Goal: Task Accomplishment & Management: Use online tool/utility

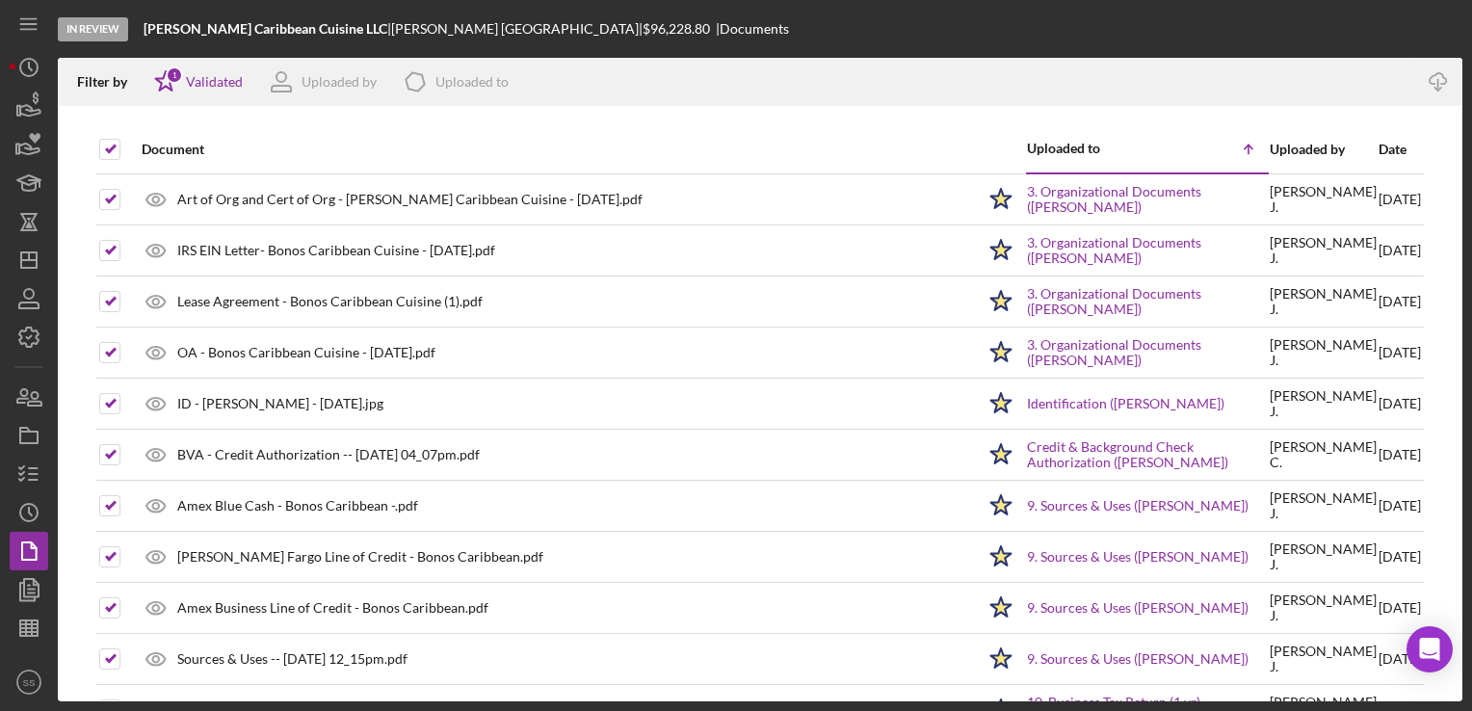
scroll to position [1627, 0]
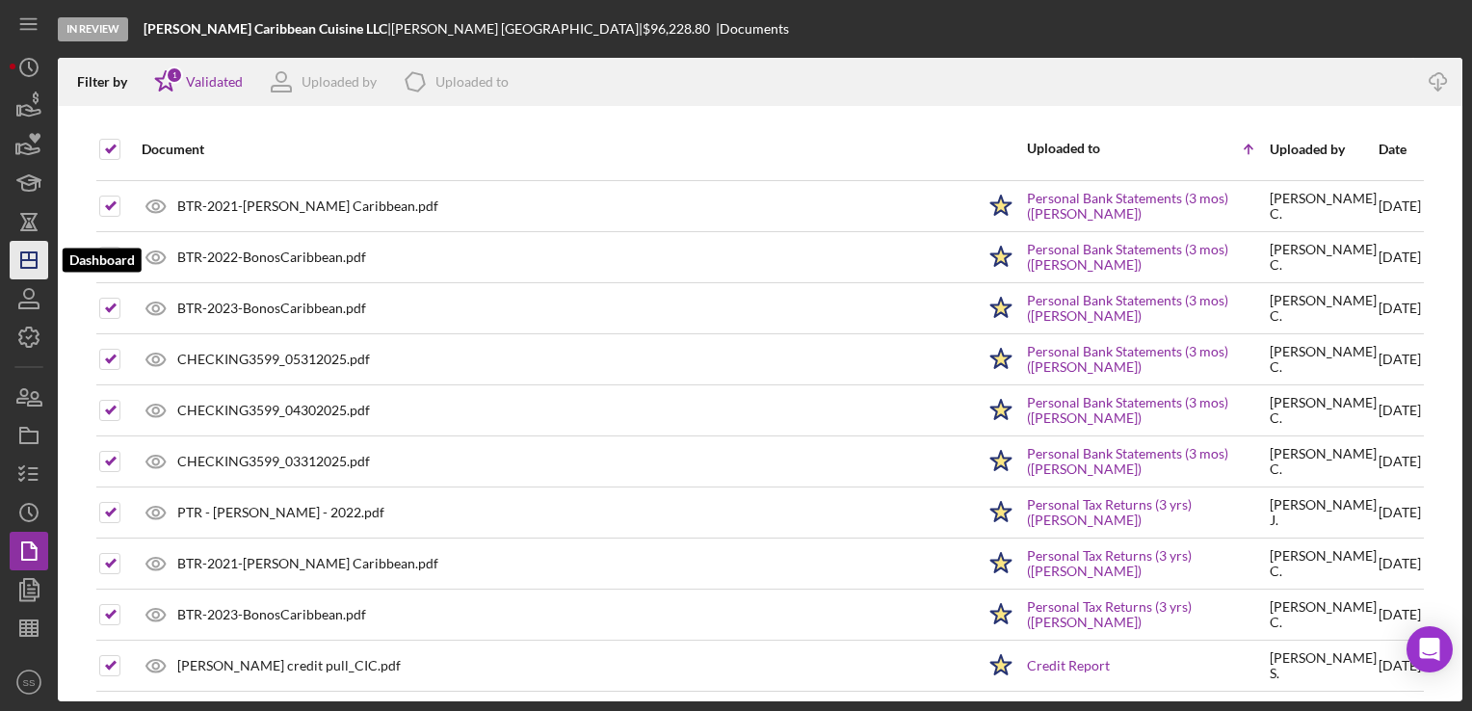
click at [26, 243] on icon "Icon/Dashboard" at bounding box center [29, 260] width 48 height 48
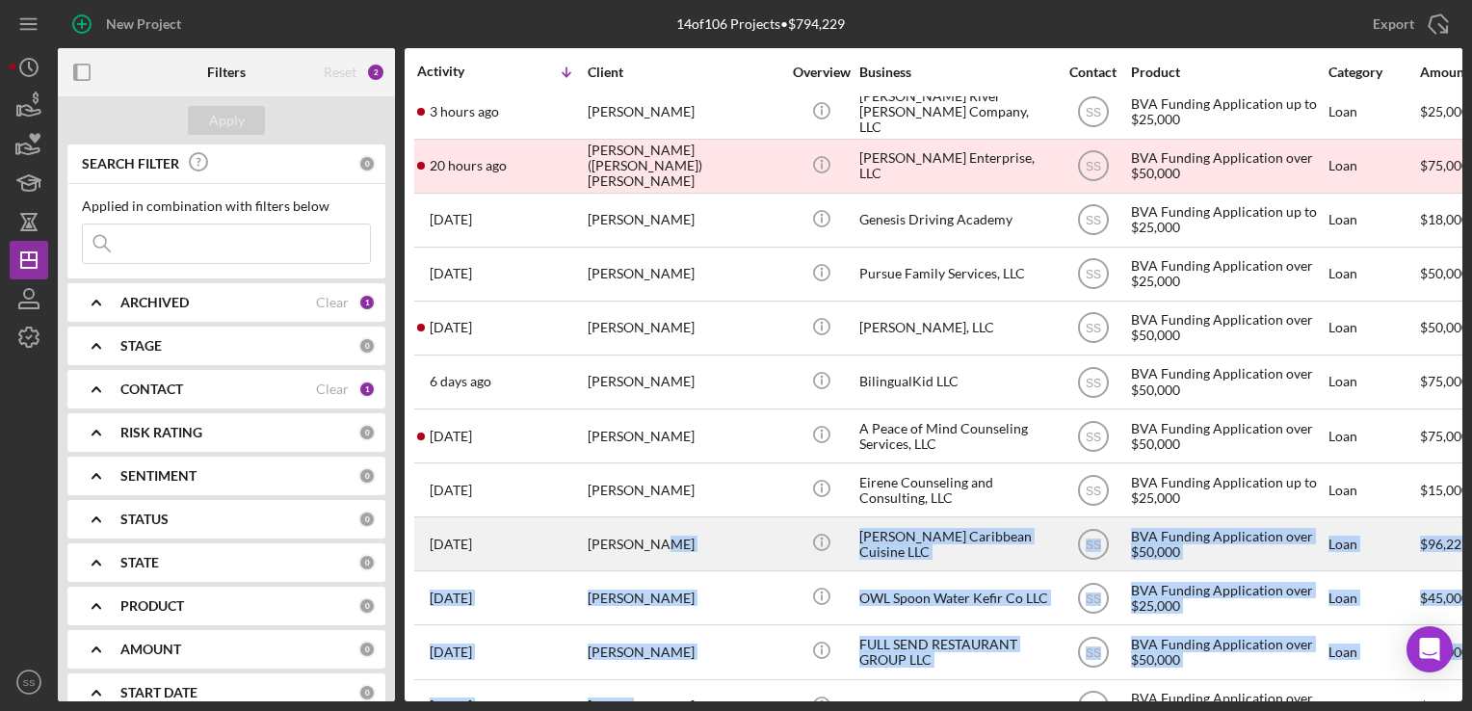
drag, startPoint x: 623, startPoint y: 702, endPoint x: 659, endPoint y: 558, distance: 148.9
click at [659, 558] on div "New Project 14 of 106 Projects • $794,229 Export Icon/Export Filters Reset 2 Ap…" at bounding box center [736, 355] width 1472 height 711
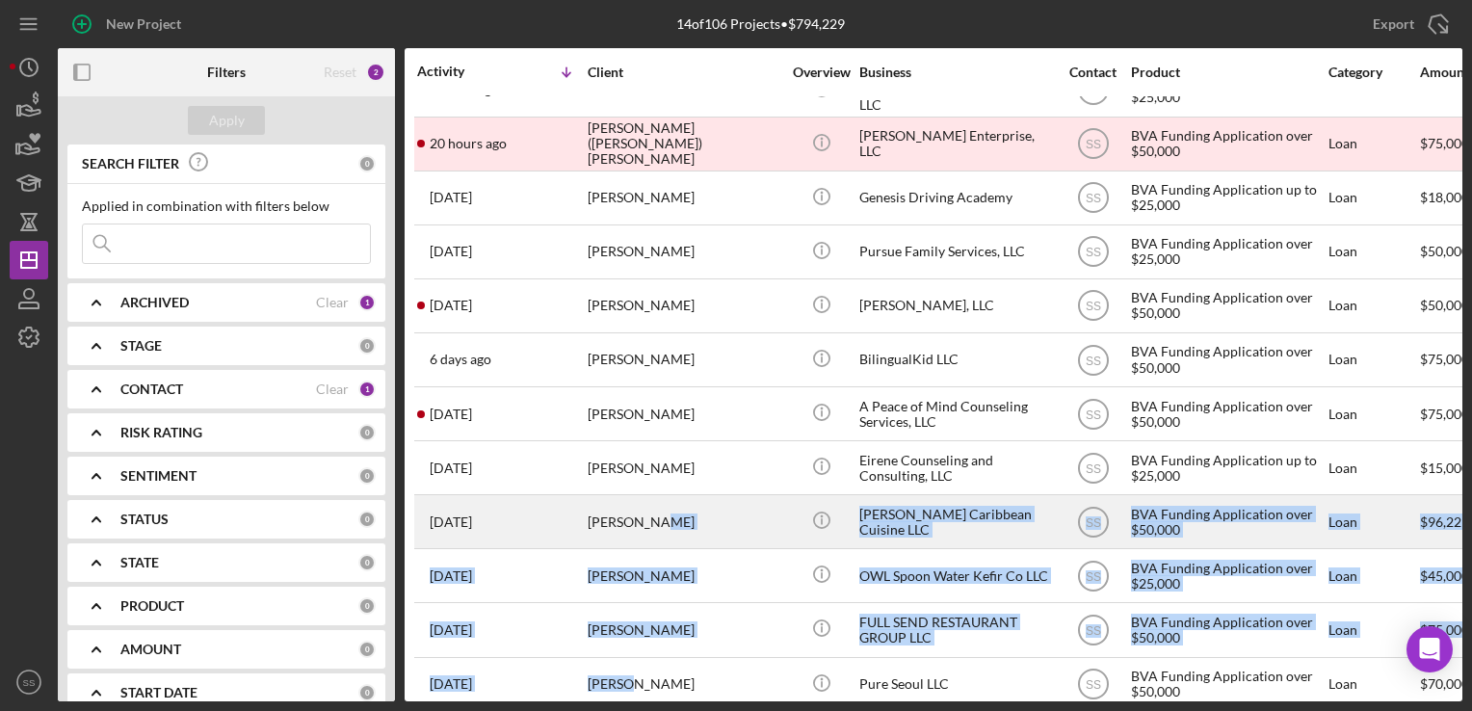
scroll to position [53, 0]
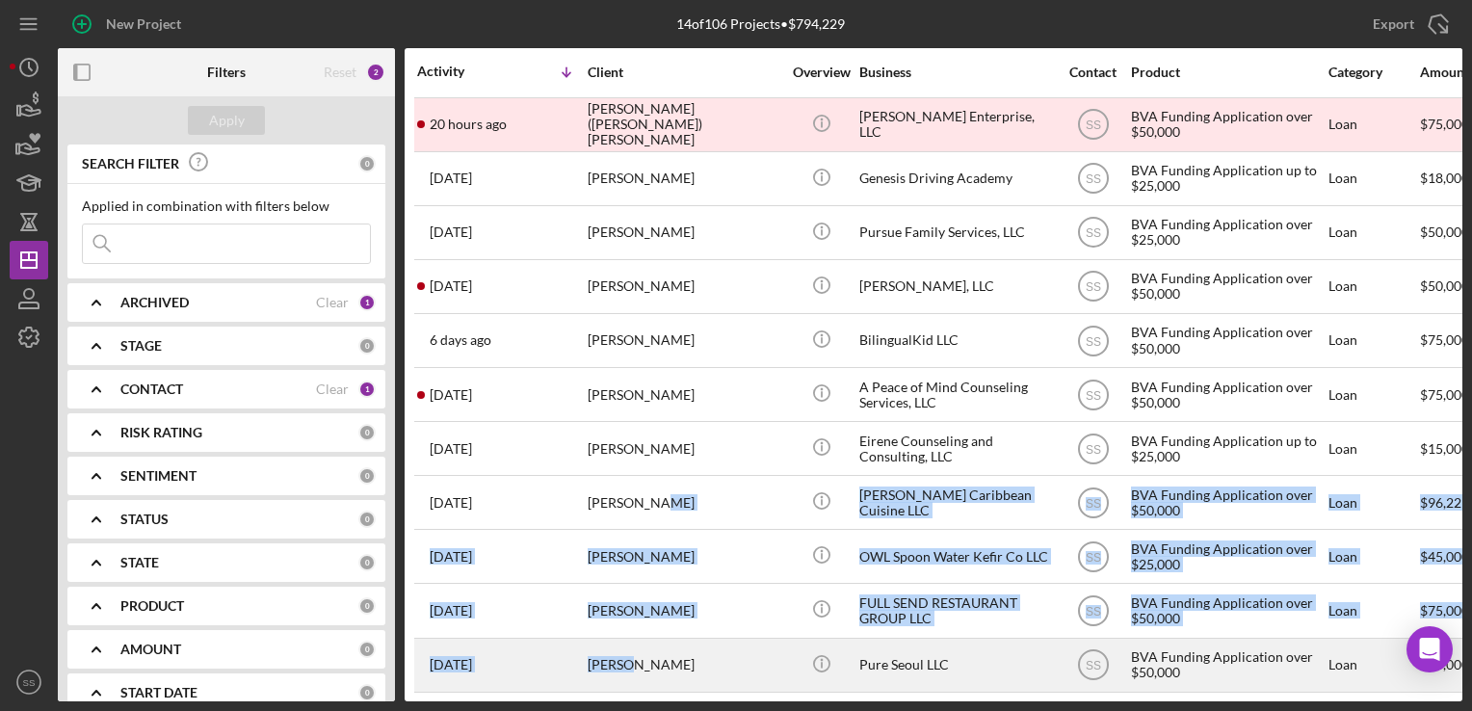
click at [610, 653] on div "[PERSON_NAME]" at bounding box center [684, 665] width 193 height 51
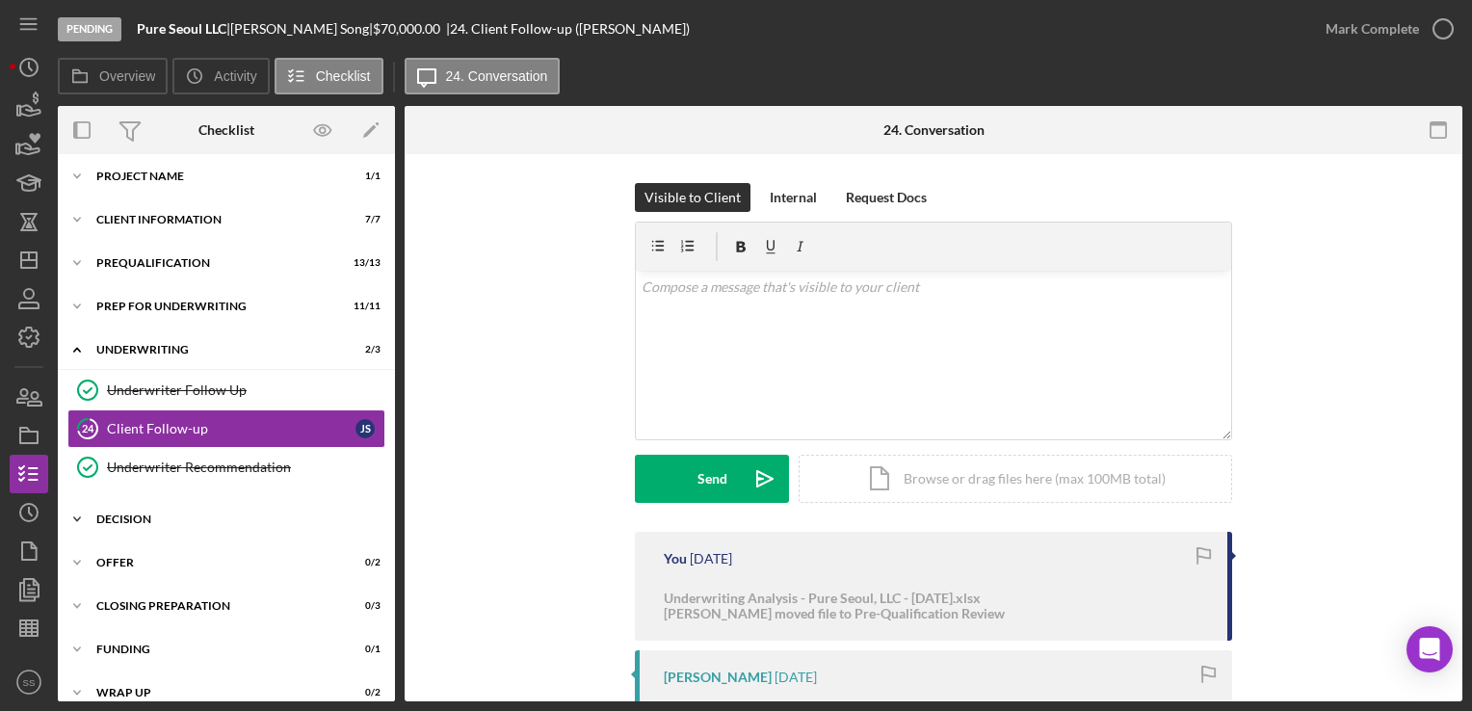
scroll to position [24, 0]
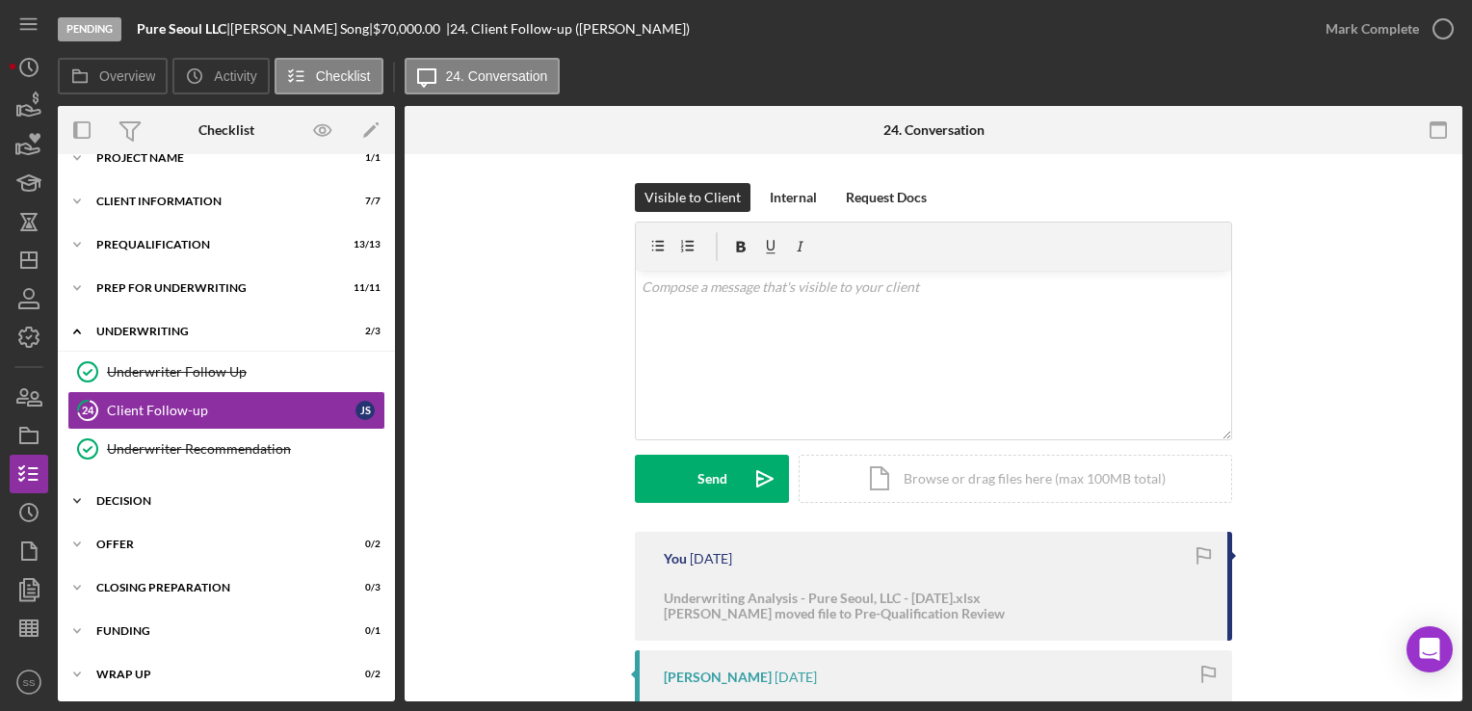
click at [170, 499] on div "Decision" at bounding box center [233, 501] width 275 height 12
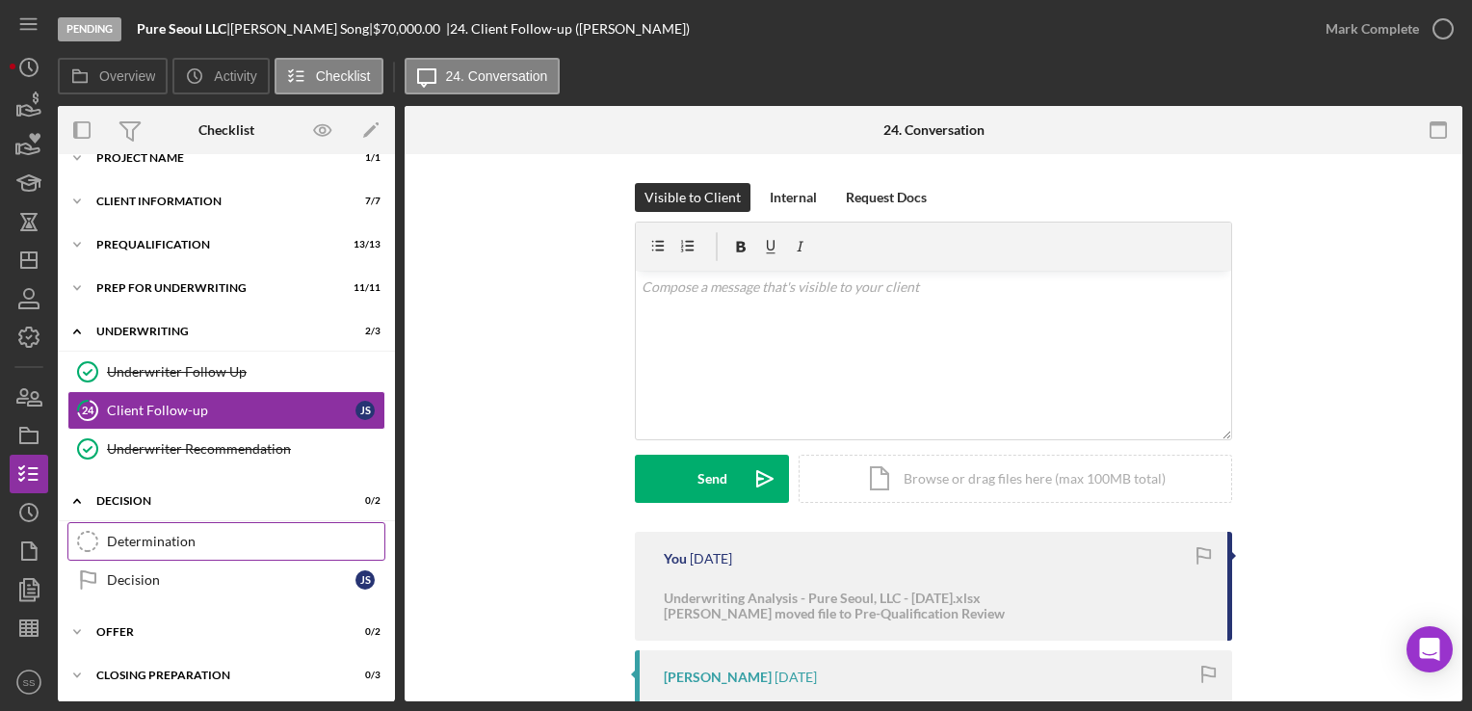
click at [182, 535] on div "Determination" at bounding box center [245, 541] width 277 height 15
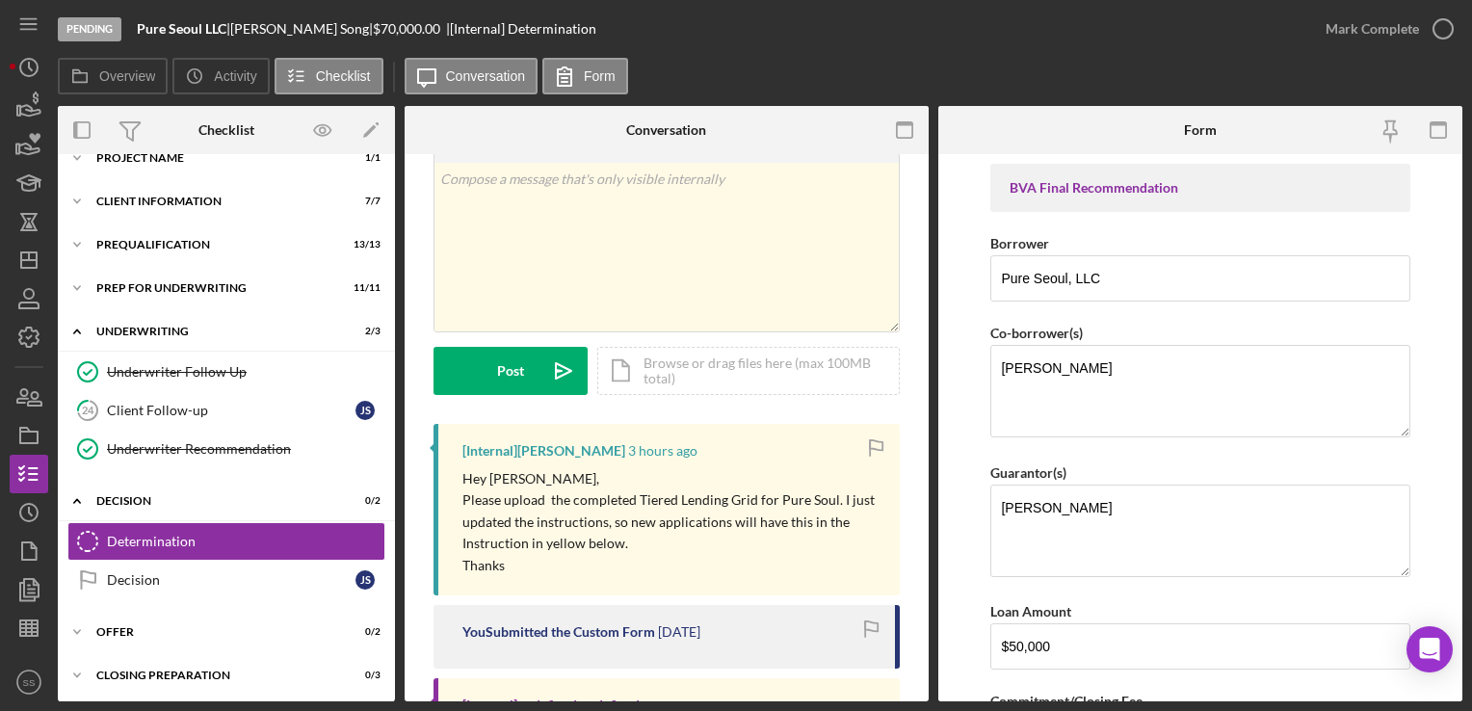
scroll to position [292, 0]
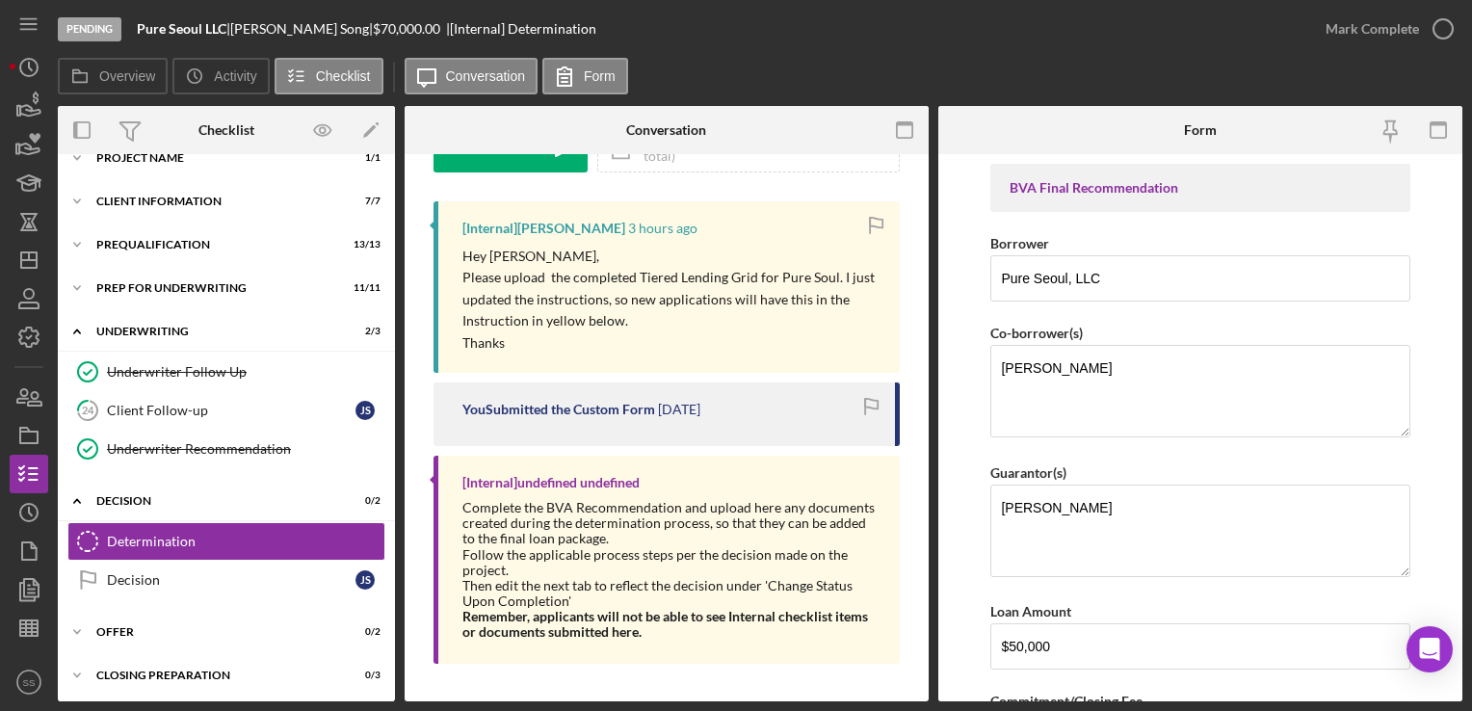
click at [1071, 58] on div "Overview Icon/History Activity Checklist Icon/Message Conversation Form" at bounding box center [760, 77] width 1405 height 39
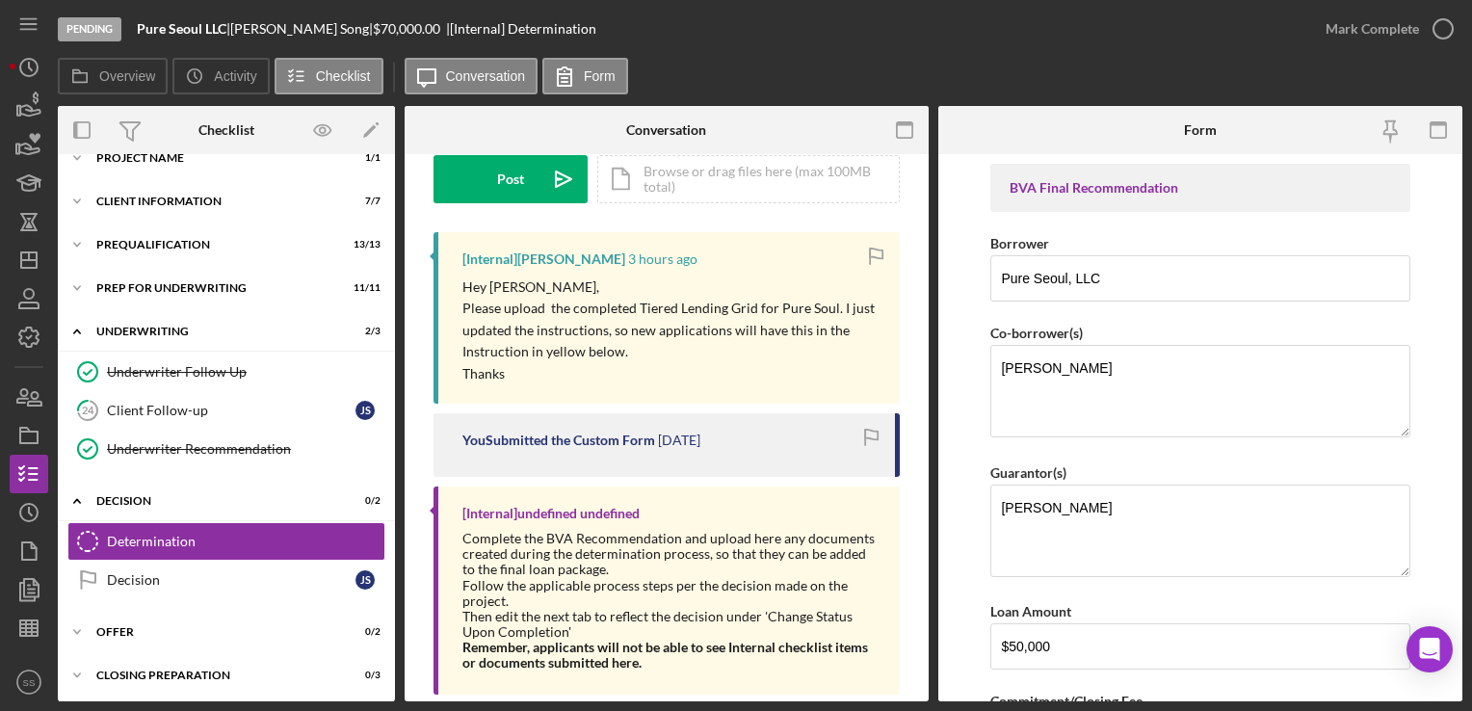
scroll to position [0, 0]
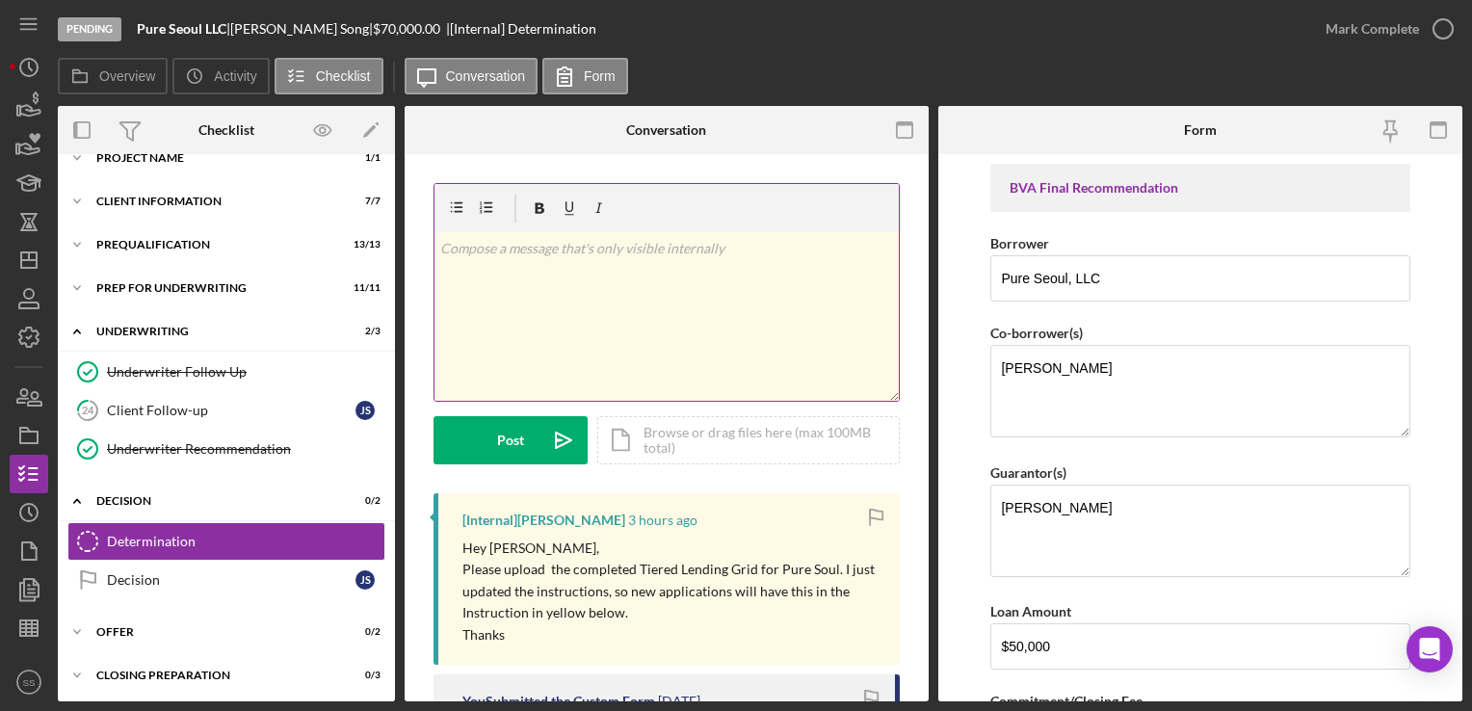
click at [599, 322] on div "v Color teal Color pink Remove color Add row above Add row below Add column bef…" at bounding box center [667, 316] width 464 height 169
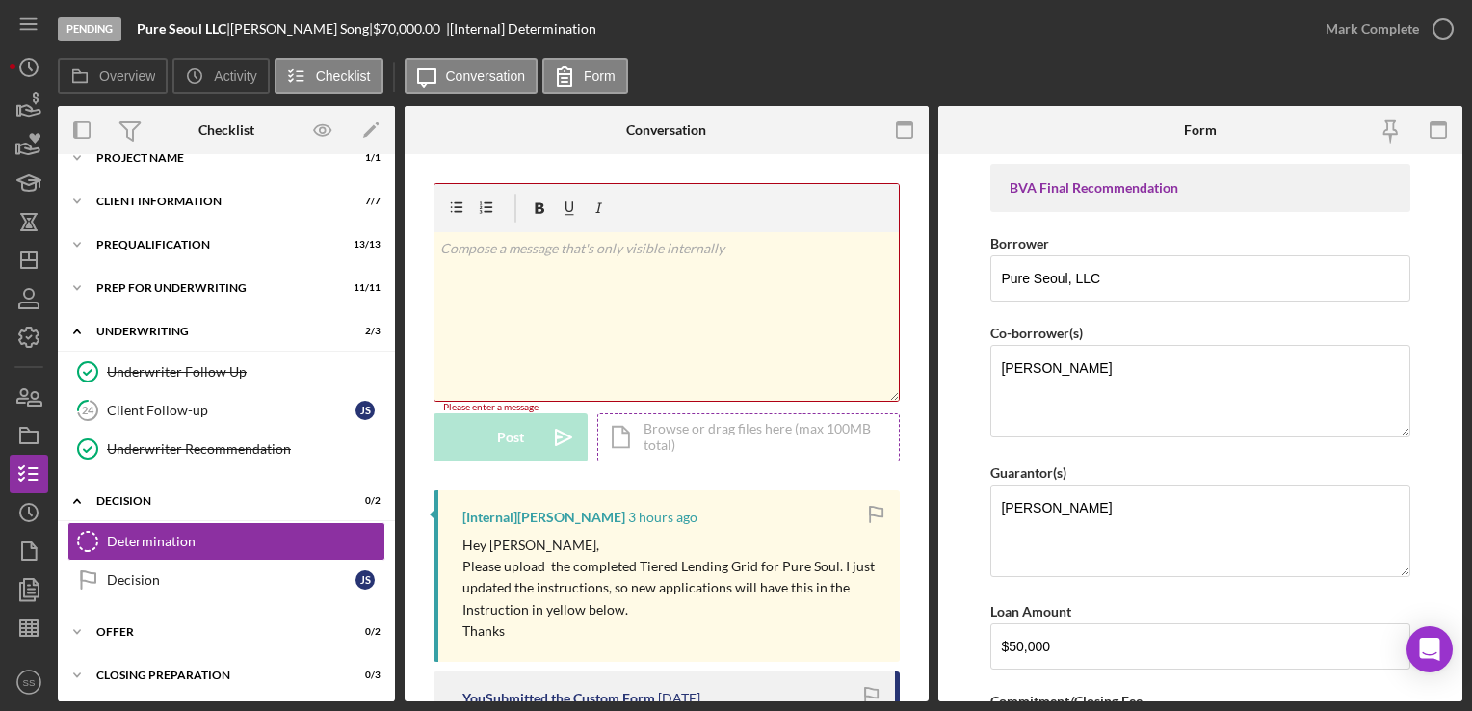
click at [696, 435] on div "Icon/Document Browse or drag files here (max 100MB total) Tap to choose files o…" at bounding box center [748, 437] width 303 height 48
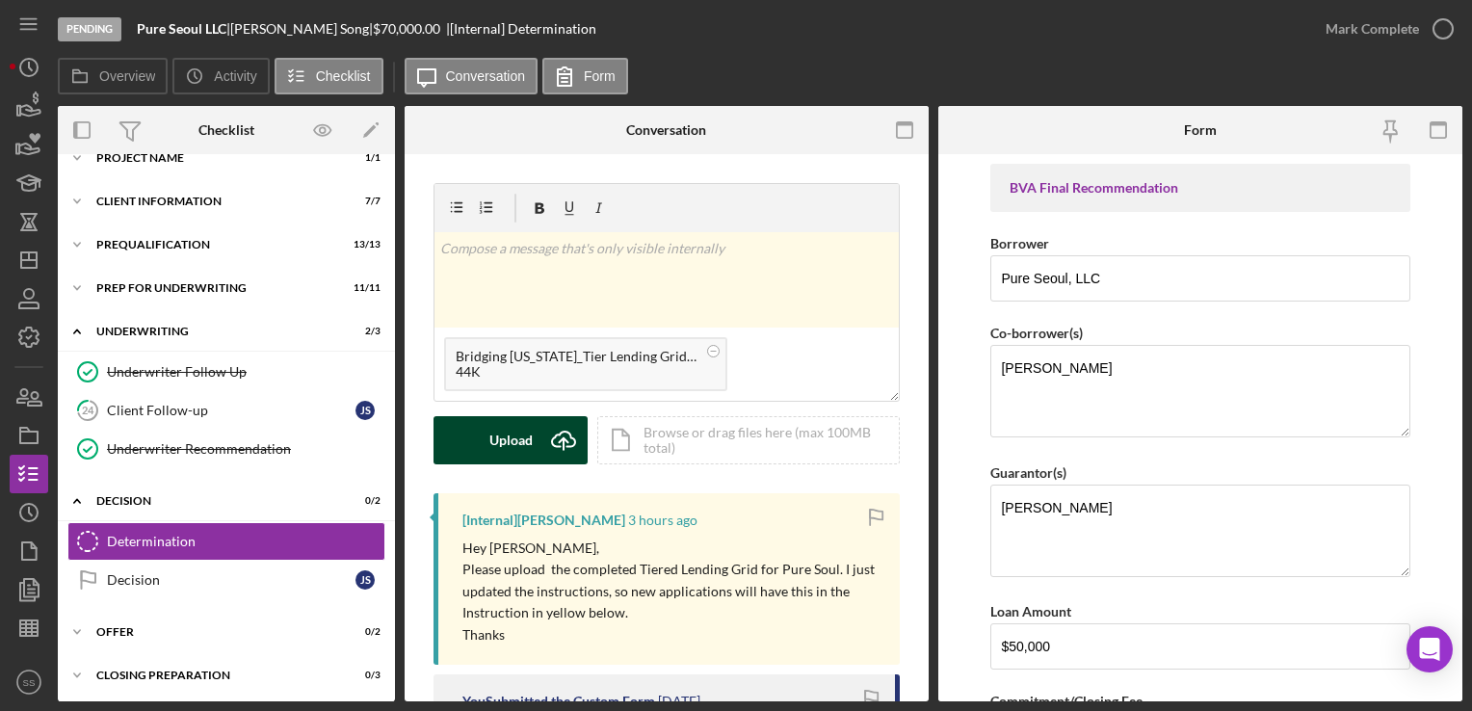
click at [545, 441] on icon "Icon/Upload" at bounding box center [564, 440] width 48 height 48
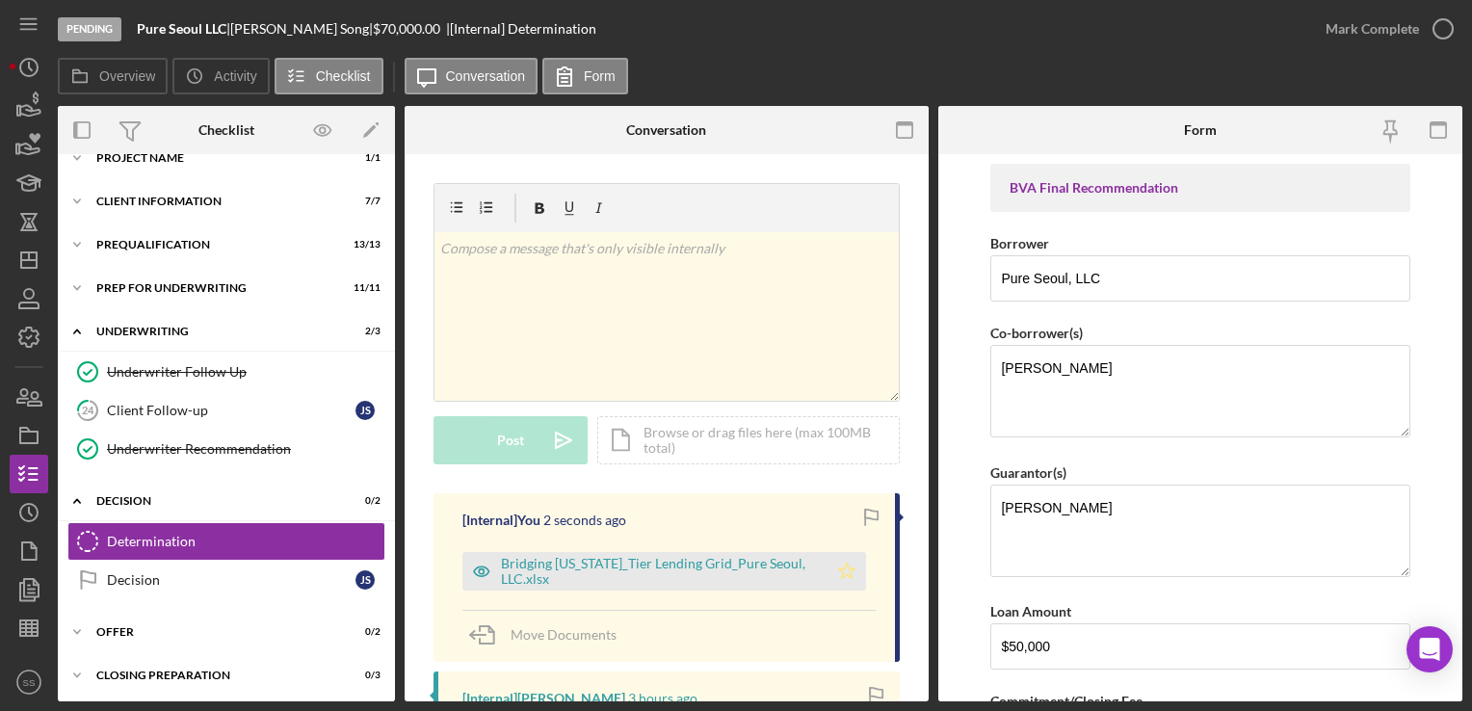
click at [838, 565] on icon "Icon/Star" at bounding box center [847, 571] width 39 height 39
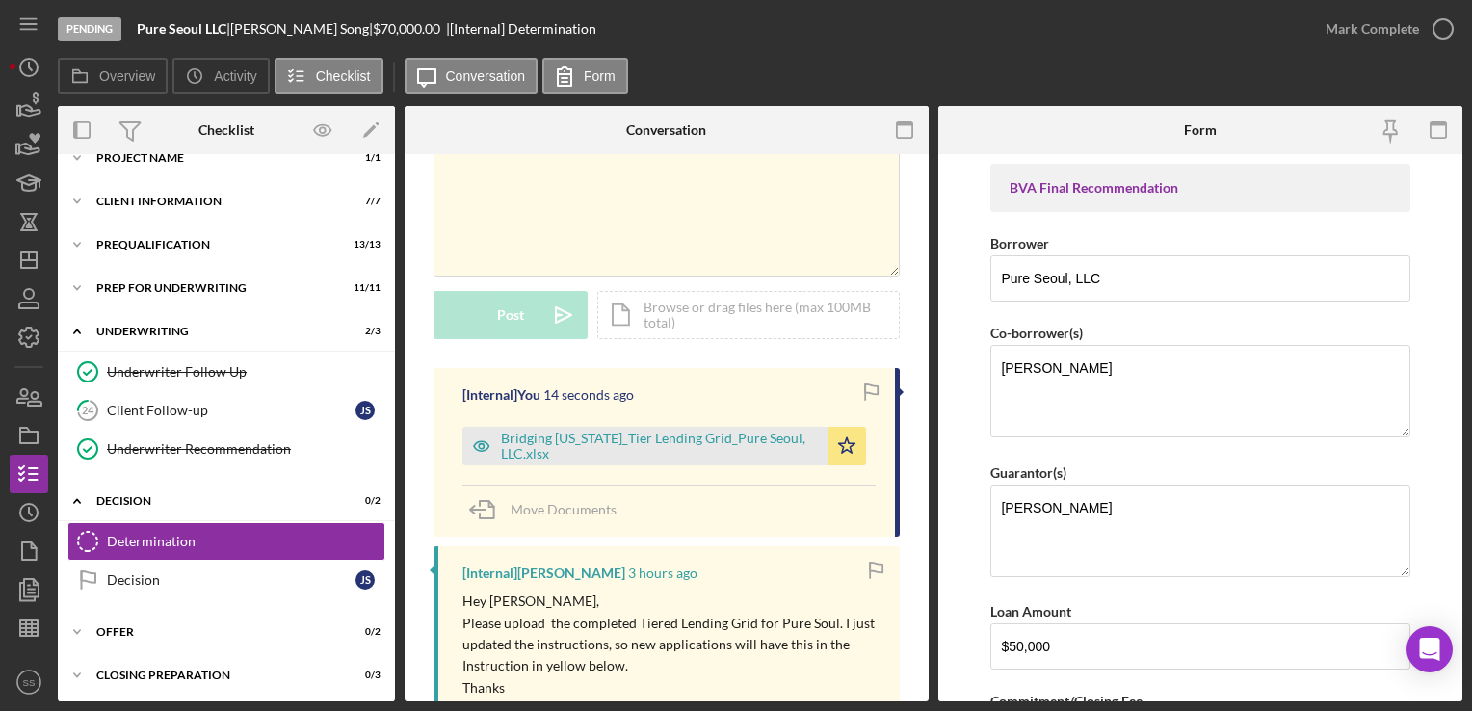
scroll to position [80, 0]
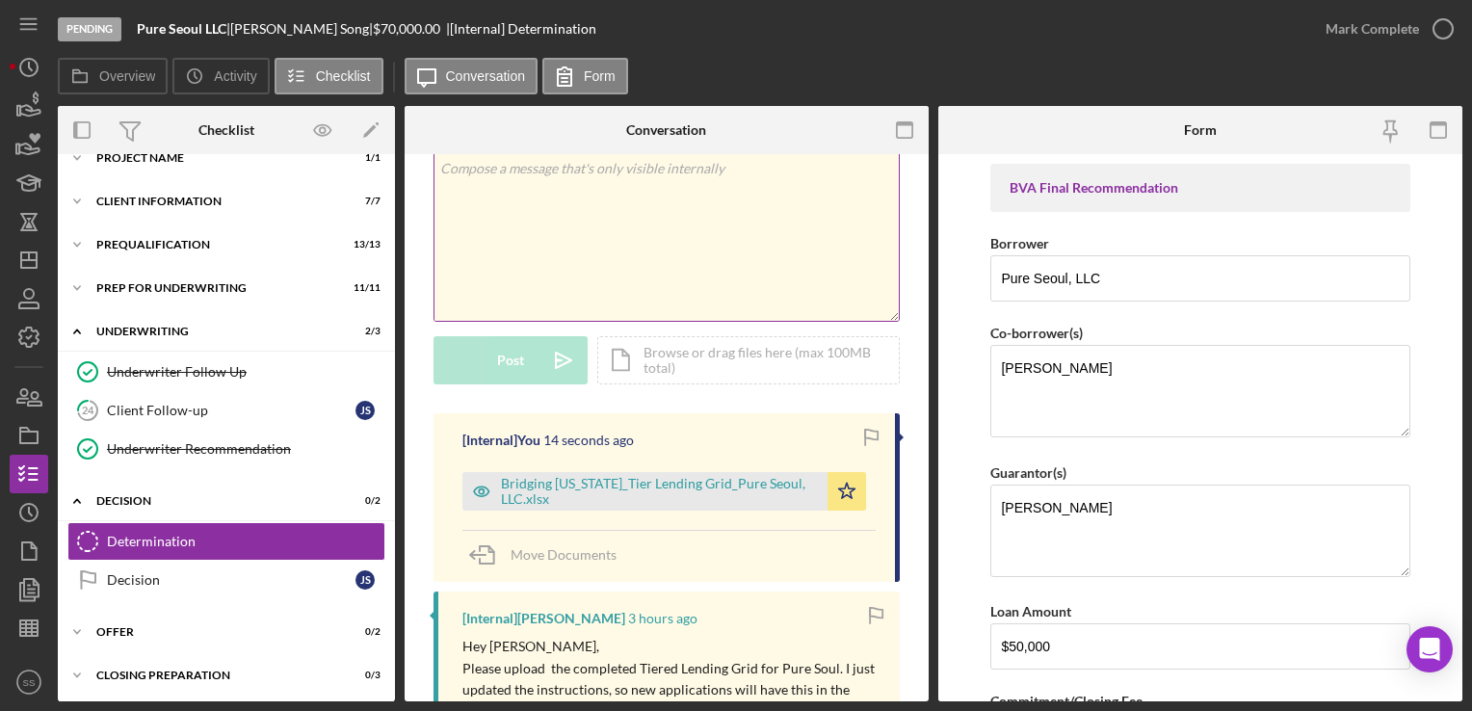
click at [582, 254] on div "v Color teal Color pink Remove color Add row above Add row below Add column bef…" at bounding box center [667, 236] width 464 height 169
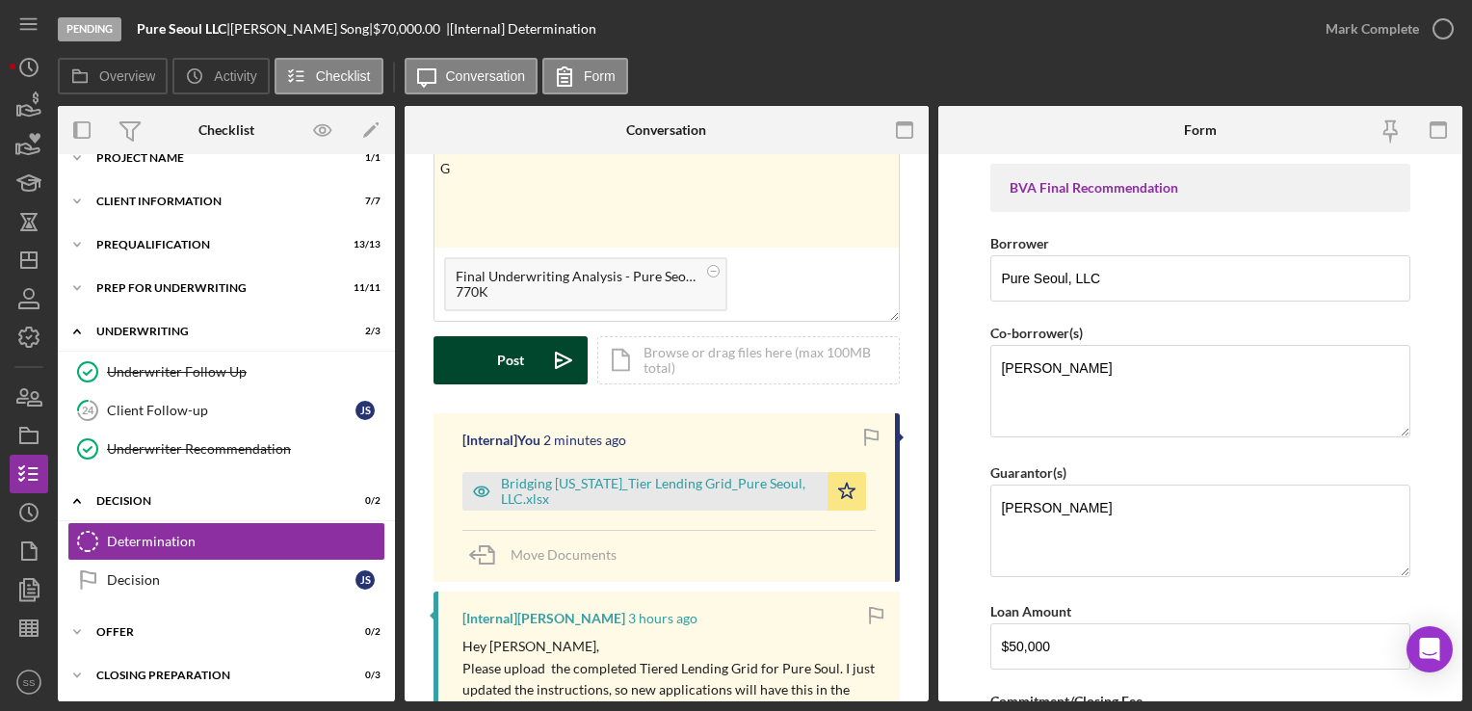
click at [514, 355] on div "Post" at bounding box center [510, 360] width 27 height 48
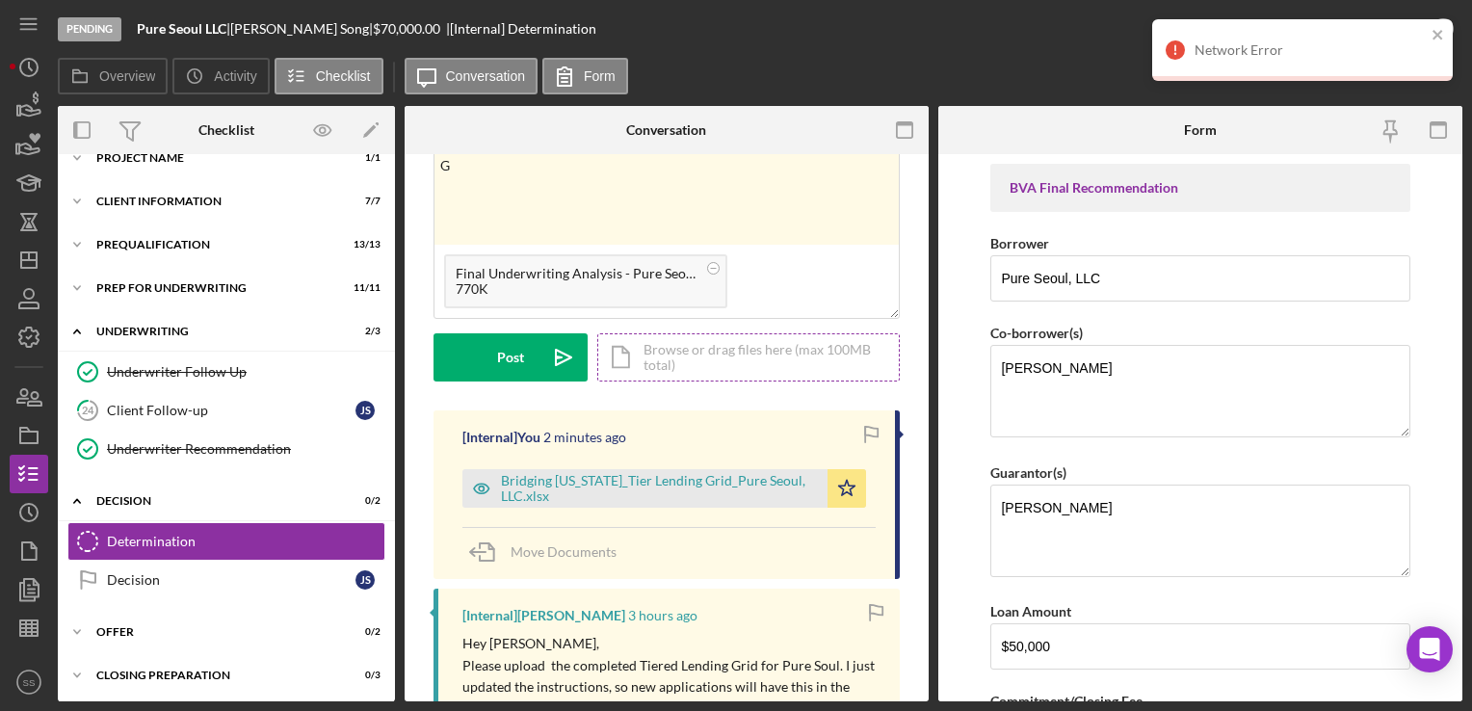
scroll to position [0, 0]
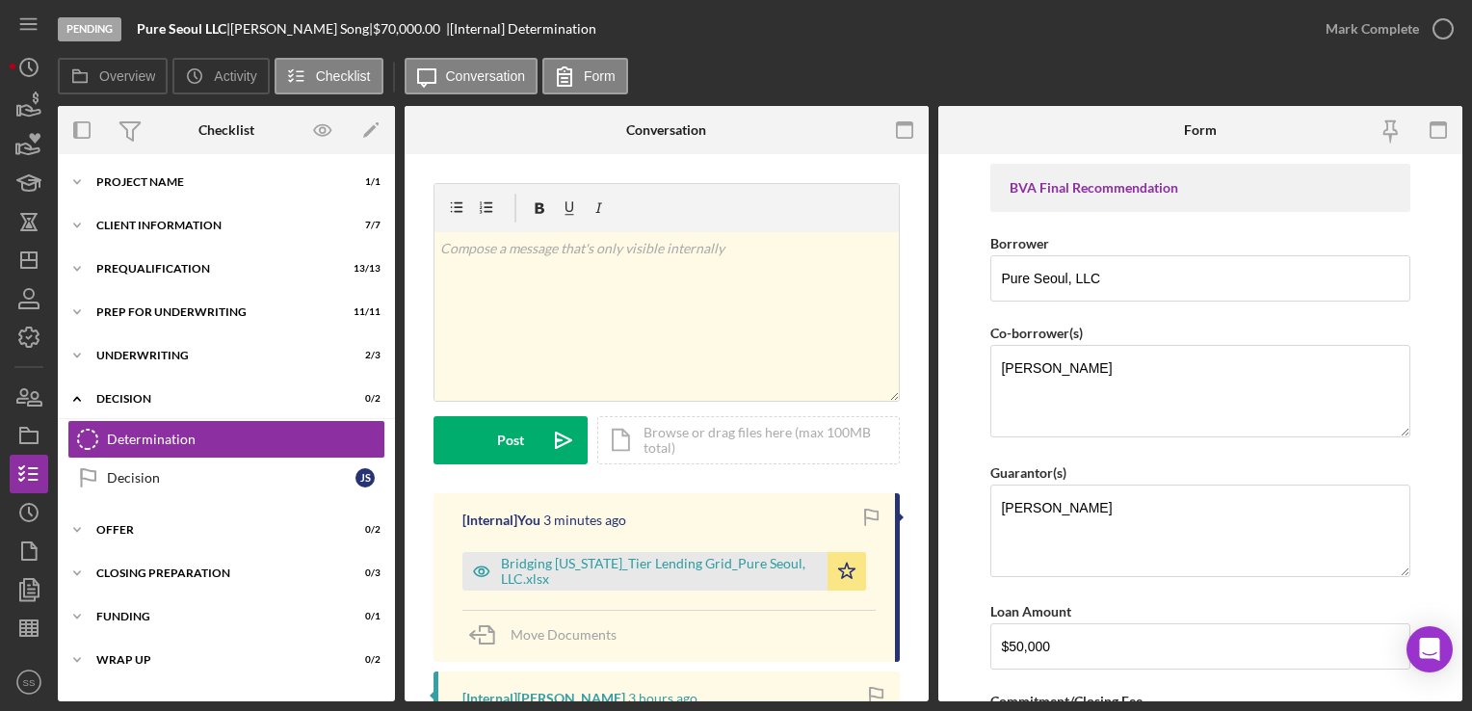
click at [660, 299] on div "v Color teal Color pink Remove color Add row above Add row below Add column bef…" at bounding box center [667, 316] width 464 height 169
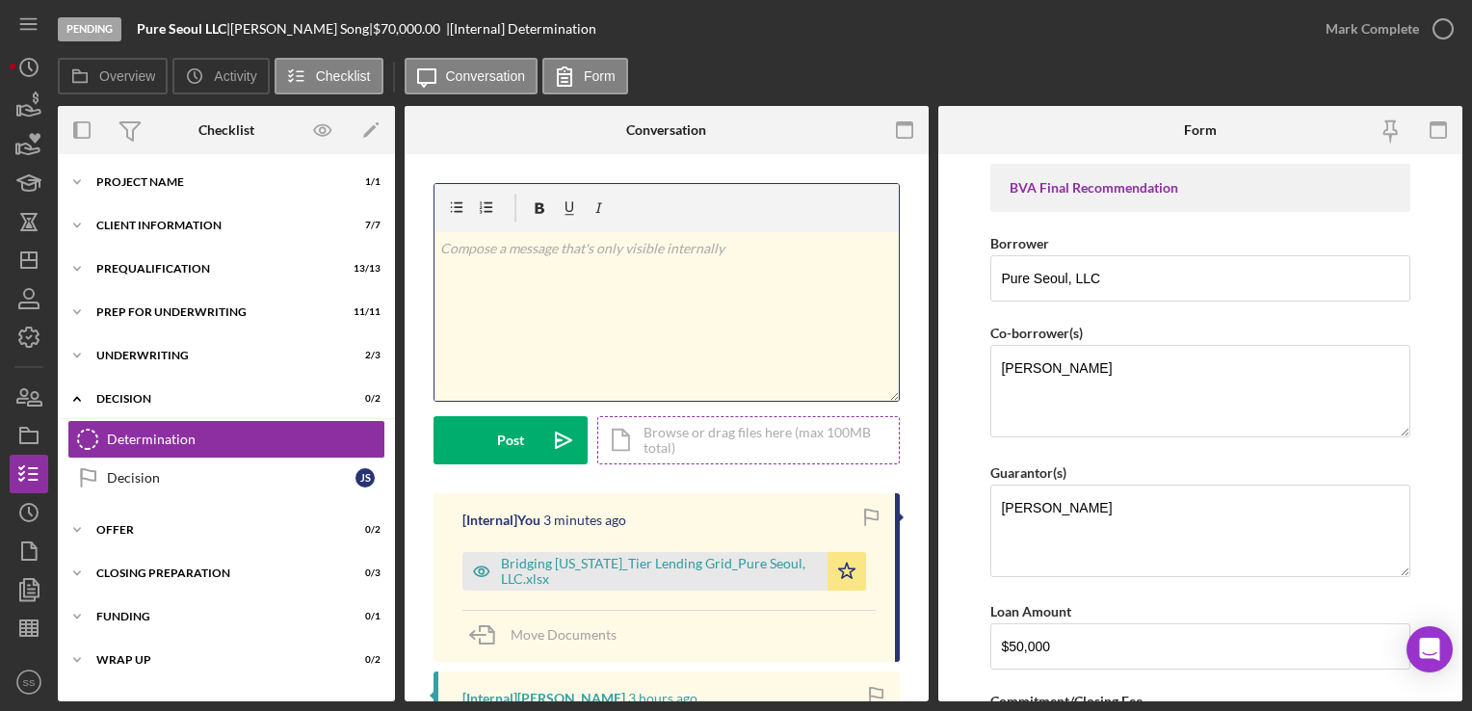
click at [685, 442] on div "Icon/Document Browse or drag files here (max 100MB total) Tap to choose files o…" at bounding box center [748, 440] width 303 height 48
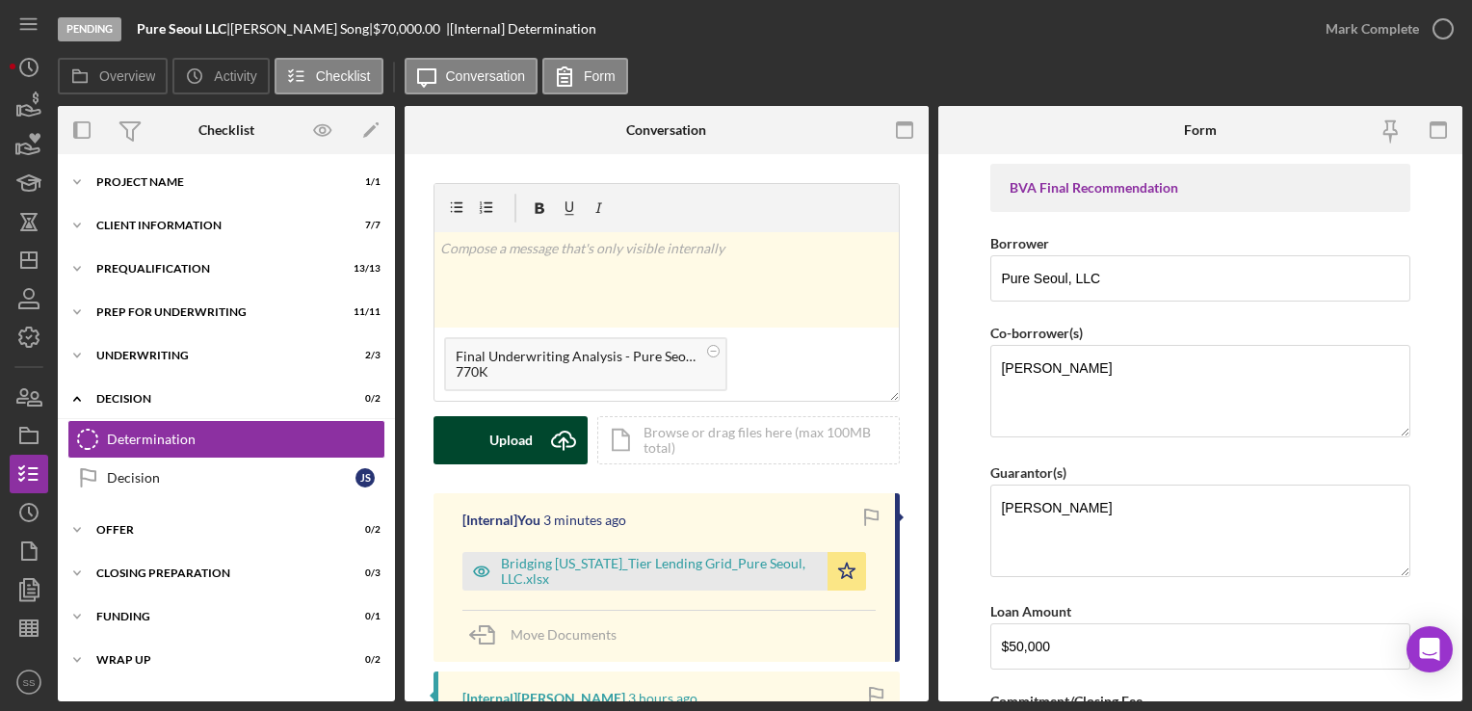
click at [516, 445] on div "Upload" at bounding box center [510, 440] width 43 height 48
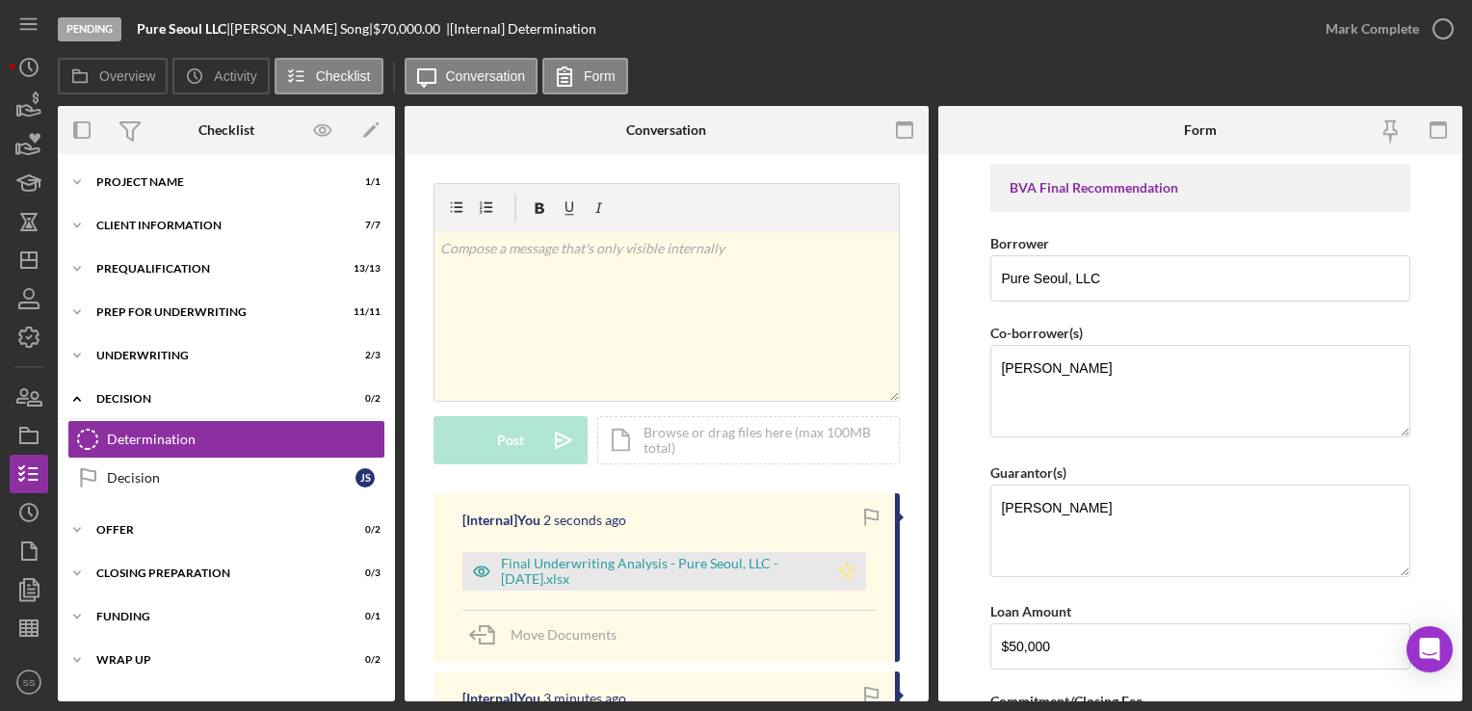
click at [840, 568] on icon "Icon/Star" at bounding box center [847, 571] width 39 height 39
click at [23, 262] on icon "Icon/Dashboard" at bounding box center [29, 260] width 48 height 48
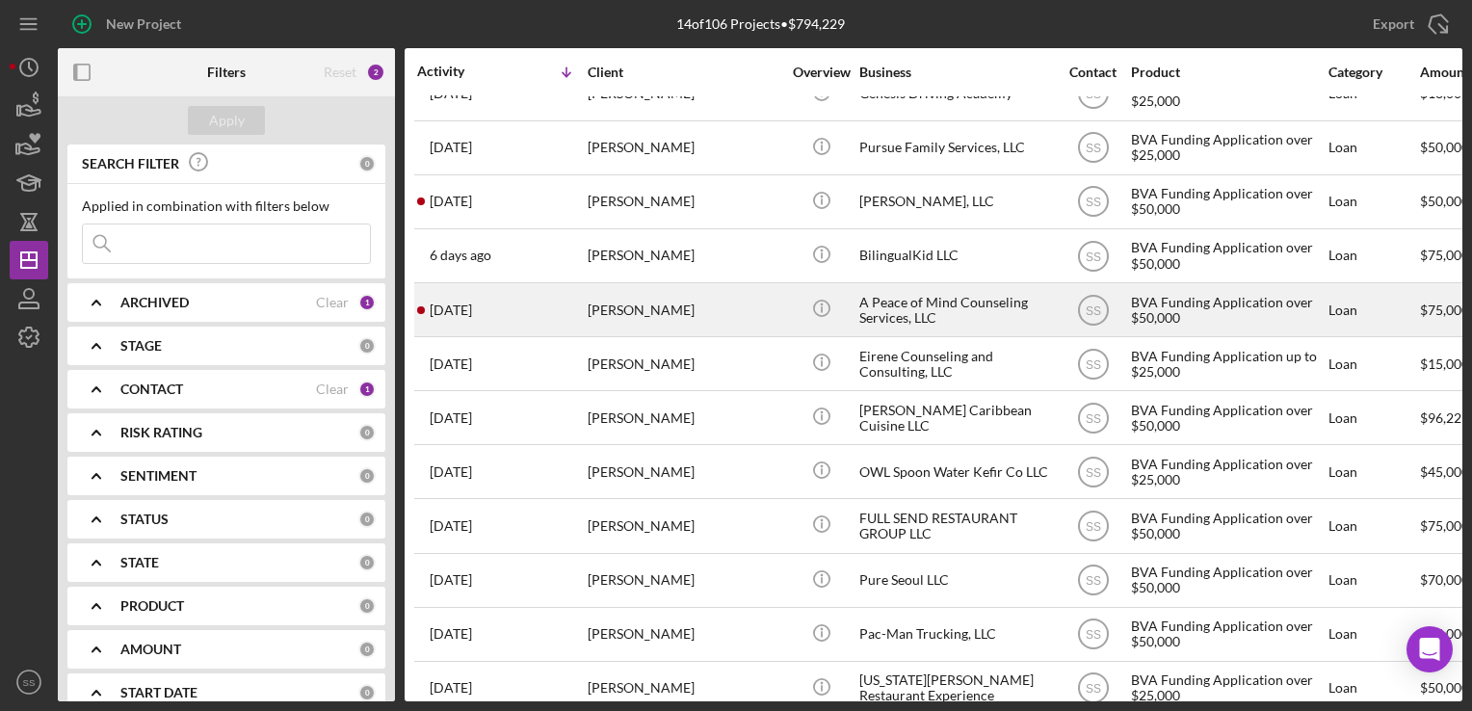
scroll to position [139, 0]
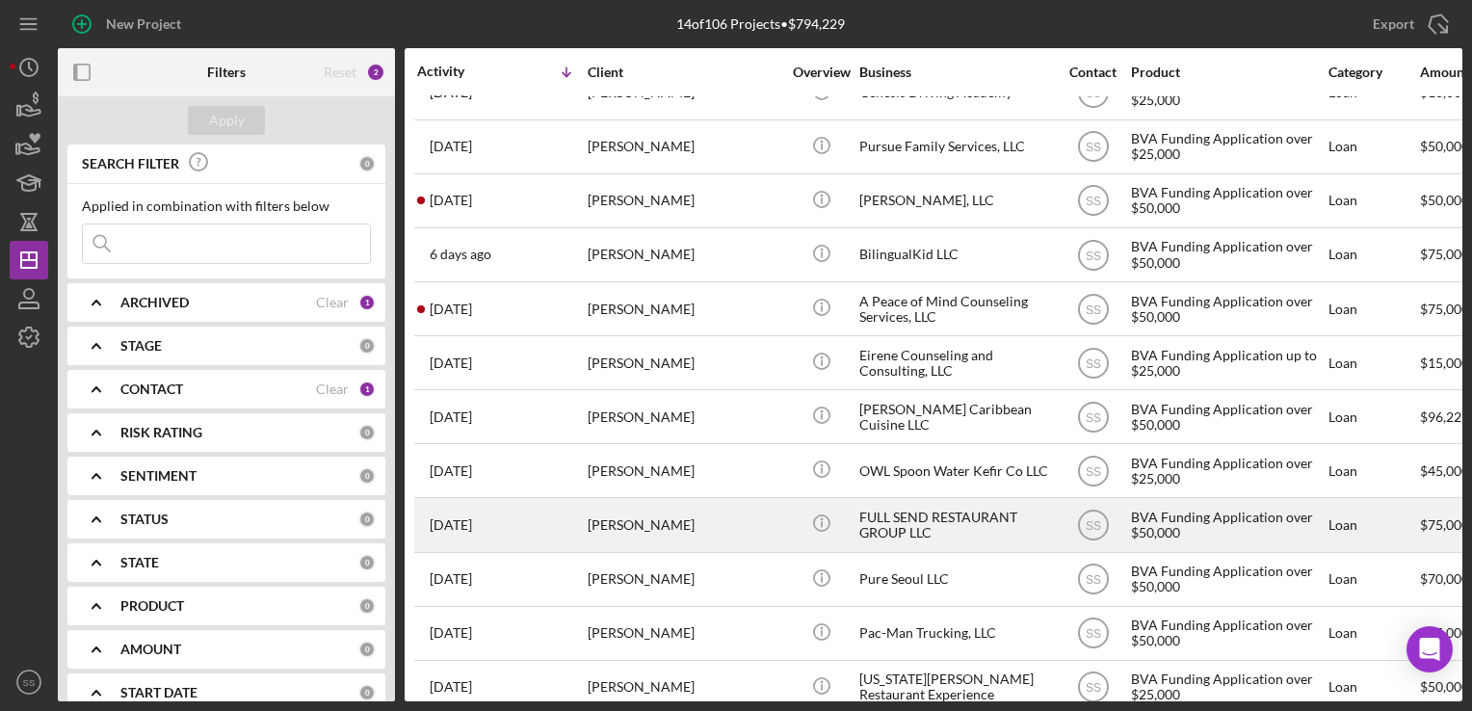
click at [639, 515] on div "[PERSON_NAME]" at bounding box center [684, 524] width 193 height 51
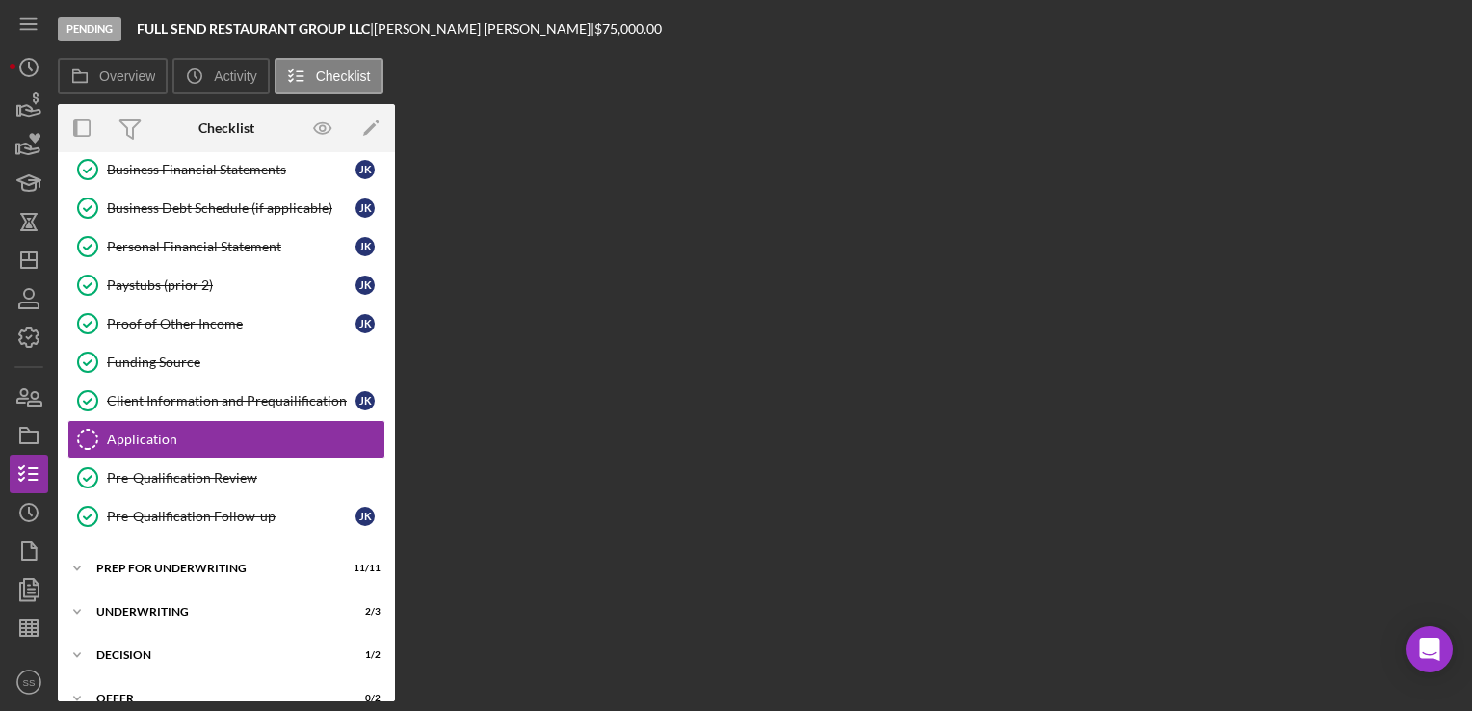
scroll to position [262, 0]
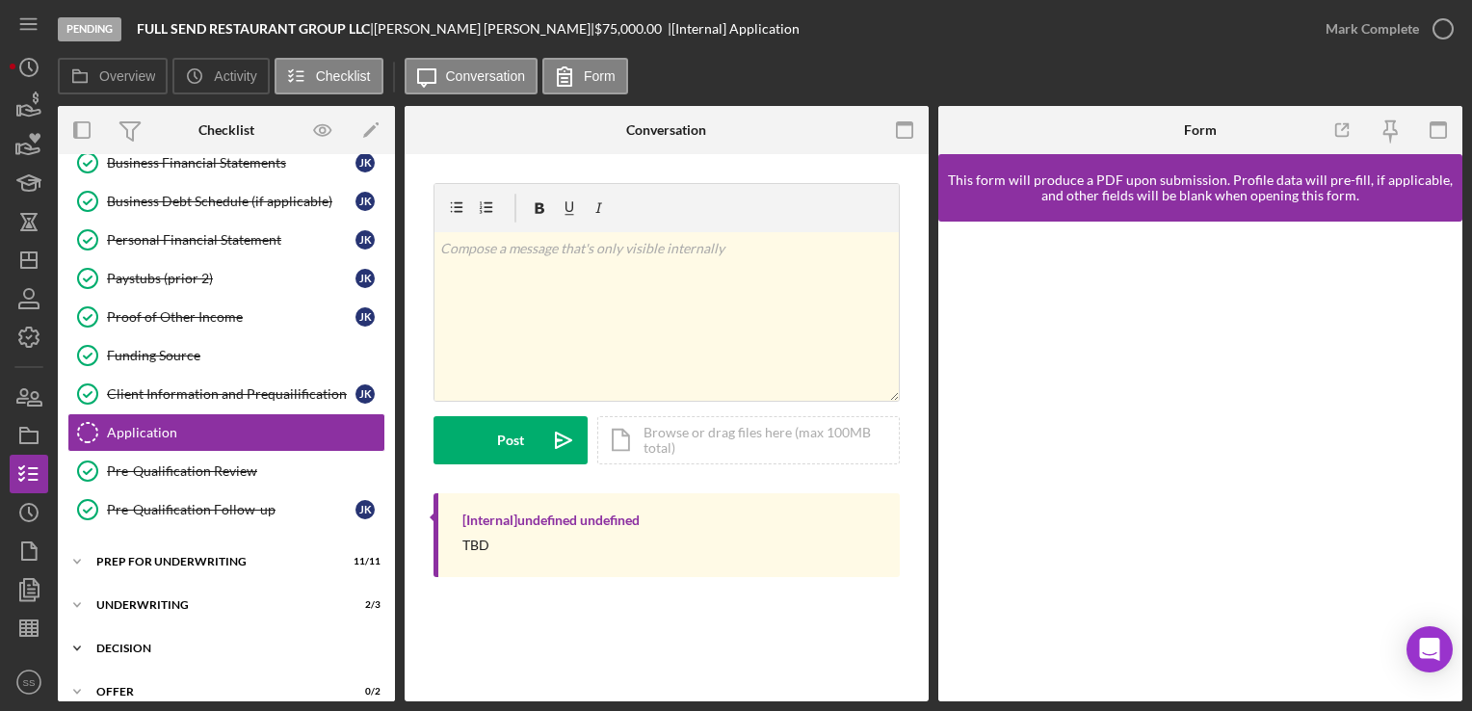
click at [204, 634] on div "Icon/Expander Decision 1 / 2" at bounding box center [226, 648] width 337 height 39
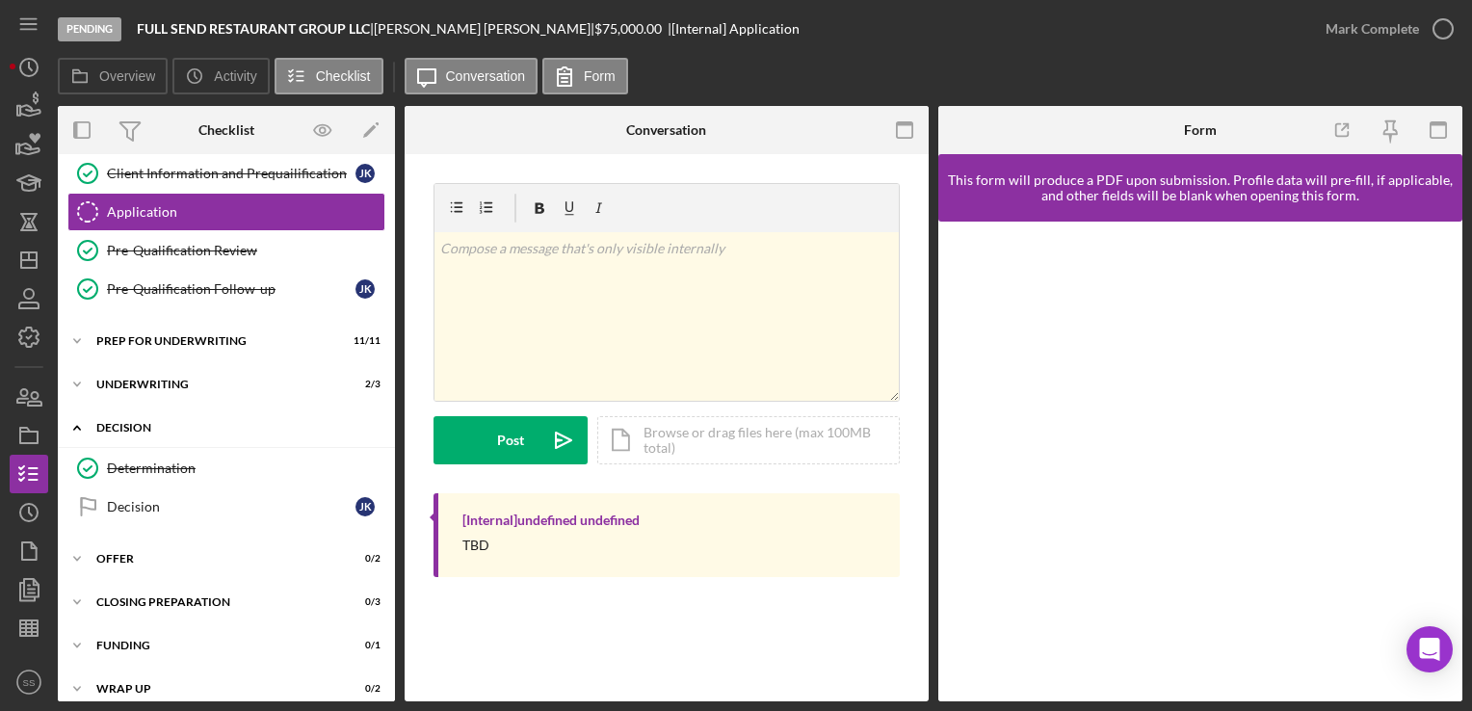
scroll to position [485, 0]
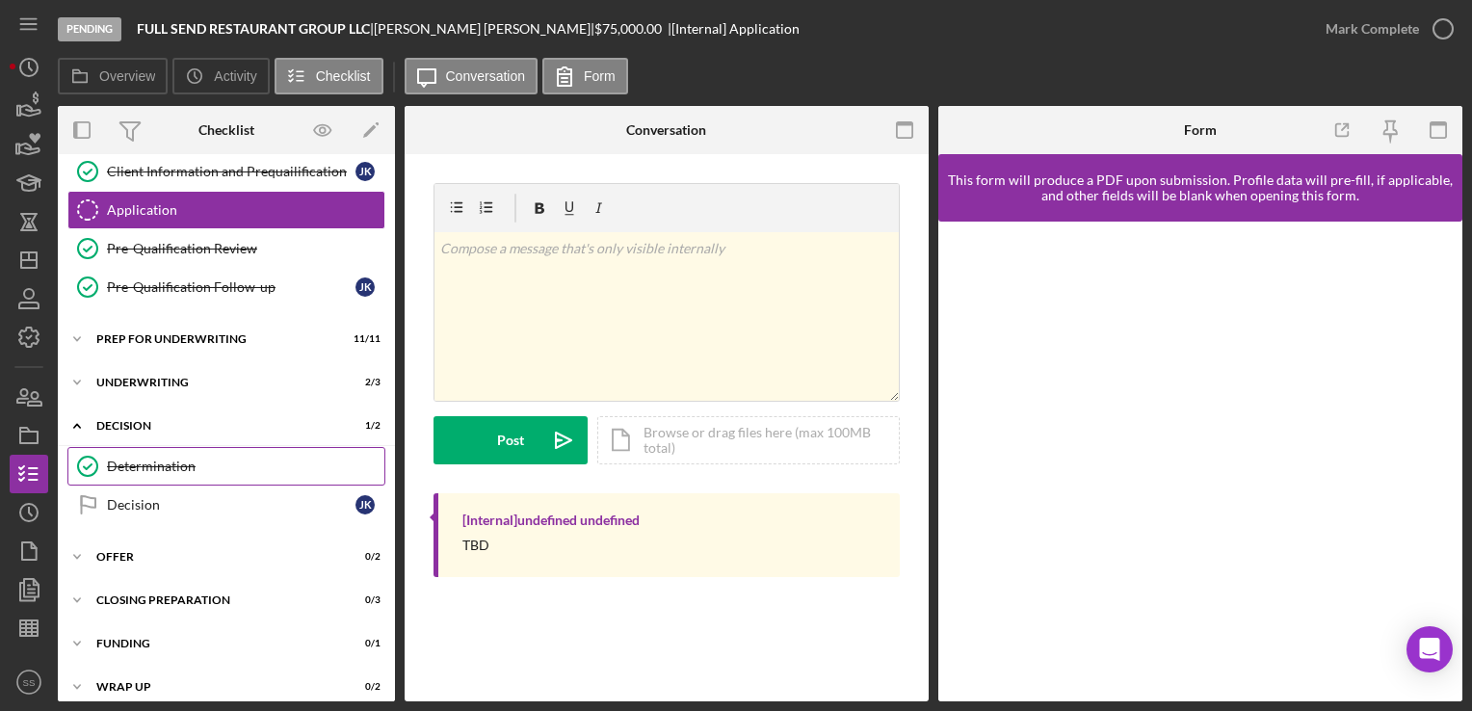
click at [198, 459] on div "Determination" at bounding box center [245, 466] width 277 height 15
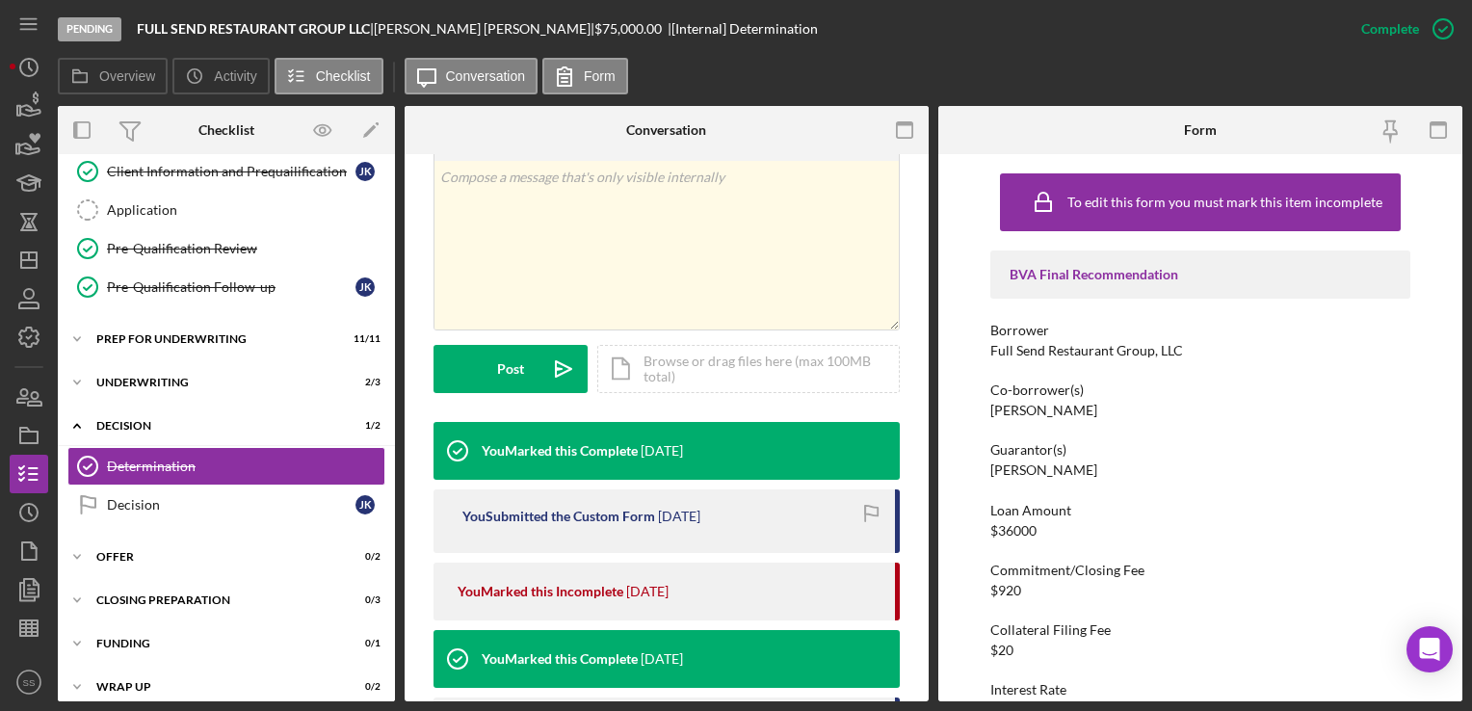
scroll to position [353, 0]
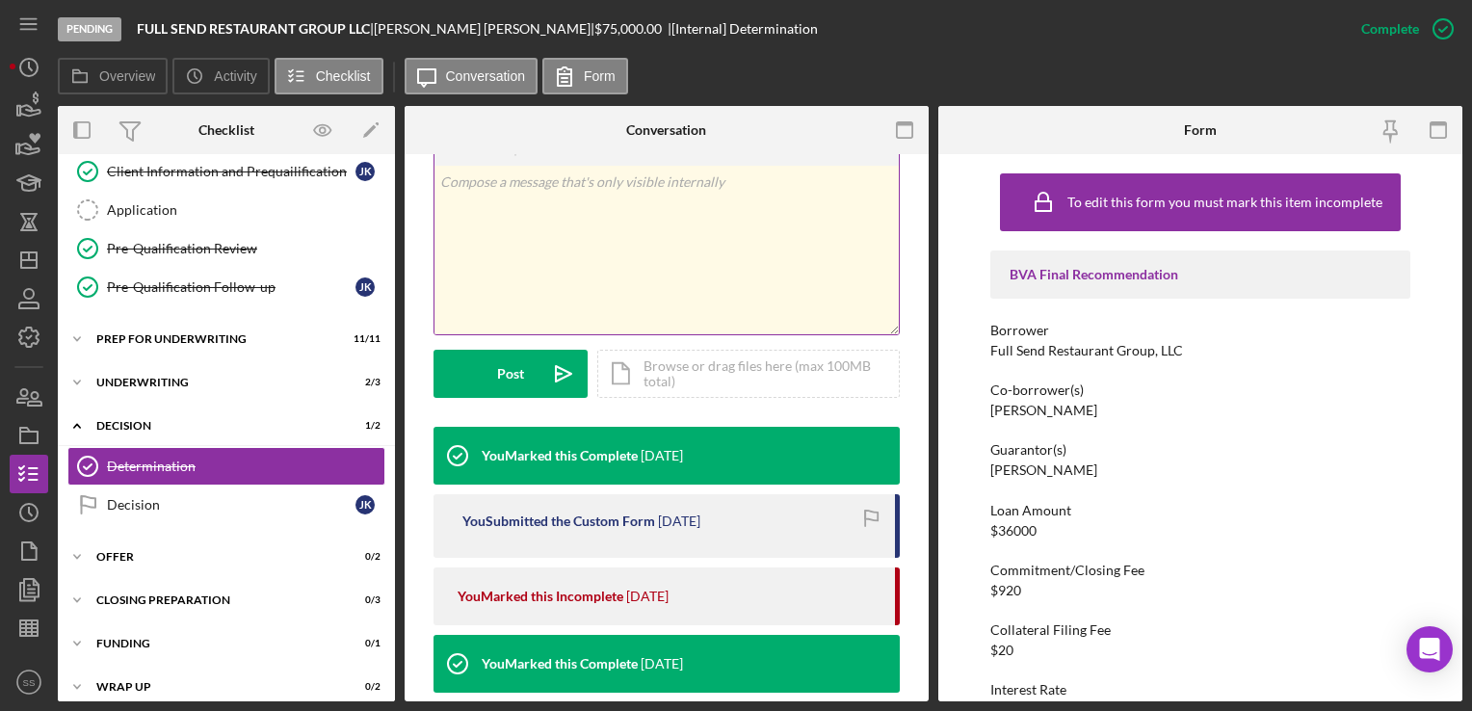
click at [736, 260] on div "v Color teal Color pink Remove color Add row above Add row below Add column bef…" at bounding box center [667, 250] width 464 height 169
click at [734, 358] on div "Icon/Document Browse or drag files here (max 100MB total) Tap to choose files o…" at bounding box center [748, 374] width 303 height 48
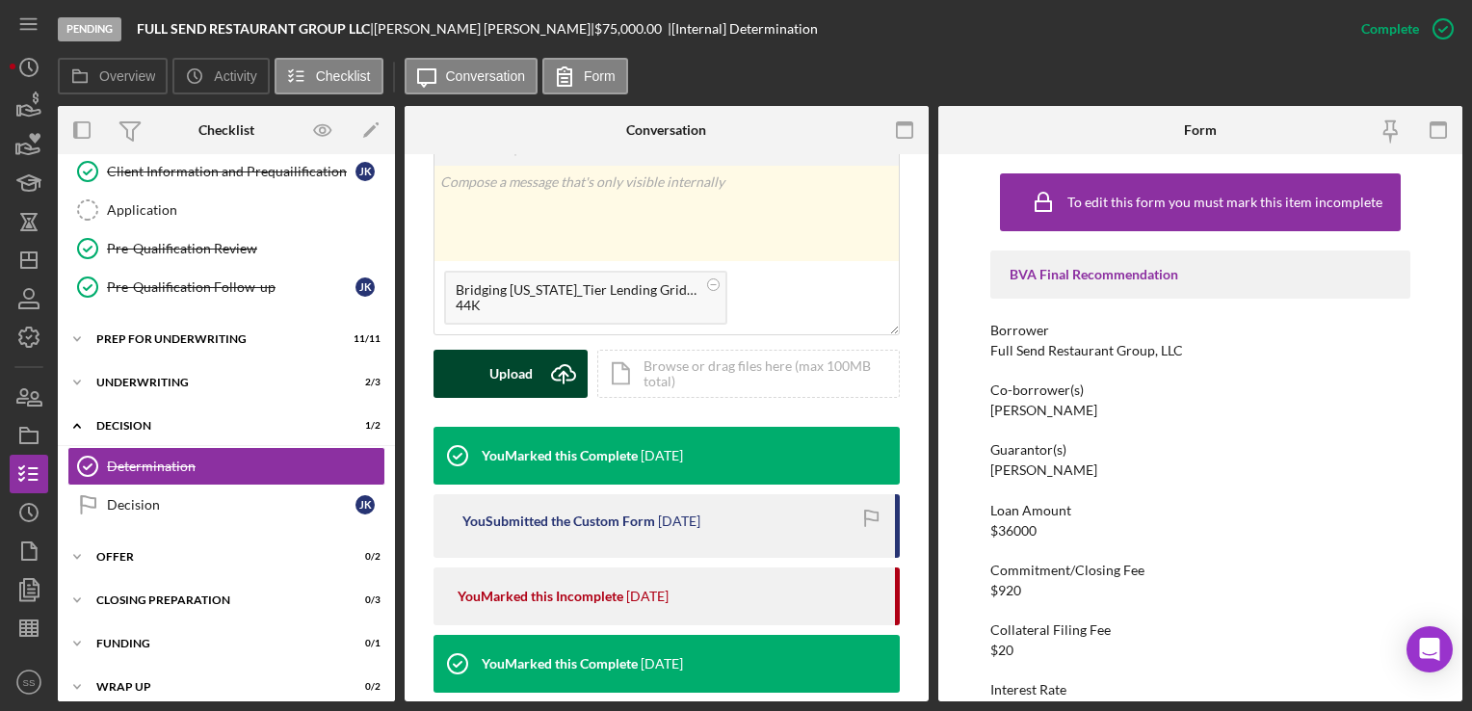
click at [476, 381] on button "Upload Icon/Upload" at bounding box center [511, 374] width 154 height 48
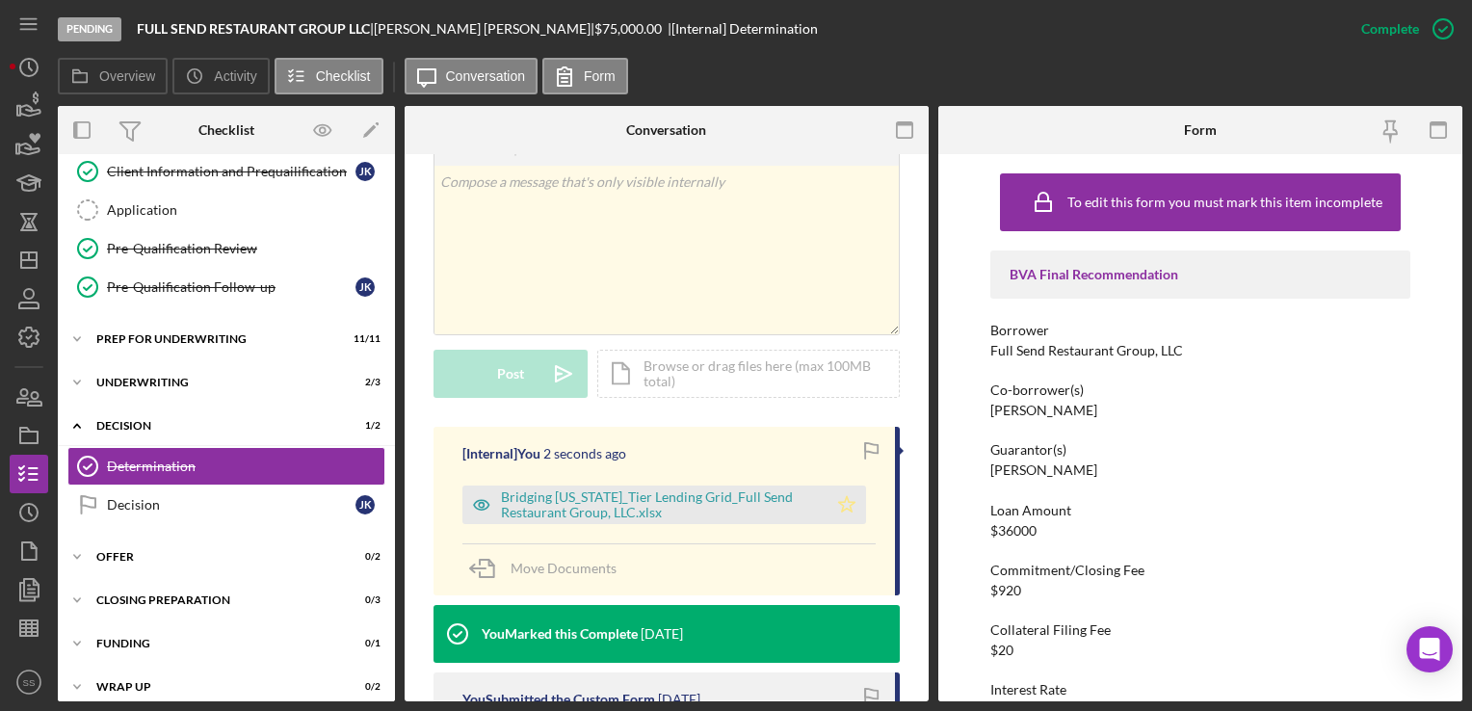
click at [844, 503] on icon "Icon/Star" at bounding box center [847, 505] width 39 height 39
click at [686, 287] on div "v Color teal Color pink Remove color Add row above Add row below Add column bef…" at bounding box center [667, 250] width 464 height 169
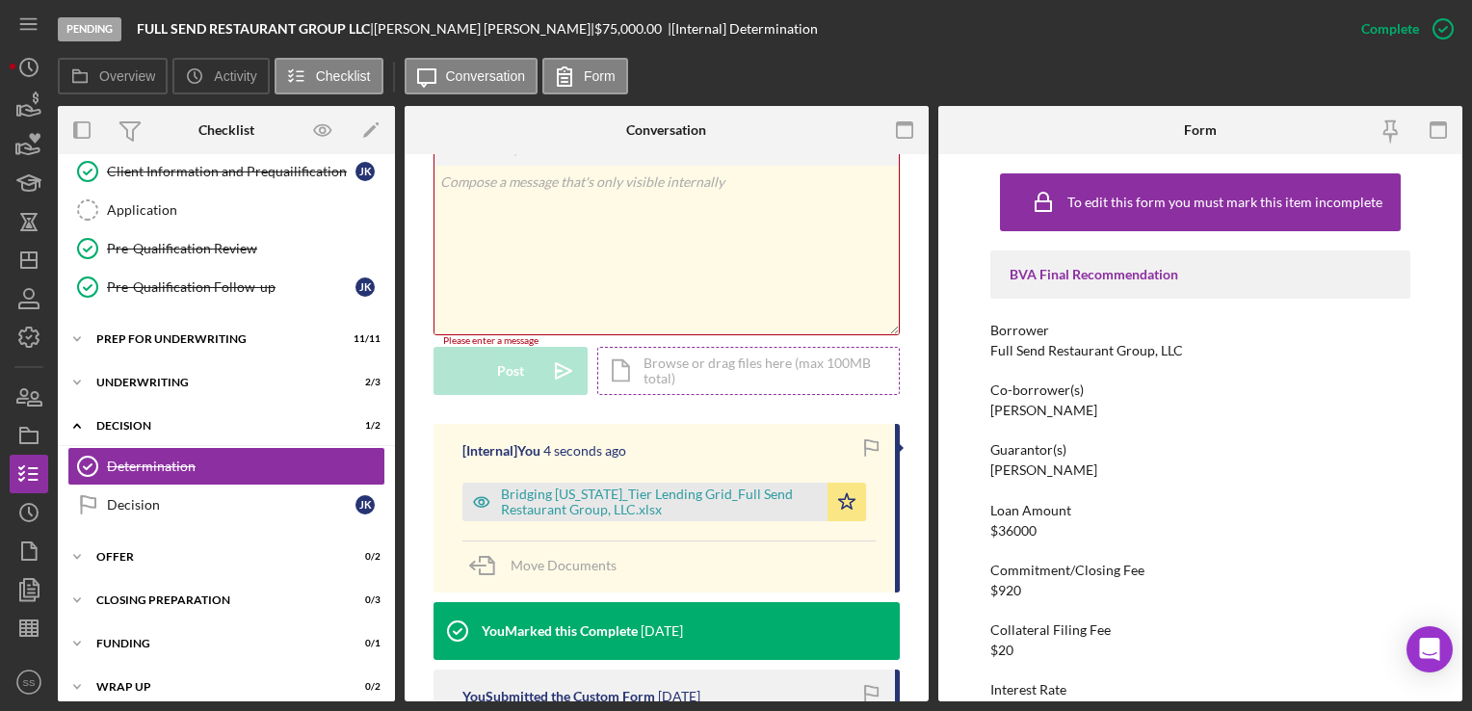
click at [642, 380] on div "Icon/Document Browse or drag files here (max 100MB total) Tap to choose files o…" at bounding box center [748, 371] width 303 height 48
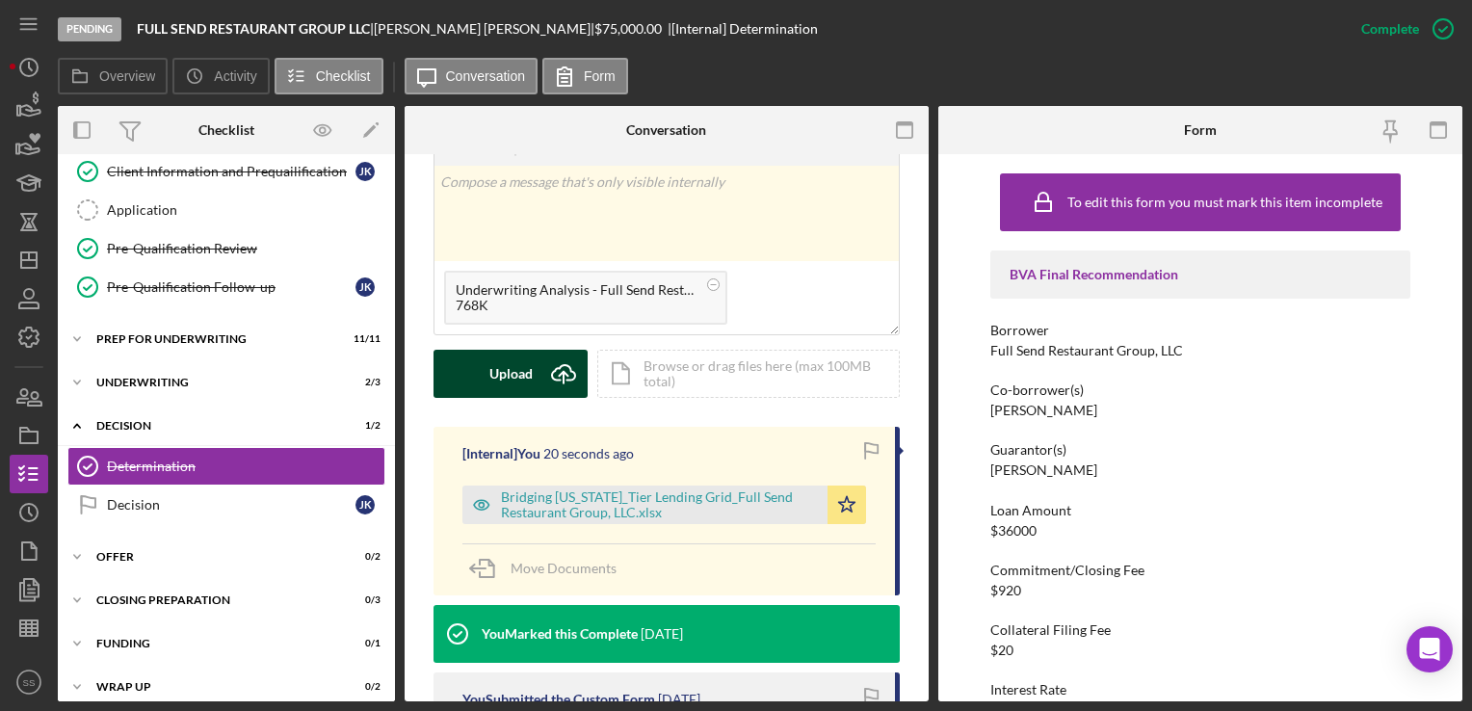
click at [520, 378] on div "Upload" at bounding box center [510, 374] width 43 height 48
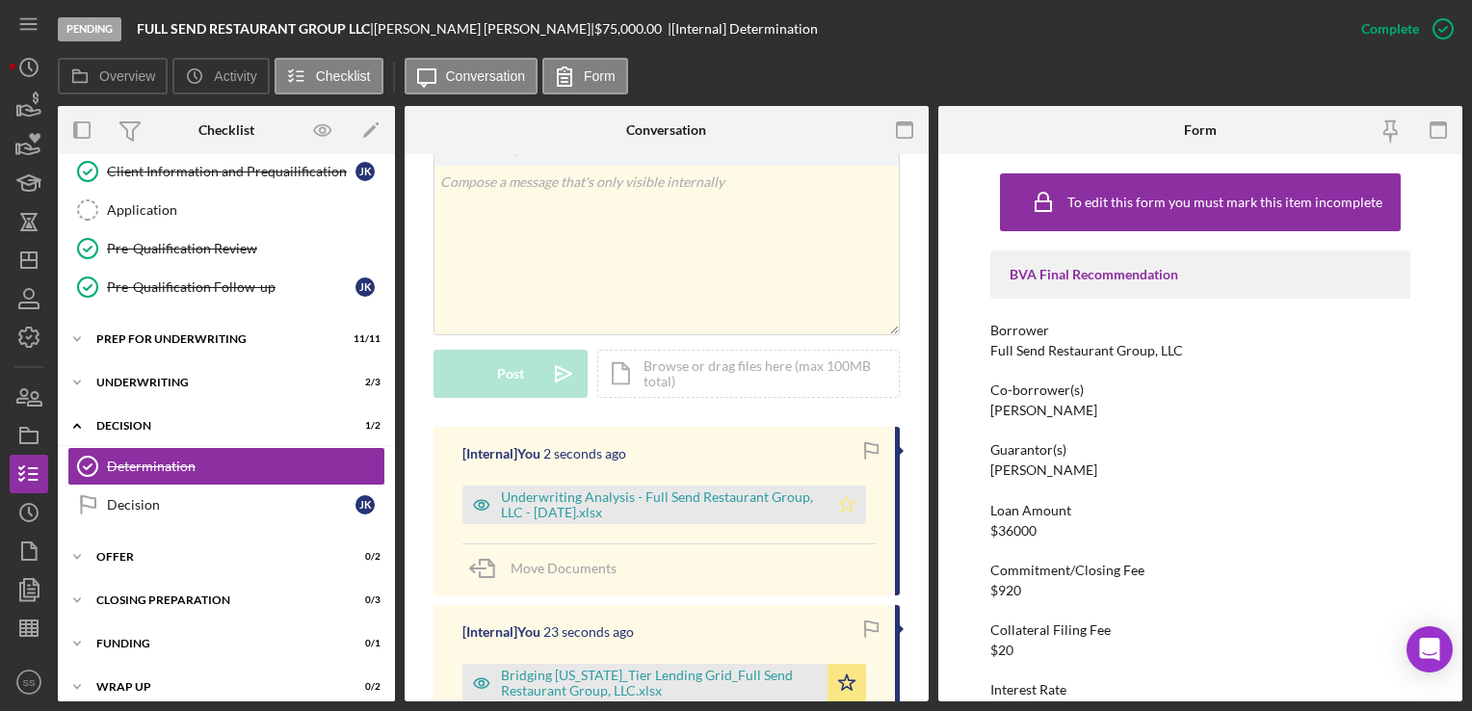
click at [846, 507] on icon "Icon/Star" at bounding box center [847, 505] width 39 height 39
click at [655, 499] on div "Underwriting Analysis - Full Send Restaurant Group, LLC - 07.24.25.xlsx" at bounding box center [659, 504] width 317 height 31
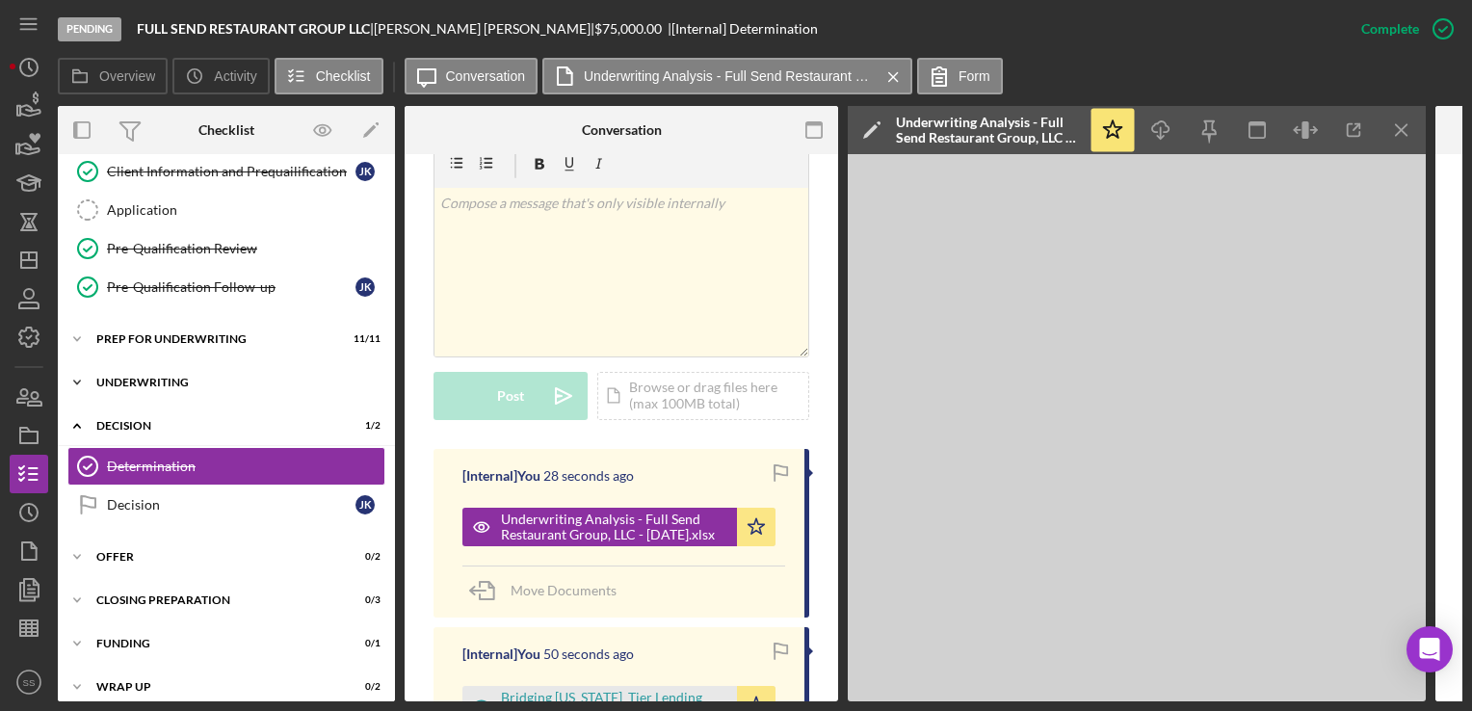
click at [162, 379] on div "Underwriting" at bounding box center [233, 383] width 275 height 12
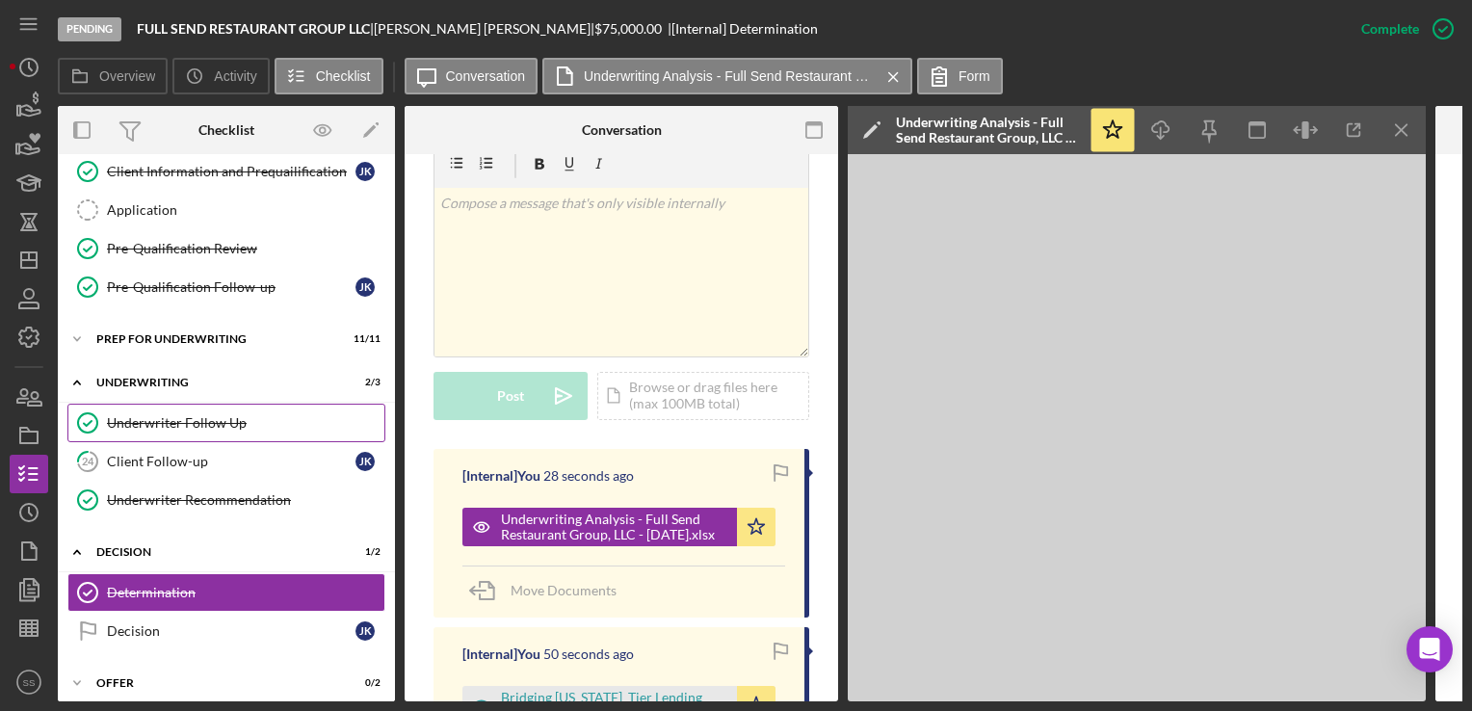
click at [174, 415] on div "Underwriter Follow Up" at bounding box center [245, 422] width 277 height 15
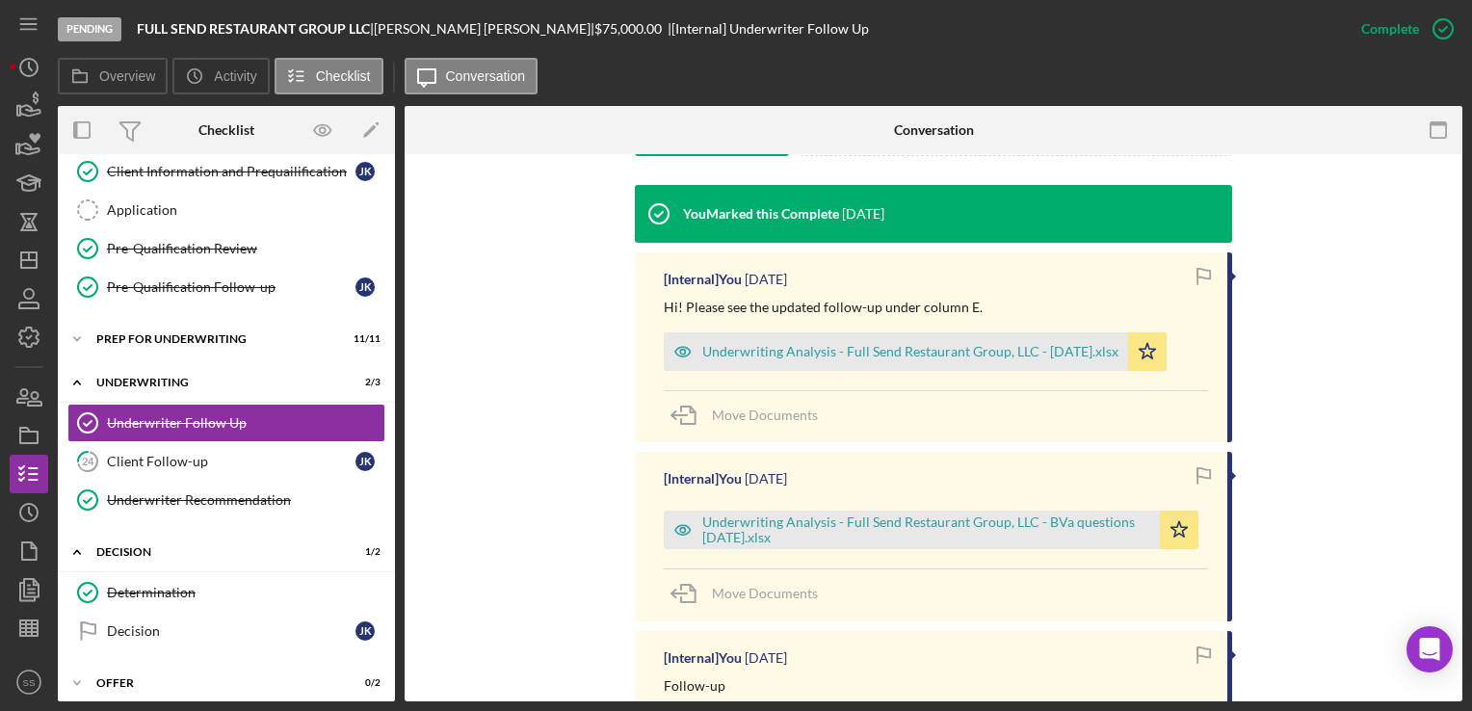
scroll to position [574, 0]
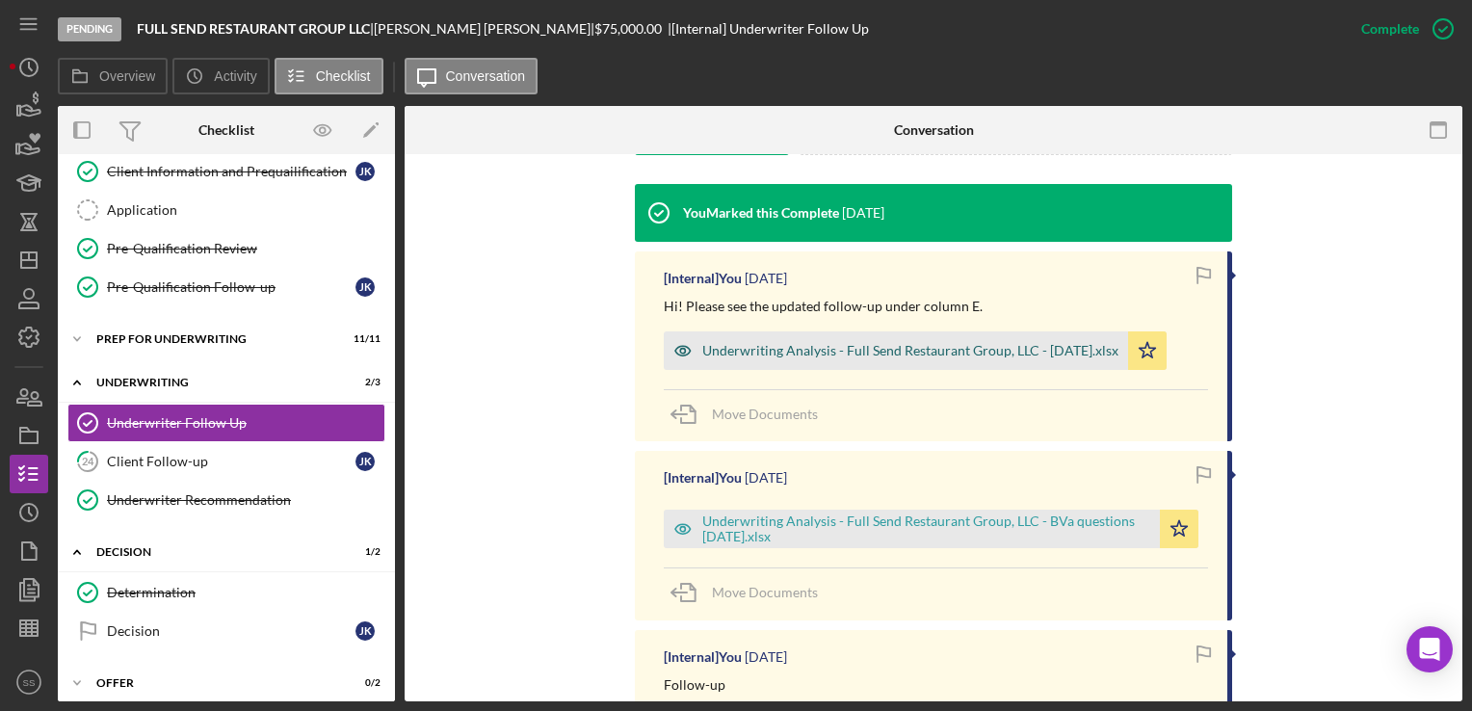
click at [767, 352] on div "Underwriting Analysis - Full Send Restaurant Group, LLC - 07.24.25.xlsx" at bounding box center [910, 350] width 416 height 15
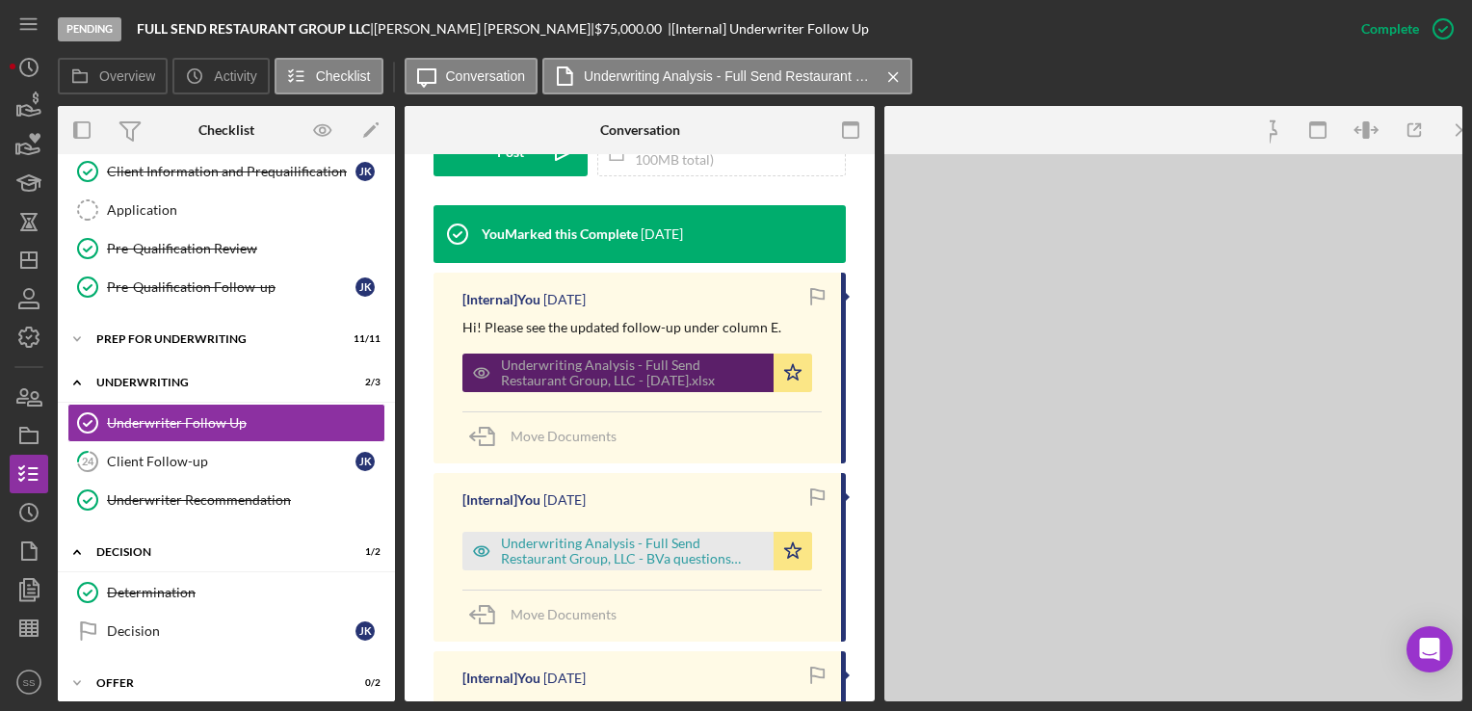
scroll to position [595, 0]
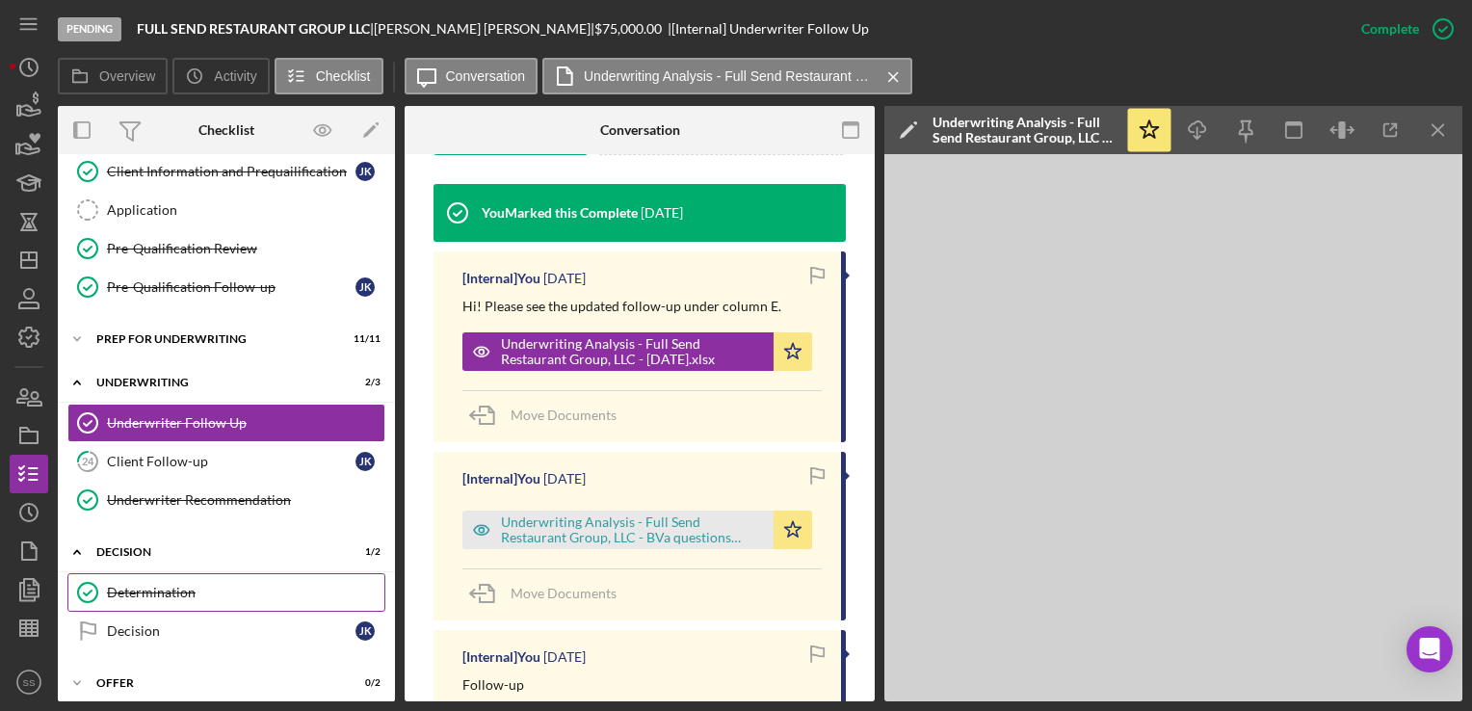
click at [197, 585] on div "Determination" at bounding box center [245, 592] width 277 height 15
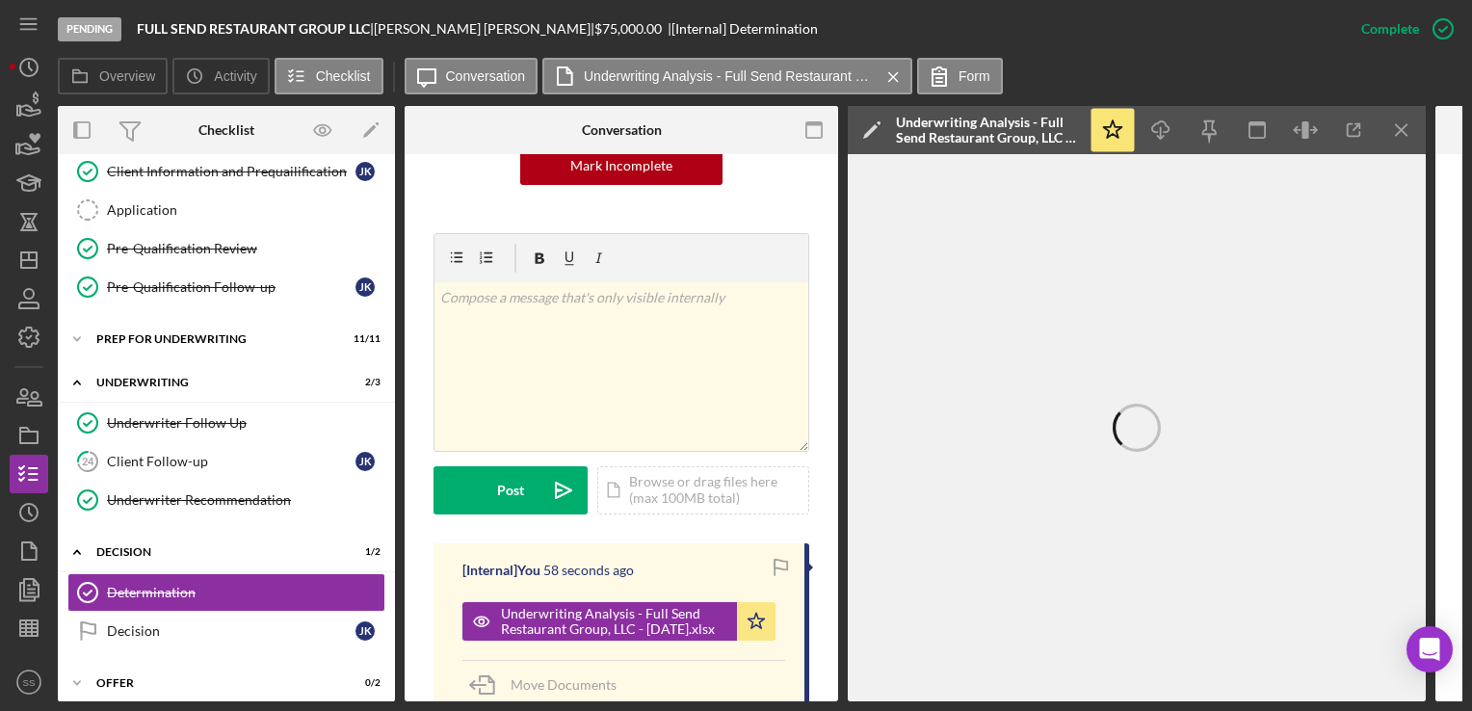
scroll to position [257, 0]
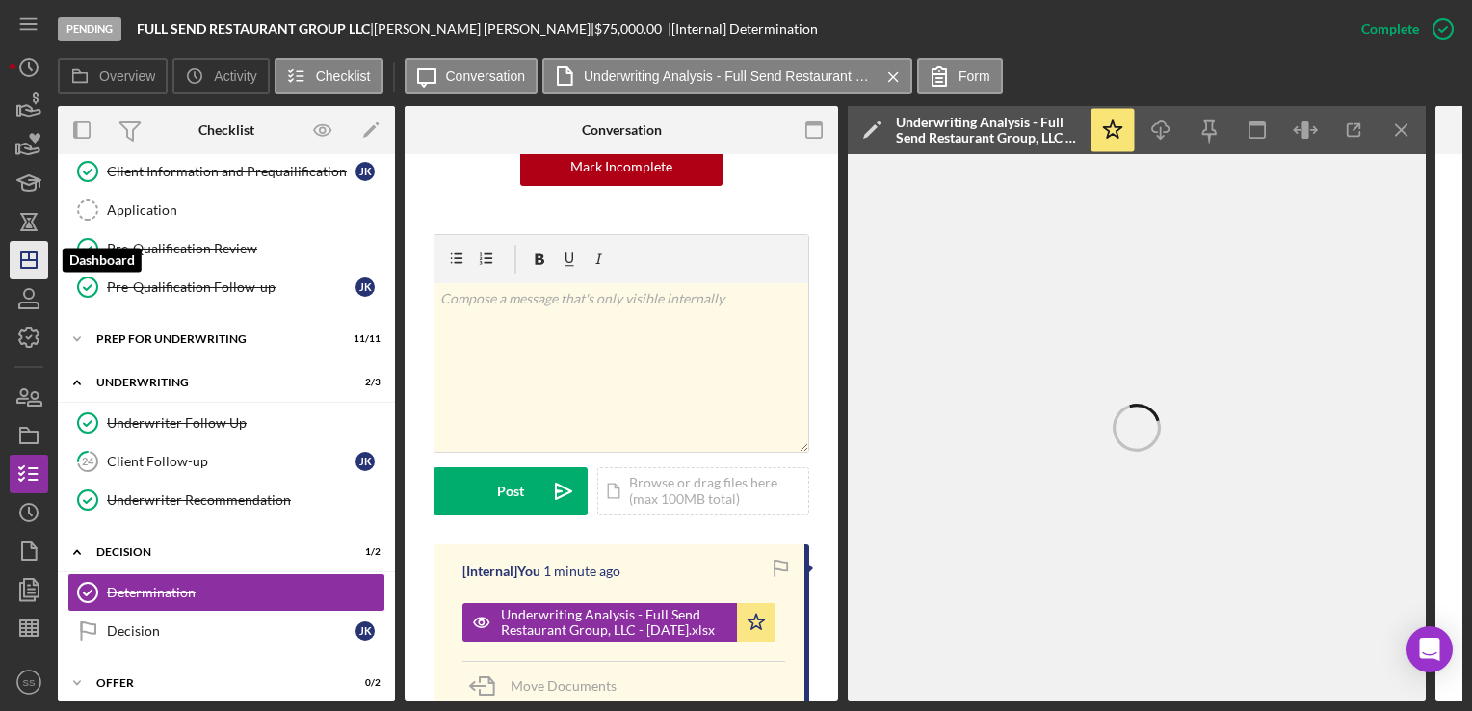
click at [18, 274] on icon "Icon/Dashboard" at bounding box center [29, 260] width 48 height 48
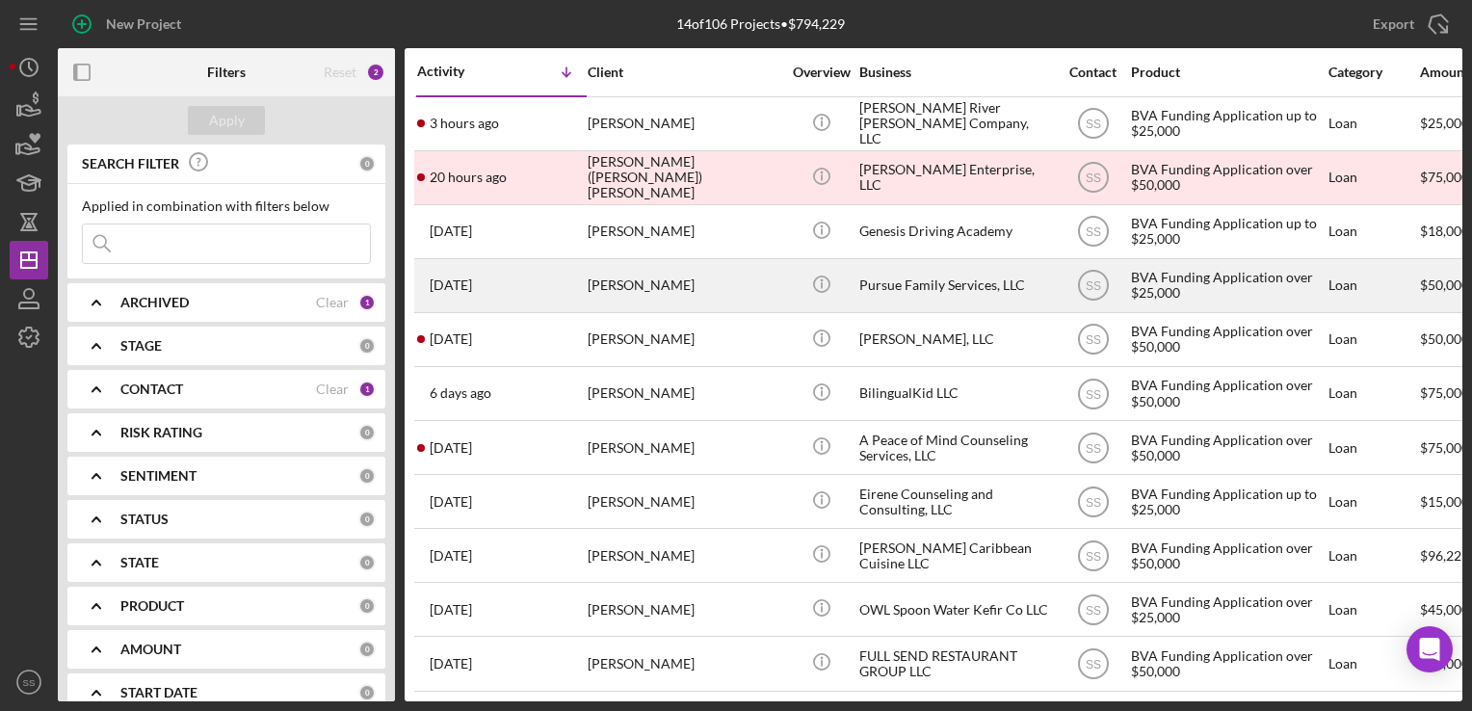
click at [617, 282] on div "[PERSON_NAME]" at bounding box center [684, 285] width 193 height 51
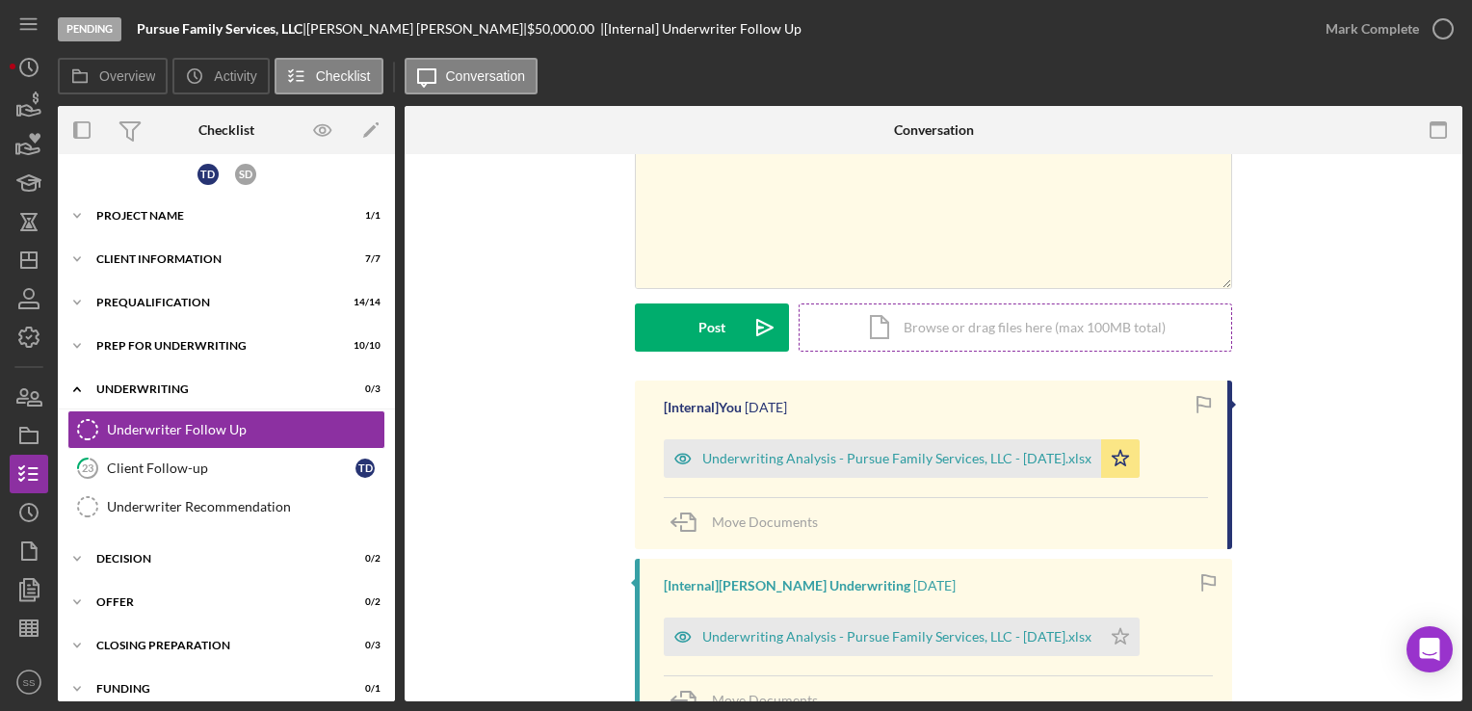
scroll to position [113, 0]
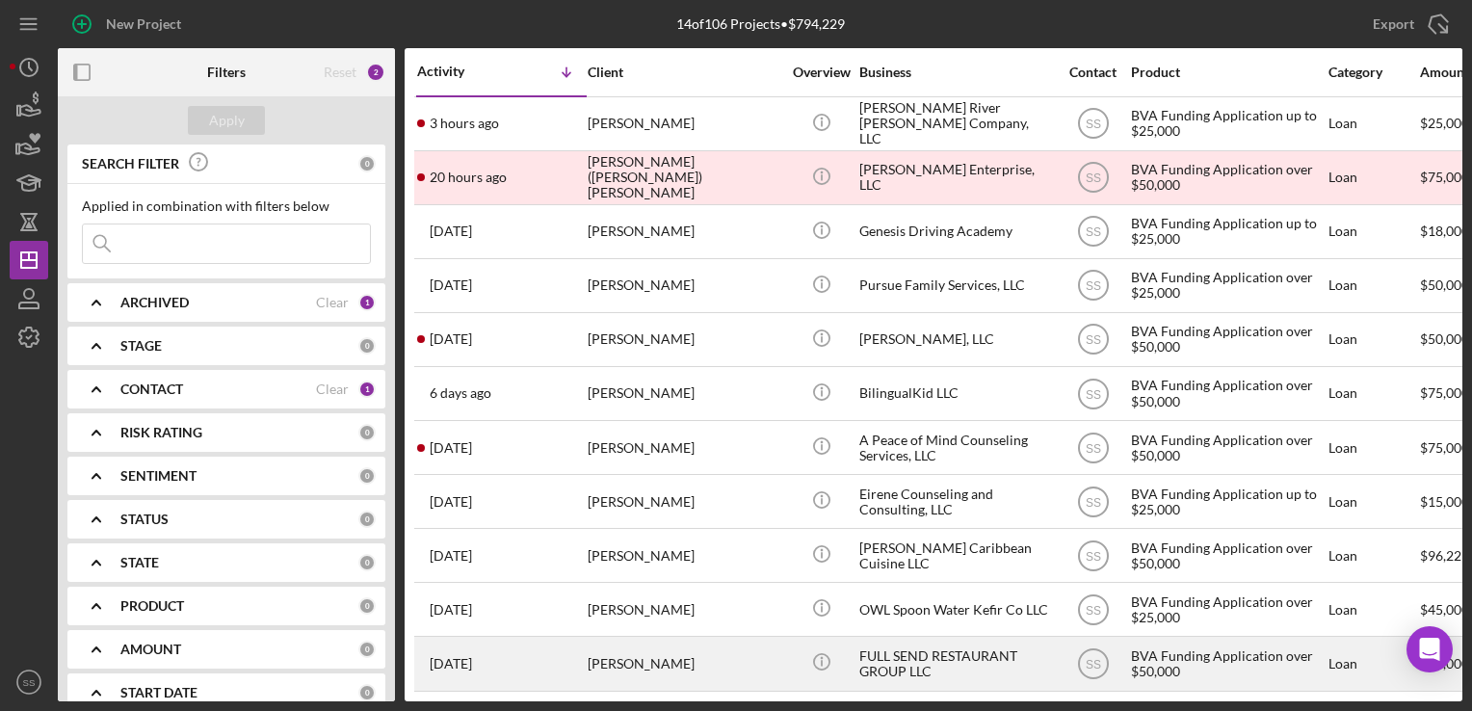
click at [616, 656] on div "[PERSON_NAME]" at bounding box center [684, 663] width 193 height 51
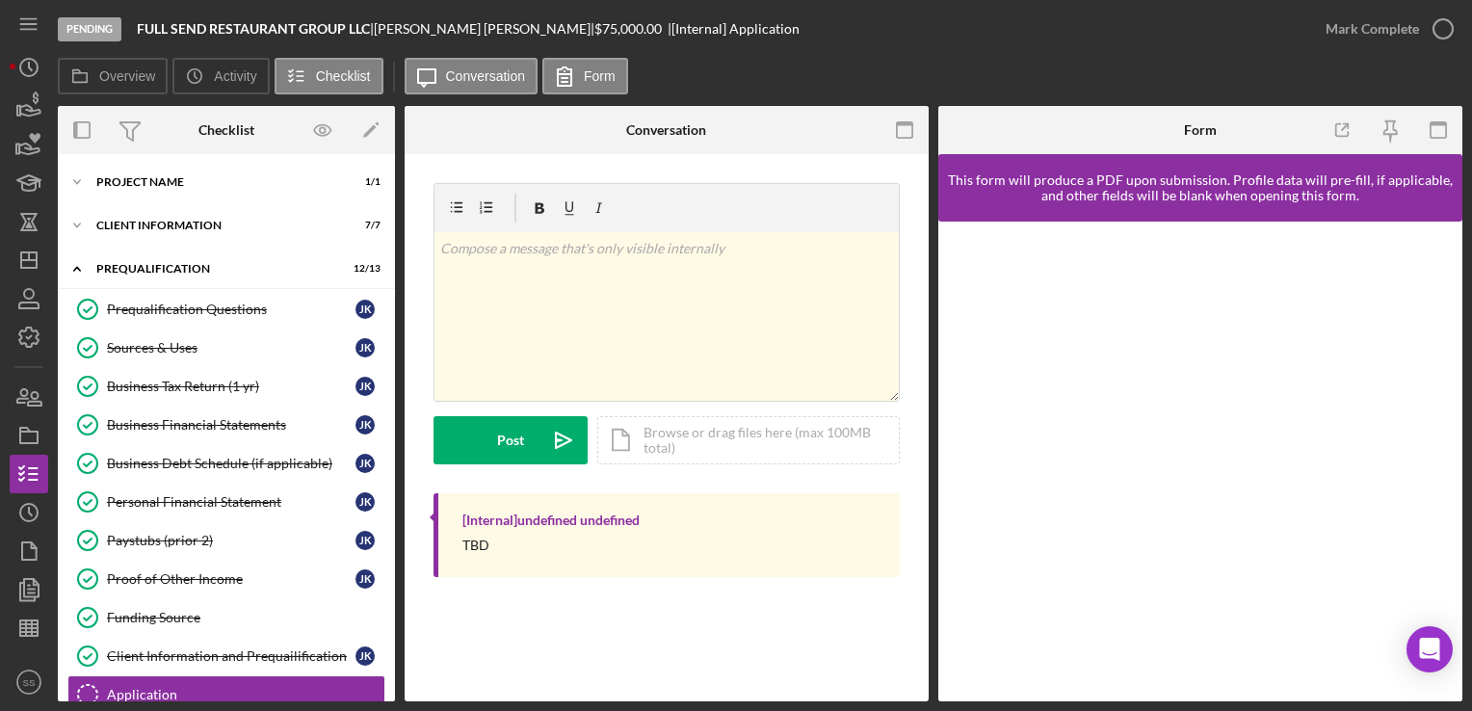
scroll to position [262, 0]
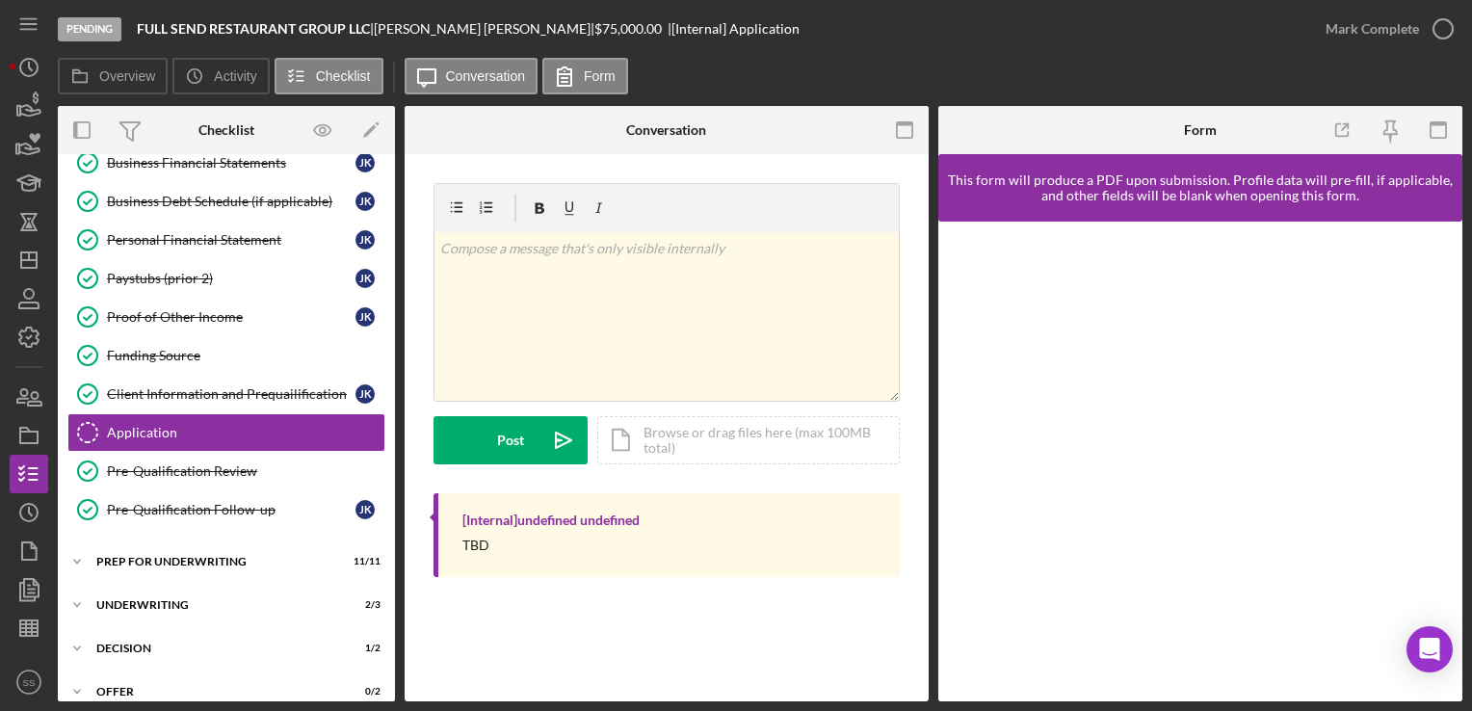
click at [616, 656] on div "Application Application v Color teal Color pink Remove color Add row above Add …" at bounding box center [667, 427] width 524 height 547
click at [181, 635] on div "Icon/Expander Decision 1 / 2" at bounding box center [226, 648] width 337 height 39
click at [180, 673] on link "Determination Determination" at bounding box center [226, 689] width 318 height 39
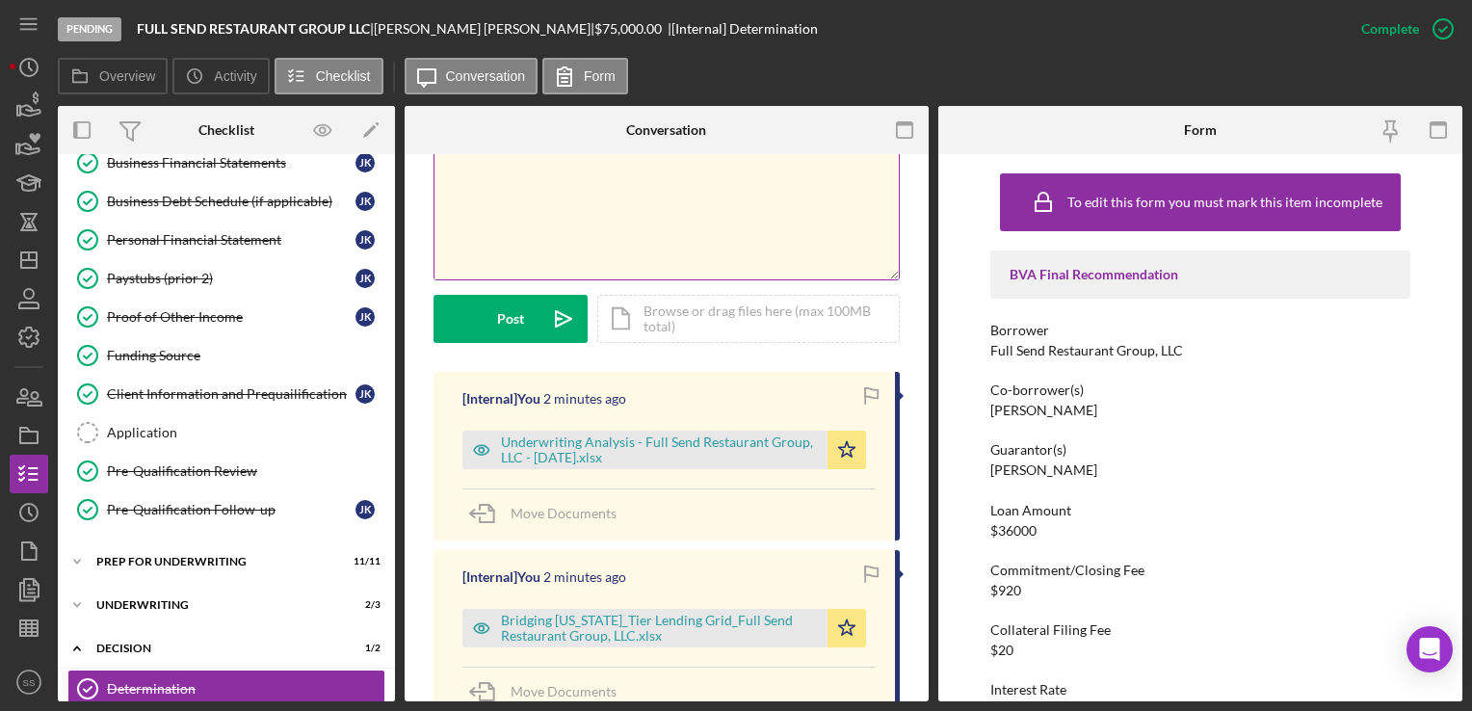
scroll to position [409, 0]
click at [611, 462] on div "Underwriting Analysis - Full Send Restaurant Group, LLC - 07.24.25.xlsx" at bounding box center [659, 449] width 317 height 31
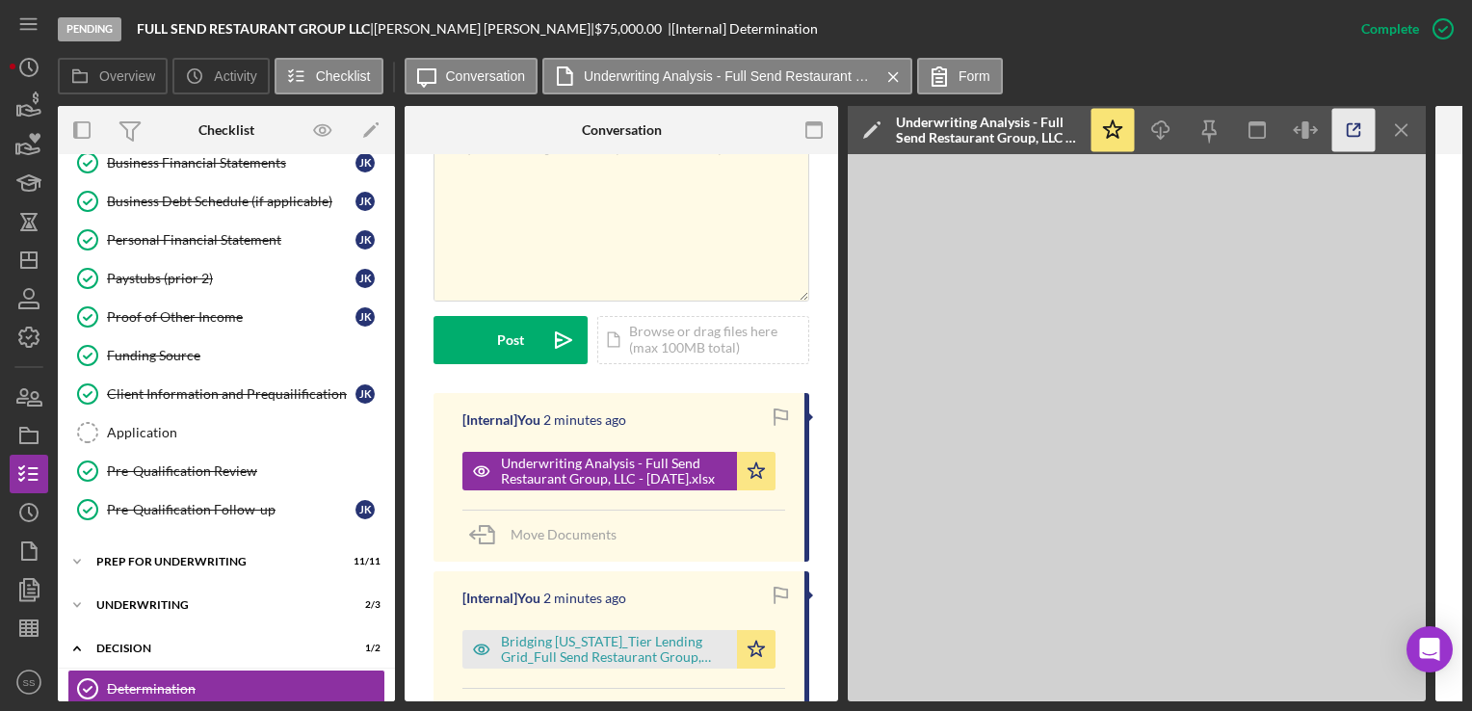
click at [1345, 130] on icon "button" at bounding box center [1354, 130] width 43 height 43
click at [215, 599] on div "Underwriting" at bounding box center [233, 605] width 275 height 12
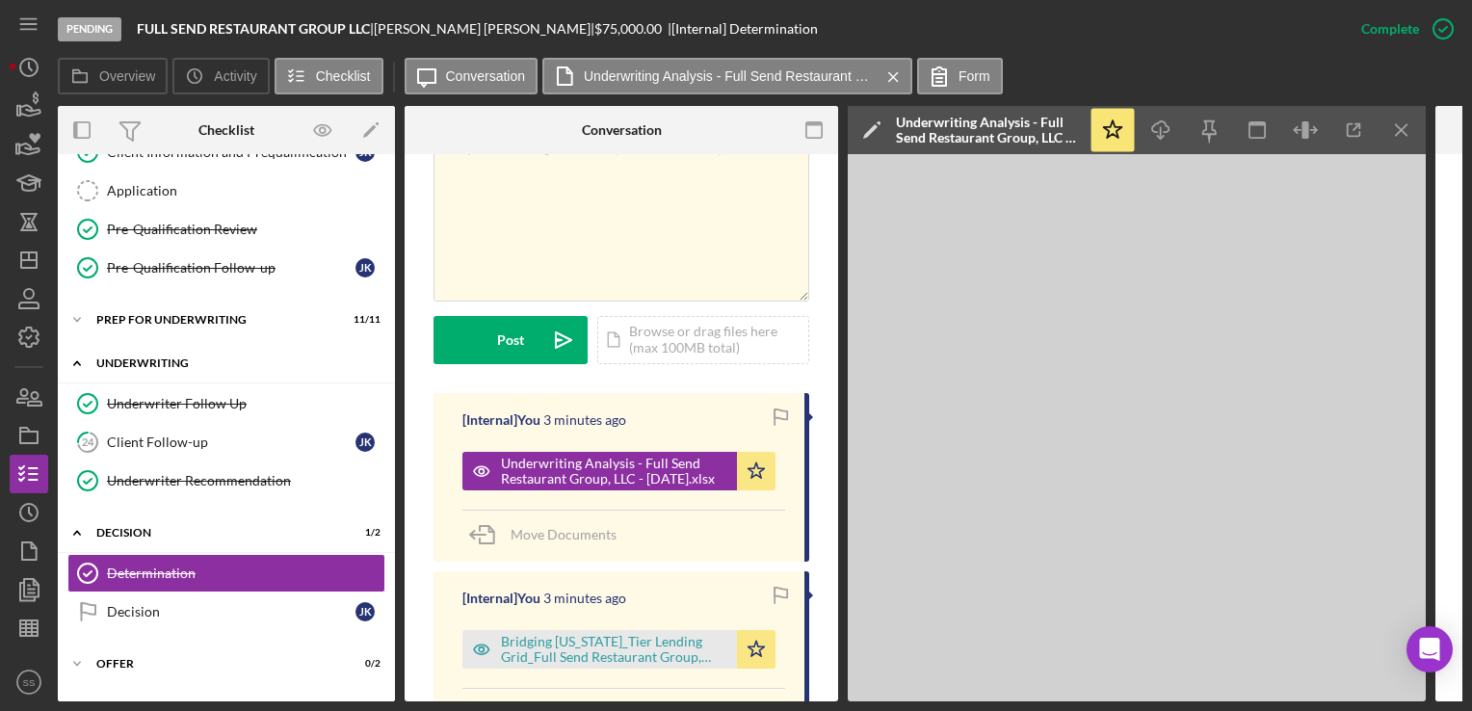
scroll to position [533, 0]
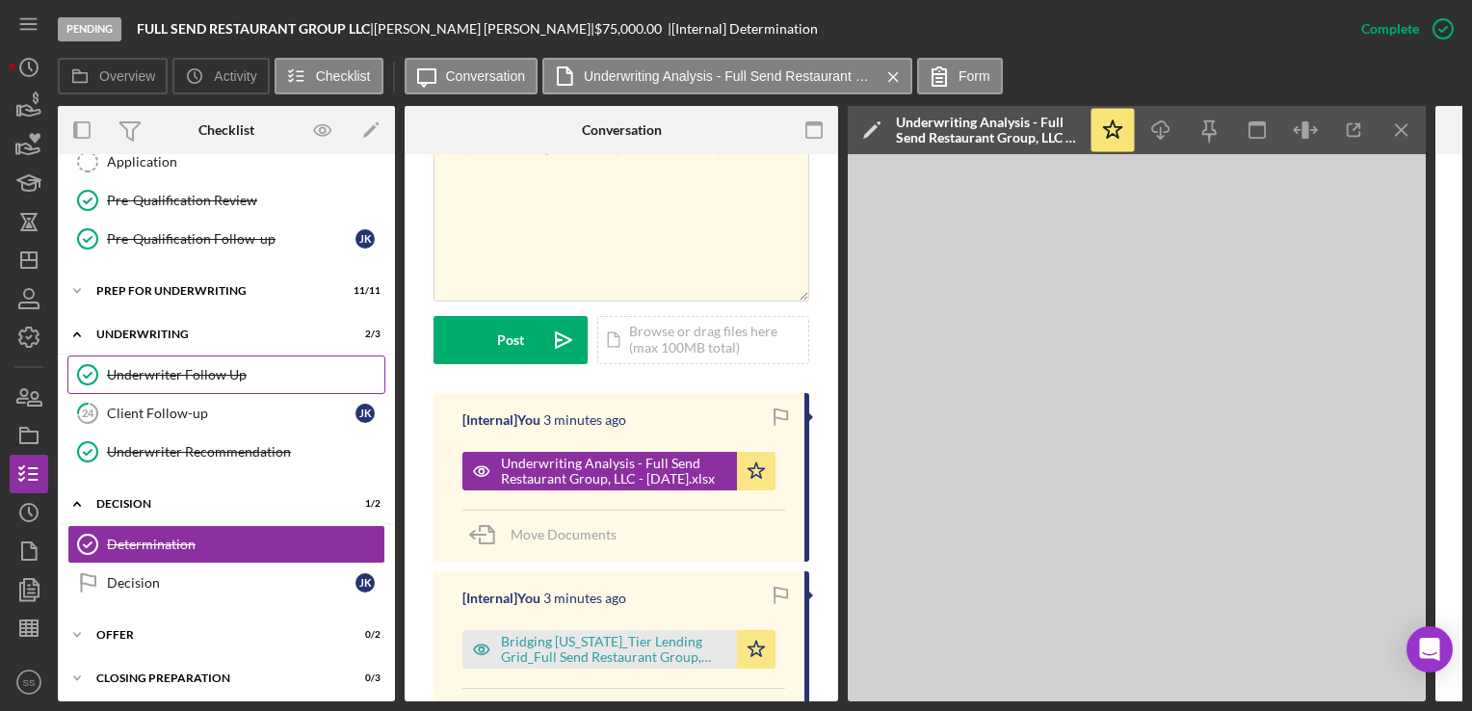
click at [239, 367] on div "Underwriter Follow Up" at bounding box center [245, 374] width 277 height 15
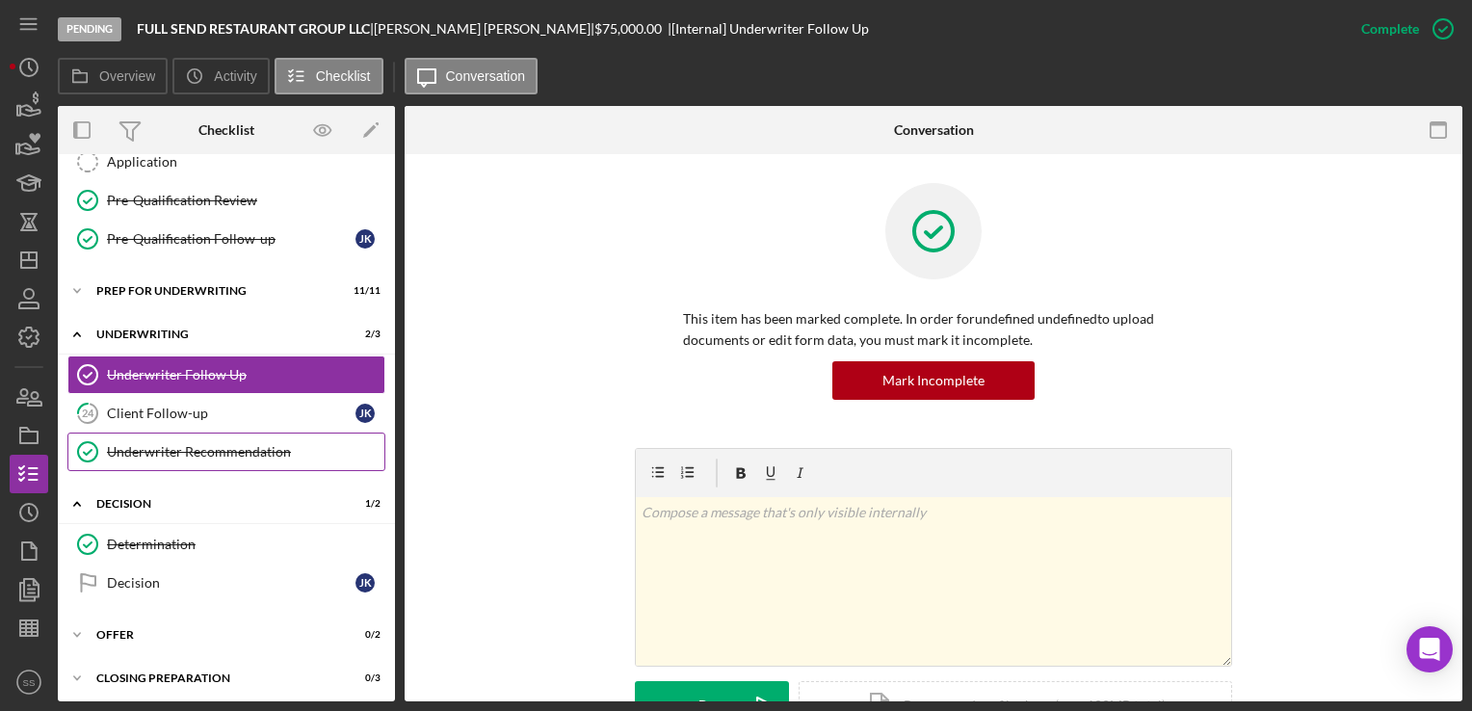
click at [229, 433] on link "Underwriter Recommendation Underwriter Recommendation" at bounding box center [226, 452] width 318 height 39
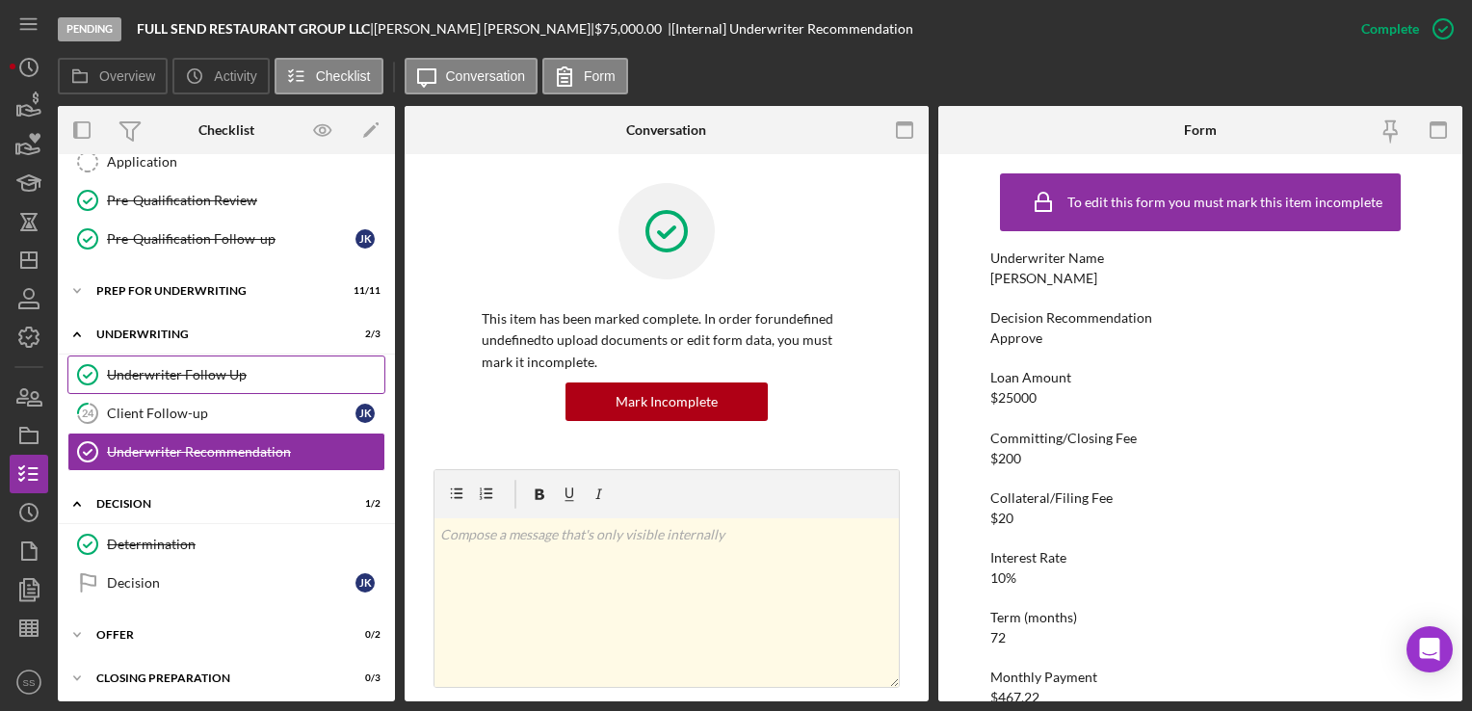
click at [197, 373] on div "Underwriter Follow Up" at bounding box center [245, 374] width 277 height 15
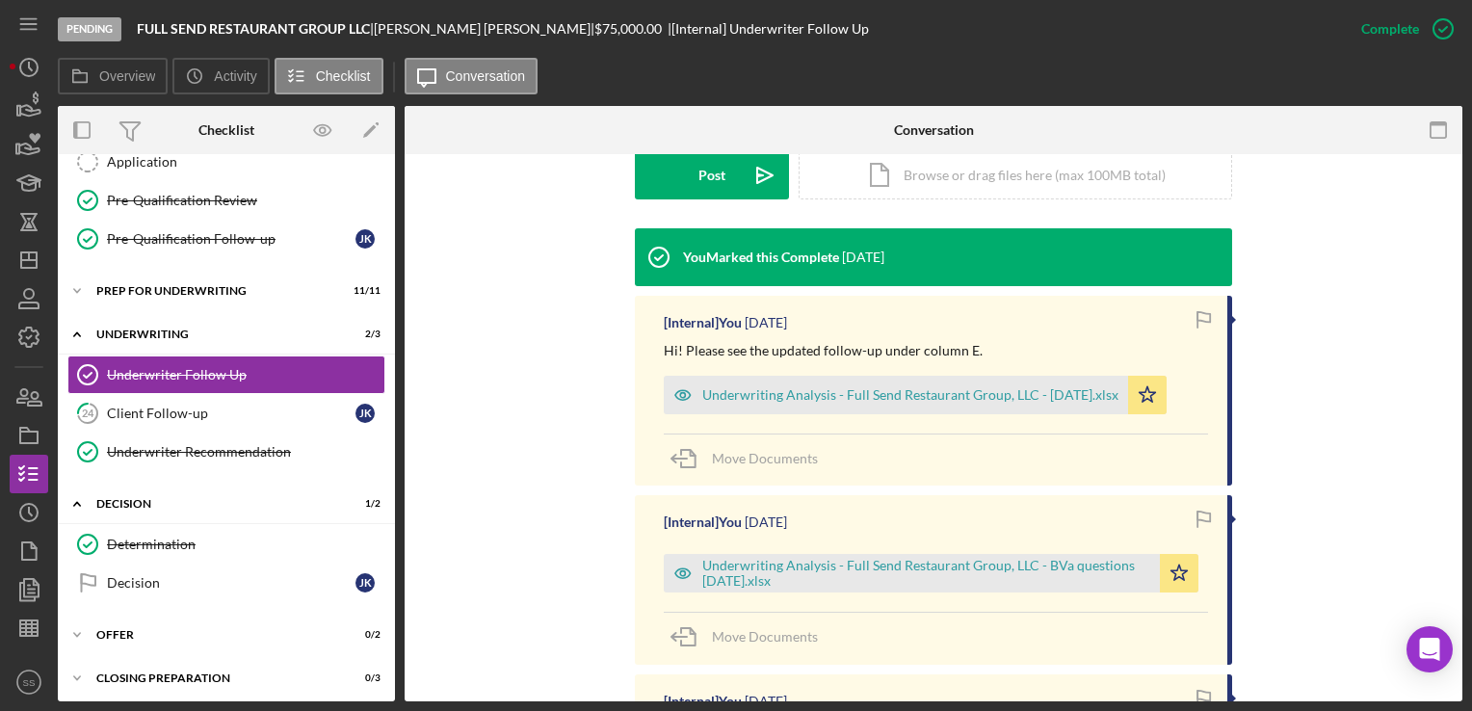
scroll to position [528, 0]
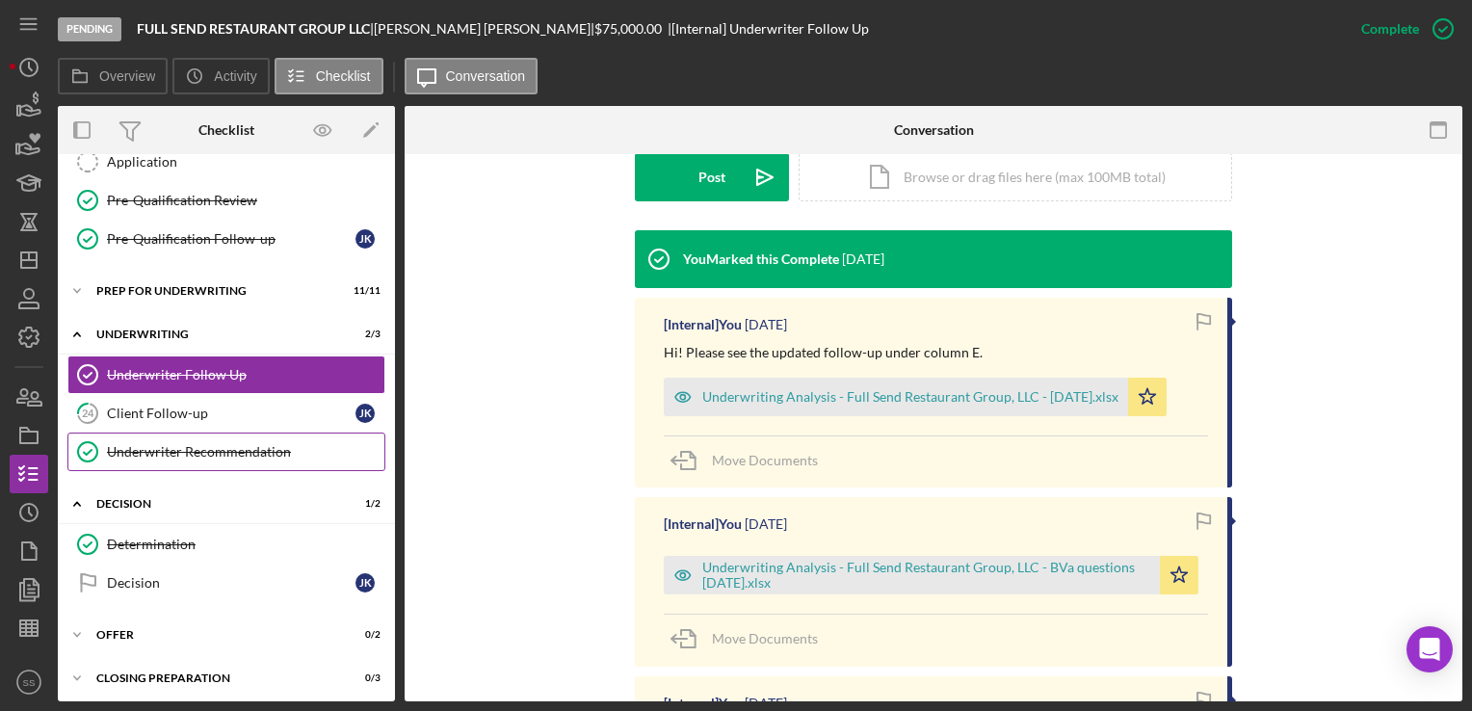
click at [199, 434] on link "Underwriter Recommendation Underwriter Recommendation" at bounding box center [226, 452] width 318 height 39
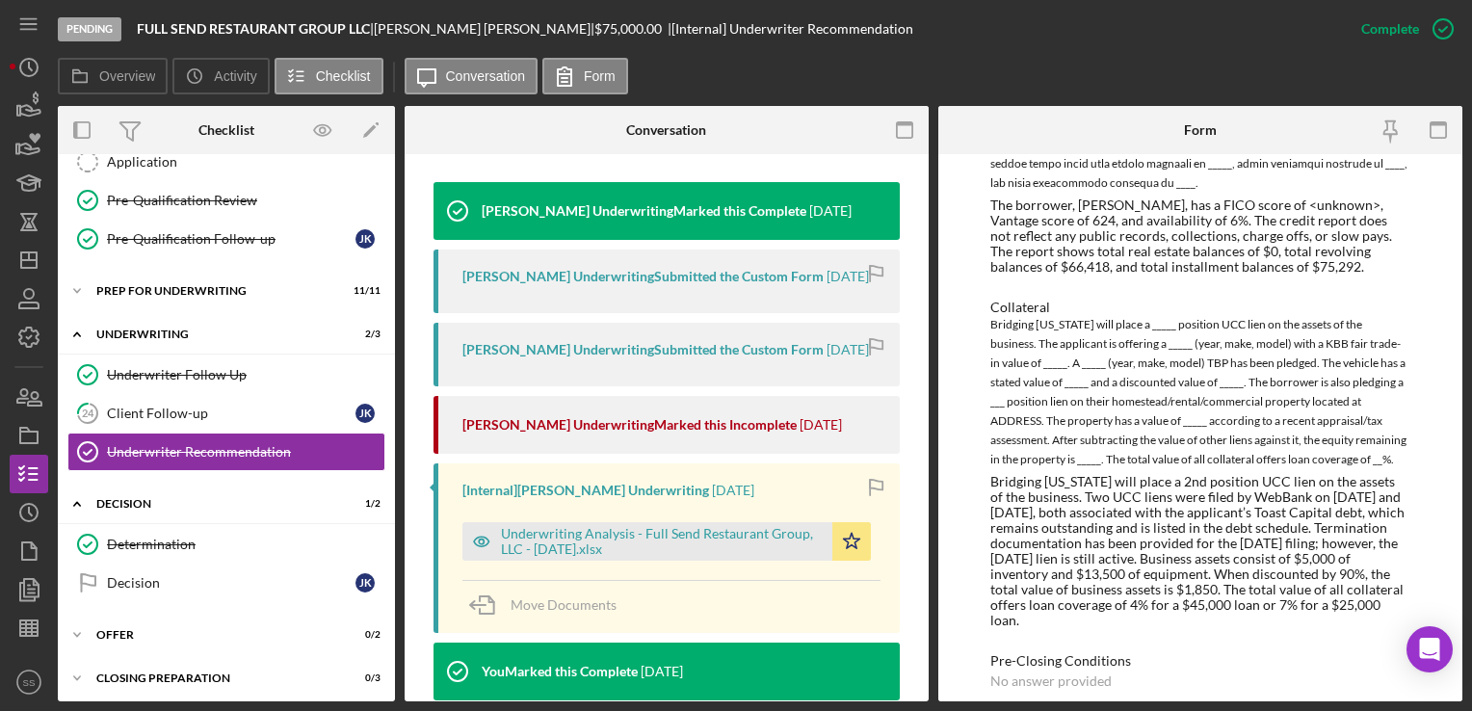
scroll to position [700, 0]
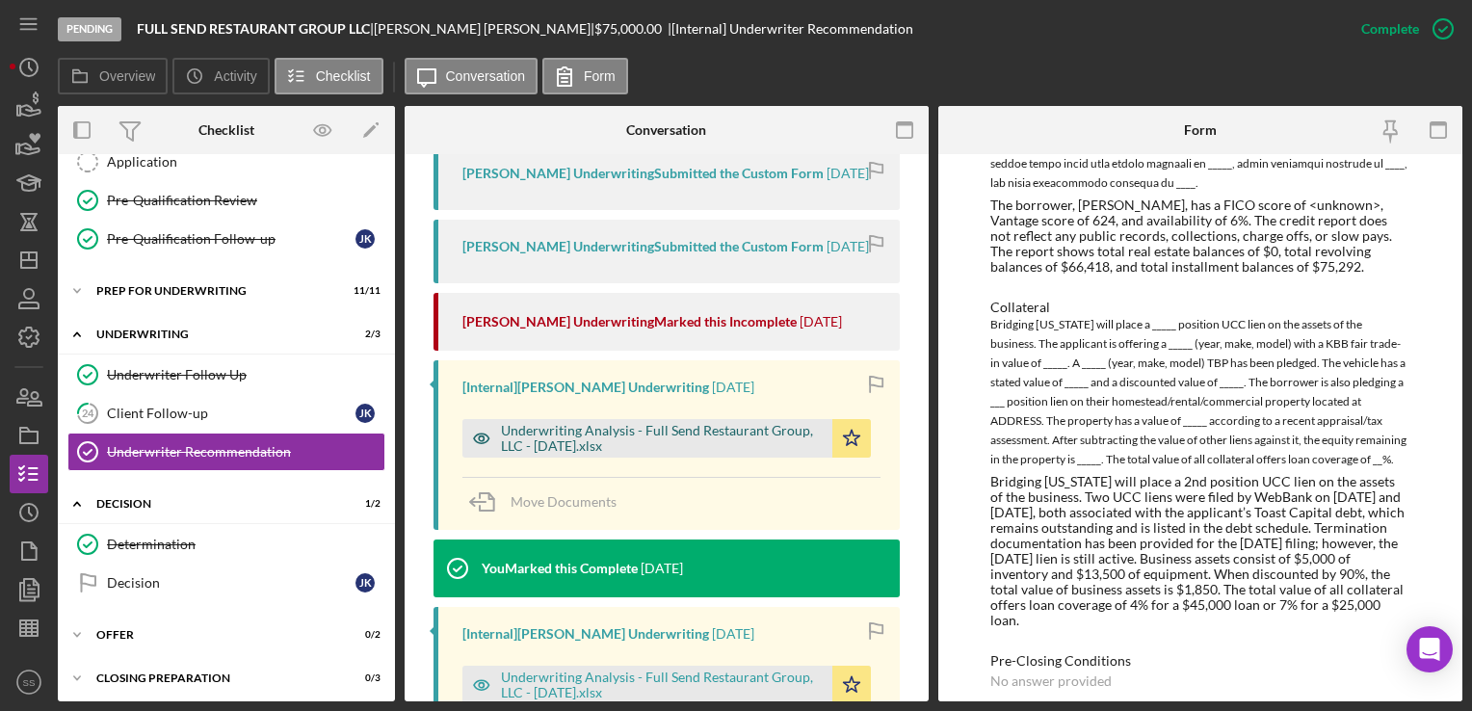
click at [563, 449] on div "Underwriting Analysis - Full Send Restaurant Group, LLC - 08.05.25.xlsx" at bounding box center [662, 438] width 322 height 31
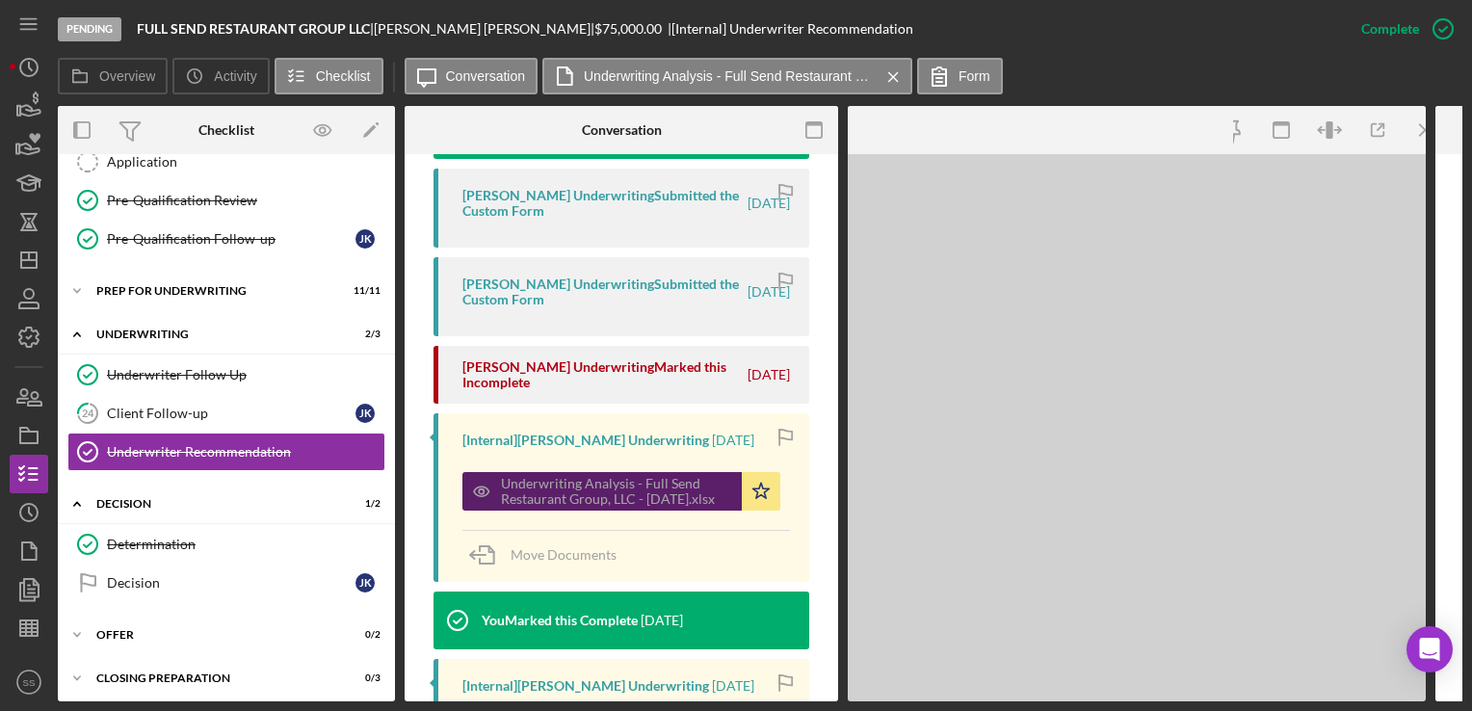
scroll to position [2347, 0]
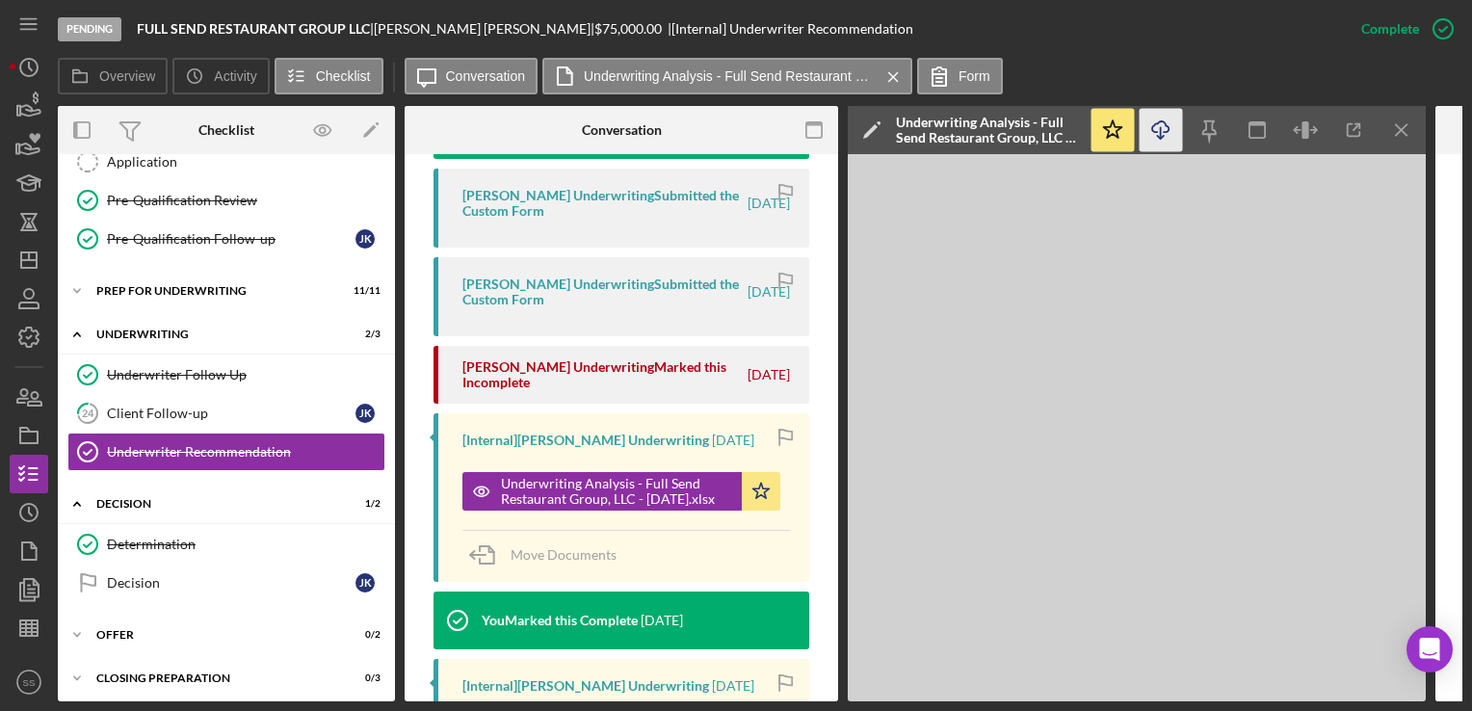
click at [1161, 137] on line "button" at bounding box center [1161, 132] width 0 height 11
click at [188, 575] on div "Decision" at bounding box center [231, 582] width 249 height 15
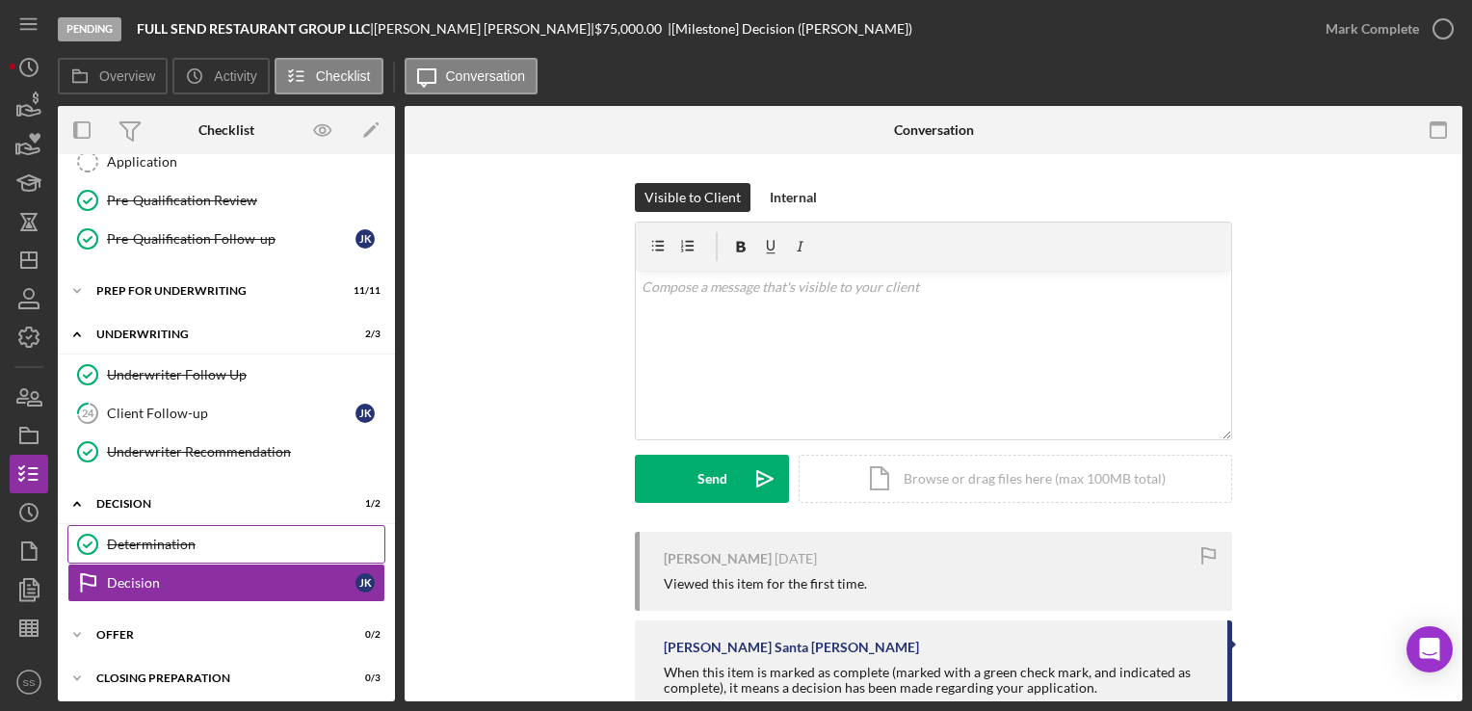
click at [125, 537] on div "Determination" at bounding box center [245, 544] width 277 height 15
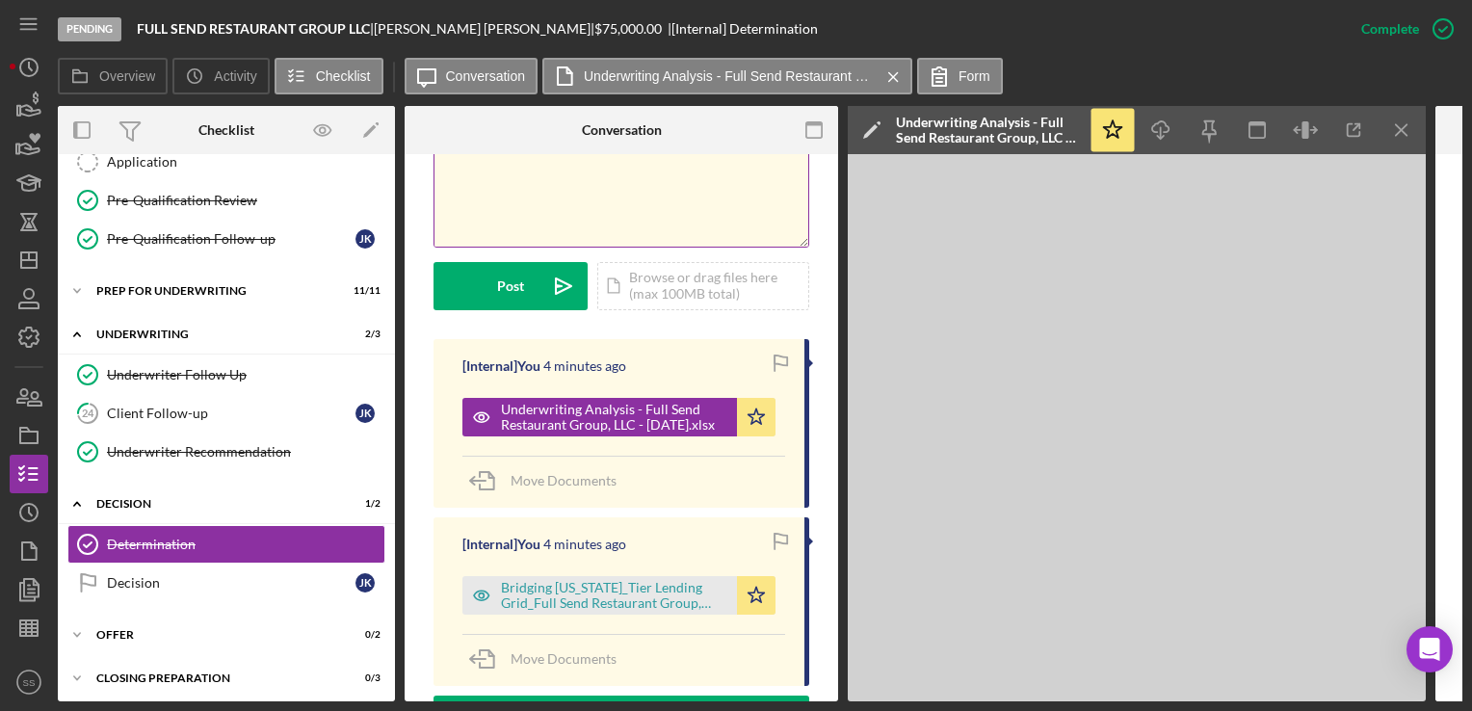
scroll to position [464, 0]
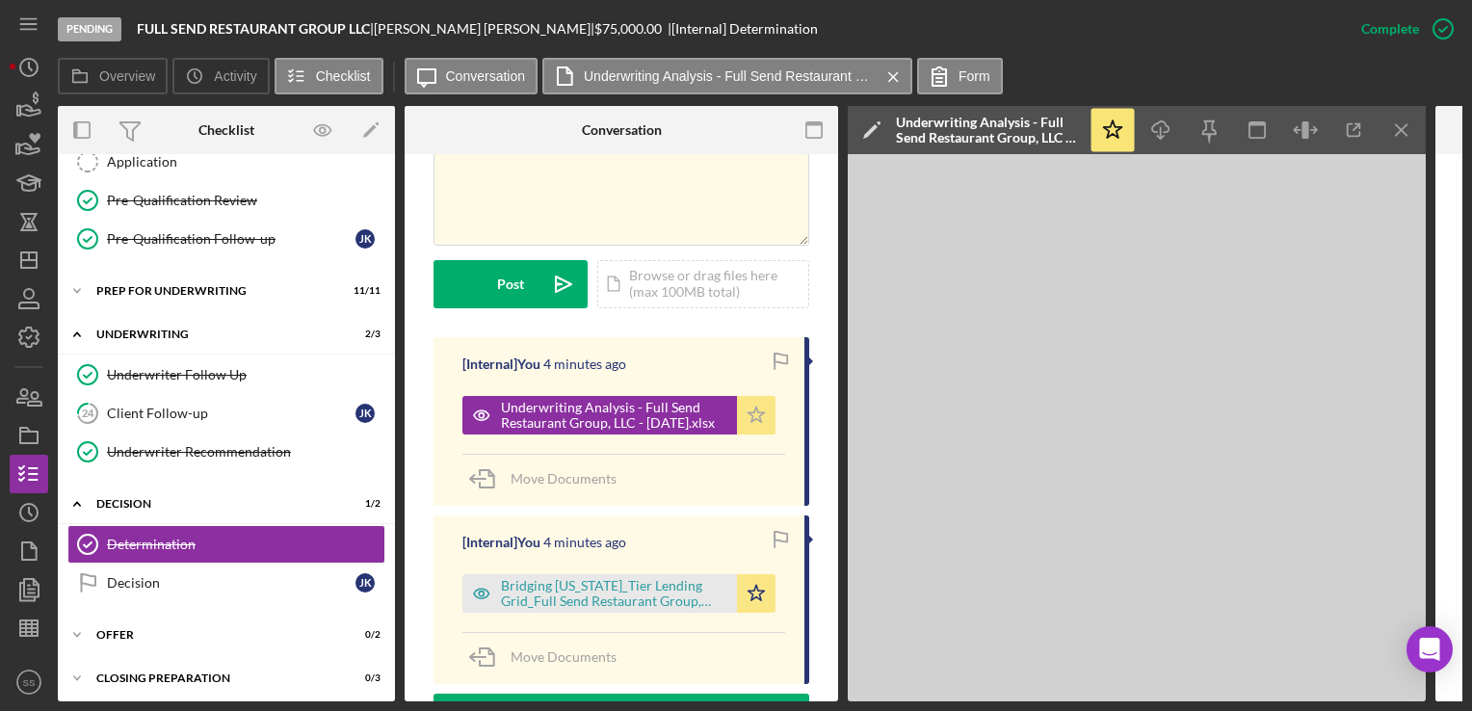
click at [752, 398] on icon "Icon/Star" at bounding box center [756, 415] width 39 height 39
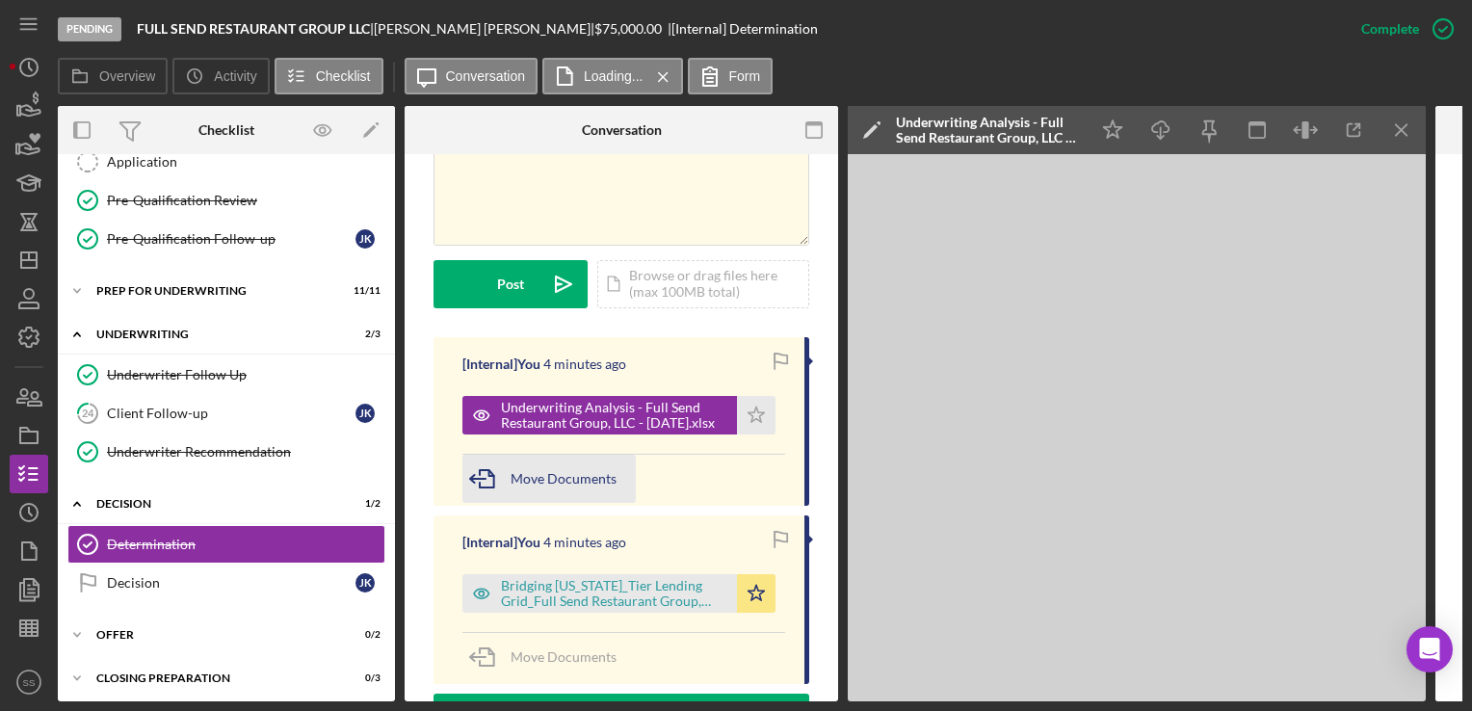
click at [509, 462] on icon "button" at bounding box center [486, 479] width 48 height 48
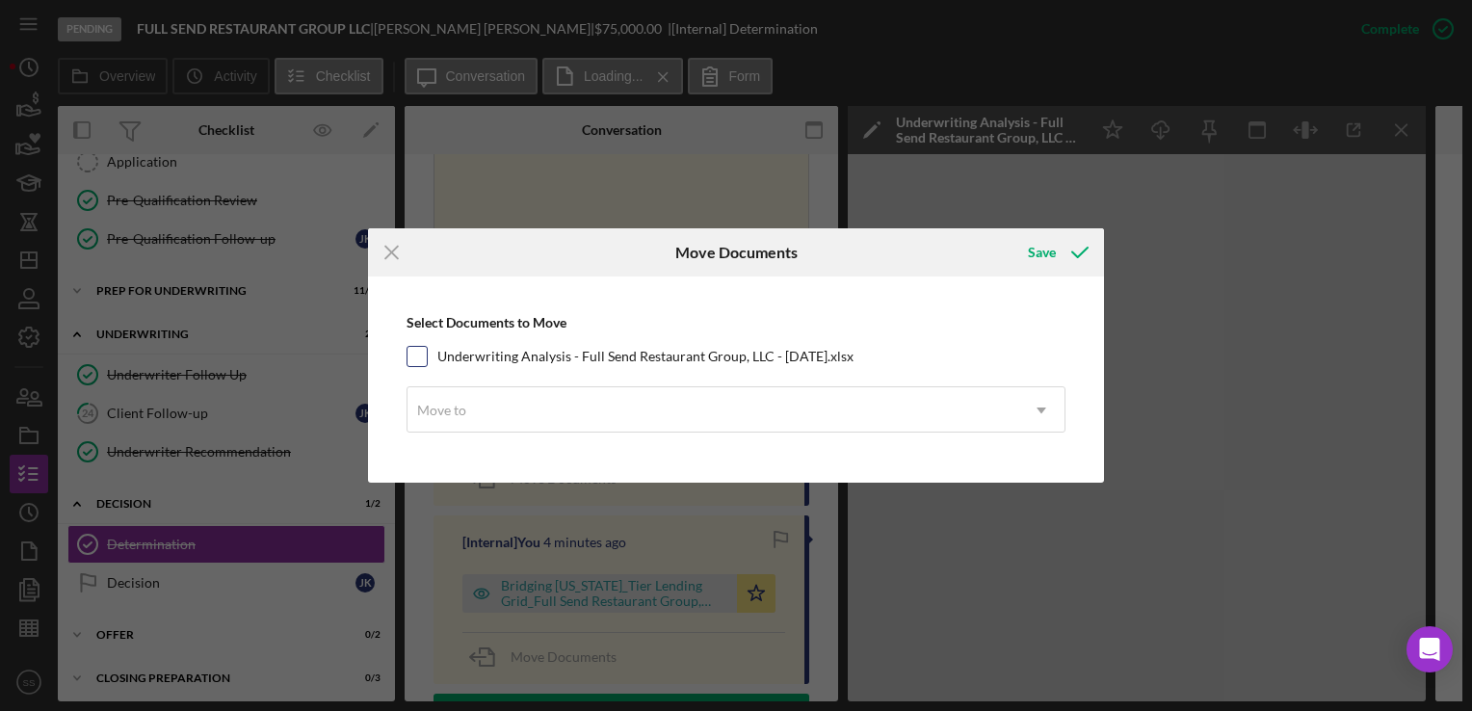
click at [413, 360] on input "Underwriting Analysis - Full Send Restaurant Group, LLC - 07.24.25.xlsx" at bounding box center [417, 356] width 19 height 19
checkbox input "true"
click at [510, 437] on div "Select Documents to Move Underwriting Analysis - Full Send Restaurant Group, LL…" at bounding box center [736, 379] width 717 height 186
click at [533, 410] on div "Move to" at bounding box center [713, 410] width 611 height 44
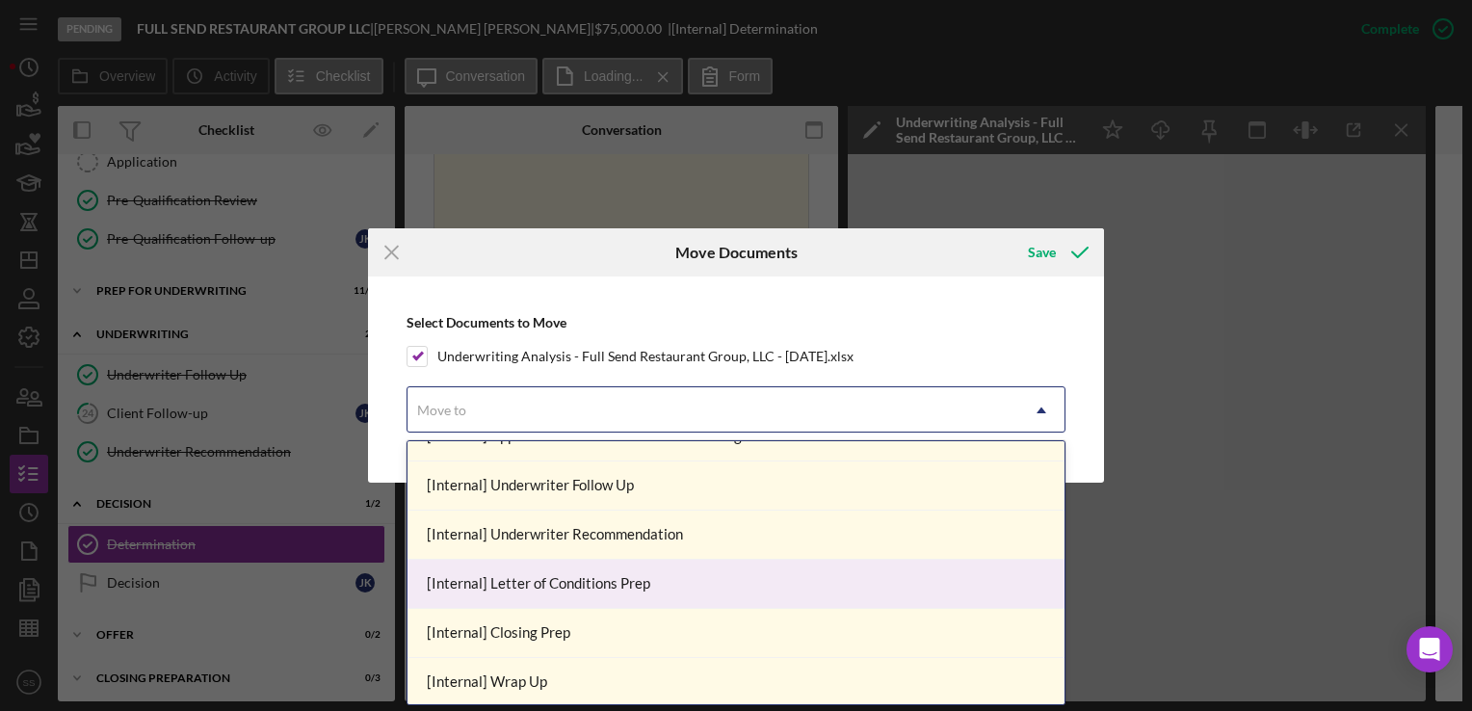
scroll to position [373, 0]
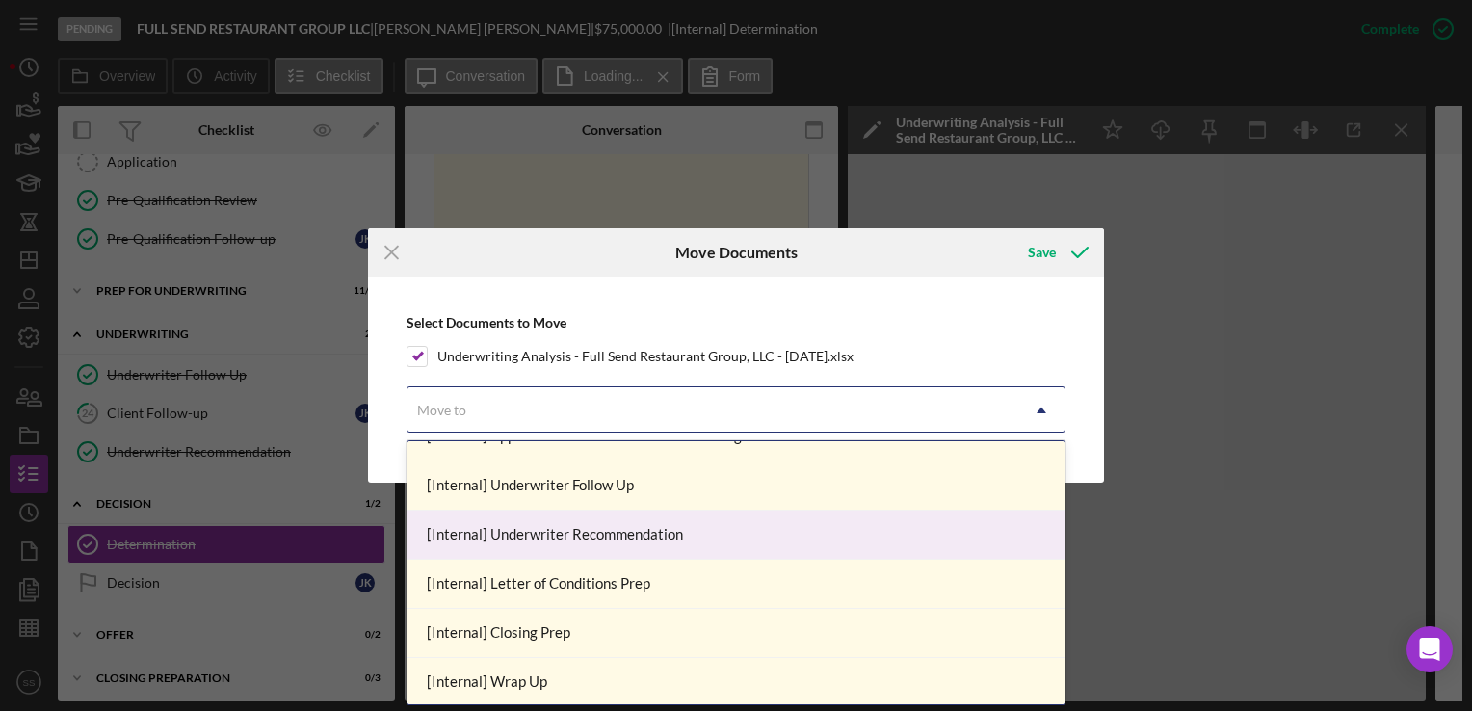
click at [551, 535] on div "[Internal] Underwriter Recommendation" at bounding box center [736, 535] width 657 height 49
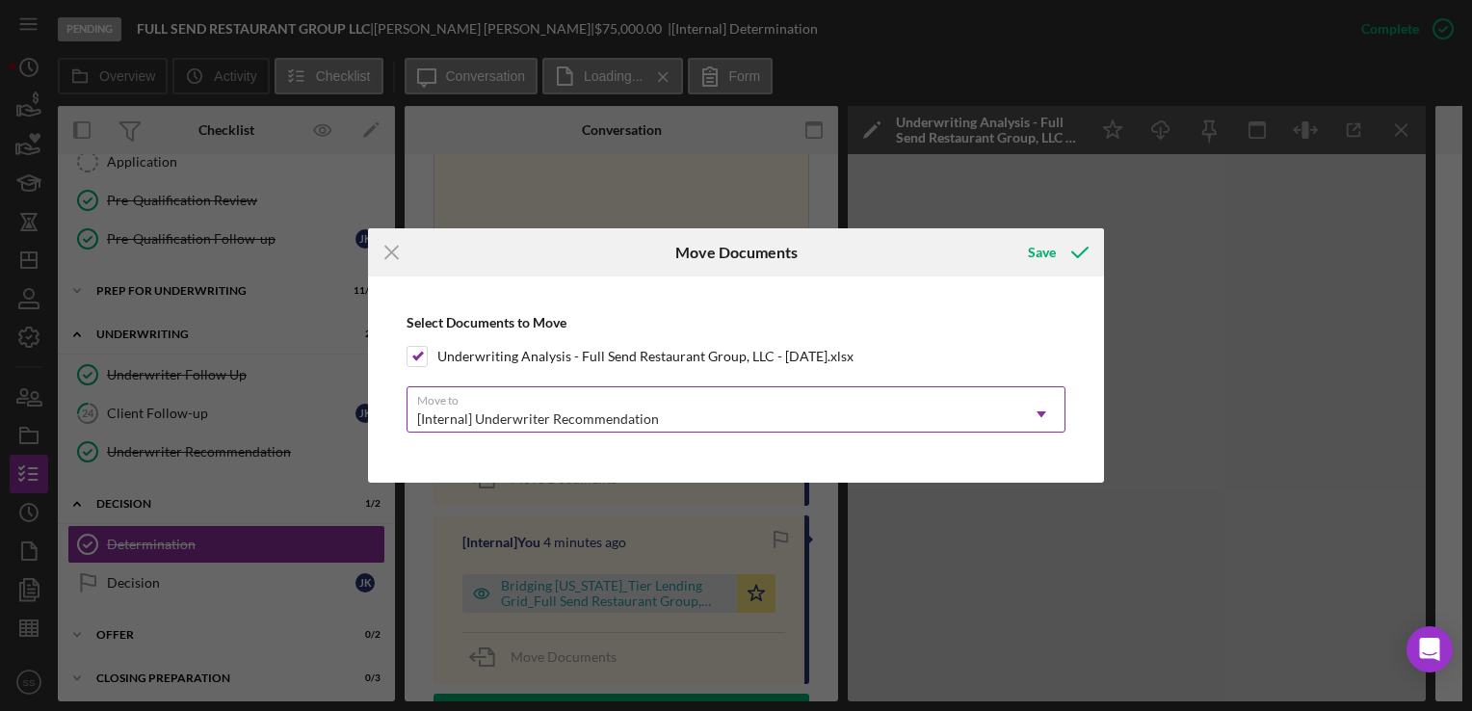
click at [544, 415] on div "[Internal] Underwriter Recommendation" at bounding box center [538, 418] width 242 height 15
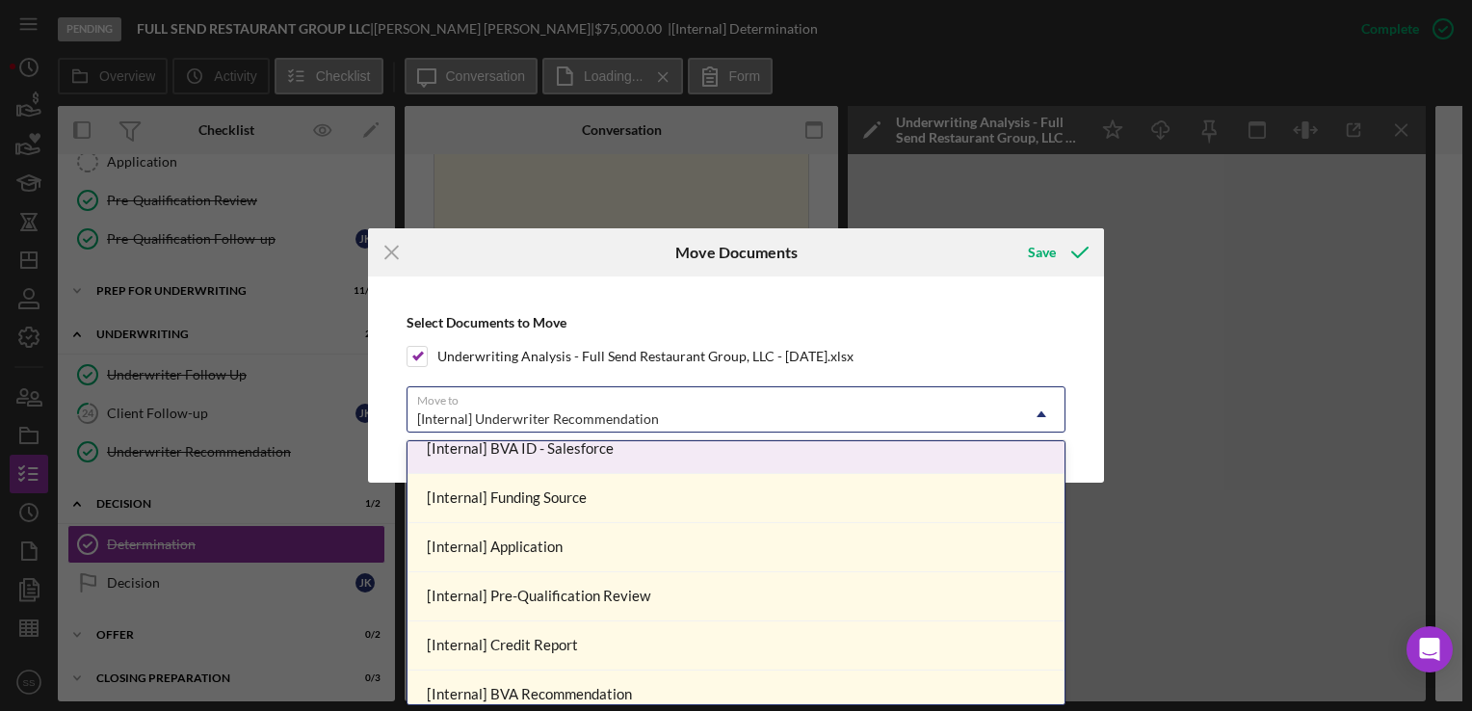
scroll to position [66, 0]
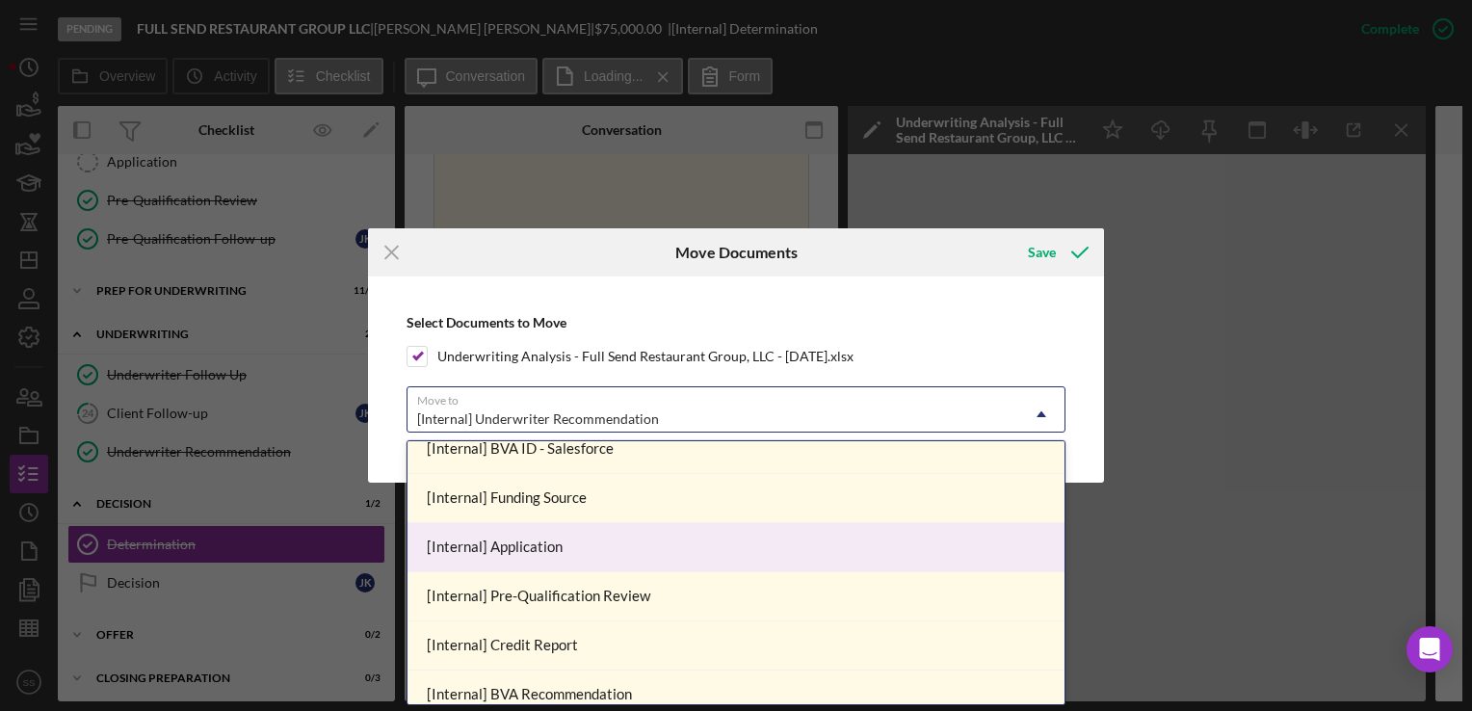
click at [523, 559] on div "[Internal] Application" at bounding box center [736, 547] width 657 height 49
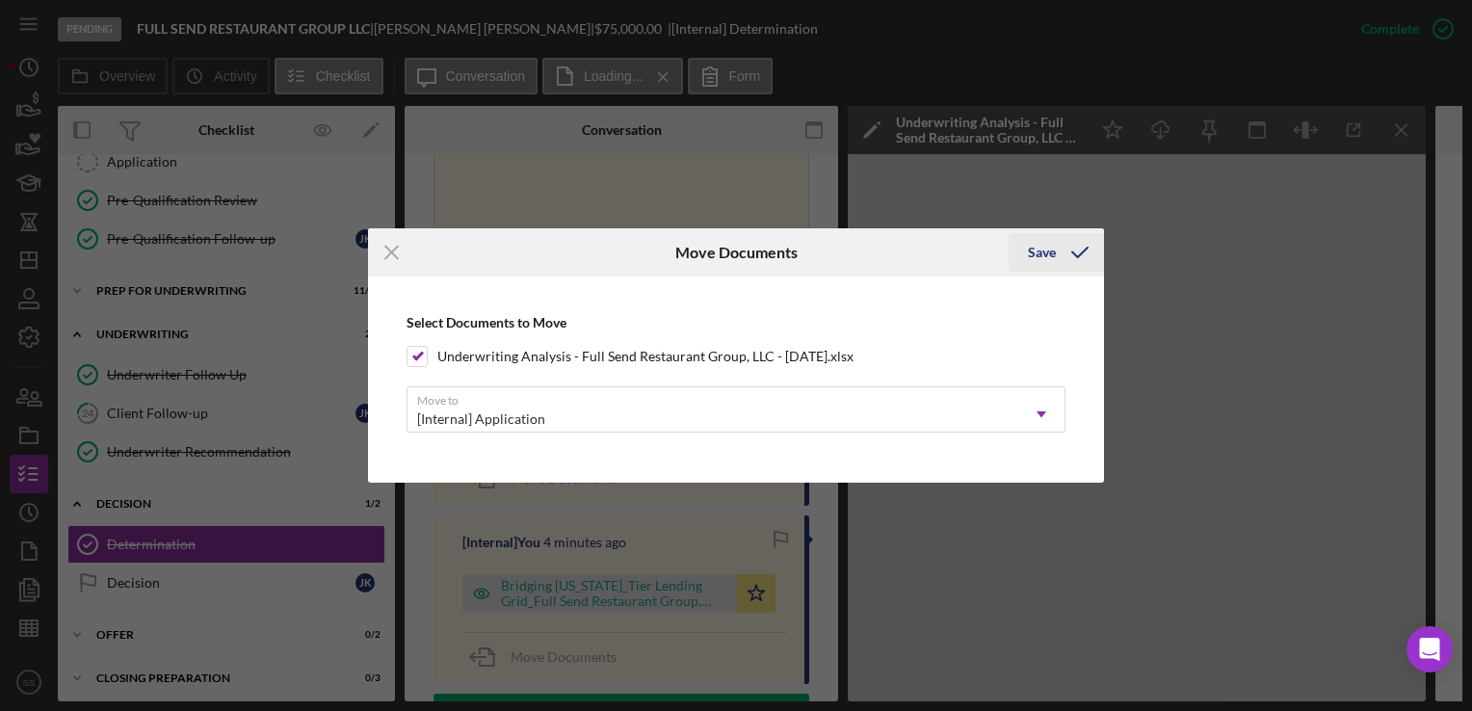
click at [1067, 234] on icon "submit" at bounding box center [1080, 252] width 48 height 48
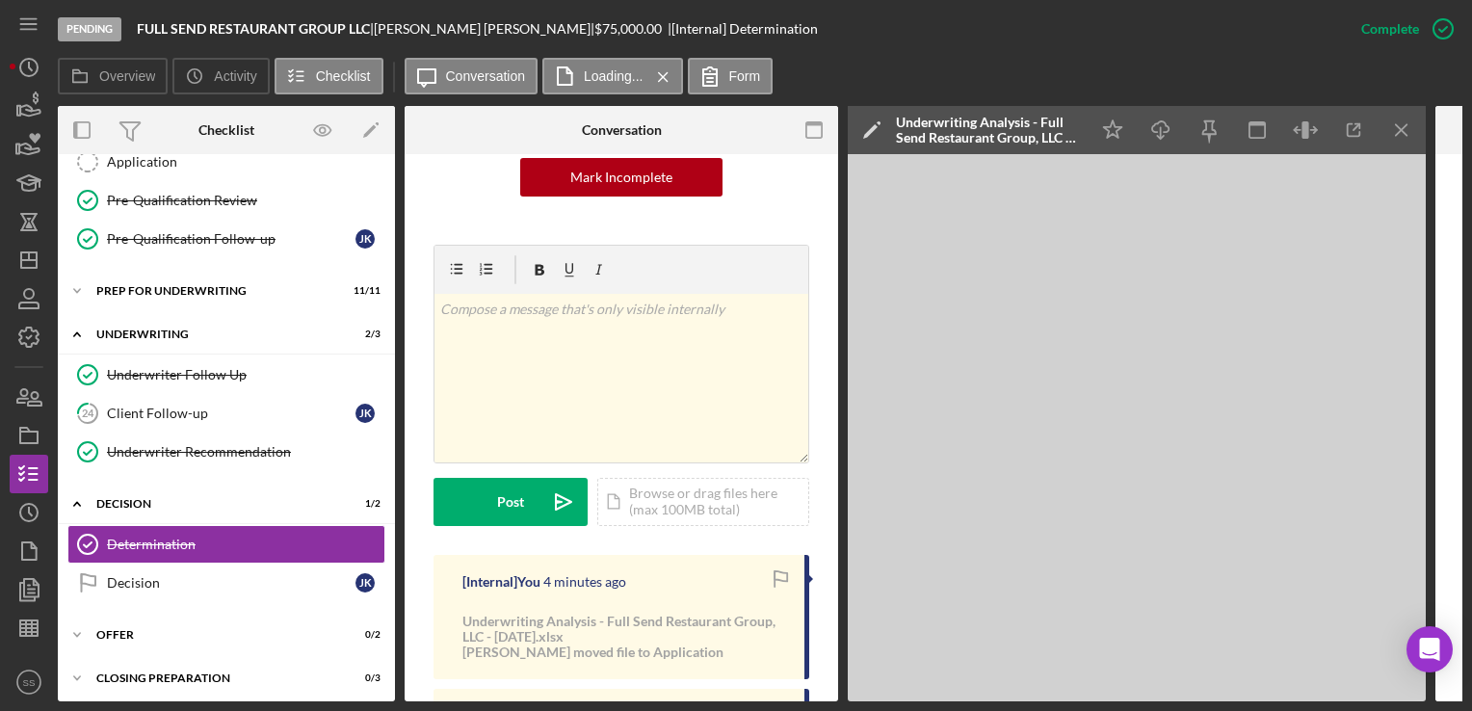
scroll to position [246, 0]
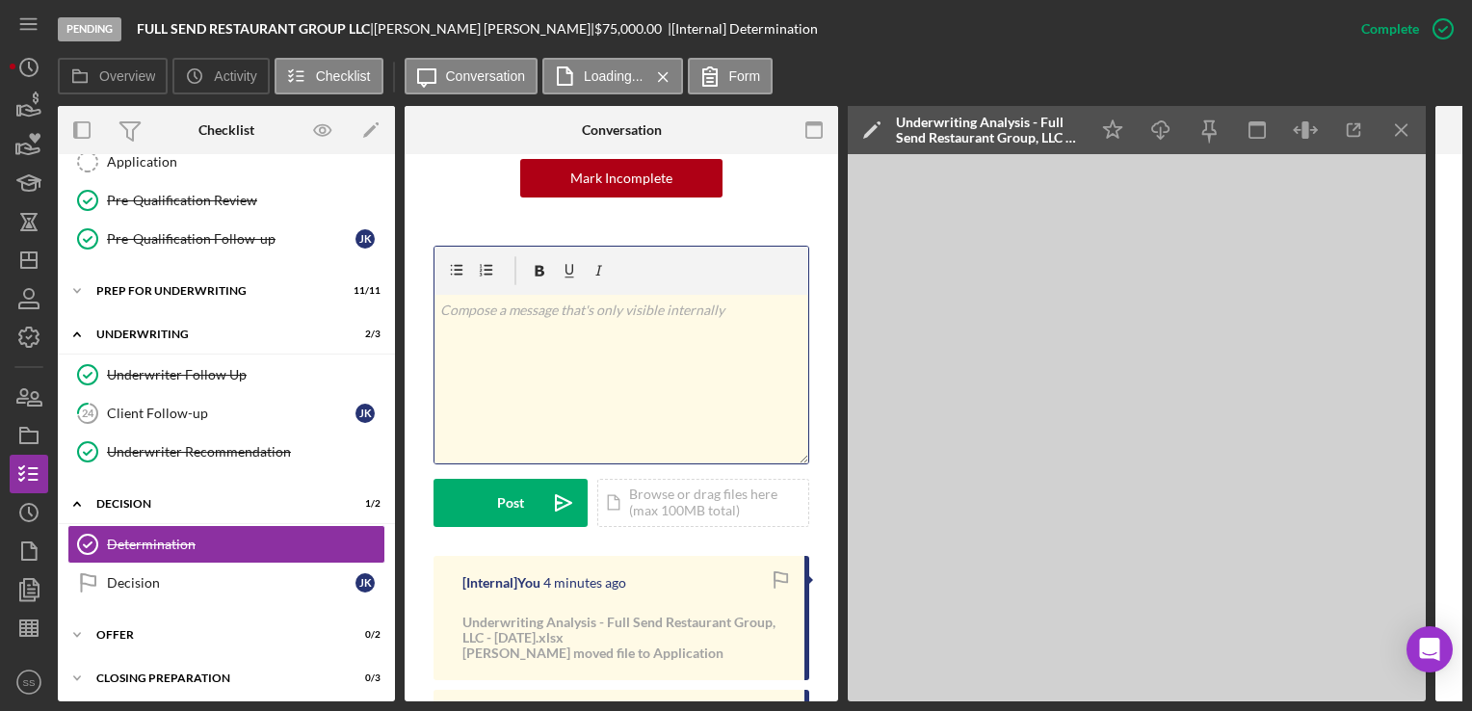
click at [562, 353] on div "v Color teal Color pink Remove color Add row above Add row below Add column bef…" at bounding box center [622, 379] width 374 height 169
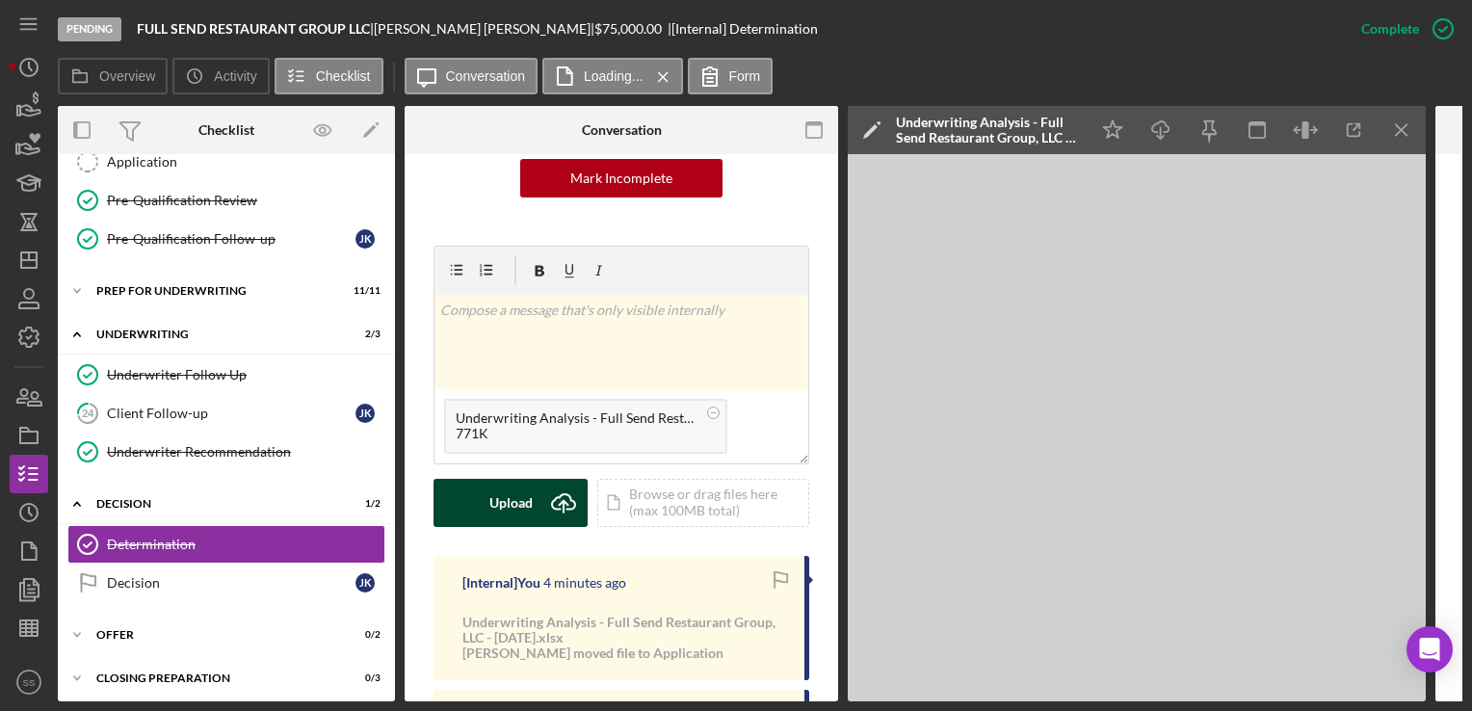
click at [516, 484] on div "Upload" at bounding box center [510, 503] width 43 height 48
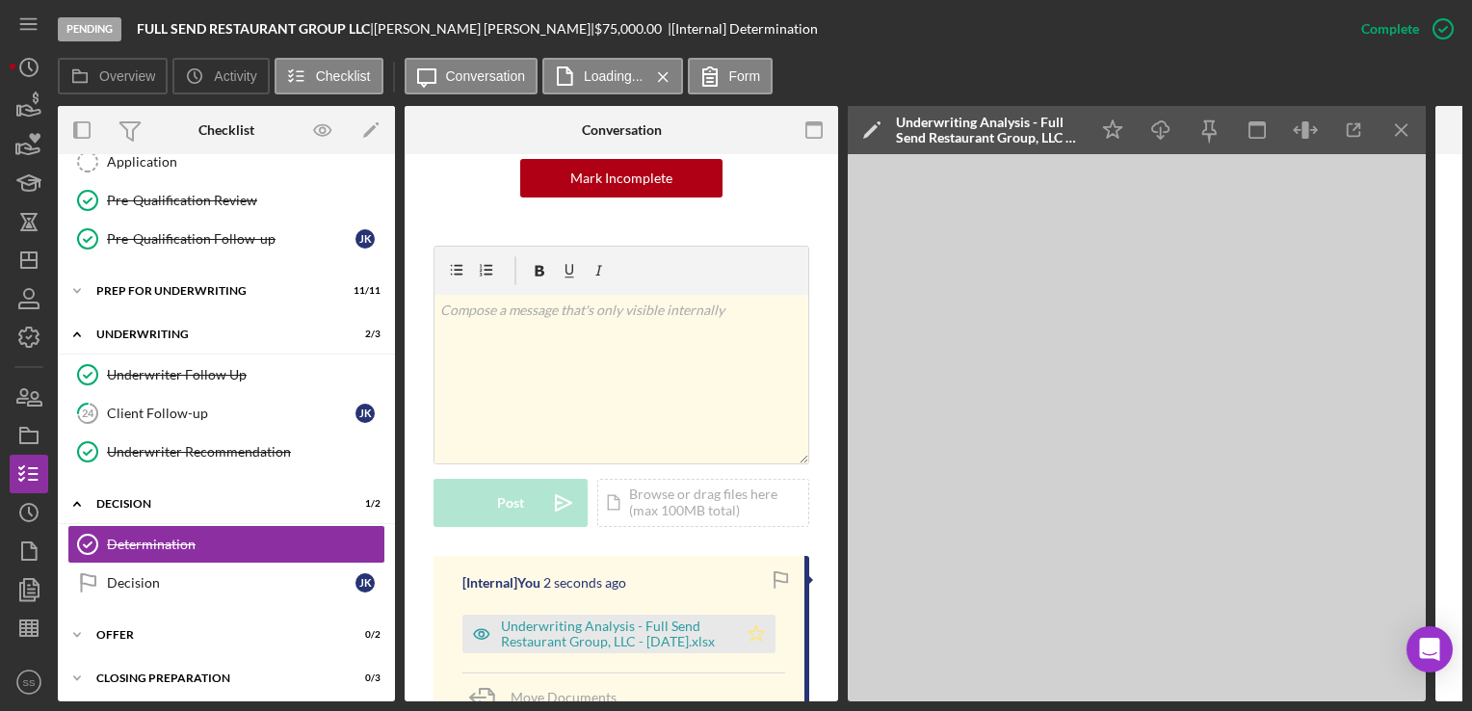
click at [757, 625] on polygon "button" at bounding box center [757, 632] width 16 height 15
click at [11, 251] on icon "Icon/Dashboard" at bounding box center [29, 260] width 48 height 48
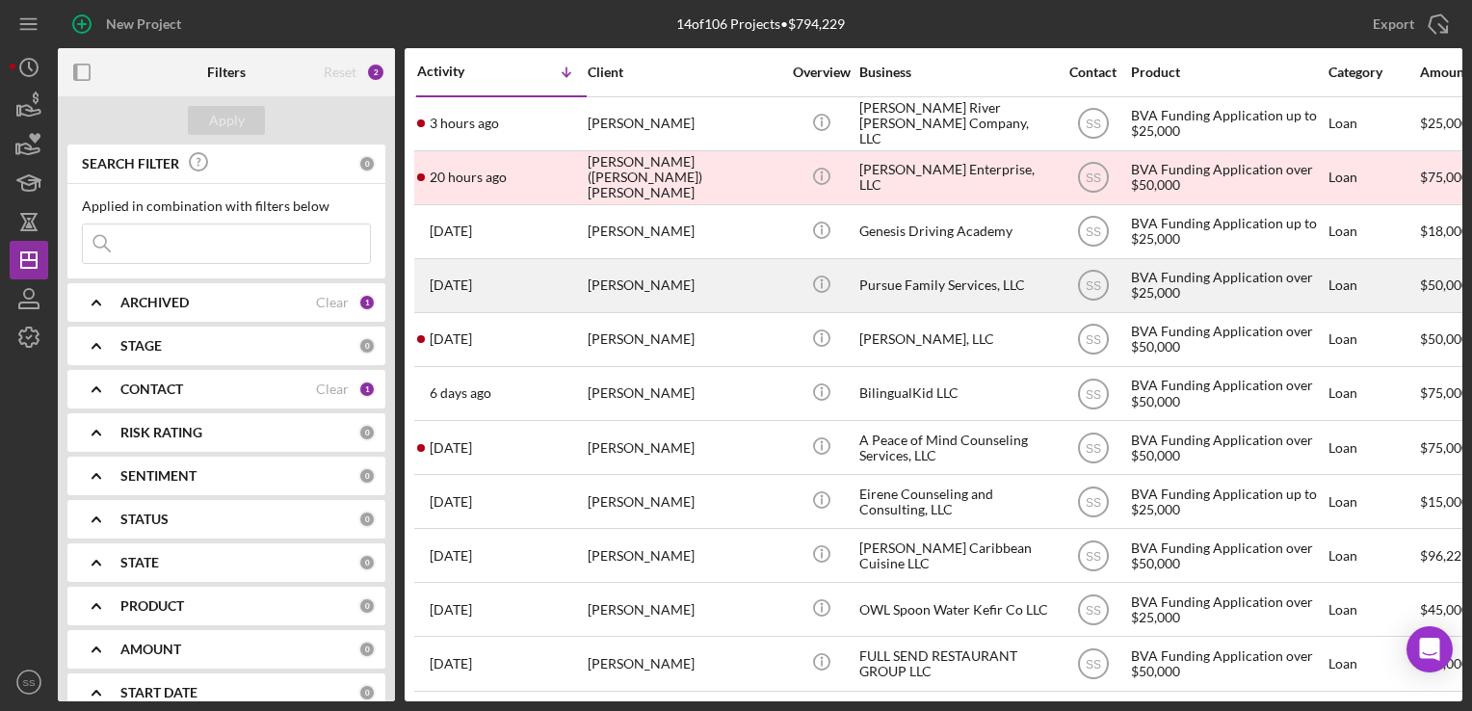
click at [651, 260] on div "[PERSON_NAME]" at bounding box center [684, 285] width 193 height 51
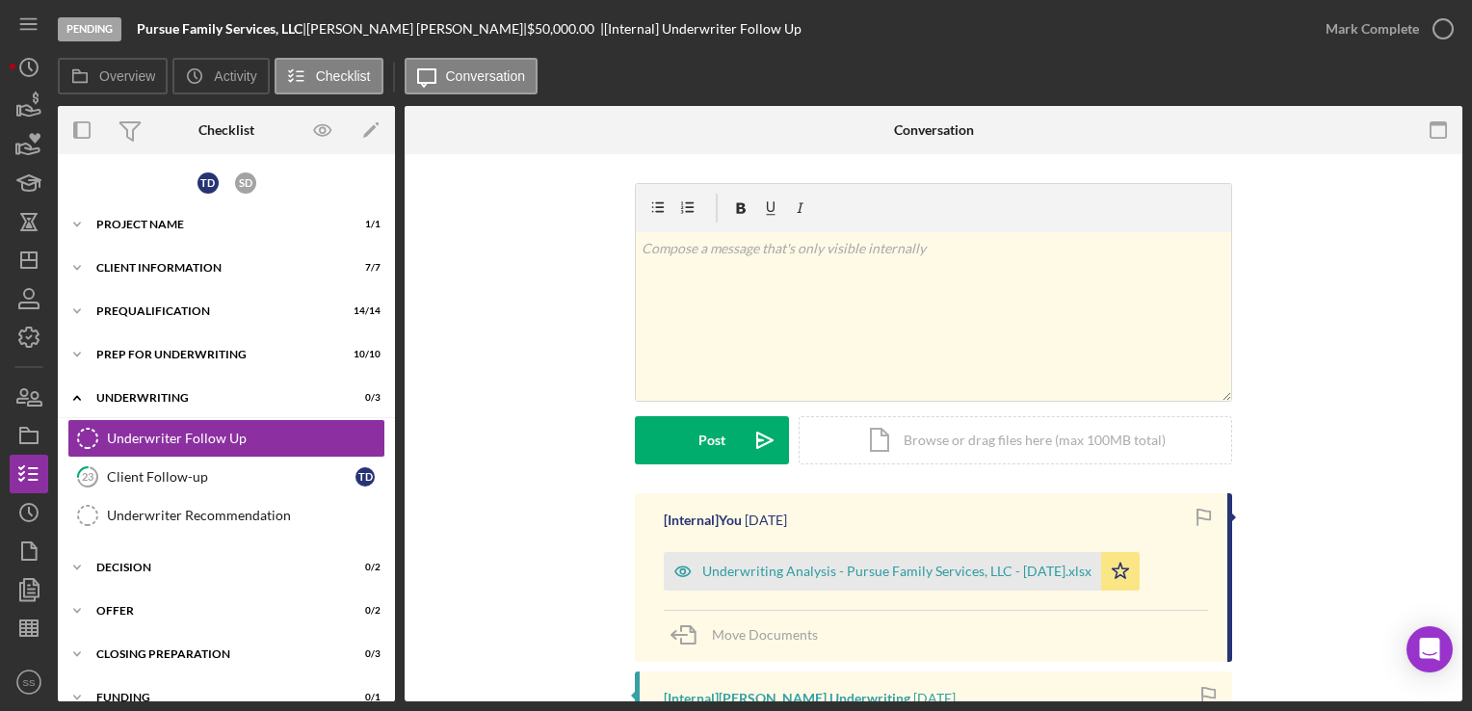
scroll to position [9, 0]
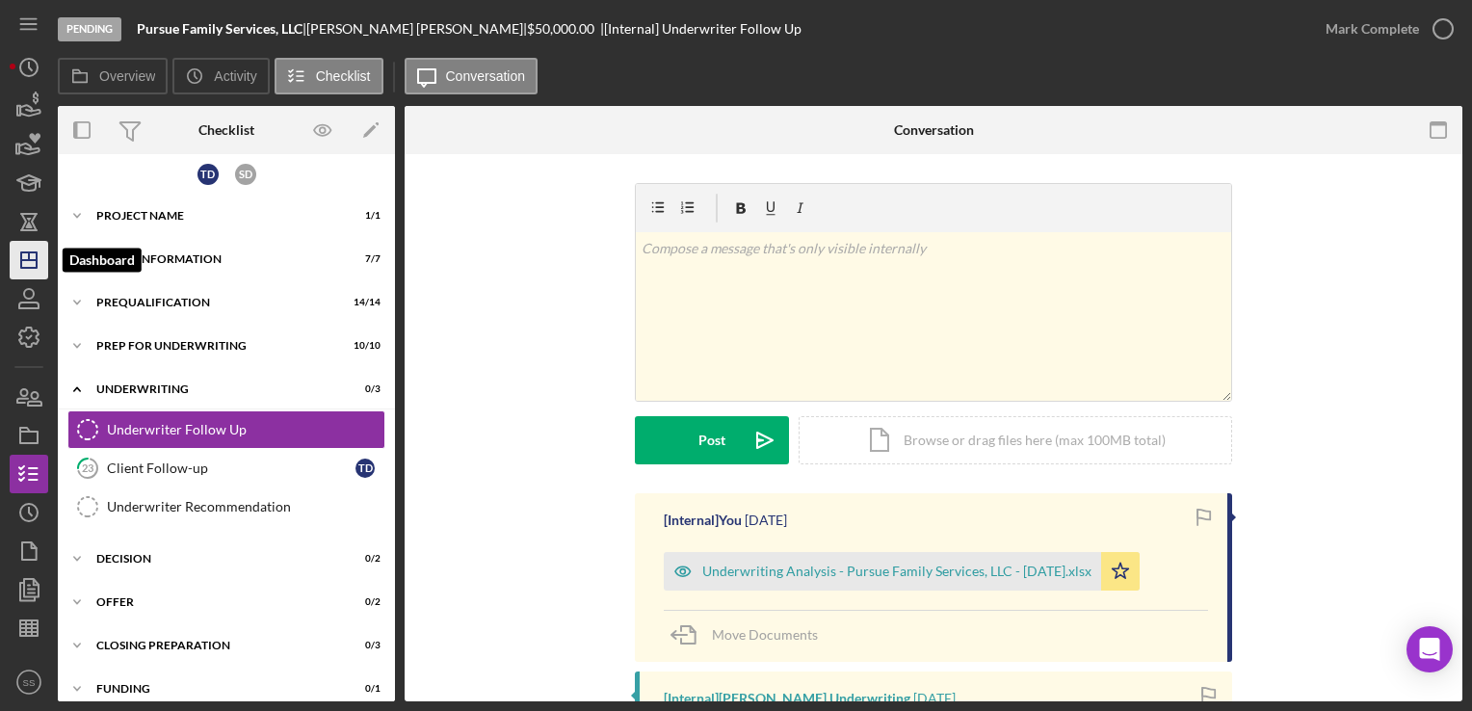
click at [19, 258] on icon "Icon/Dashboard" at bounding box center [29, 260] width 48 height 48
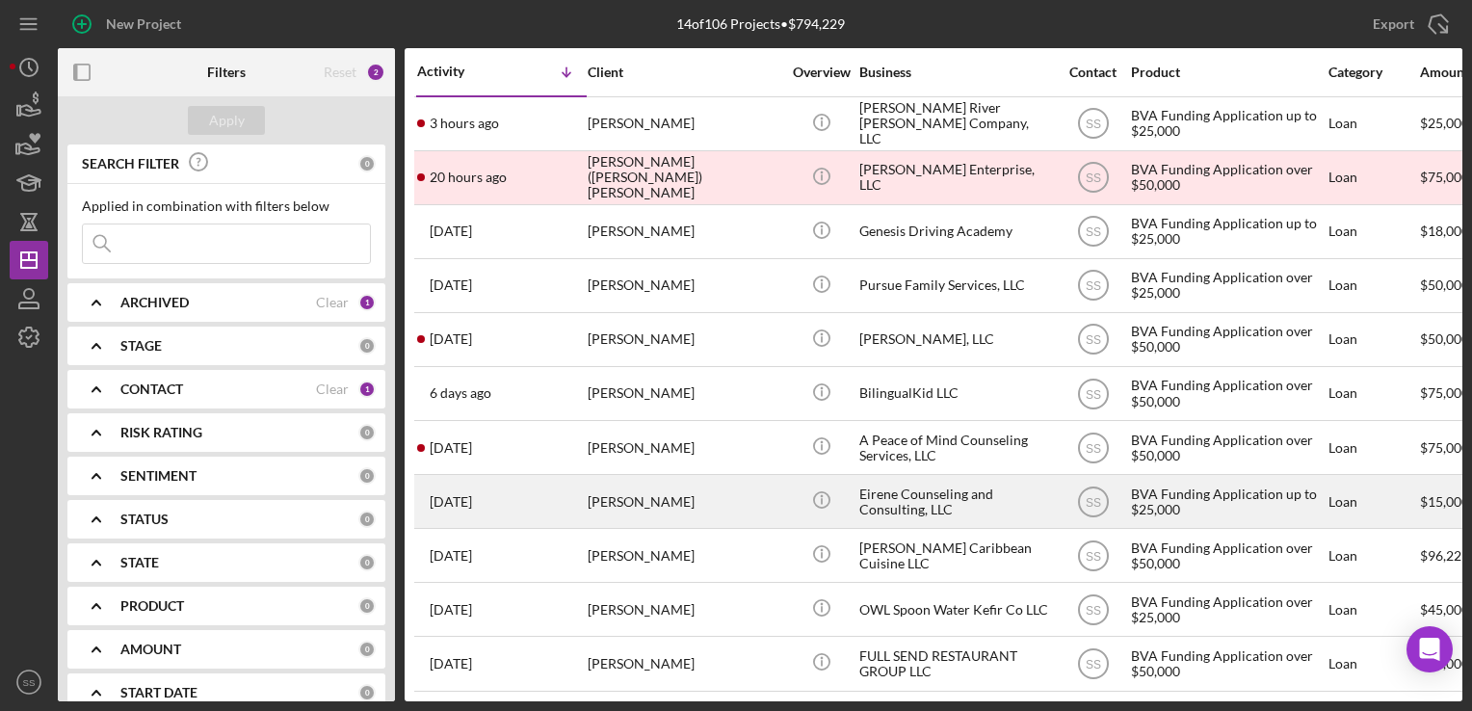
click at [619, 499] on div "[PERSON_NAME]" at bounding box center [684, 501] width 193 height 51
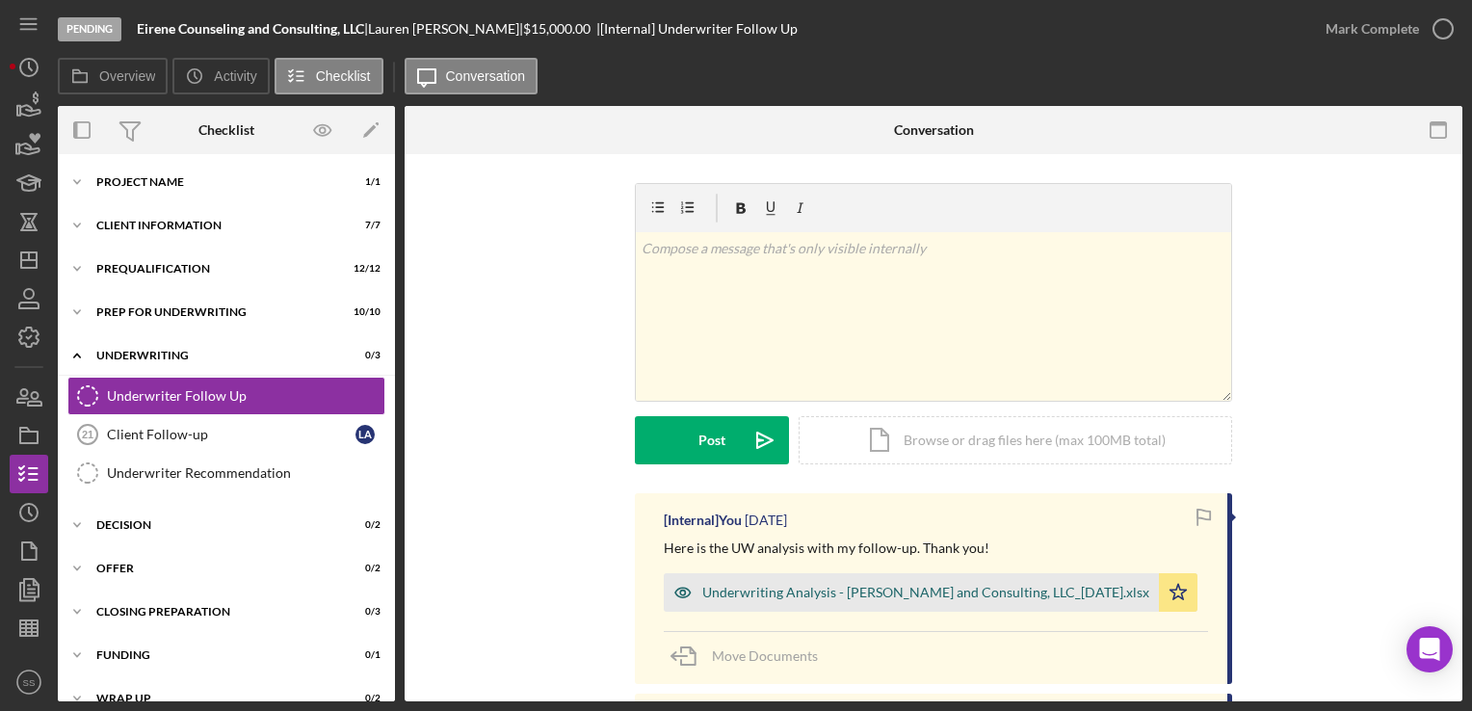
scroll to position [243, 0]
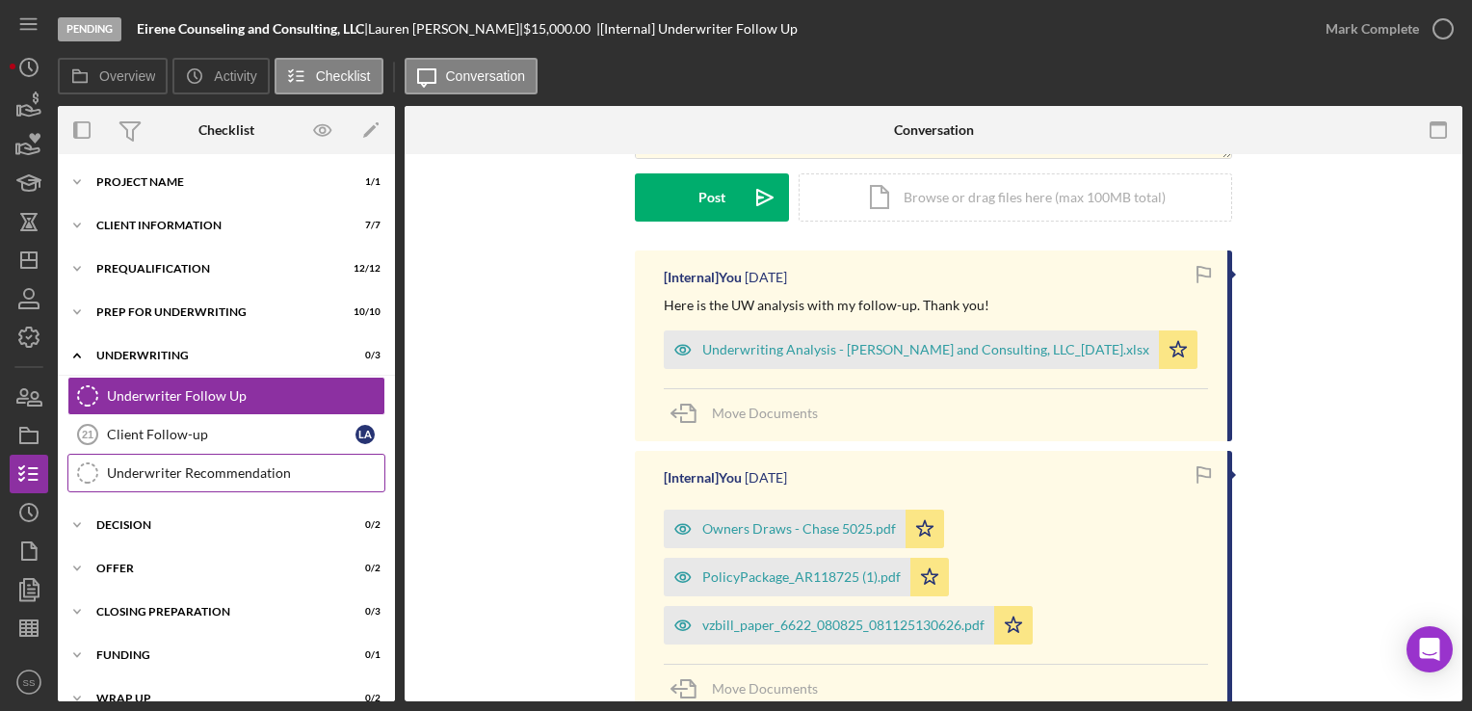
click at [254, 472] on div "Underwriter Recommendation" at bounding box center [245, 472] width 277 height 15
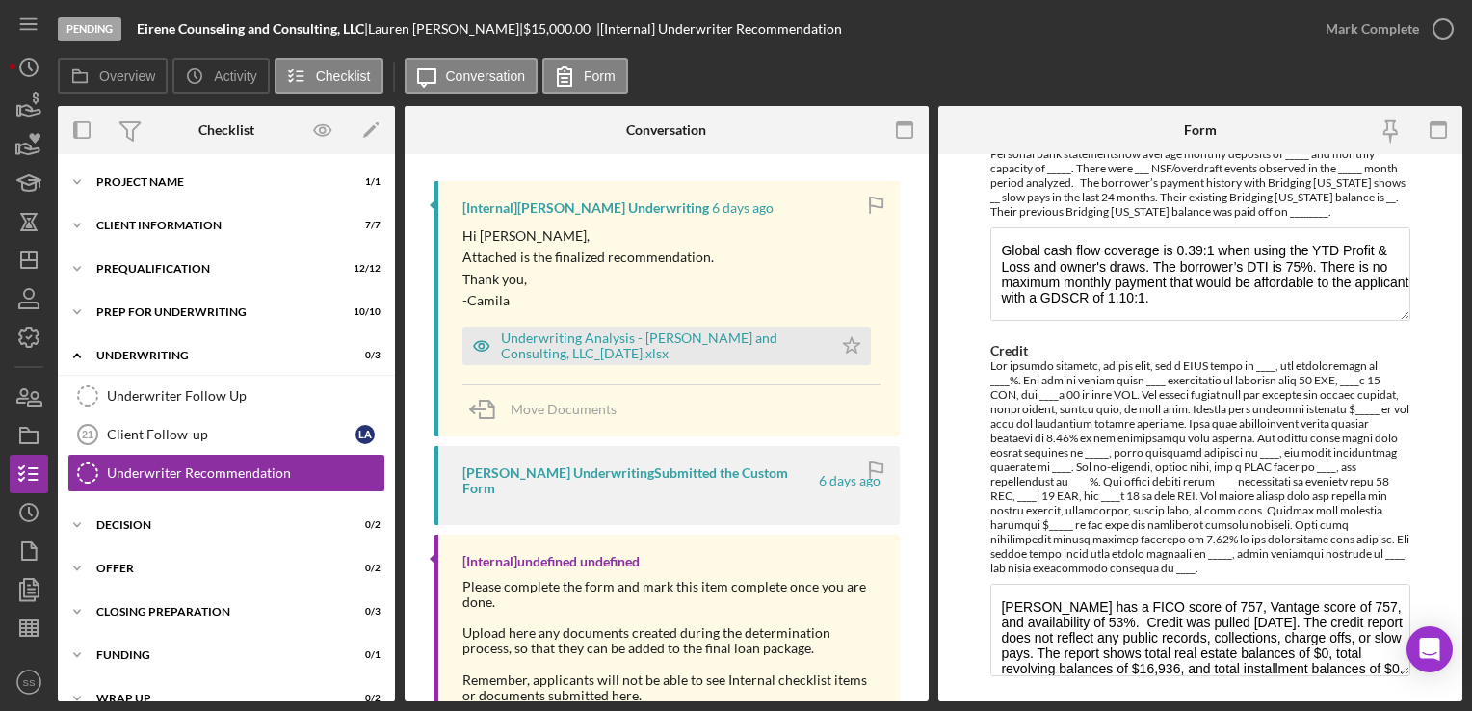
scroll to position [314, 0]
click at [743, 340] on div "Underwriting Analysis - Eirene Counseling and Consulting, LLC_08.15.25.xlsx" at bounding box center [662, 344] width 322 height 31
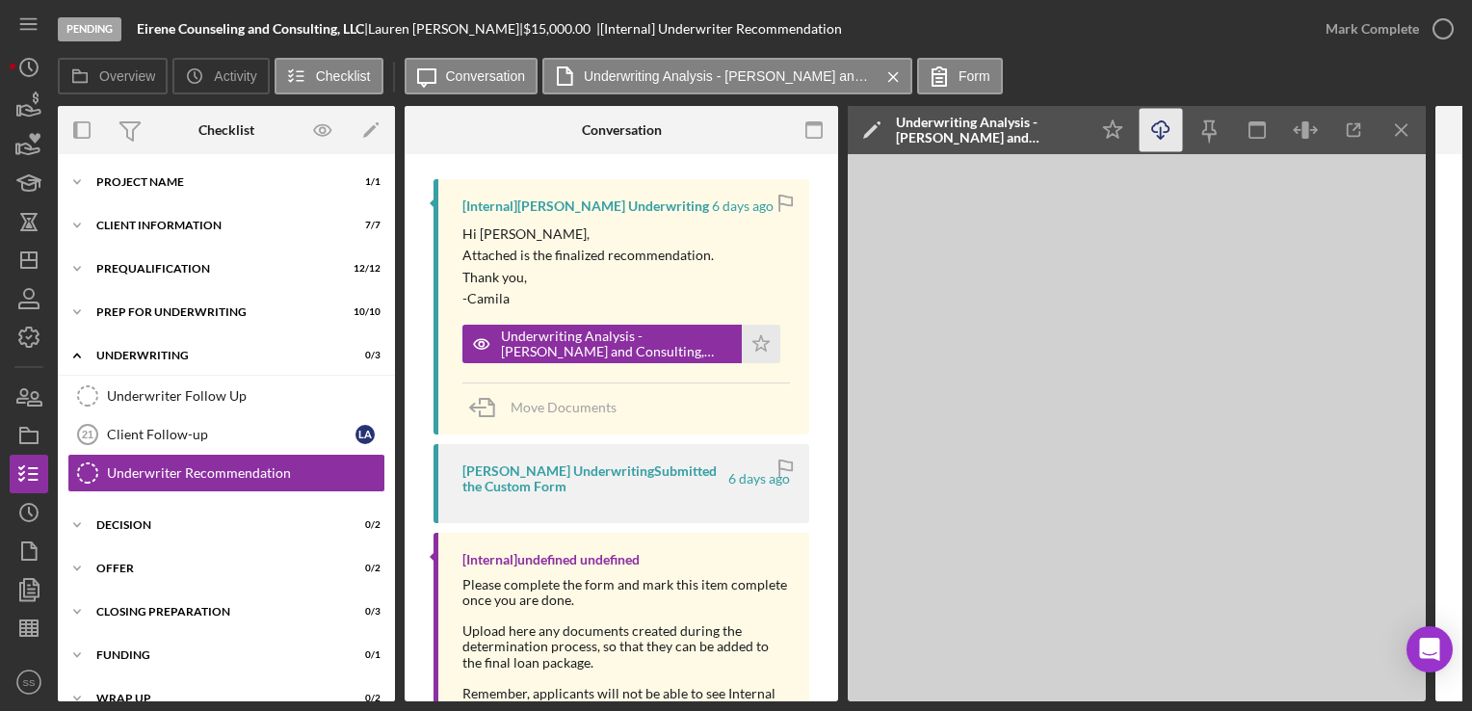
click at [1152, 129] on icon "button" at bounding box center [1160, 126] width 16 height 11
click at [158, 515] on div "Icon/Expander Decision 0 / 2" at bounding box center [226, 525] width 337 height 39
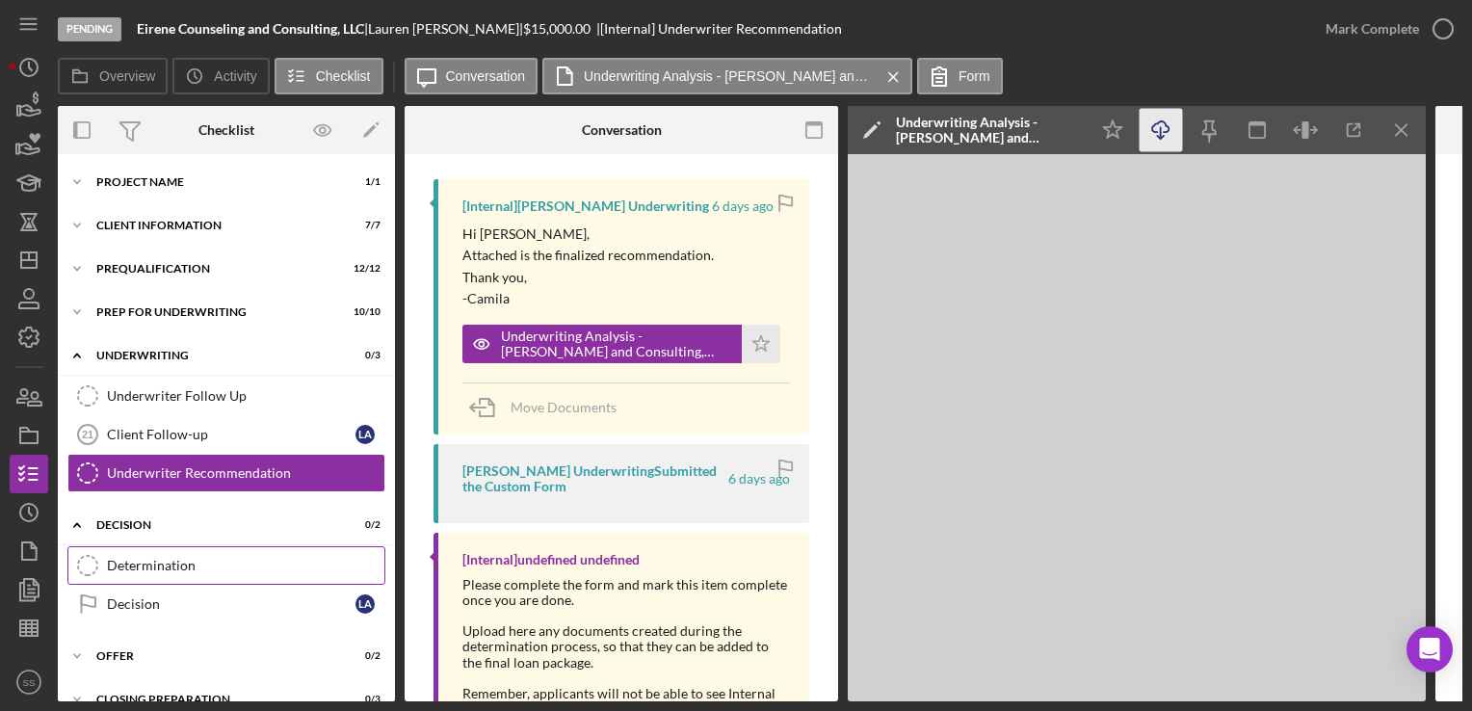
click at [165, 560] on div "Determination" at bounding box center [245, 565] width 277 height 15
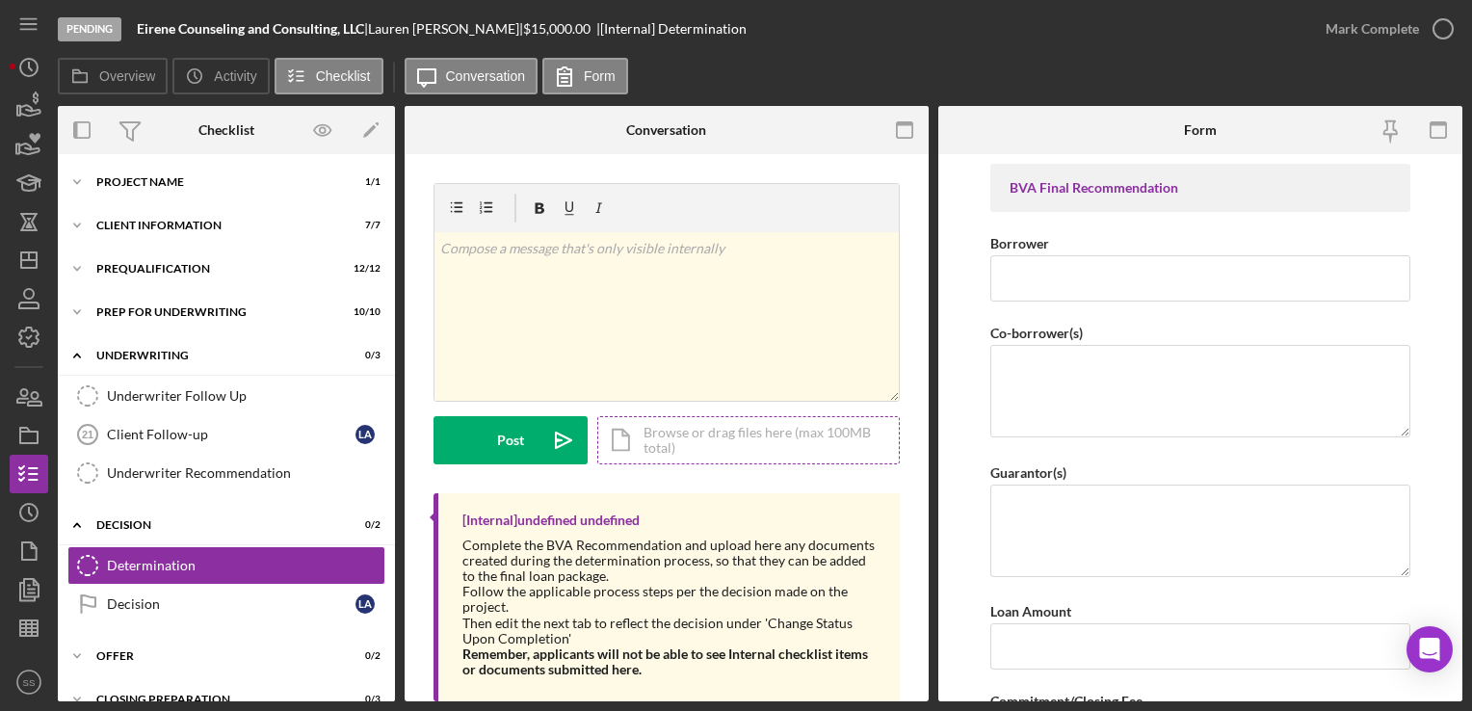
click at [674, 441] on div "Icon/Document Browse or drag files here (max 100MB total) Tap to choose files o…" at bounding box center [748, 440] width 303 height 48
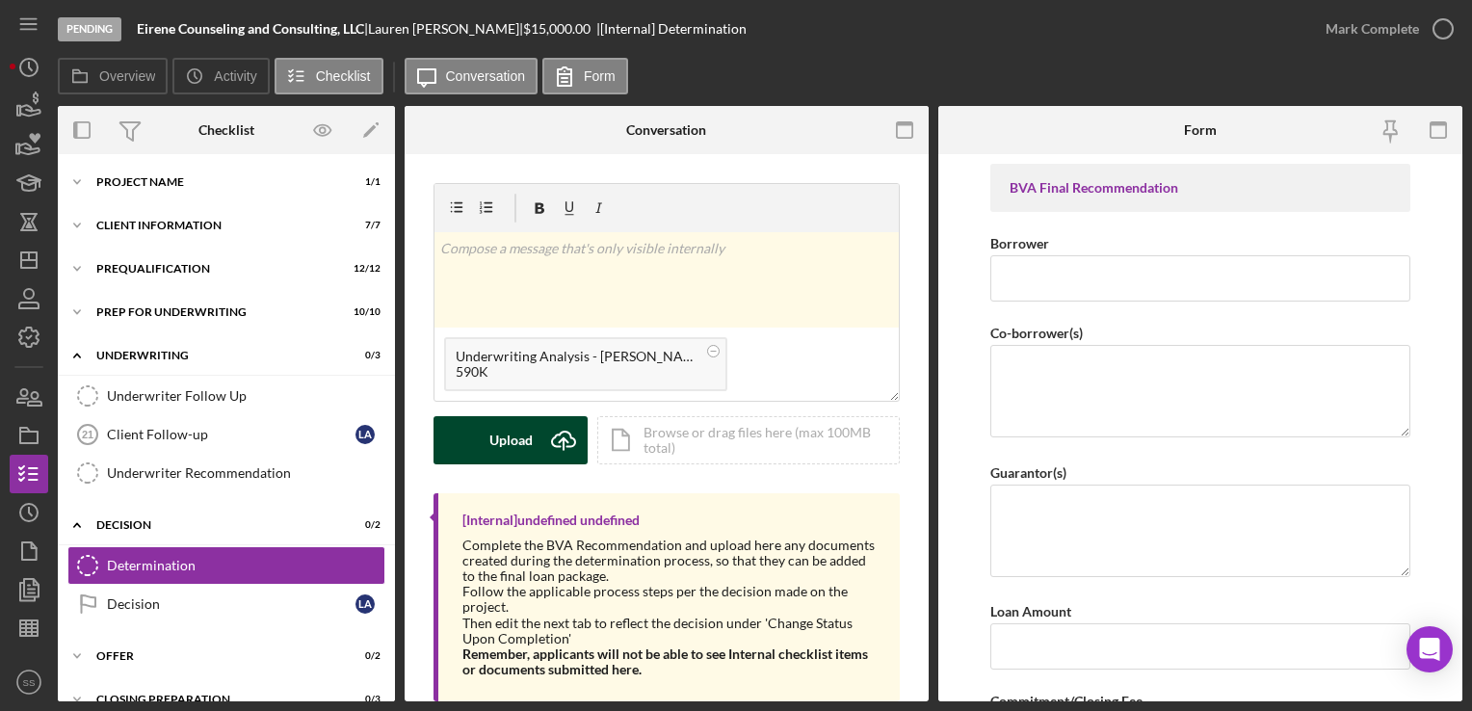
click at [495, 443] on div "Upload" at bounding box center [510, 440] width 43 height 48
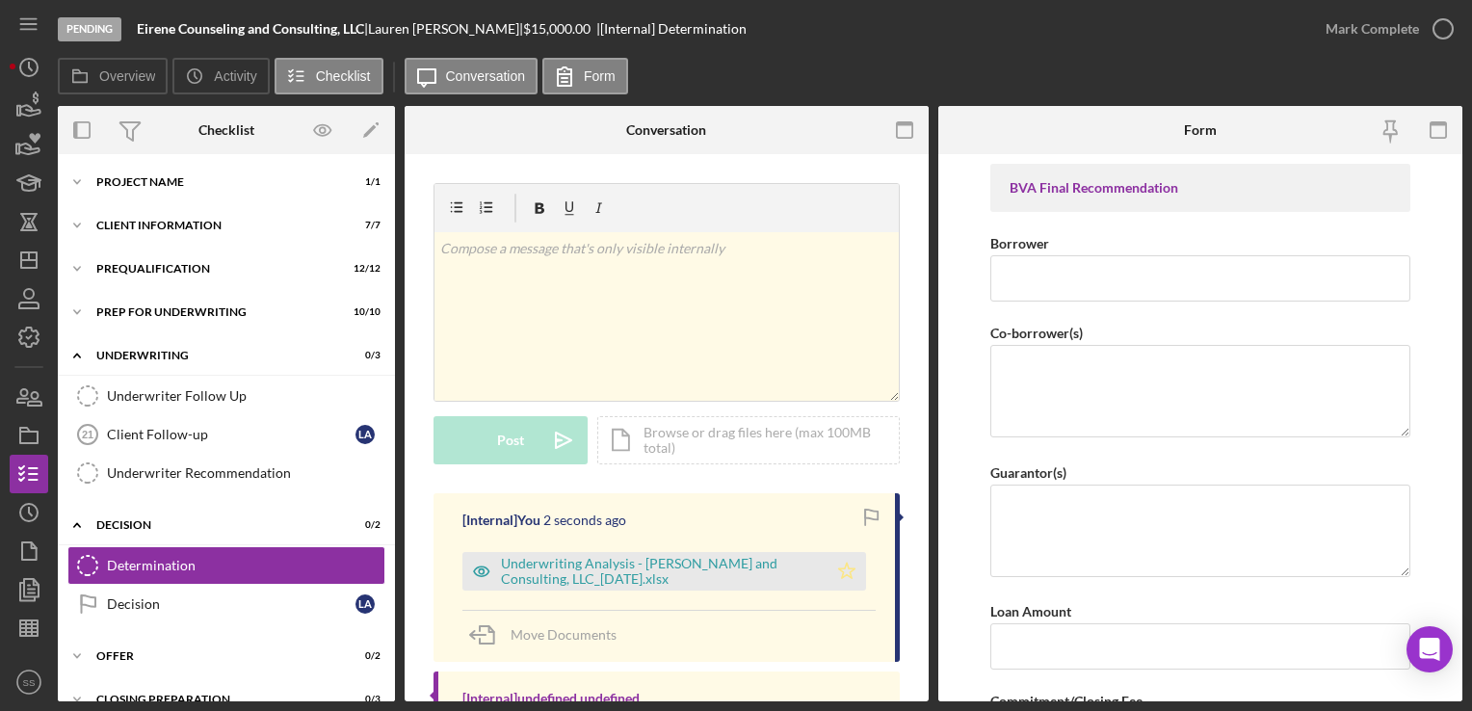
click at [847, 576] on polygon "button" at bounding box center [847, 570] width 16 height 15
click at [802, 488] on div "v Color teal Color pink Remove color Add row above Add row below Add column bef…" at bounding box center [667, 338] width 466 height 310
click at [27, 613] on icon "button" at bounding box center [29, 628] width 48 height 48
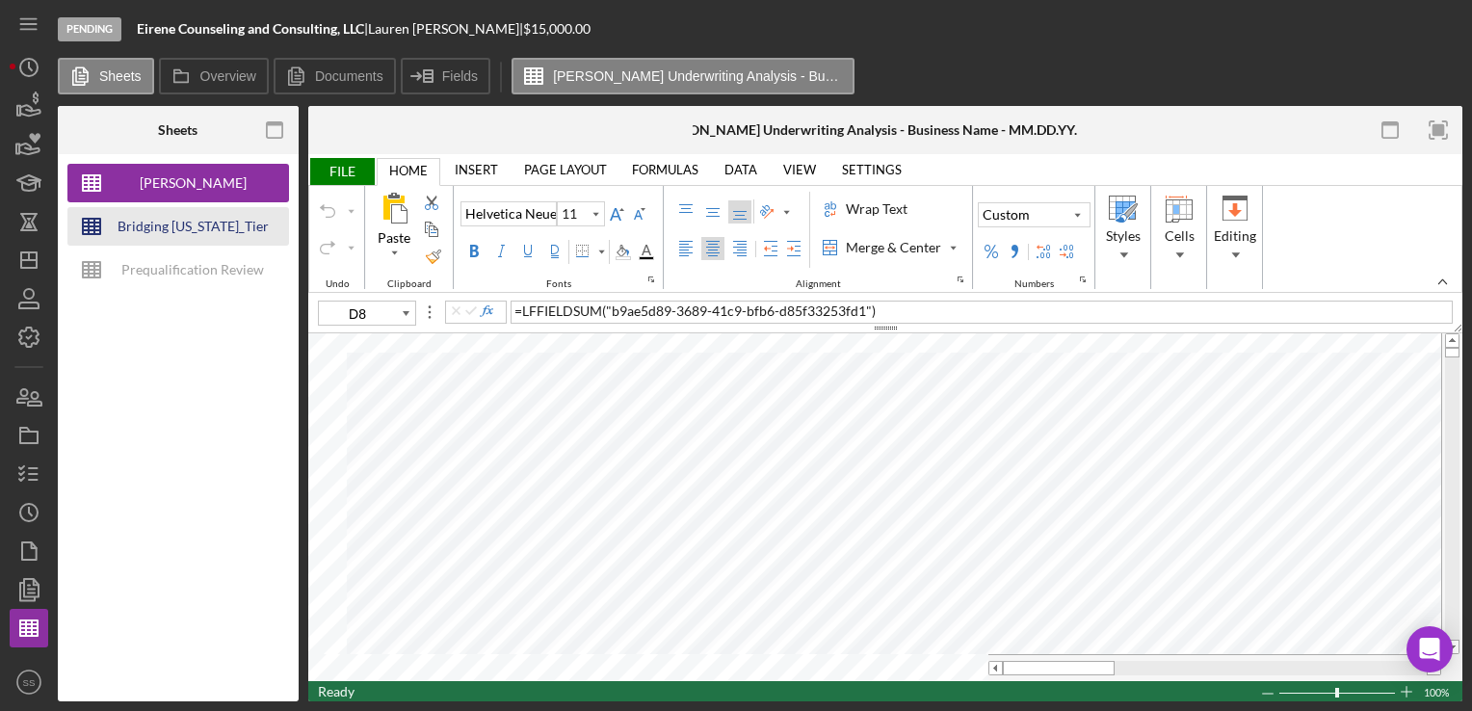
click at [170, 222] on div "Bridging Virginia_Tier Lending Grid V 6.30 COPY" at bounding box center [193, 226] width 154 height 39
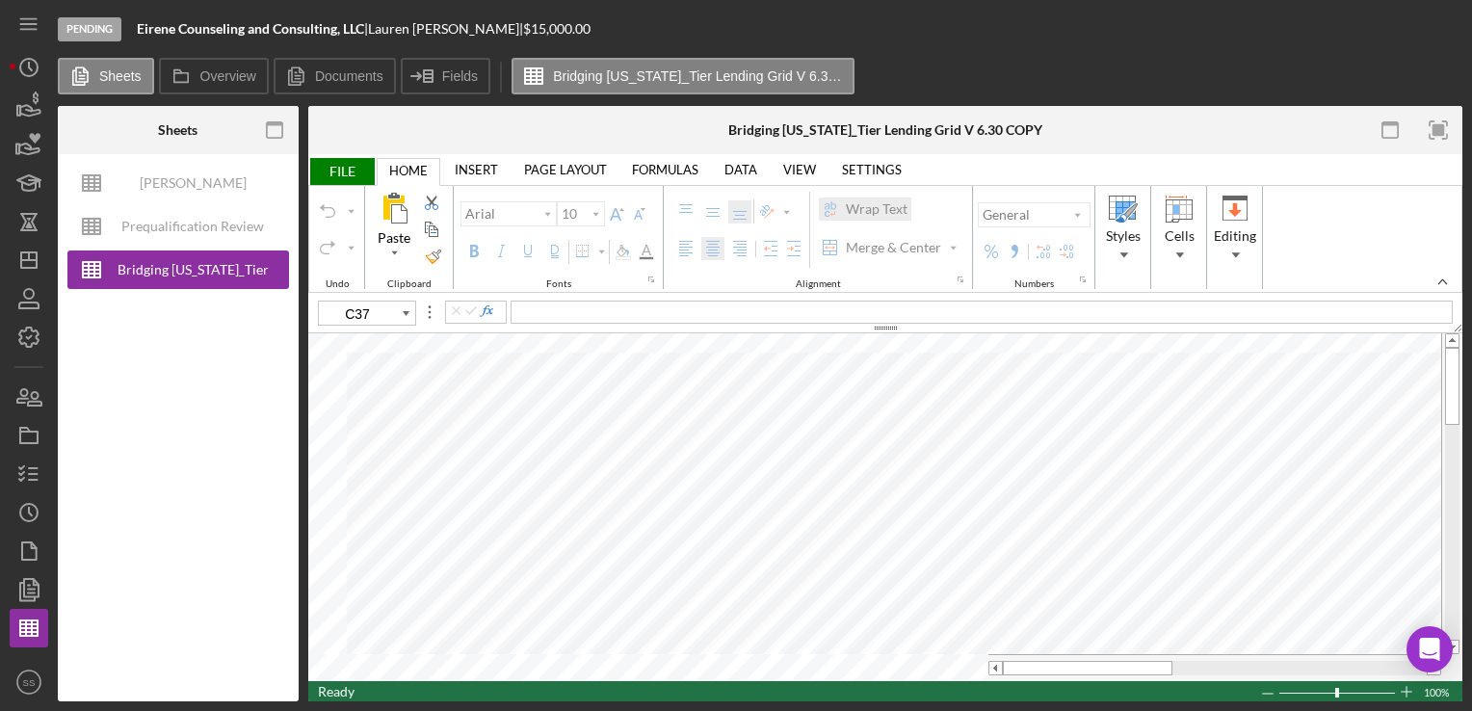
type input "11"
click at [971, 430] on input "image" at bounding box center [970, 428] width 16 height 16
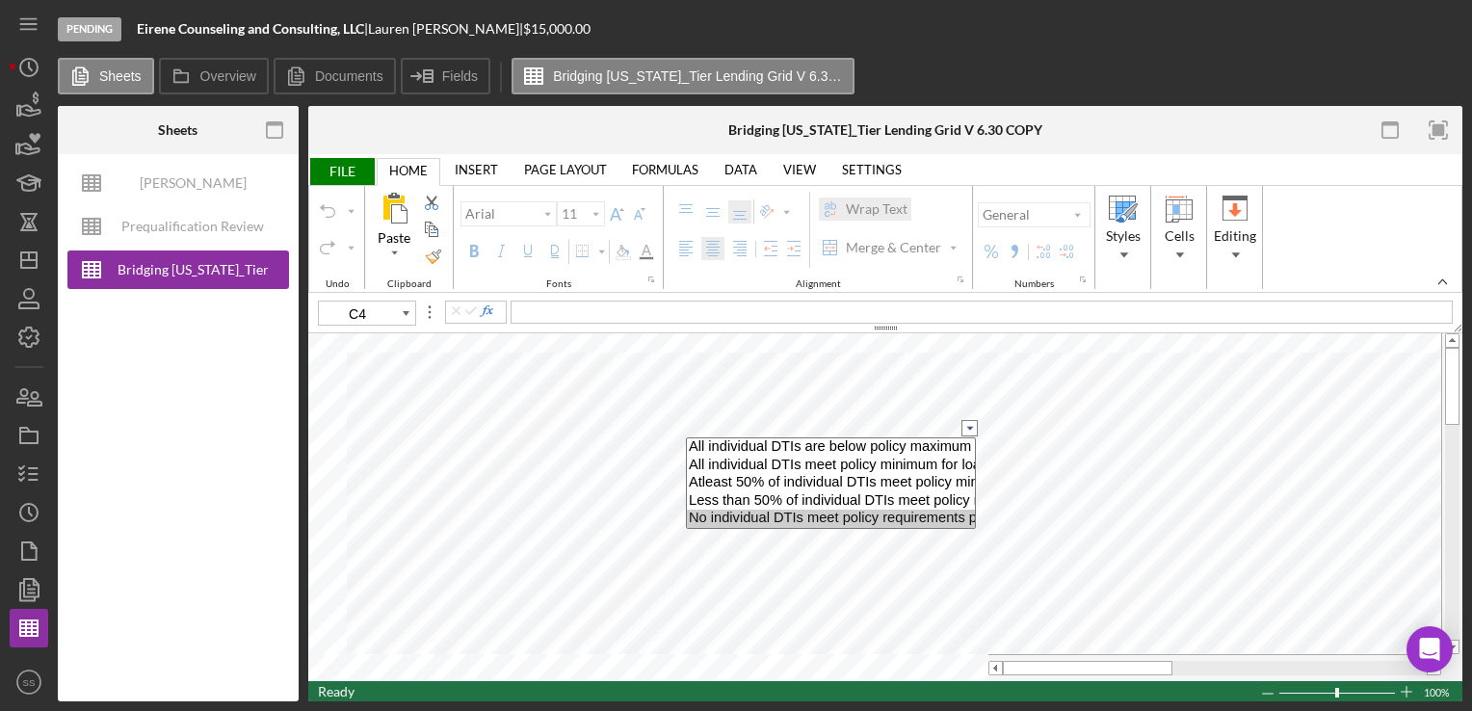
click at [899, 515] on option "No individual DTIs meet policy requirements per loan amount" at bounding box center [831, 519] width 288 height 18
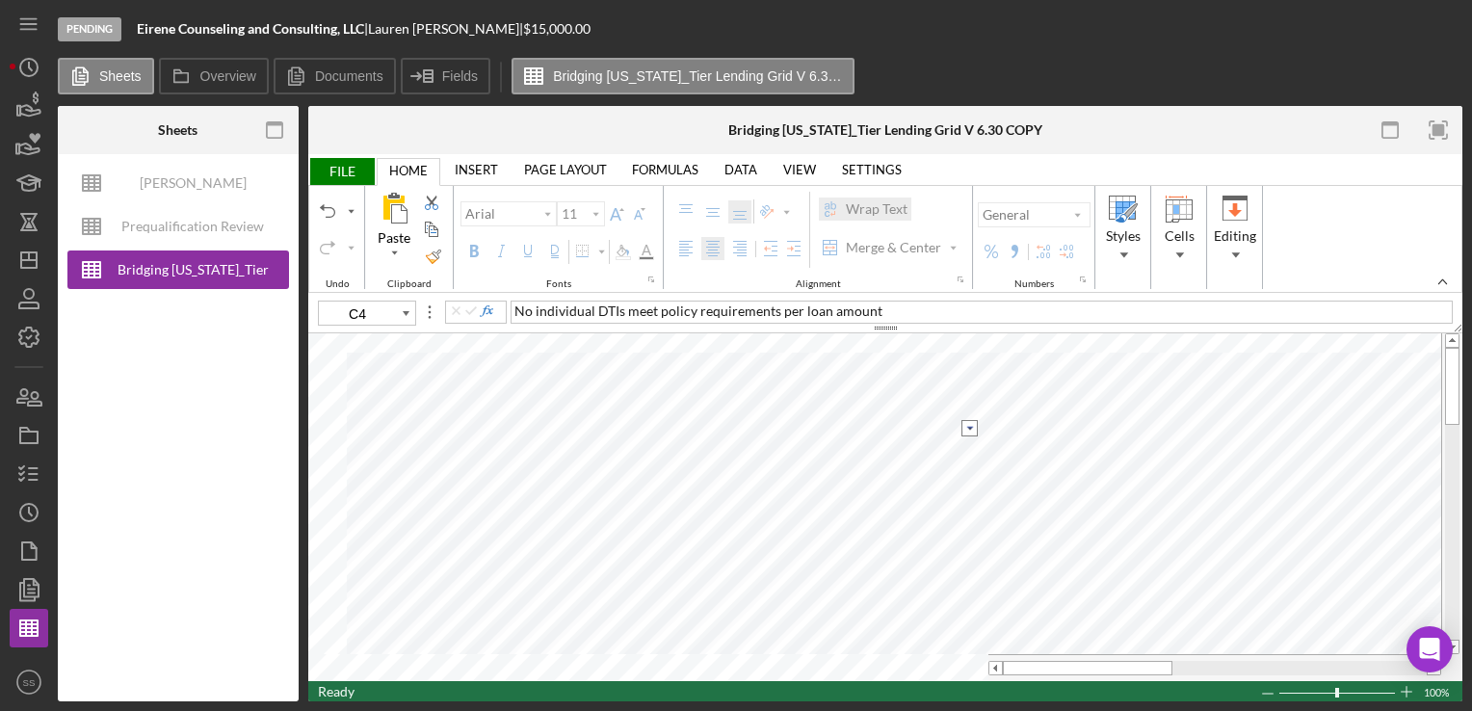
type input "C5"
click at [970, 452] on input "image" at bounding box center [970, 454] width 16 height 16
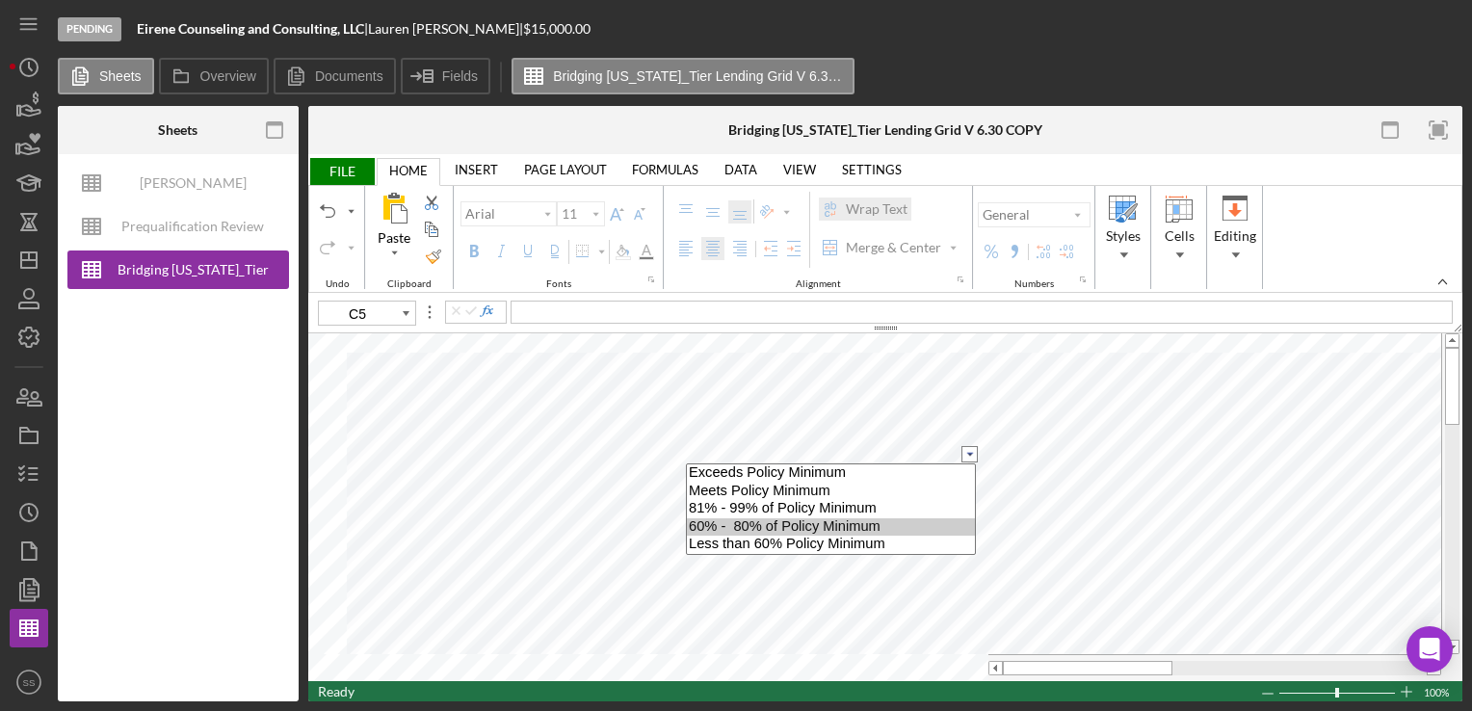
click at [844, 526] on option "60% - 80% of Policy Minimum" at bounding box center [831, 527] width 288 height 18
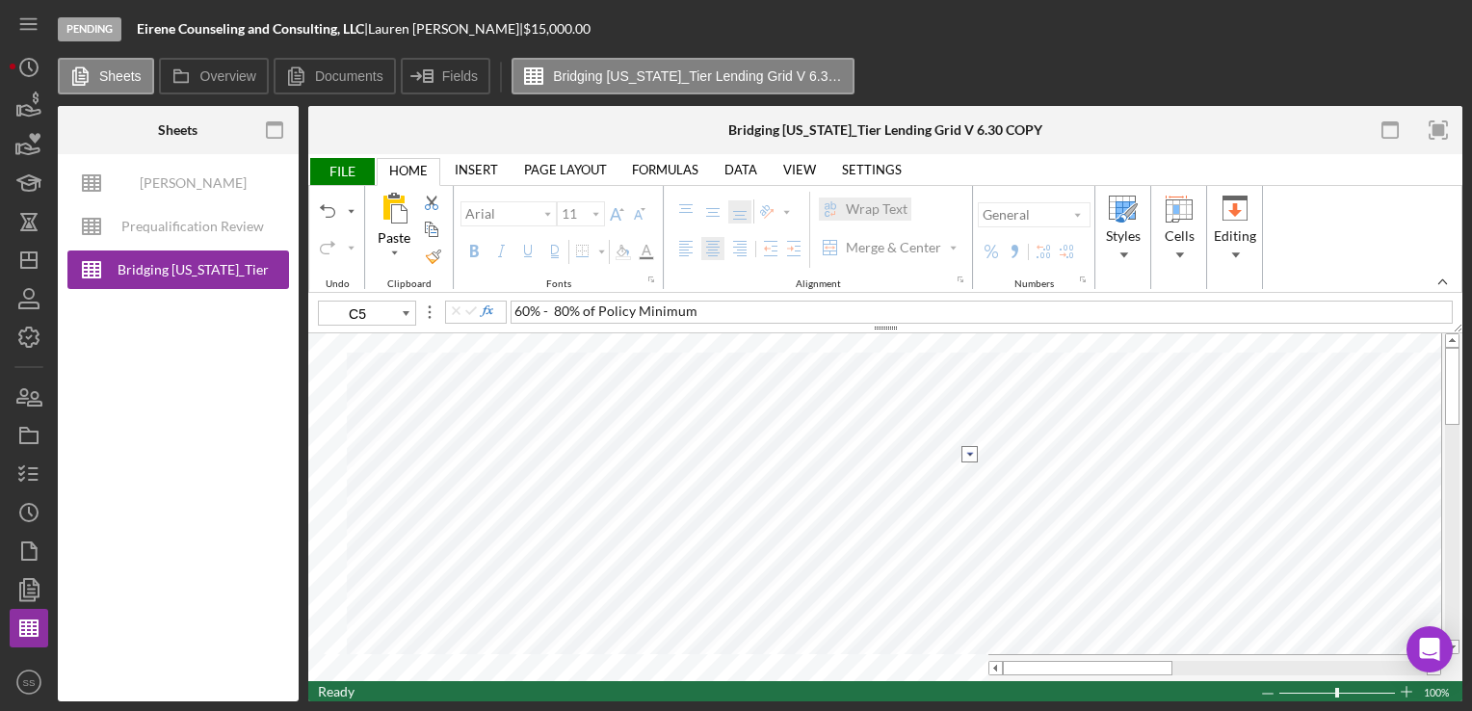
type input "10"
click at [967, 512] on input "image" at bounding box center [970, 509] width 16 height 16
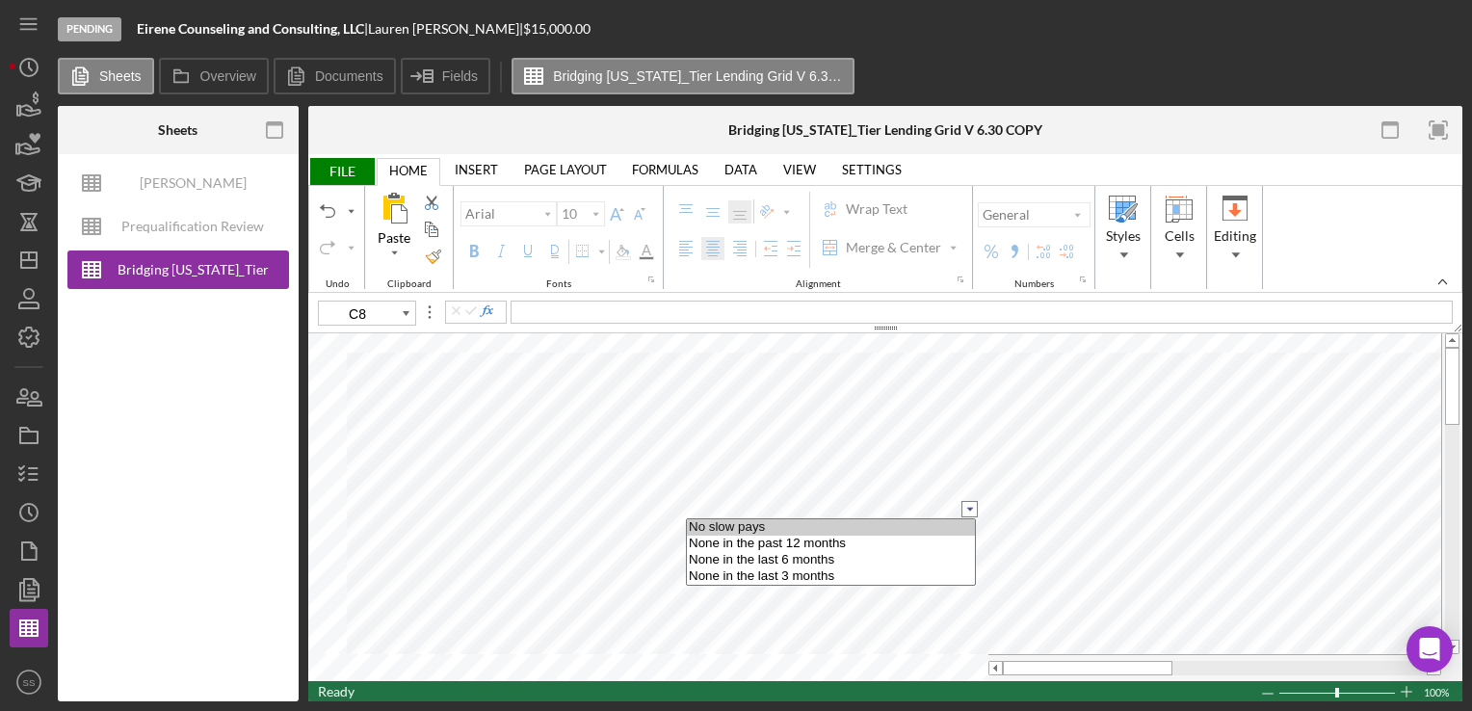
click at [866, 527] on option "No slow pays" at bounding box center [831, 527] width 288 height 16
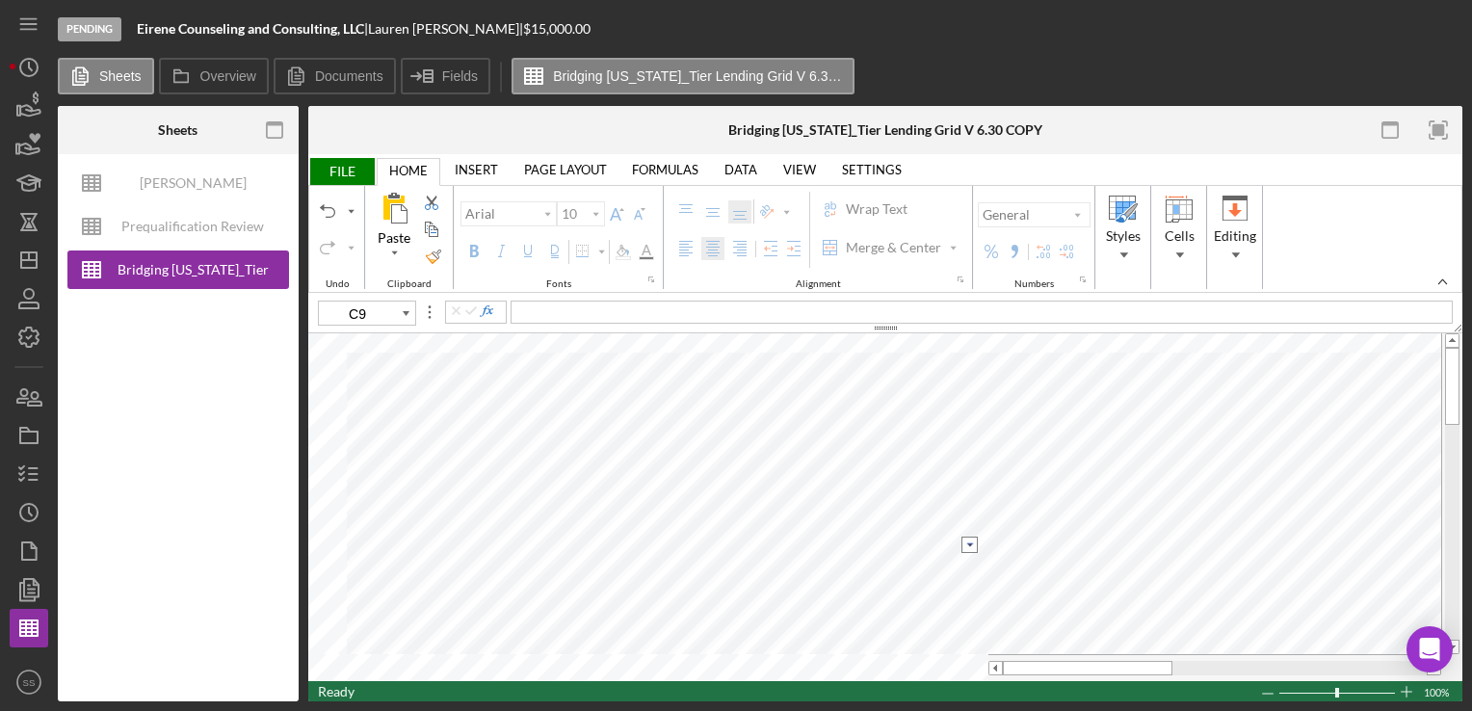
click at [974, 545] on input "image" at bounding box center [970, 545] width 16 height 16
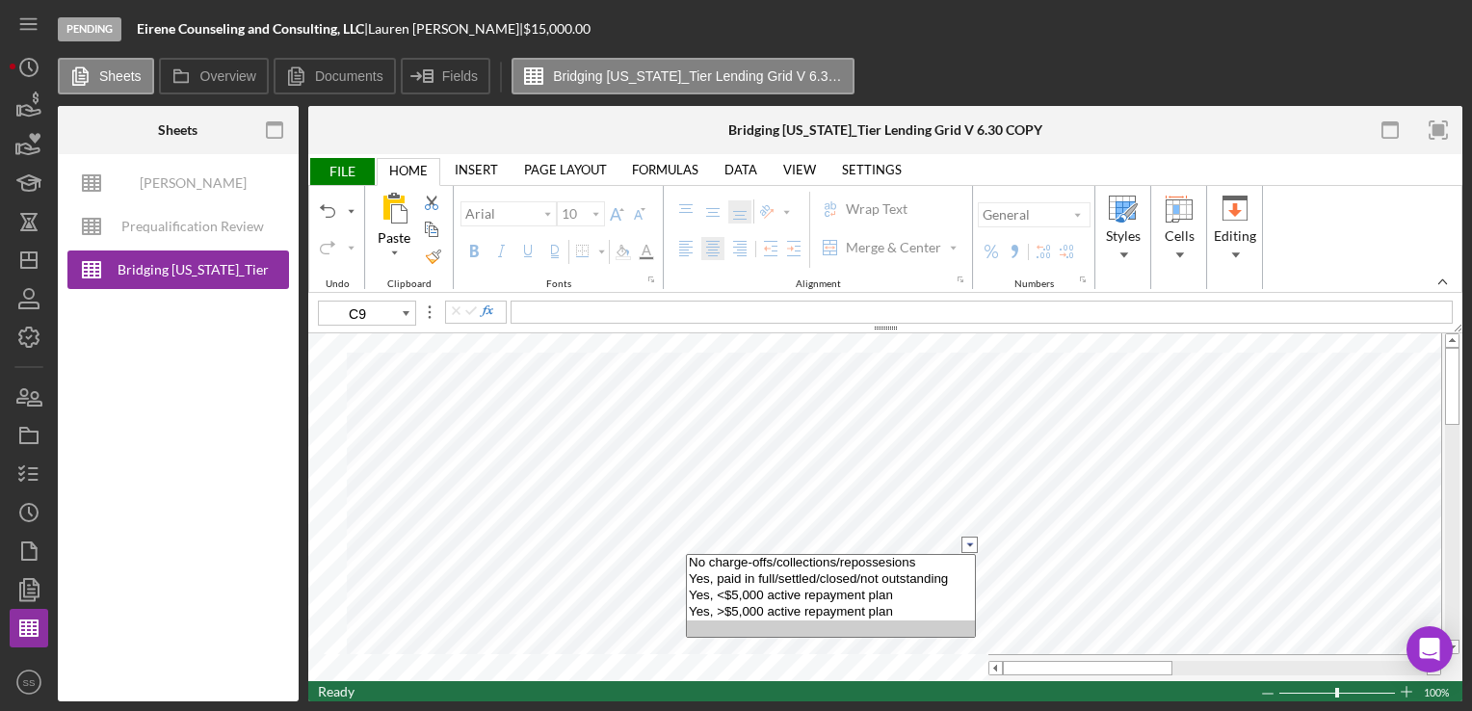
click at [904, 565] on option "No charge-offs/collections/repossesions" at bounding box center [831, 563] width 288 height 16
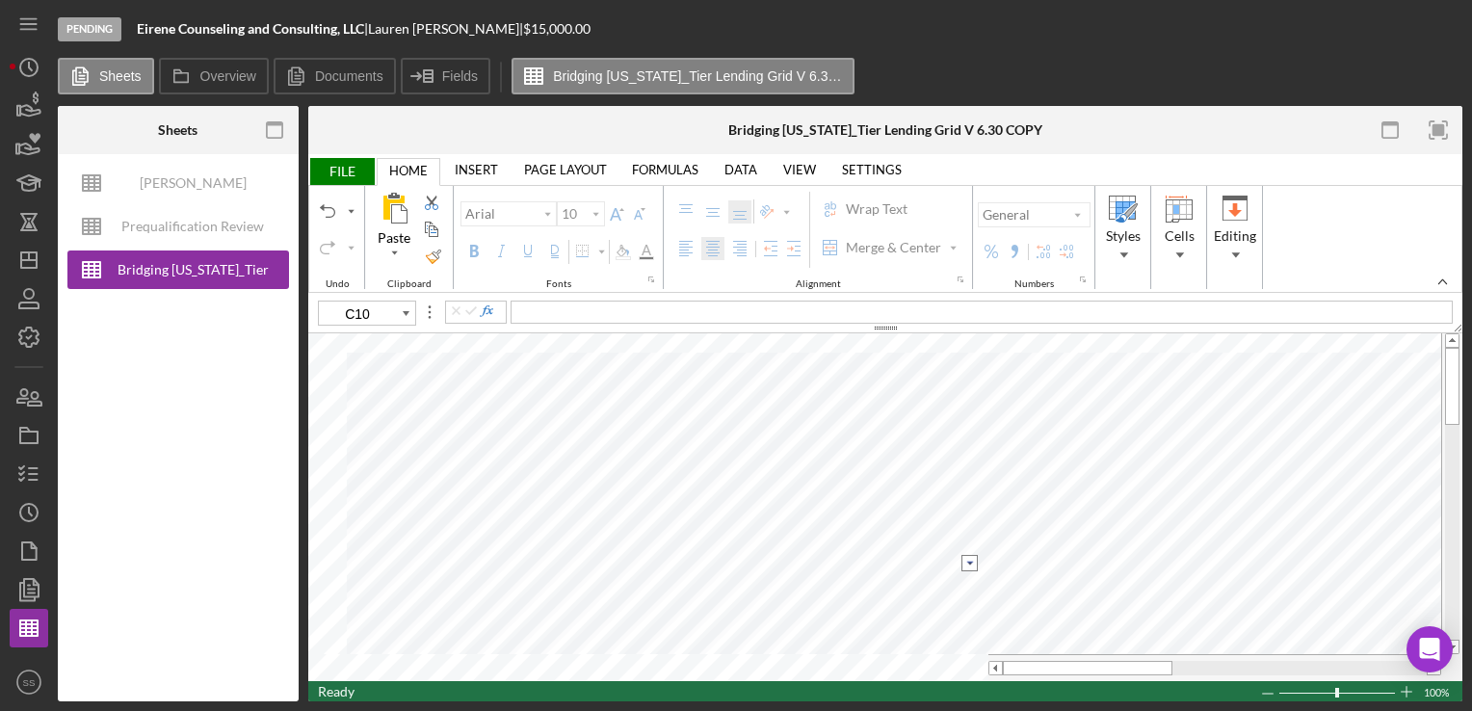
click at [966, 568] on input "image" at bounding box center [970, 563] width 16 height 16
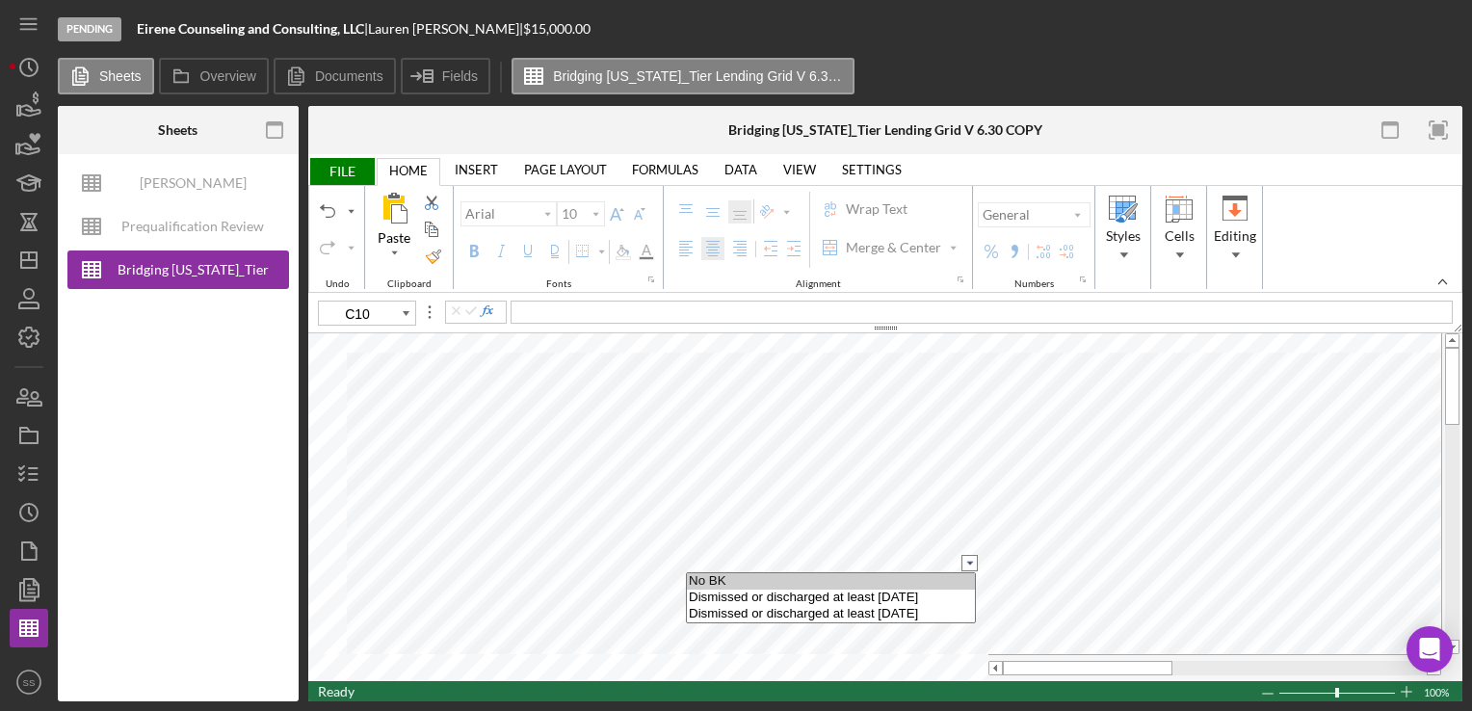
click at [933, 583] on option "No BK" at bounding box center [831, 581] width 288 height 16
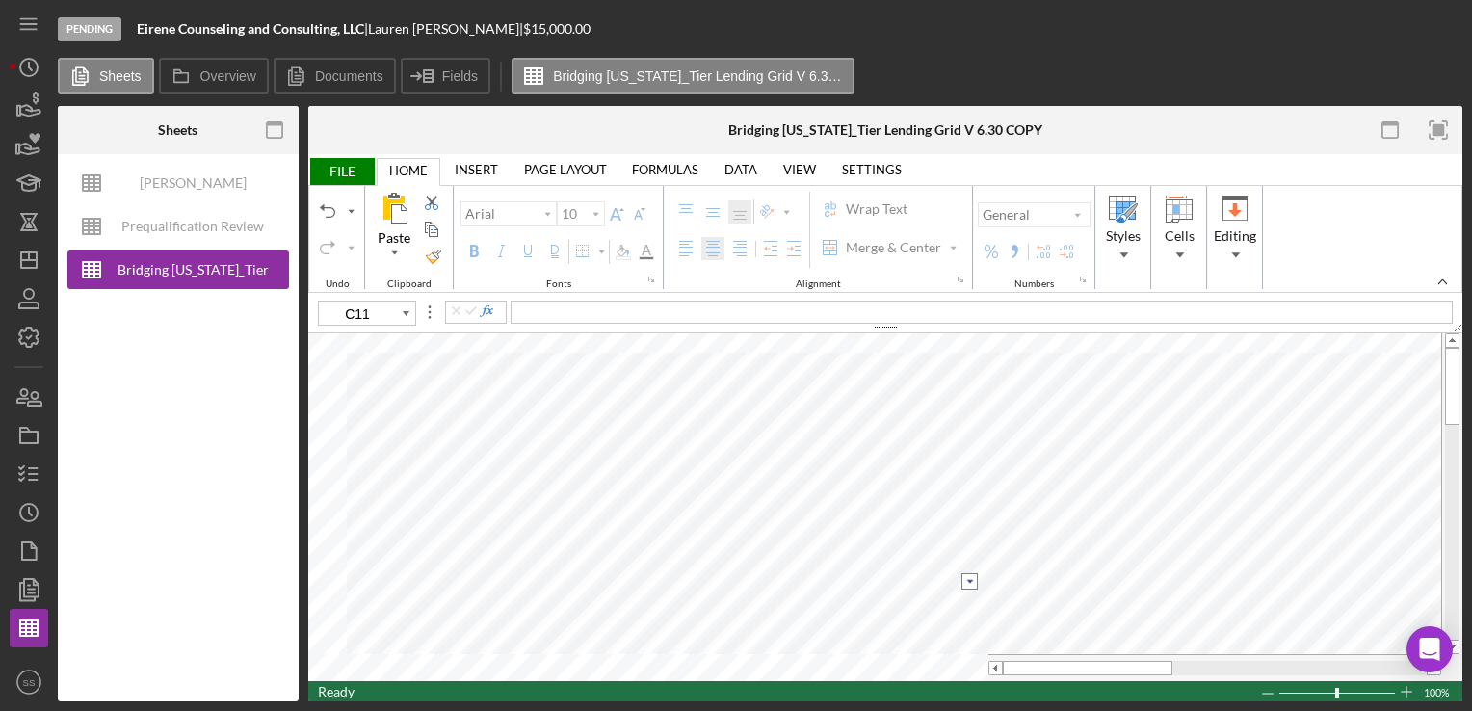
click at [971, 584] on input "image" at bounding box center [970, 581] width 16 height 16
click at [944, 595] on option "0" at bounding box center [831, 600] width 288 height 16
click at [969, 600] on input "image" at bounding box center [970, 600] width 16 height 16
click at [920, 615] on option "0" at bounding box center [831, 618] width 288 height 16
click at [971, 506] on input "image" at bounding box center [970, 506] width 16 height 16
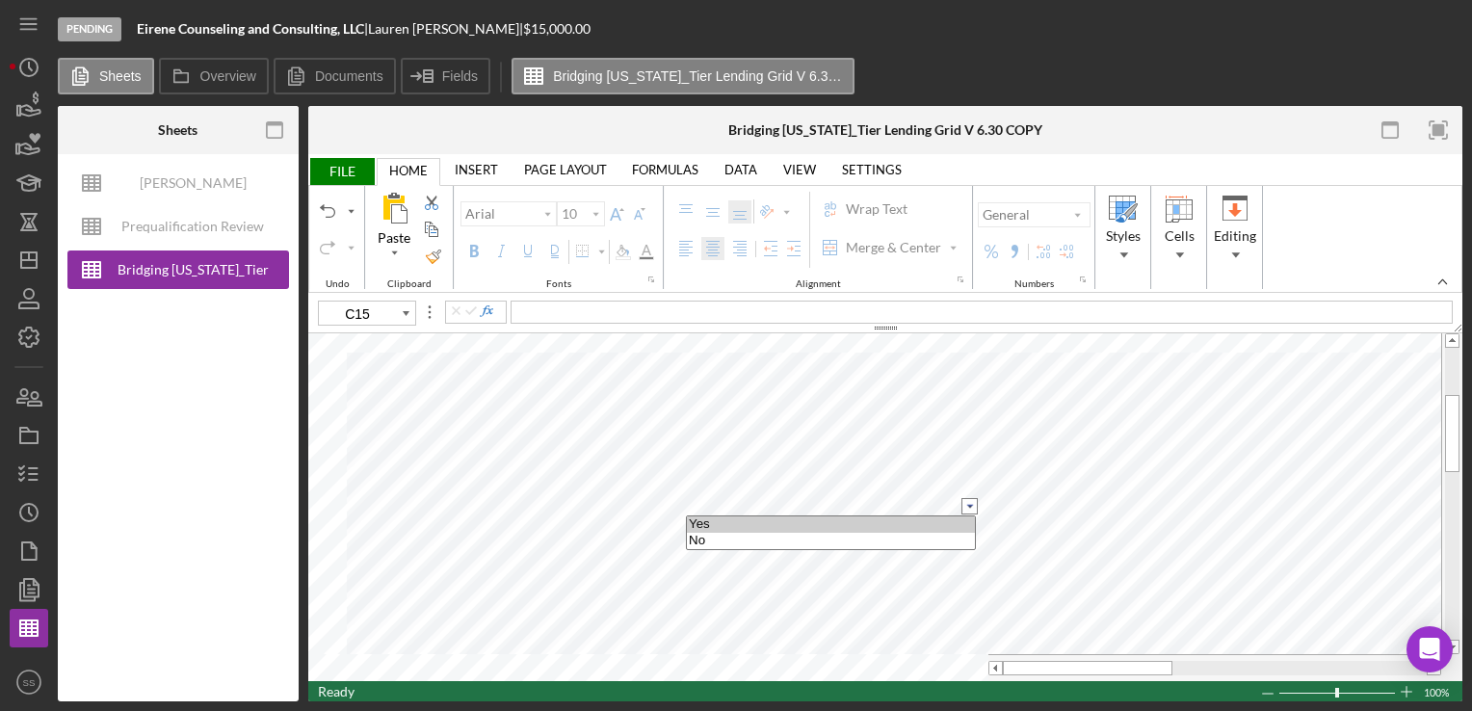
click at [936, 519] on option "Yes" at bounding box center [831, 524] width 288 height 16
click at [971, 524] on input "image" at bounding box center [970, 524] width 16 height 16
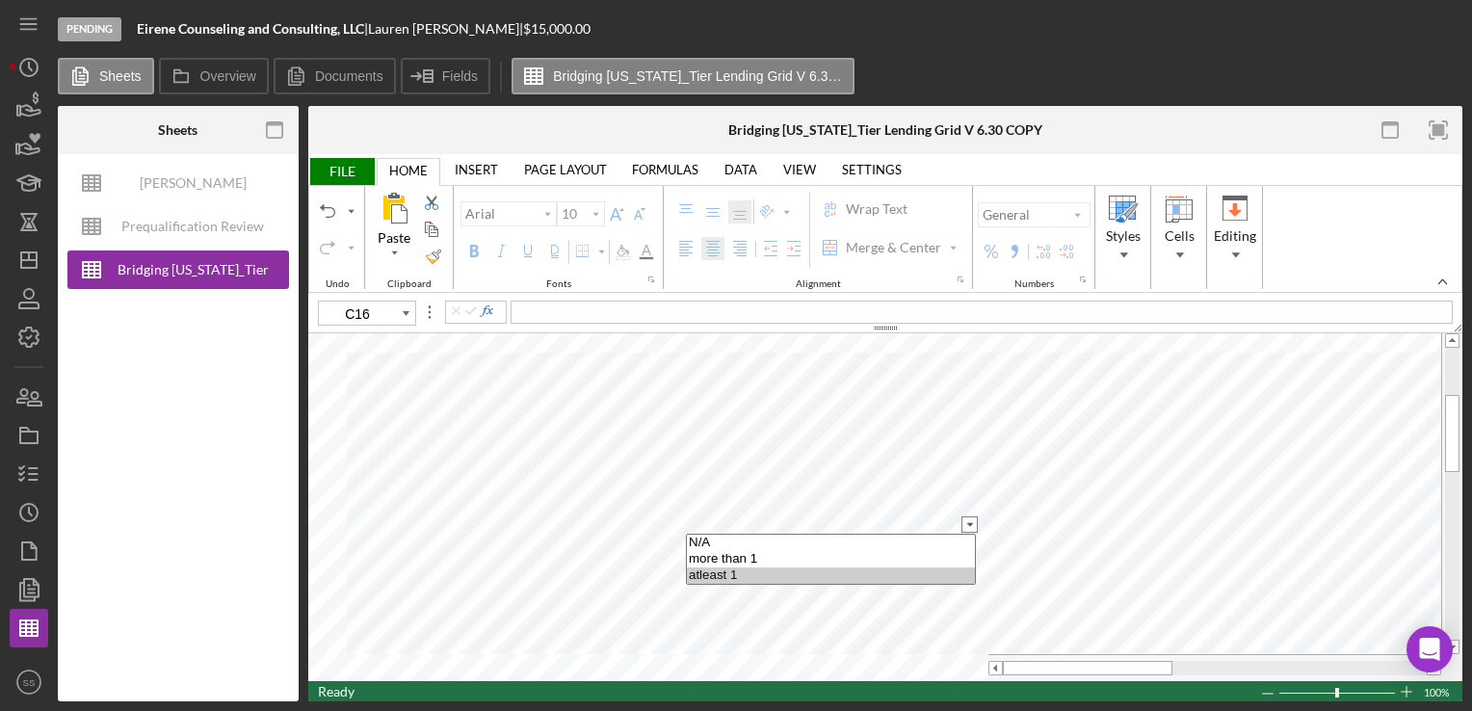
click at [880, 572] on option "atleast 1" at bounding box center [831, 576] width 288 height 16
click at [968, 542] on input "image" at bounding box center [970, 543] width 16 height 16
click at [829, 561] on option "Yes" at bounding box center [831, 561] width 288 height 16
click at [968, 557] on input "image" at bounding box center [970, 561] width 16 height 16
click at [915, 579] on option "Yes" at bounding box center [831, 579] width 288 height 16
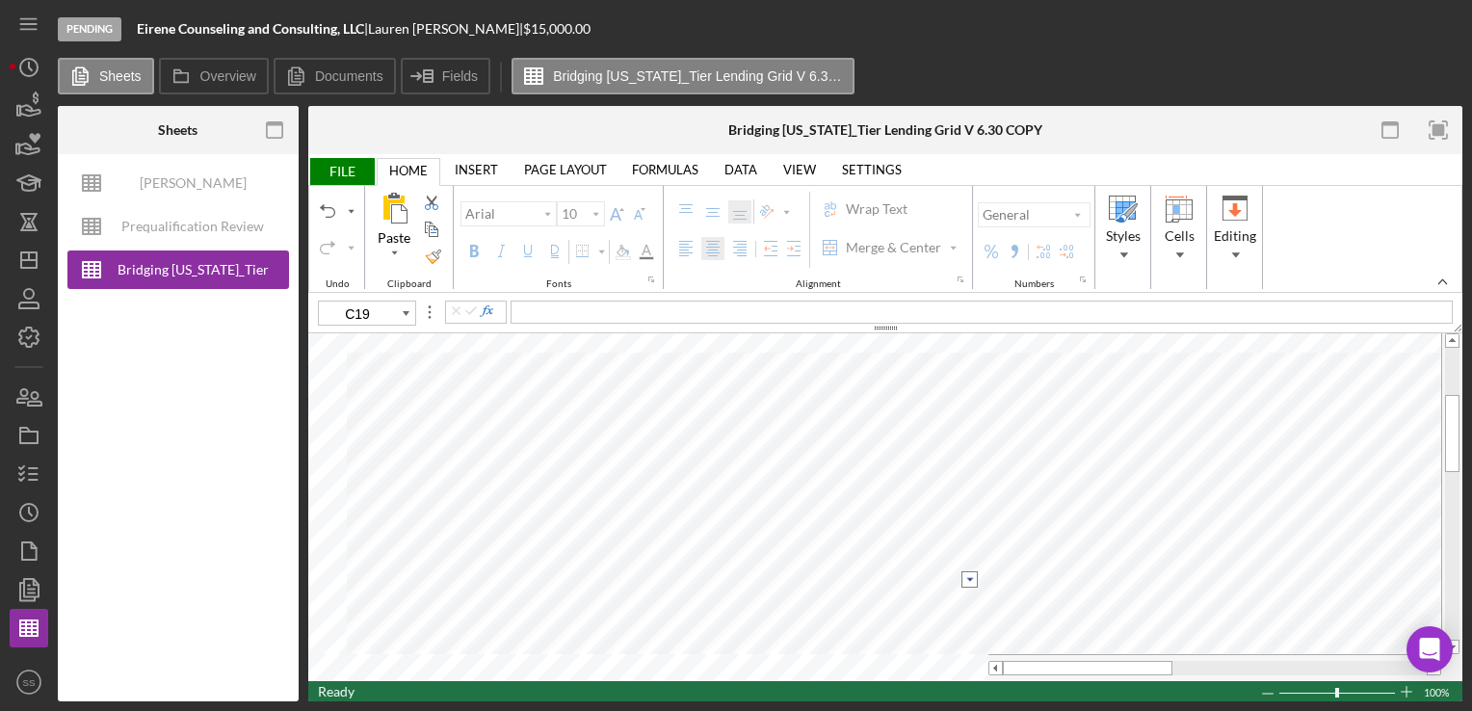
click at [965, 580] on input "image" at bounding box center [970, 579] width 16 height 16
click at [900, 615] on option "No" at bounding box center [831, 614] width 288 height 16
click at [971, 596] on input "image" at bounding box center [970, 598] width 16 height 16
click at [930, 637] on option "No" at bounding box center [831, 632] width 288 height 16
click at [967, 621] on input "image" at bounding box center [970, 616] width 16 height 16
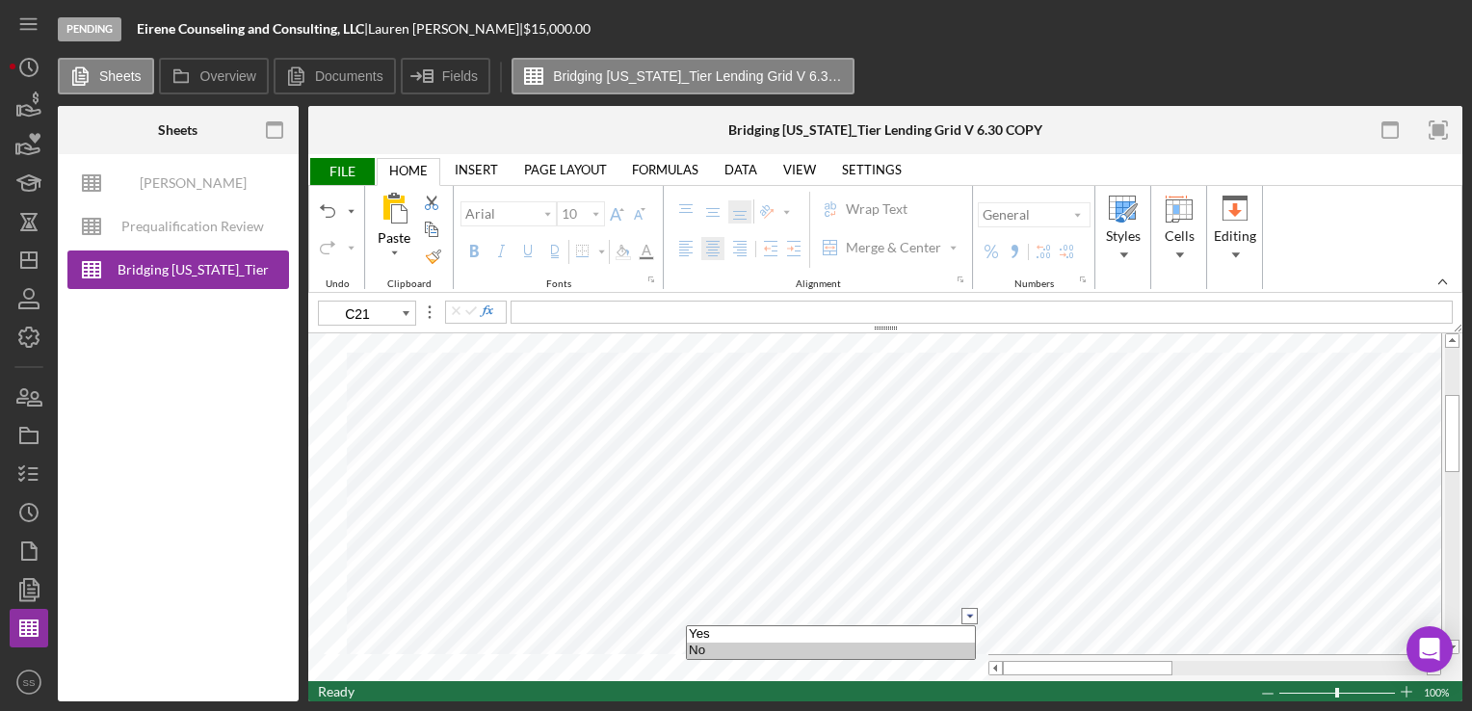
click at [950, 652] on option "No" at bounding box center [831, 651] width 288 height 16
type input "C27"
type input "C37"
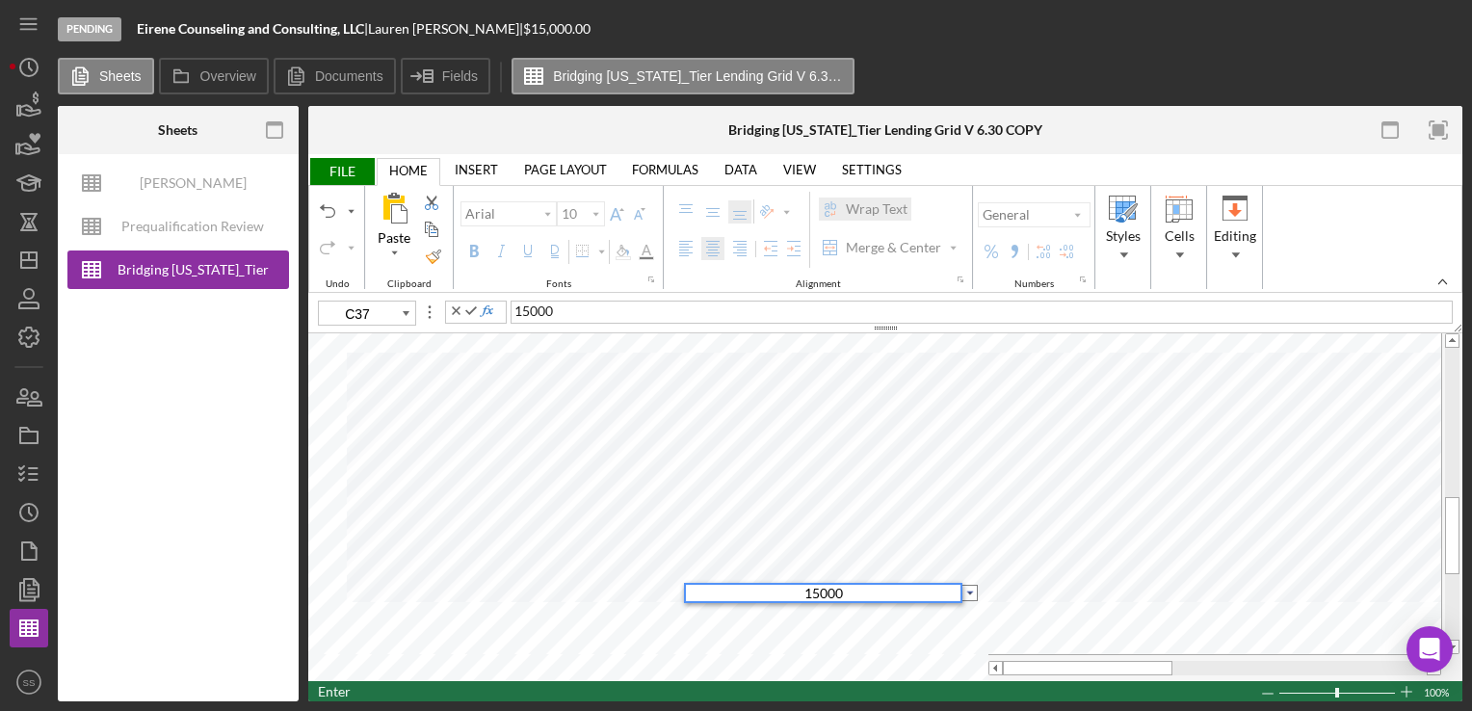
click at [971, 592] on input "image" at bounding box center [970, 593] width 16 height 16
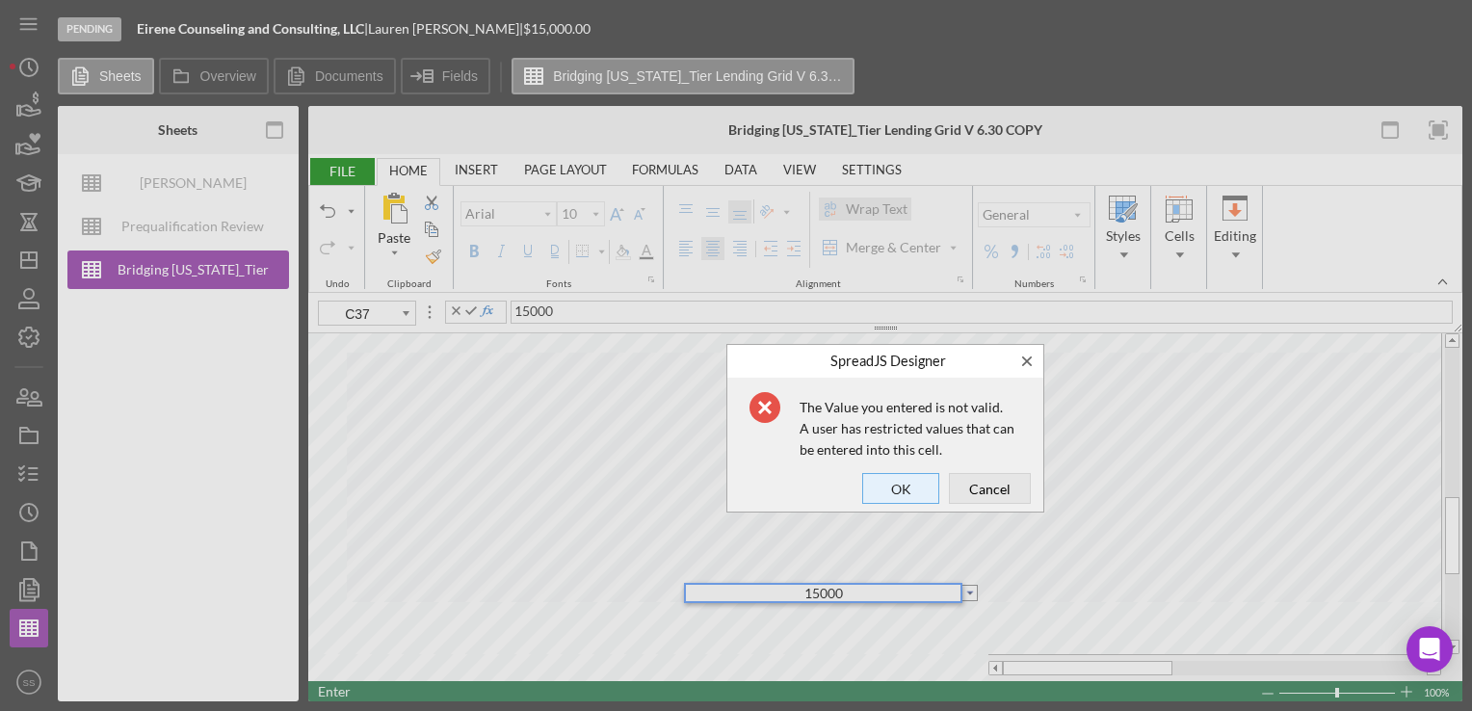
click at [913, 488] on span "OK" at bounding box center [901, 488] width 64 height 27
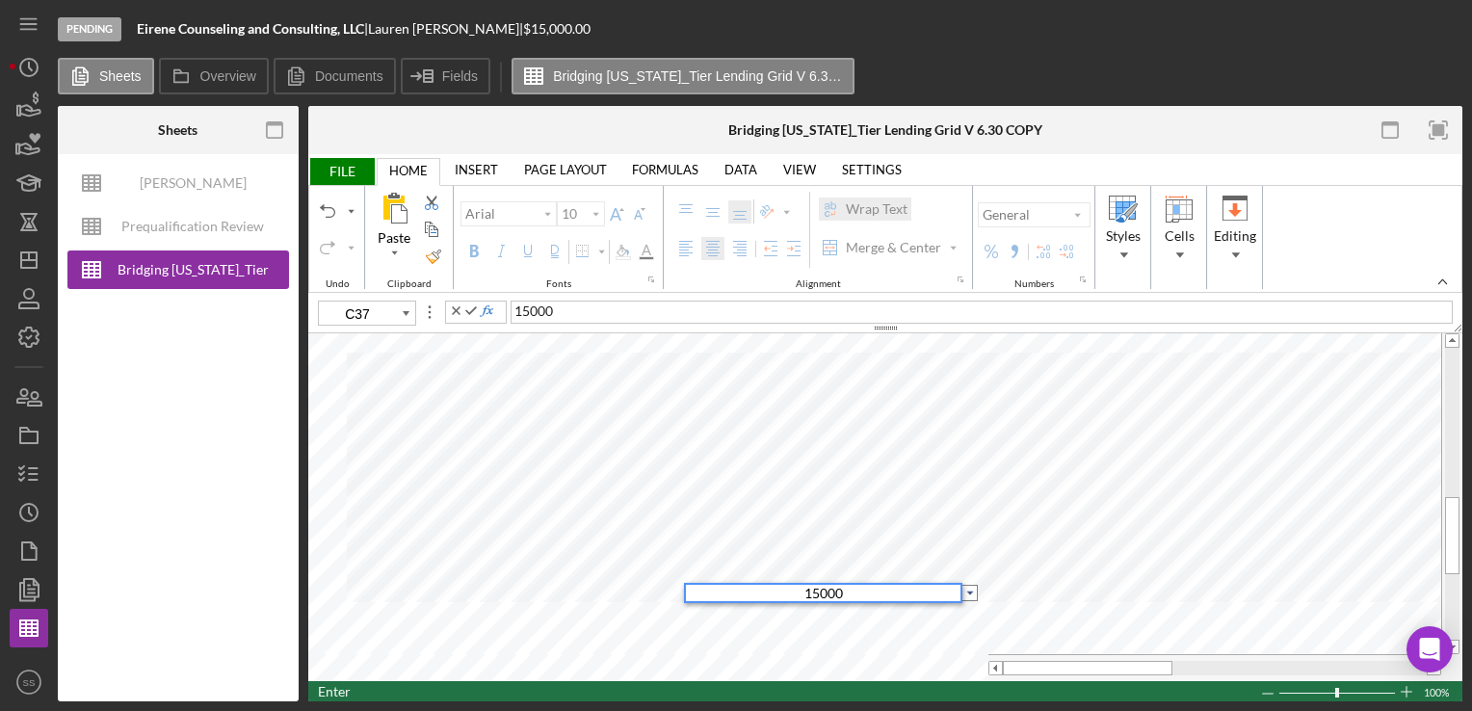
click at [933, 601] on div "15000" at bounding box center [823, 593] width 278 height 20
click at [935, 591] on div "15000" at bounding box center [823, 593] width 275 height 16
click at [970, 592] on input "image" at bounding box center [970, 593] width 16 height 16
select select
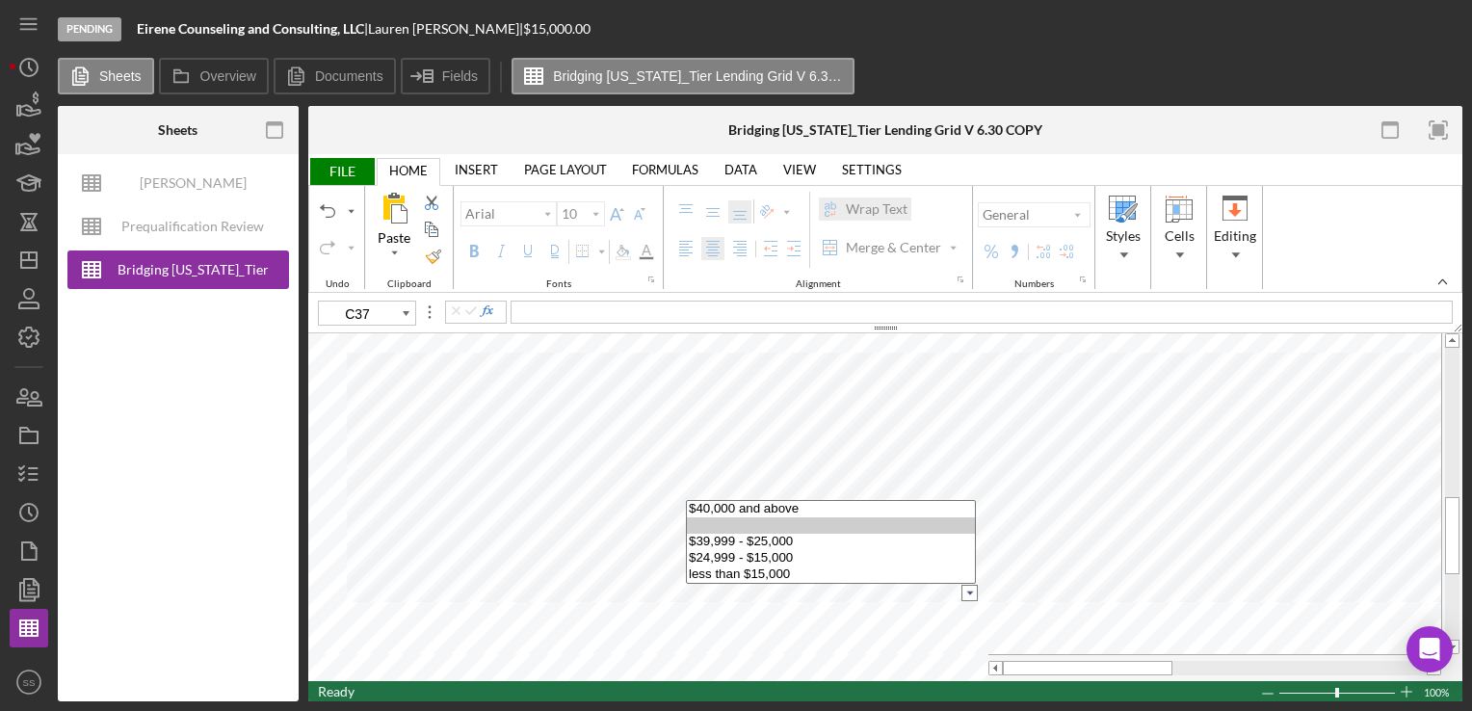
drag, startPoint x: 846, startPoint y: 542, endPoint x: 859, endPoint y: 570, distance: 31.0
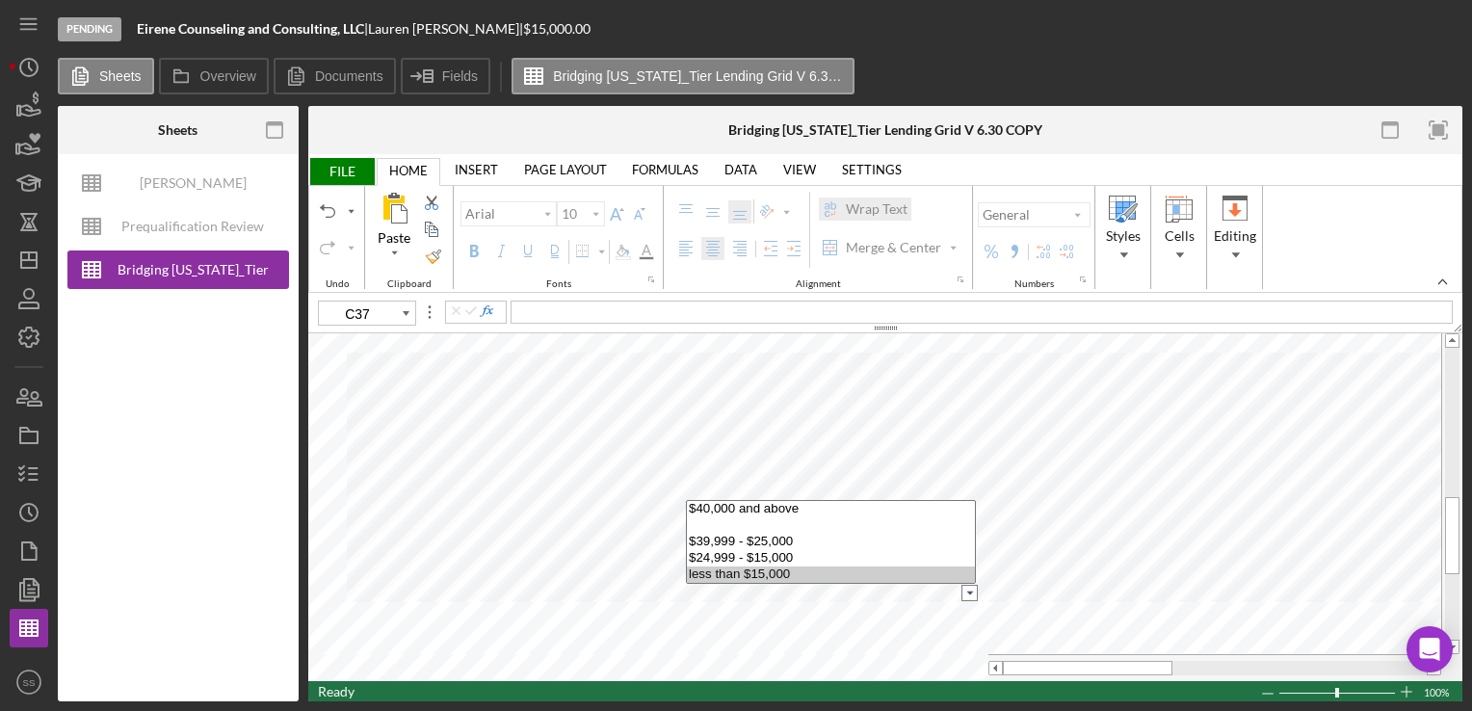
click at [859, 570] on select "$40,000 and above $39,999 - $25,000 $24,999 - $15,000 less than $15,000" at bounding box center [831, 542] width 290 height 84
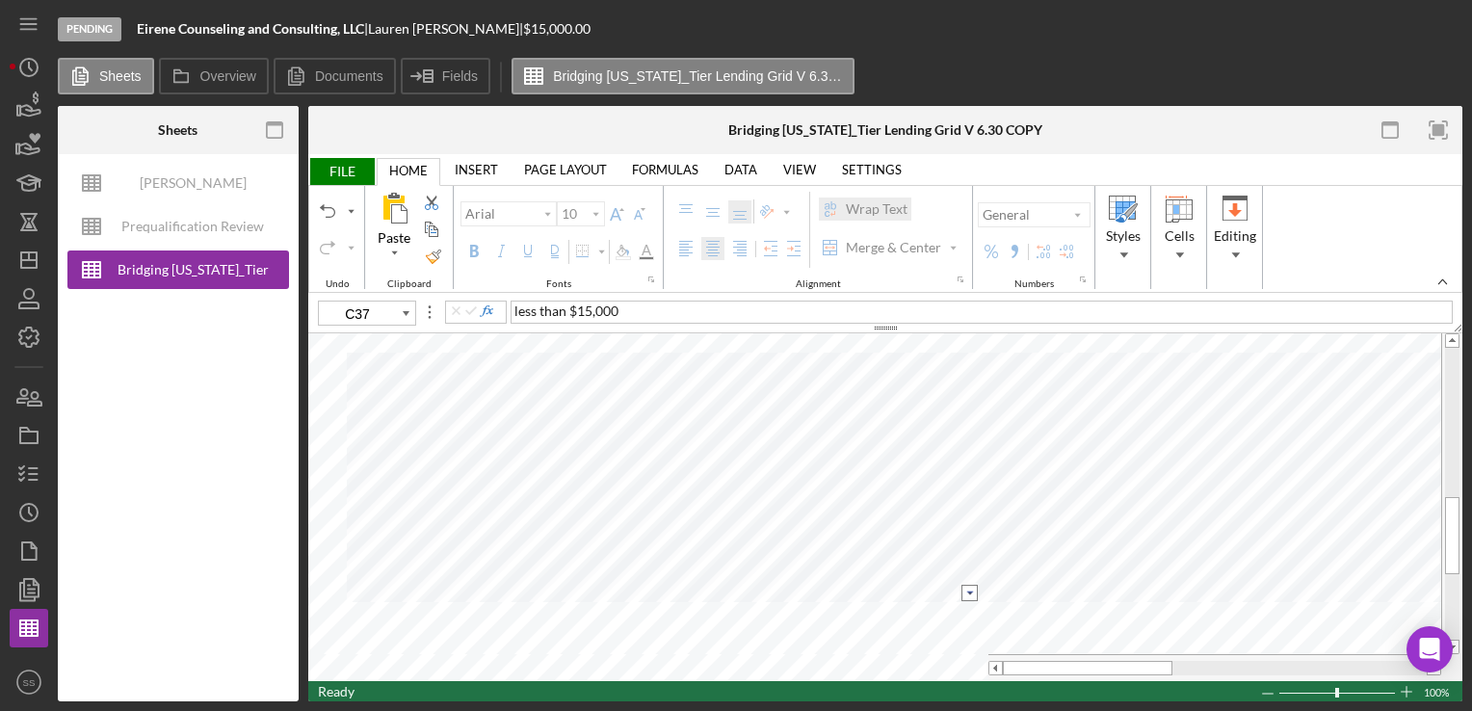
click at [973, 587] on input "image" at bounding box center [970, 593] width 16 height 16
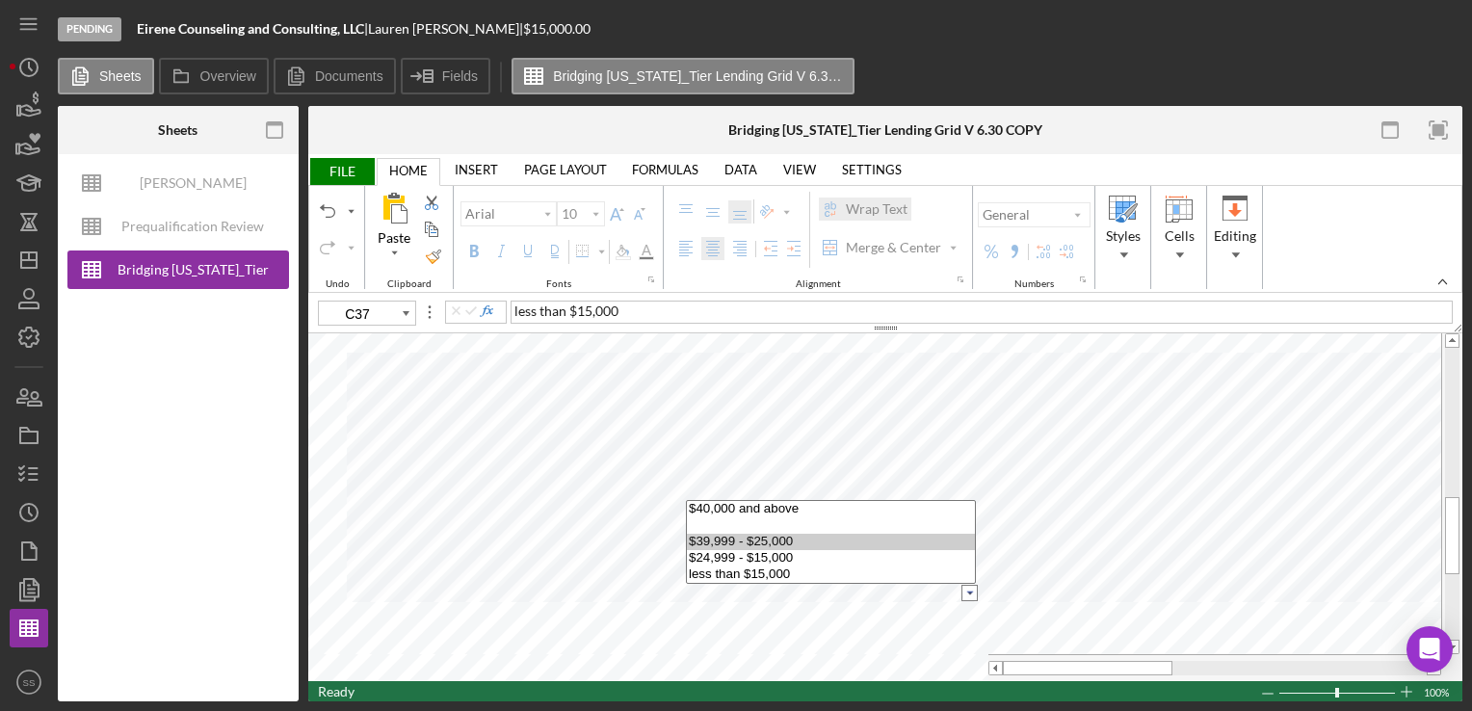
click at [930, 543] on option "$39,999 - $25,000" at bounding box center [831, 542] width 288 height 16
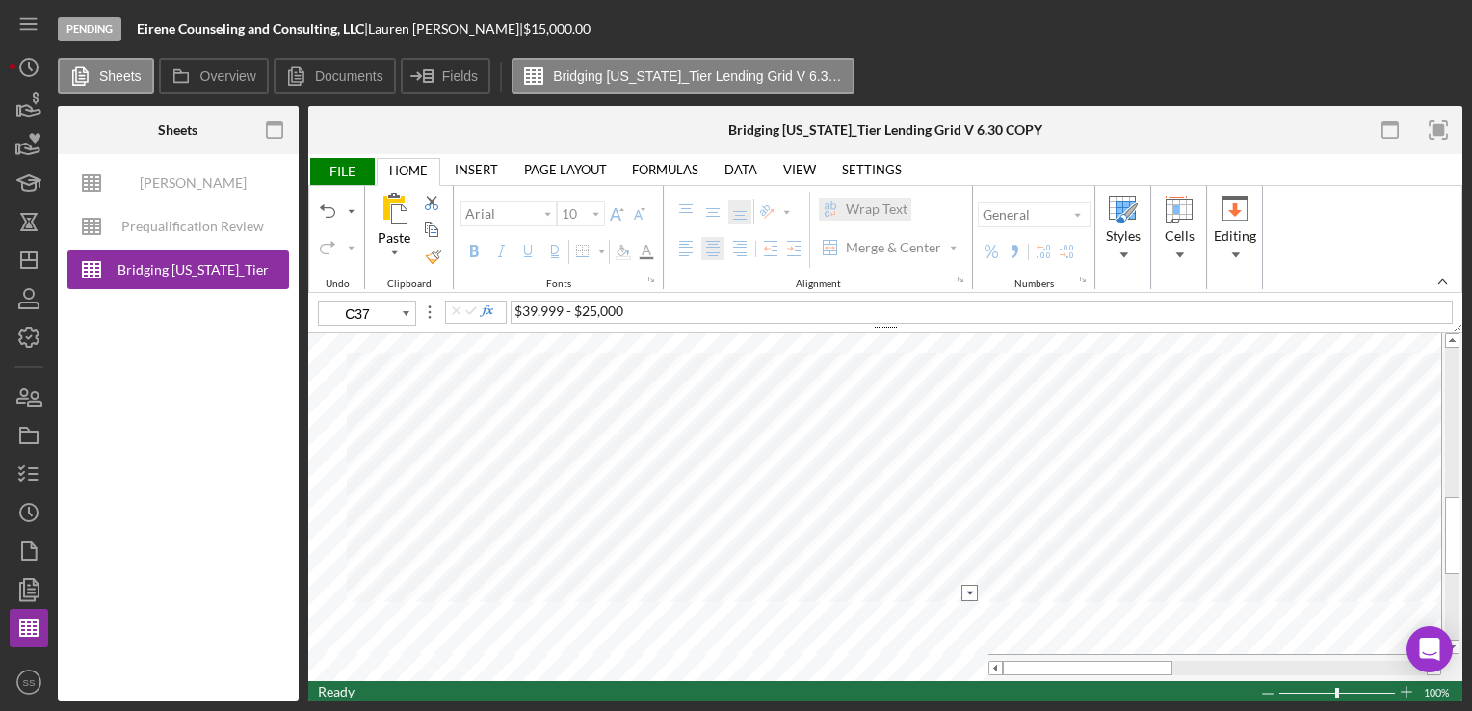
click at [973, 592] on input "image" at bounding box center [970, 593] width 16 height 16
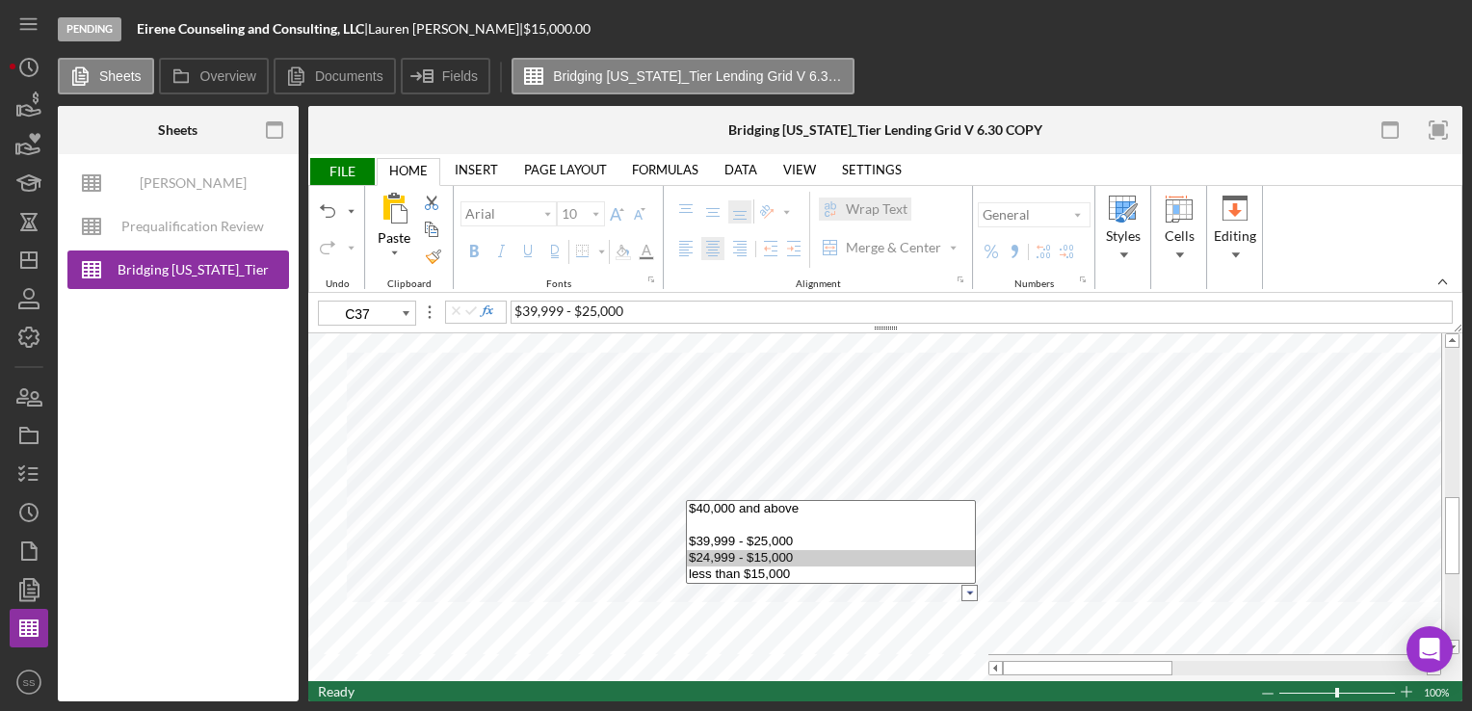
click at [780, 558] on option "$24,999 - $15,000" at bounding box center [831, 558] width 288 height 16
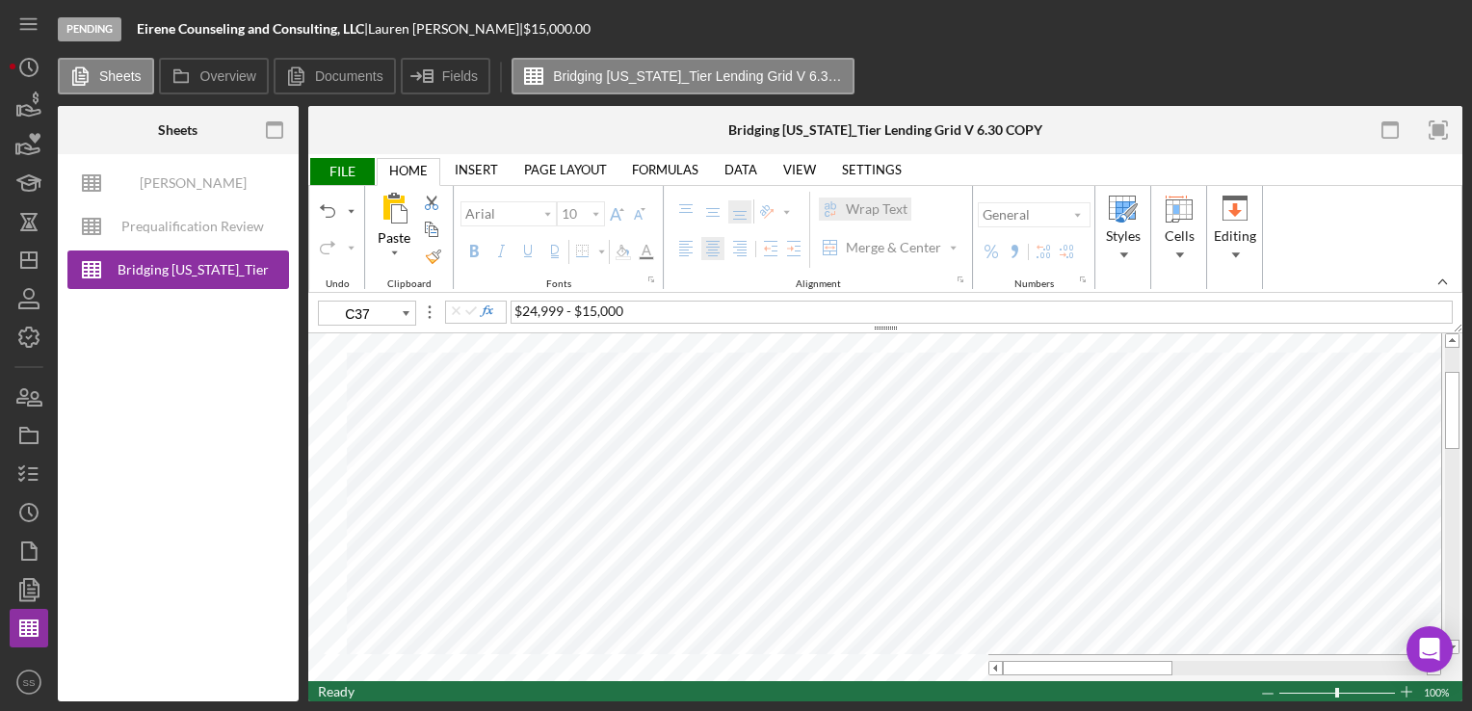
click at [314, 162] on span "FILE" at bounding box center [341, 171] width 66 height 27
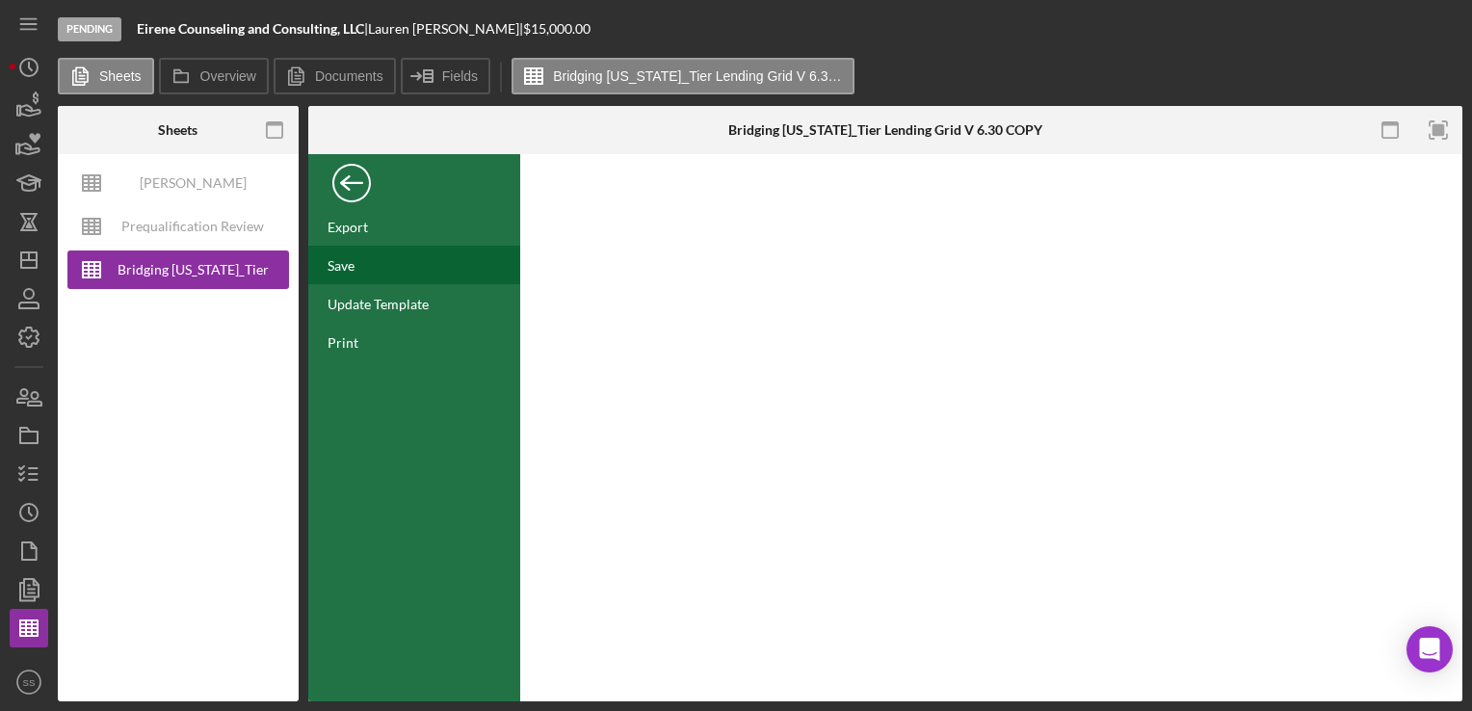
click at [343, 258] on div "Save" at bounding box center [341, 265] width 27 height 16
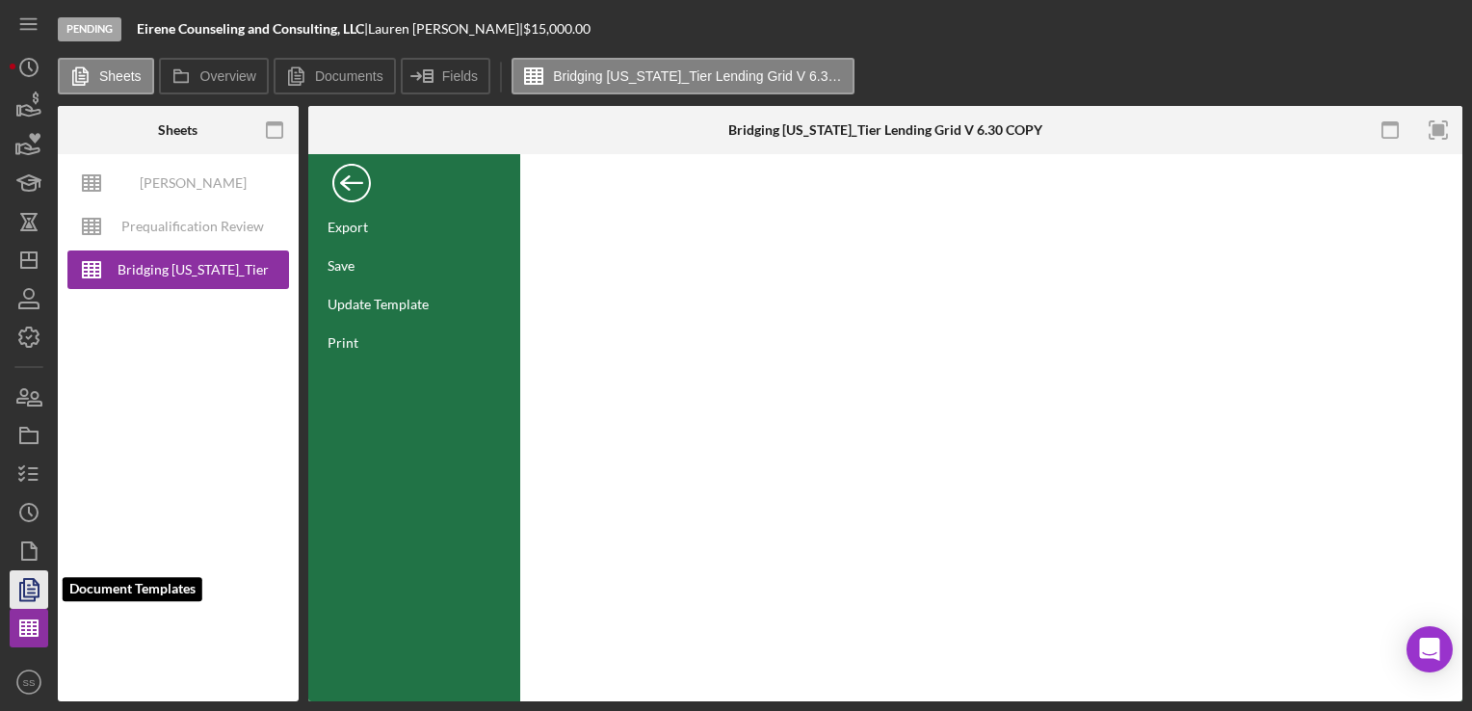
click at [29, 596] on polygon "button" at bounding box center [31, 587] width 14 height 17
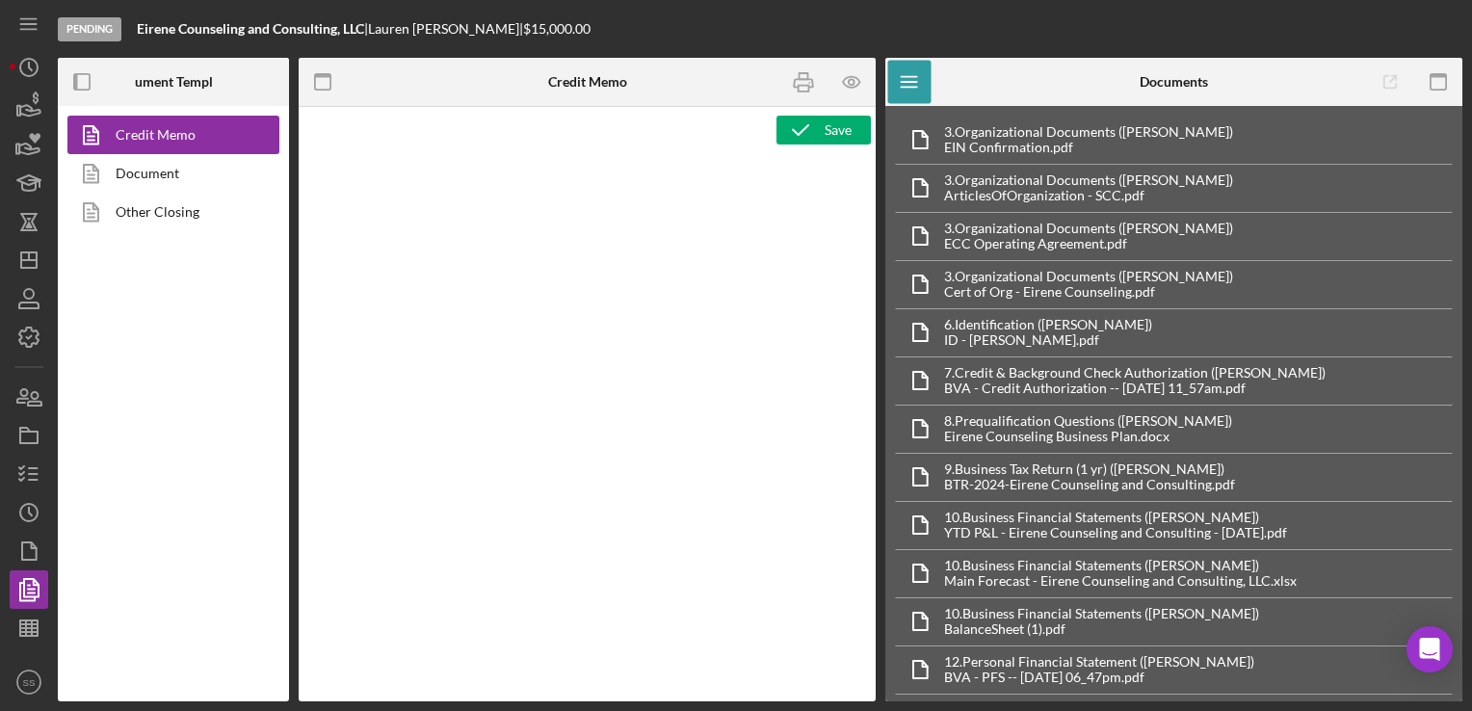
type textarea "<p><span style="text-decoration: underline"><strong>Loan Officer Recommendation…"
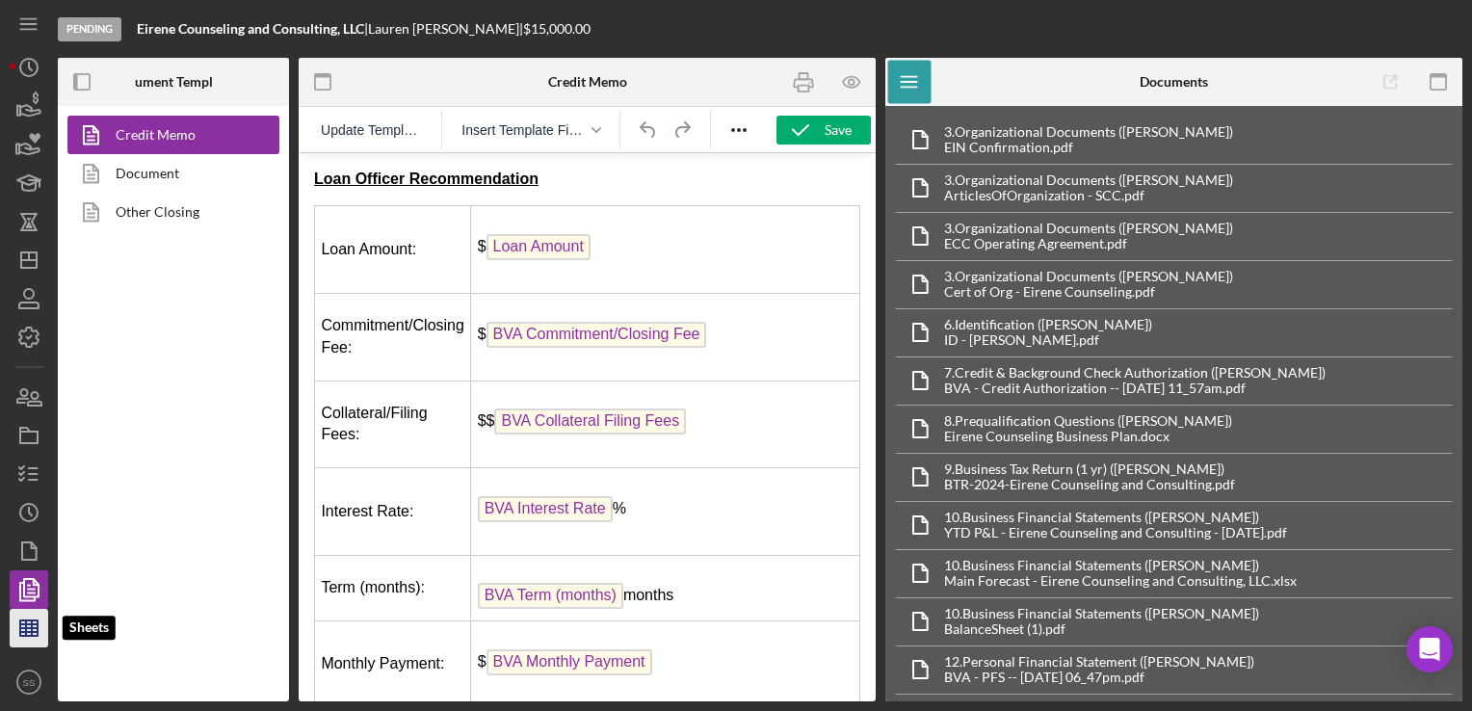
click at [28, 626] on icon "button" at bounding box center [29, 628] width 48 height 48
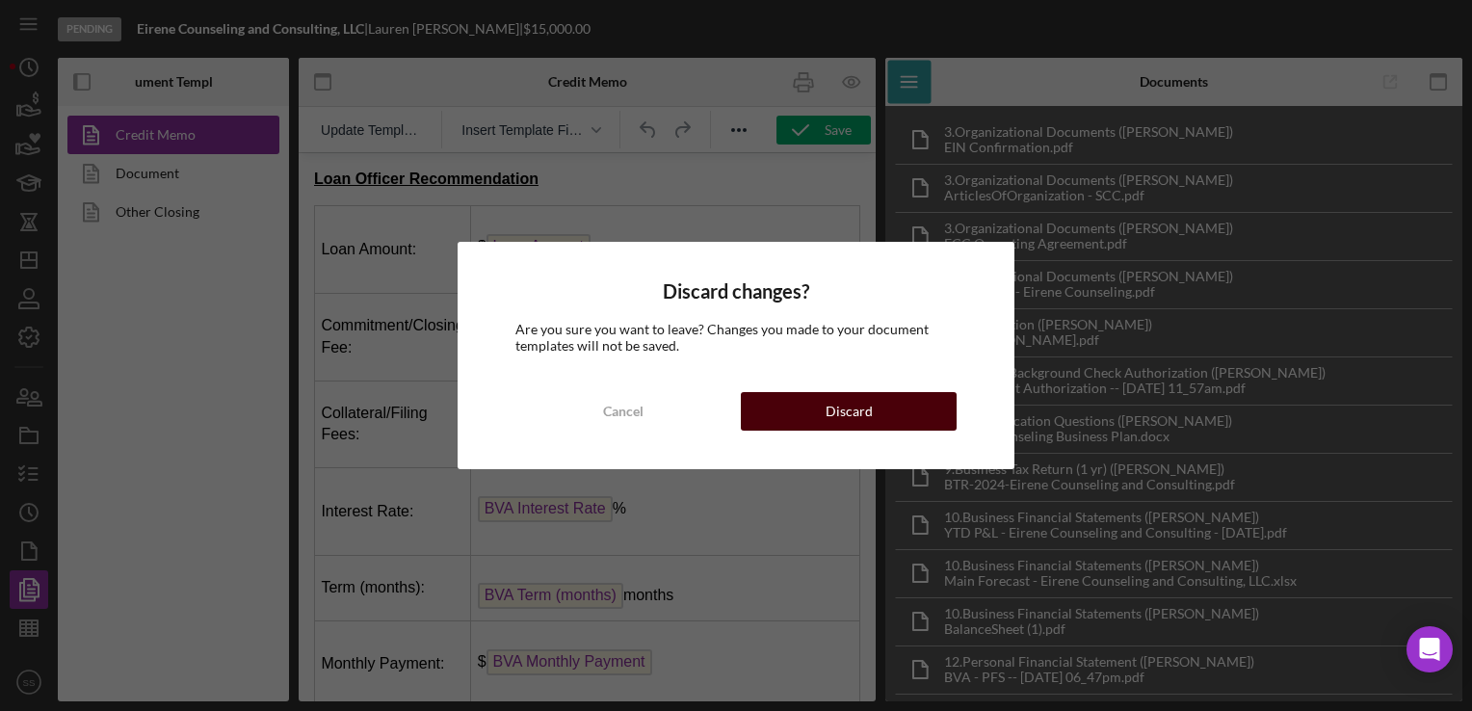
click at [844, 417] on div "Discard" at bounding box center [849, 411] width 47 height 39
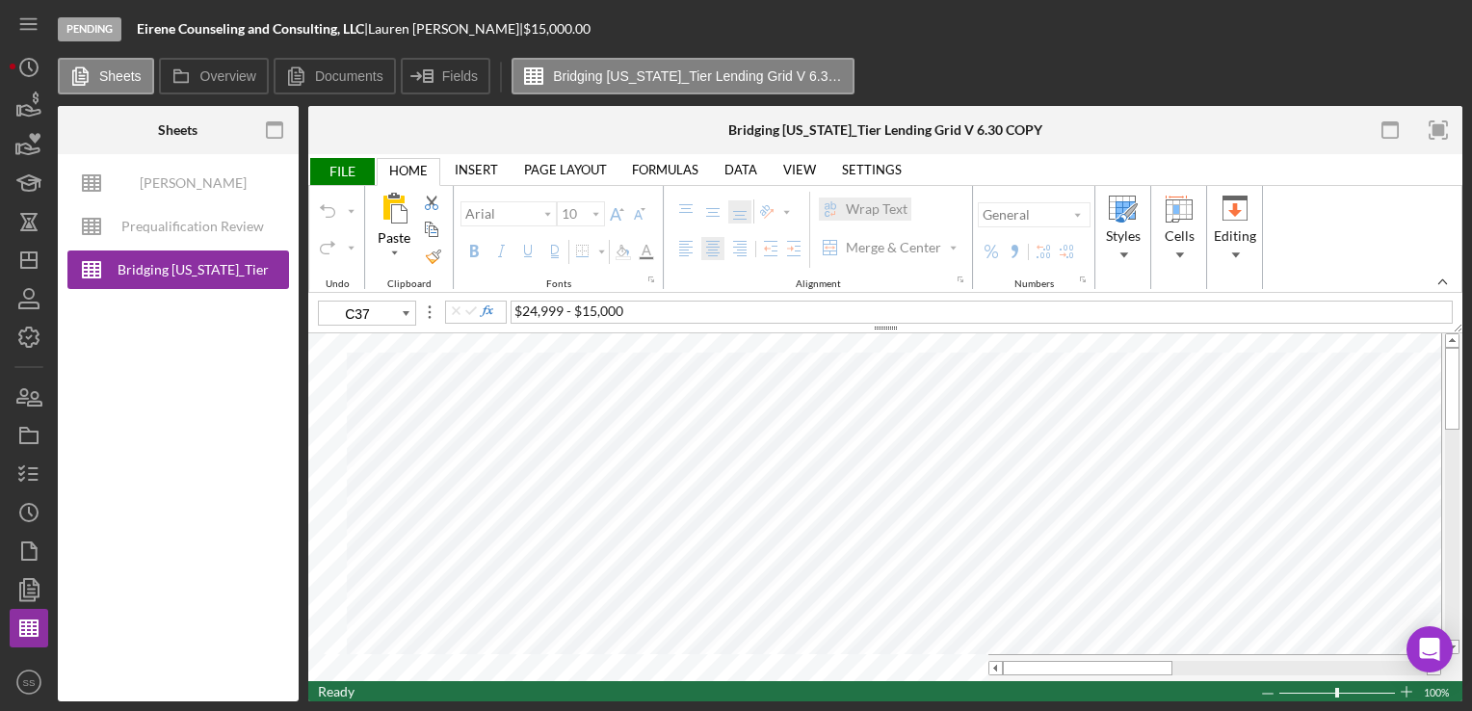
click at [343, 167] on span "FILE" at bounding box center [341, 171] width 66 height 27
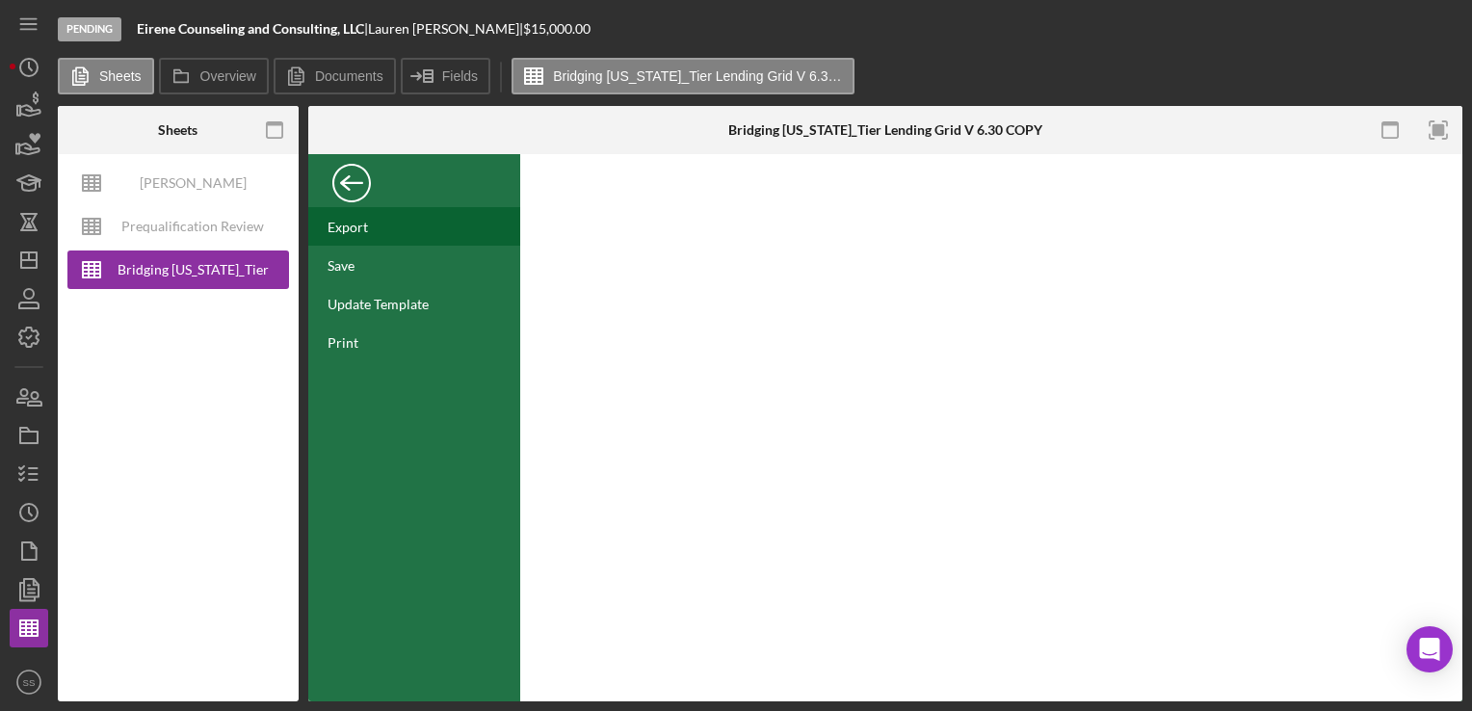
click at [347, 236] on div "Export" at bounding box center [414, 226] width 212 height 39
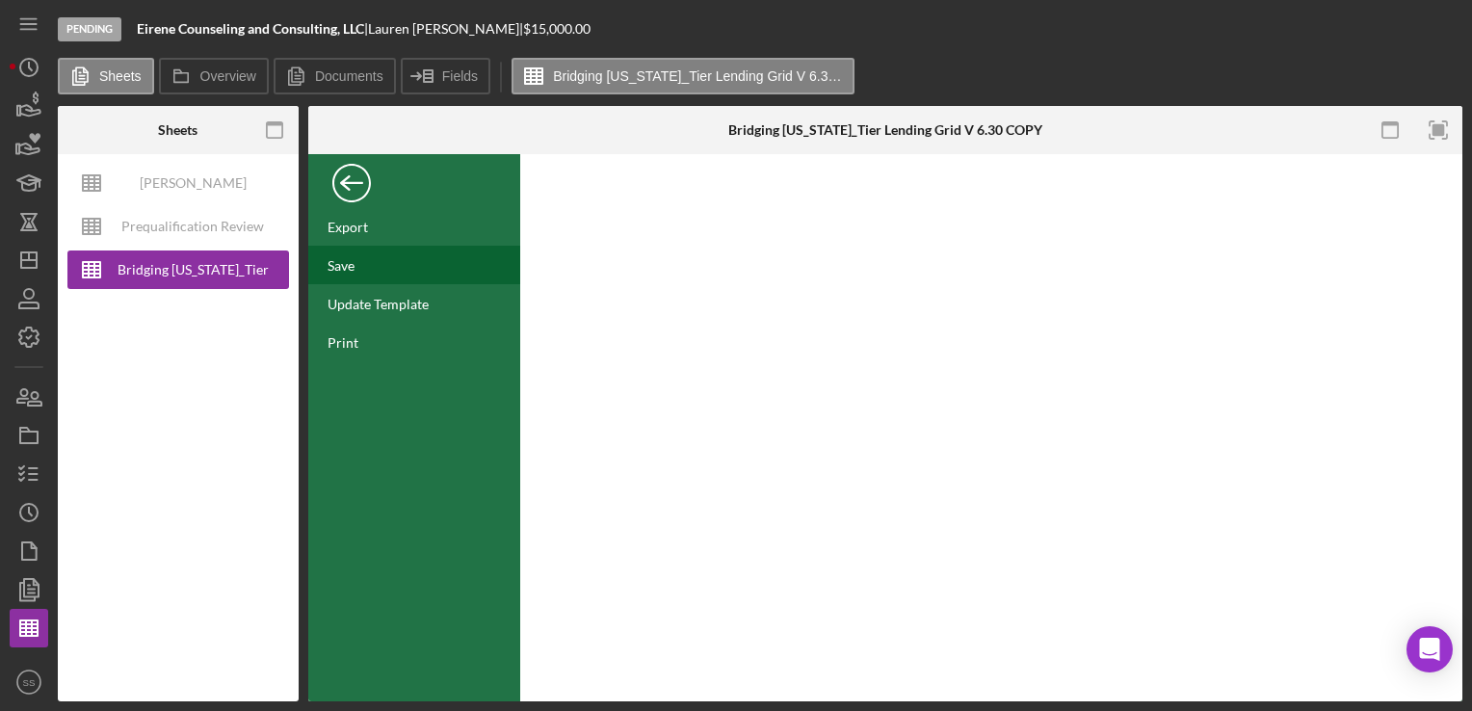
click at [372, 267] on div "Save" at bounding box center [414, 265] width 212 height 39
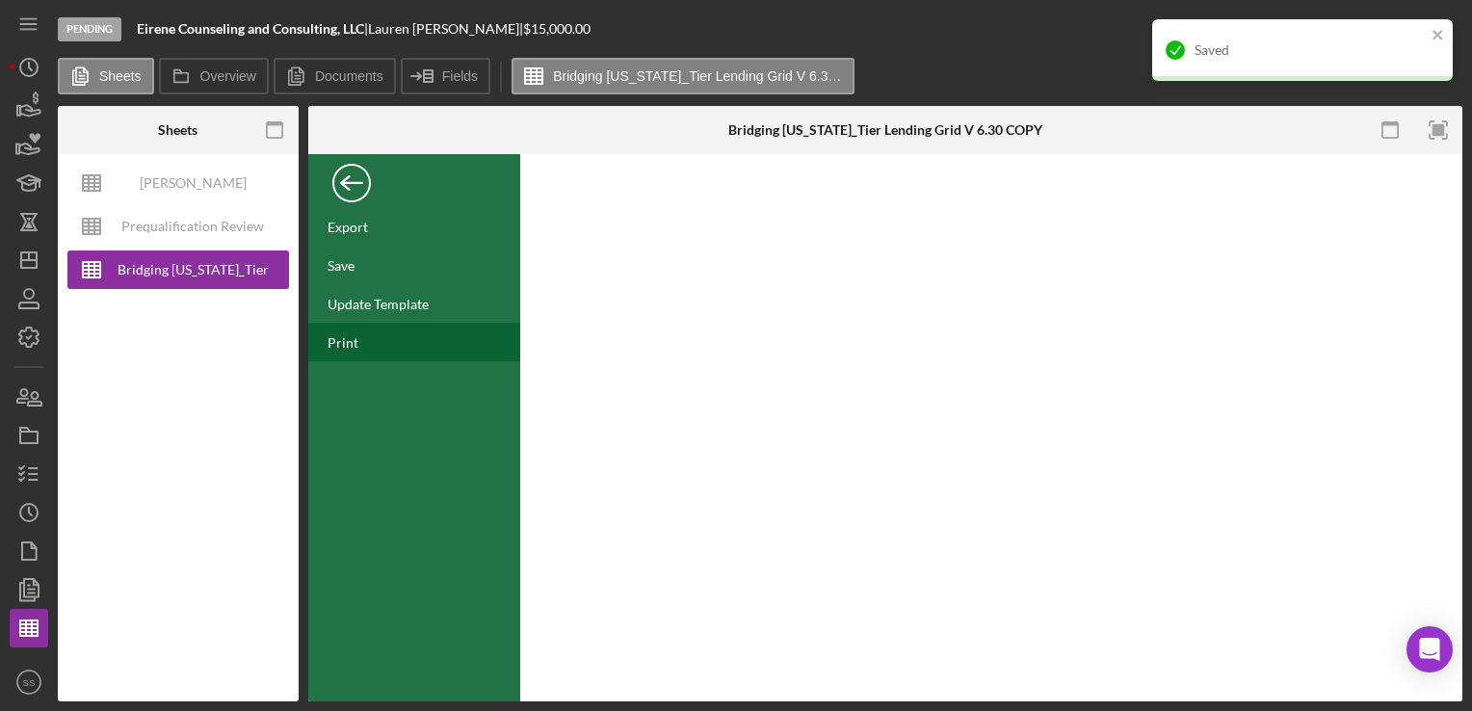
click at [354, 339] on div "Print" at bounding box center [343, 342] width 31 height 16
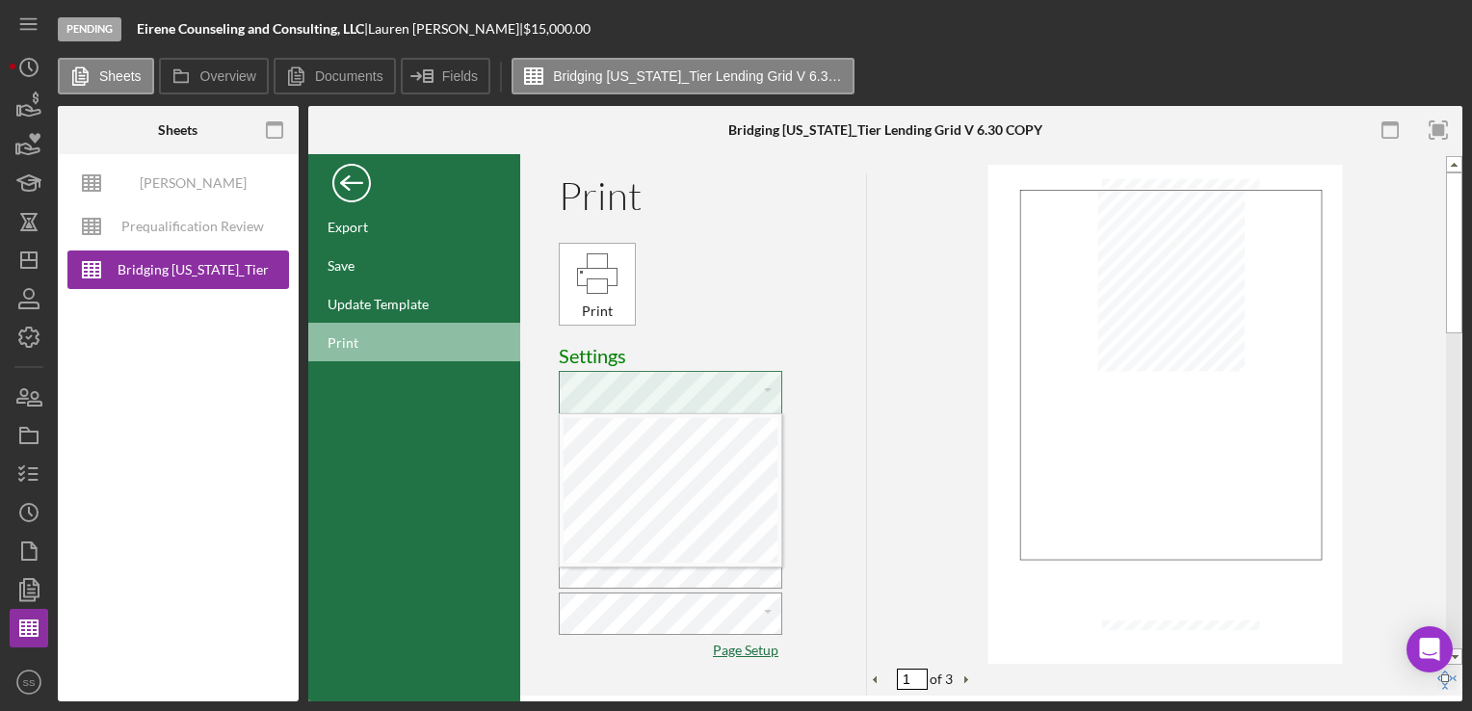
scroll to position [9, 5]
click at [775, 268] on div "Print Print Settings Paste Cut Copy AutoFill Pages: to Paste Cut Copy AutoFill …" at bounding box center [713, 434] width 308 height 522
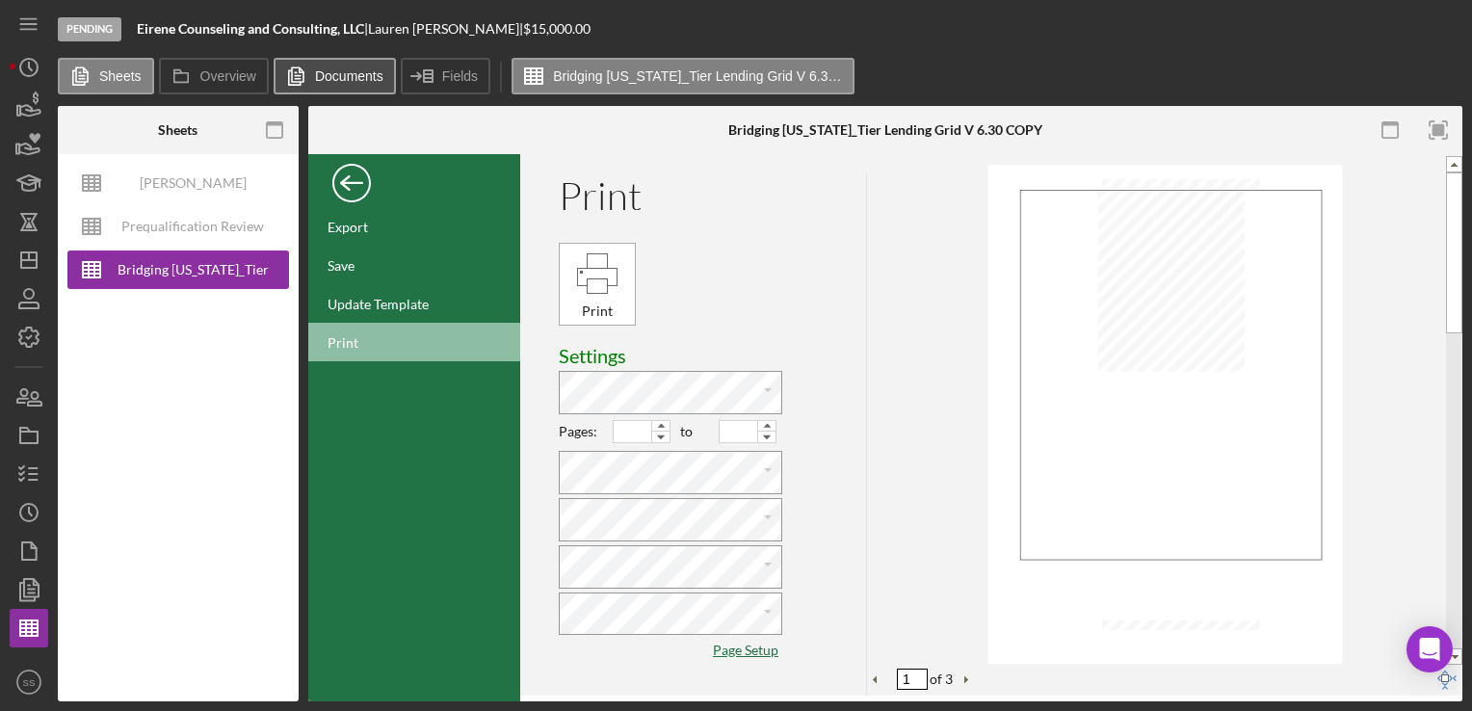
click at [342, 74] on label "Documents" at bounding box center [349, 75] width 68 height 15
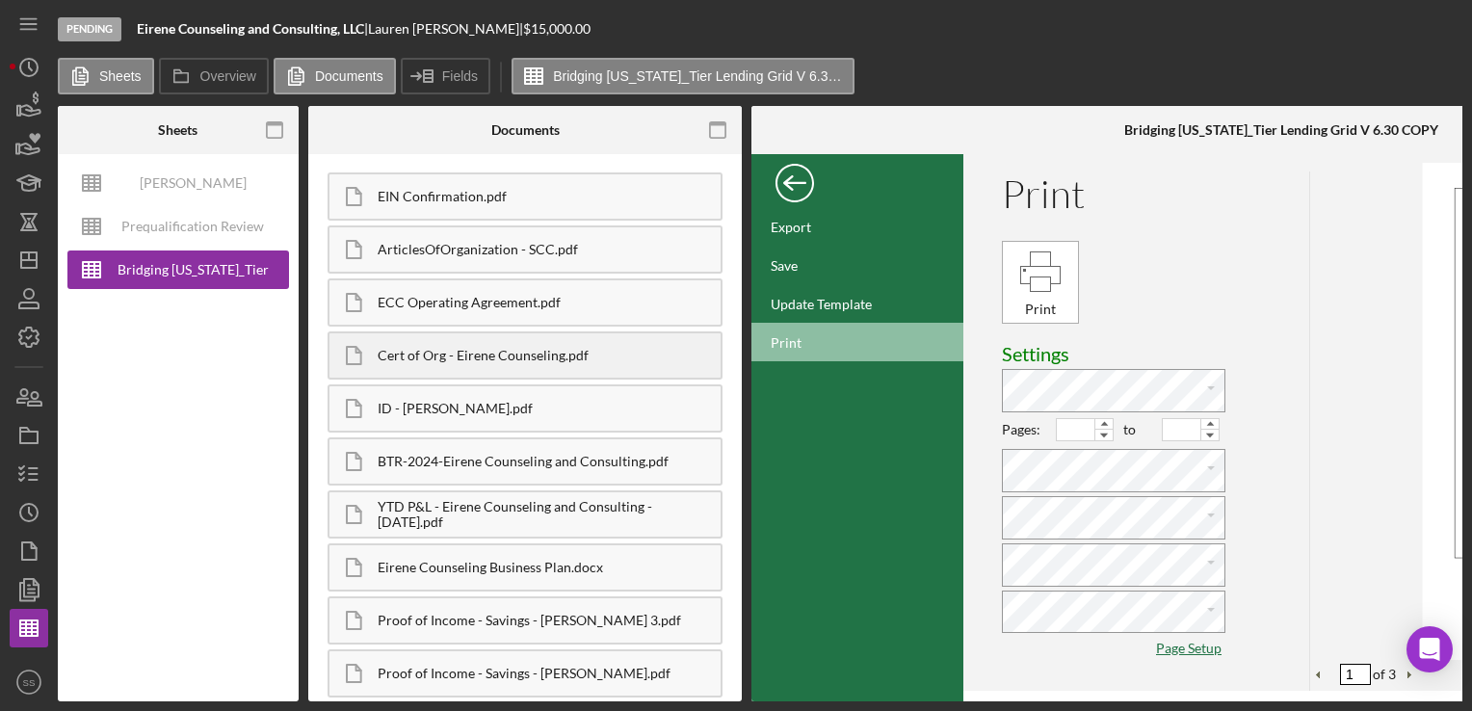
scroll to position [0, 0]
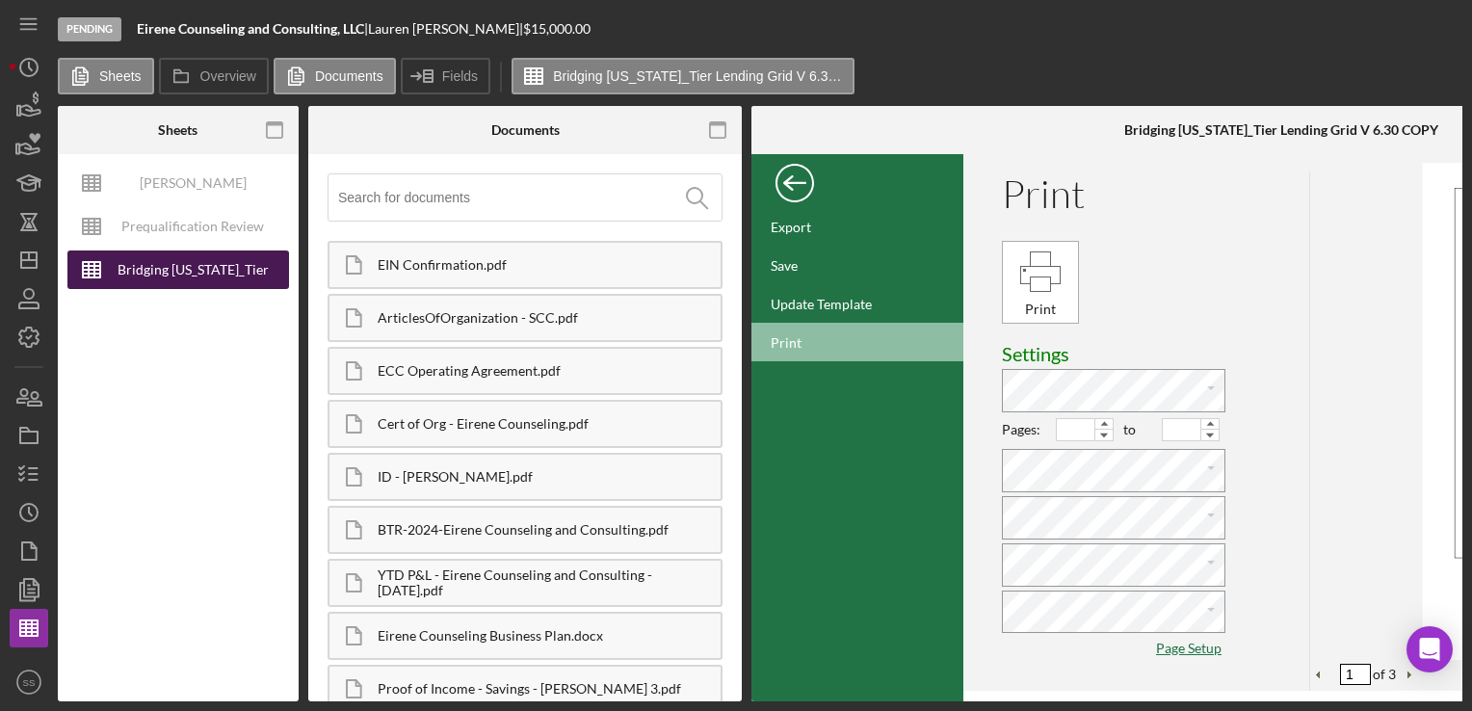
click at [171, 263] on div "Bridging Virginia_Tier Lending Grid V 6.30 COPY" at bounding box center [193, 270] width 154 height 39
click at [798, 172] on div "Back" at bounding box center [795, 178] width 39 height 39
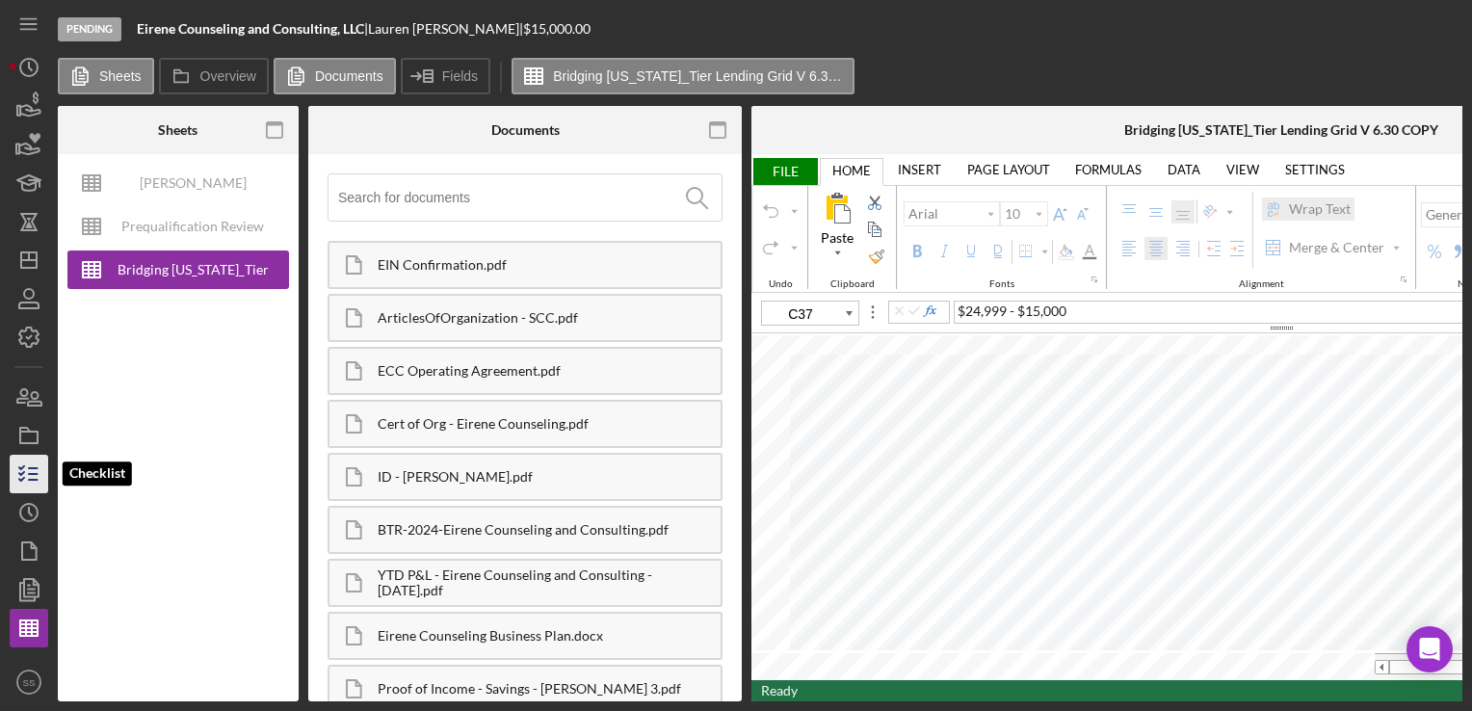
click at [21, 488] on icon "button" at bounding box center [29, 474] width 48 height 48
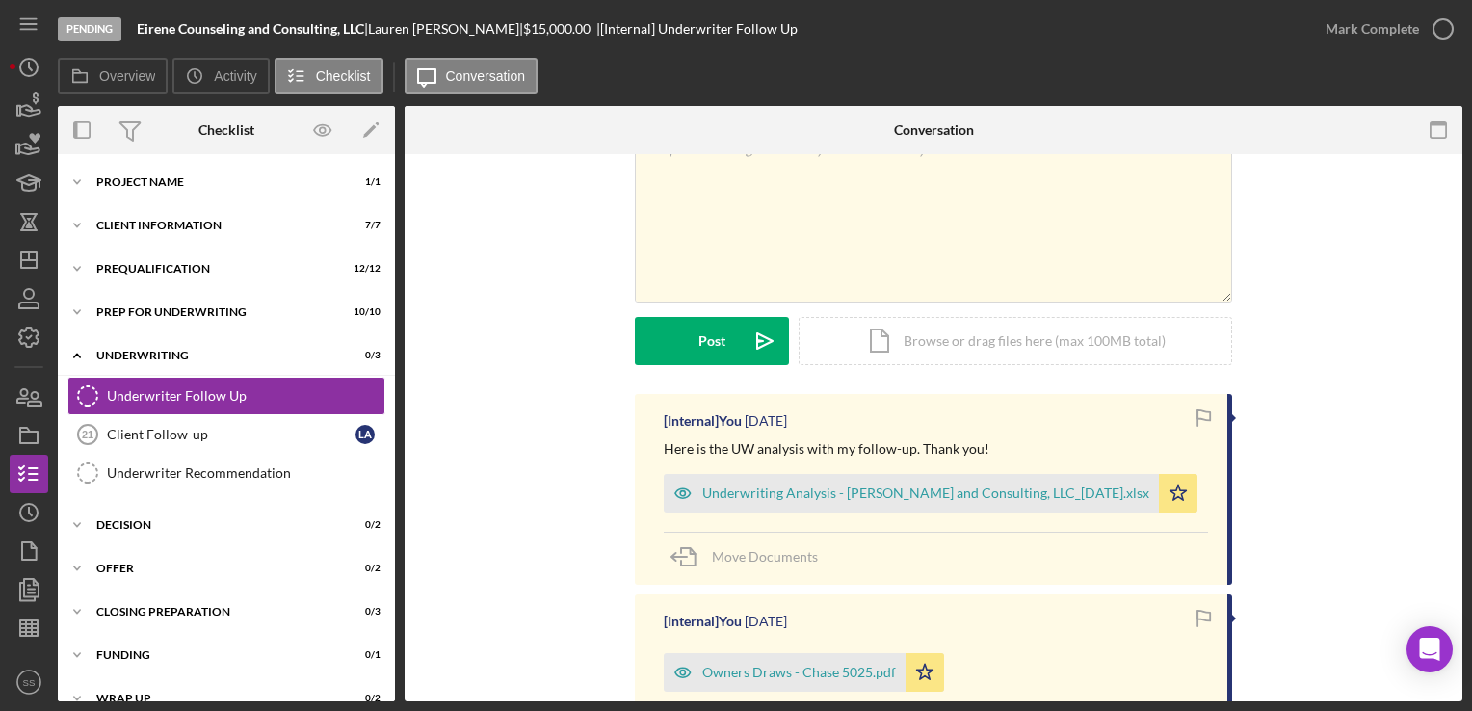
scroll to position [100, 0]
click at [159, 555] on div "Icon/Expander Offer 0 / 2" at bounding box center [226, 568] width 337 height 39
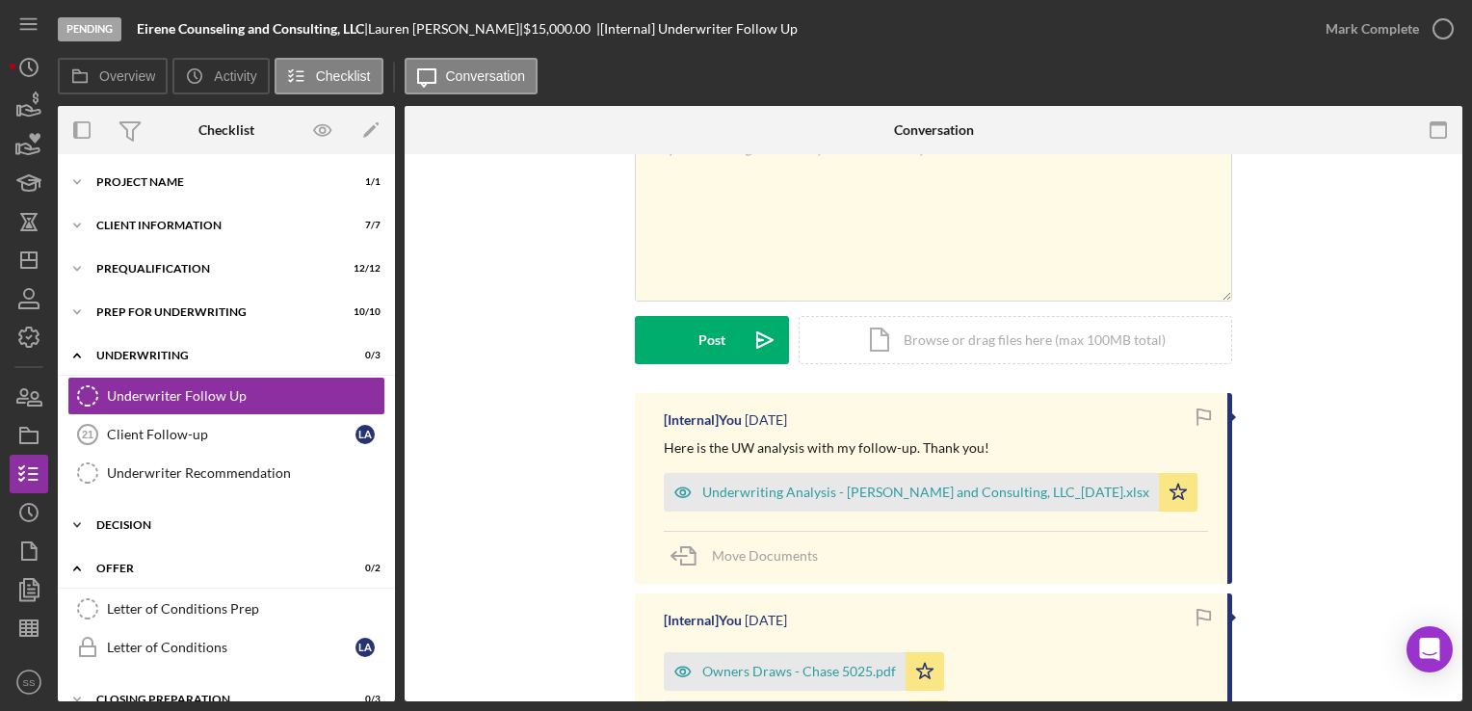
click at [159, 534] on div "Icon/Expander Decision 0 / 2" at bounding box center [226, 525] width 337 height 39
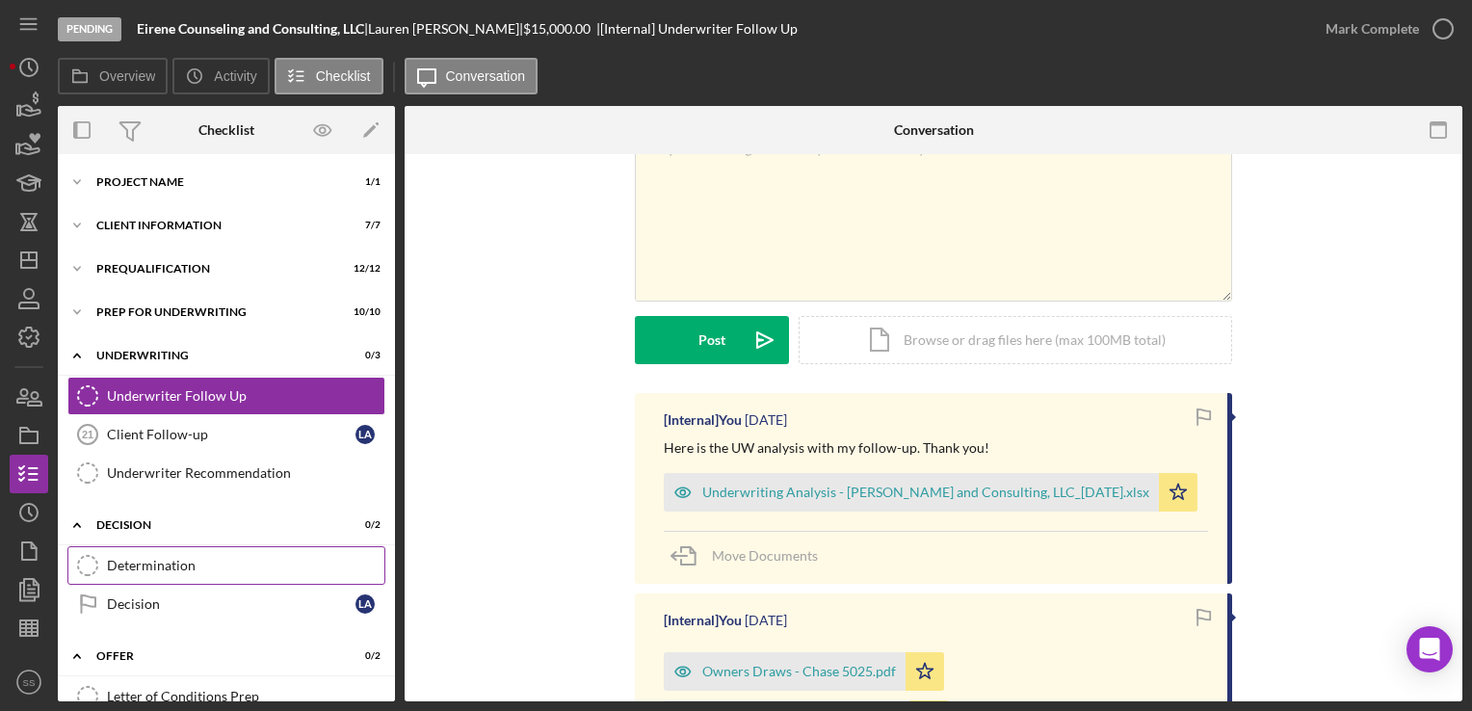
click at [179, 566] on div "Determination" at bounding box center [245, 565] width 277 height 15
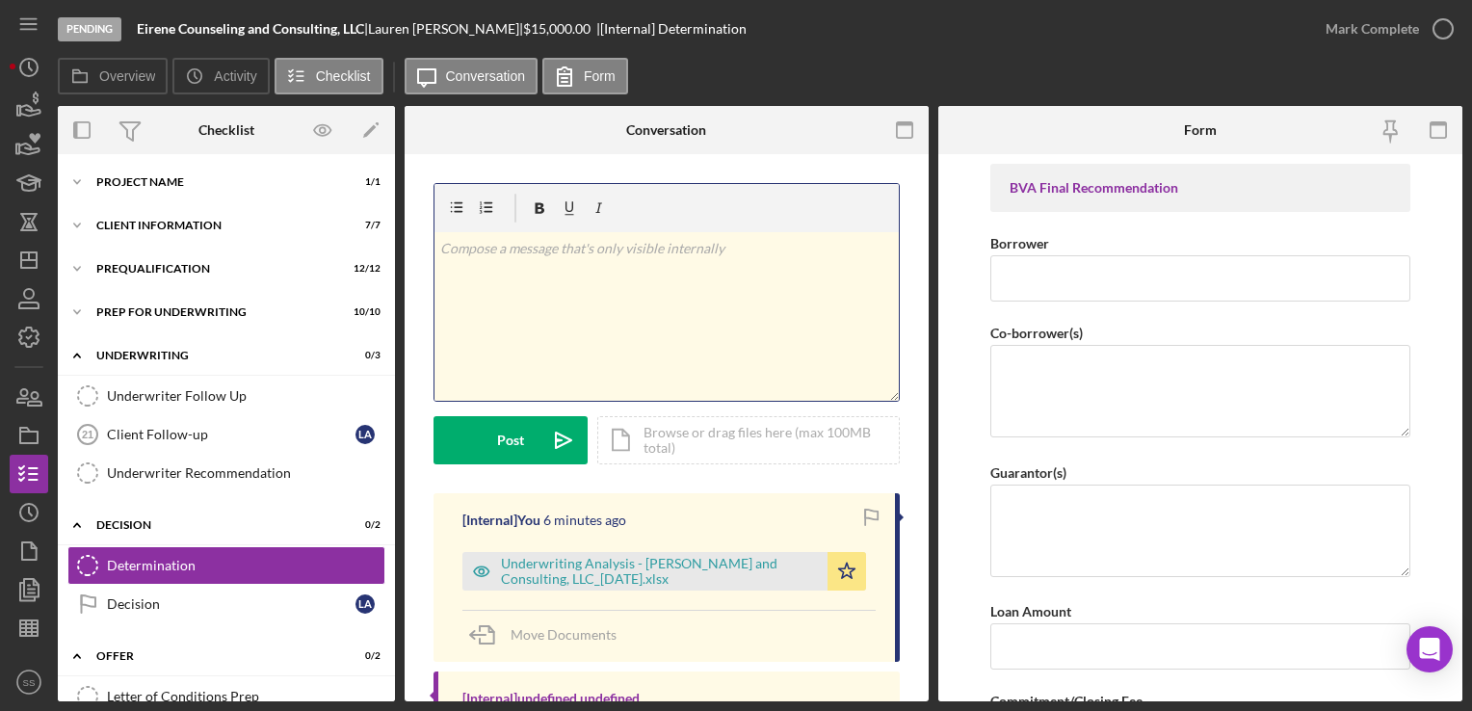
click at [647, 326] on div "v Color teal Color pink Remove color Add row above Add row below Add column bef…" at bounding box center [667, 316] width 464 height 169
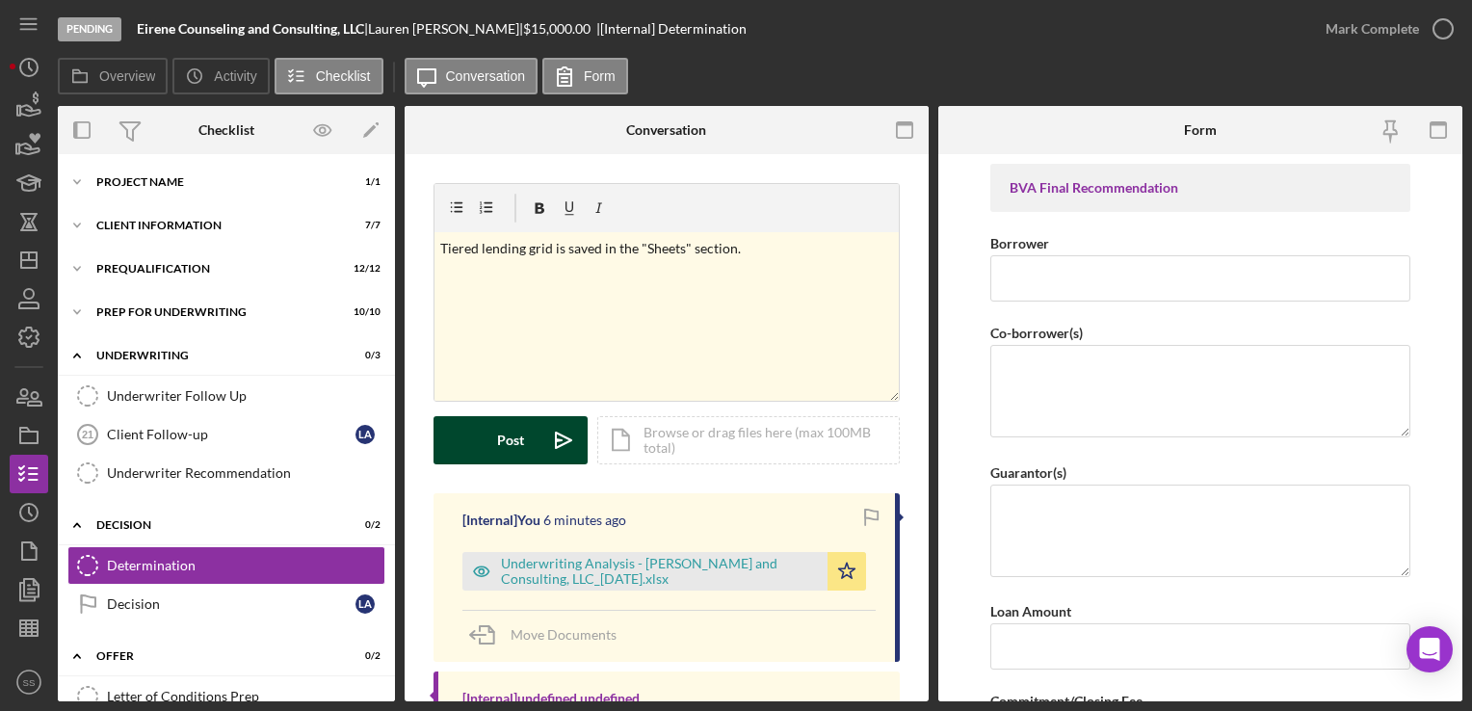
click at [532, 429] on button "Post Icon/icon-invite-send" at bounding box center [511, 440] width 154 height 48
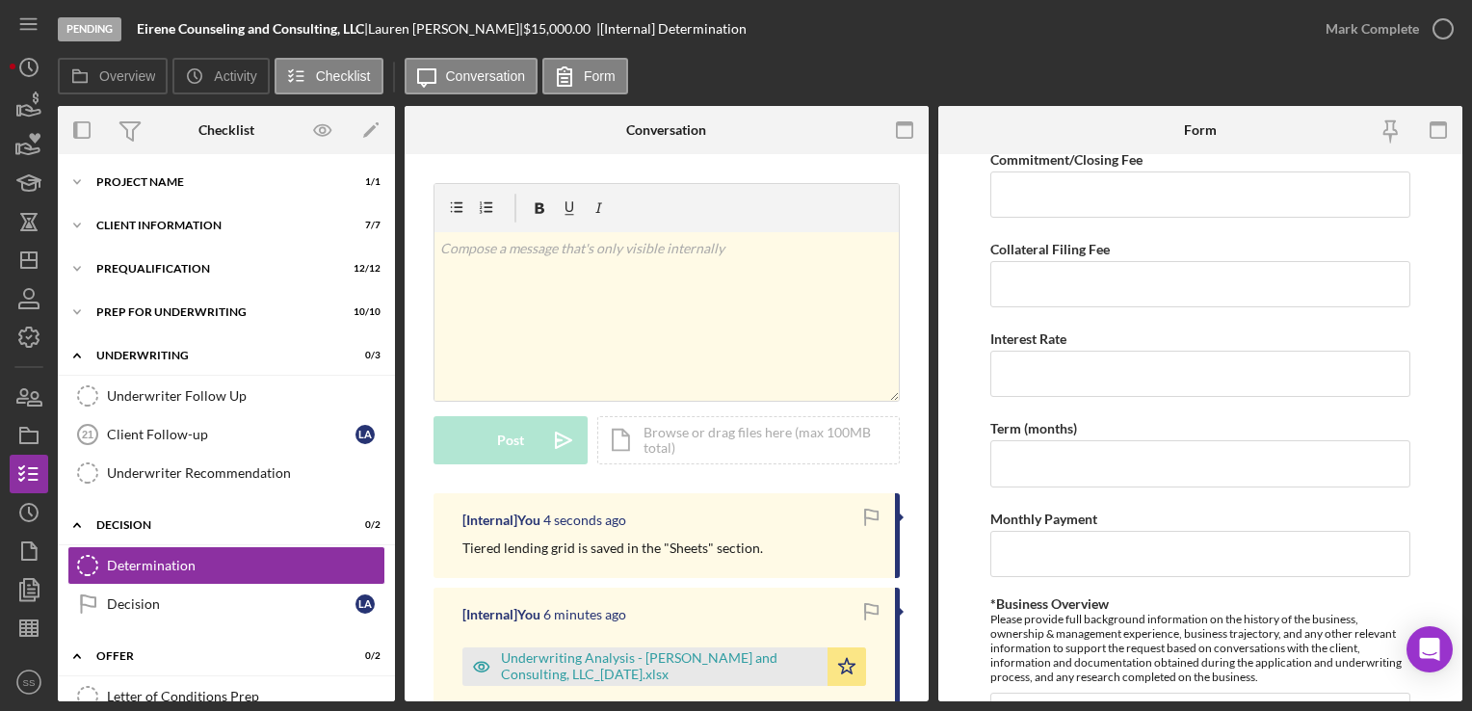
scroll to position [572, 0]
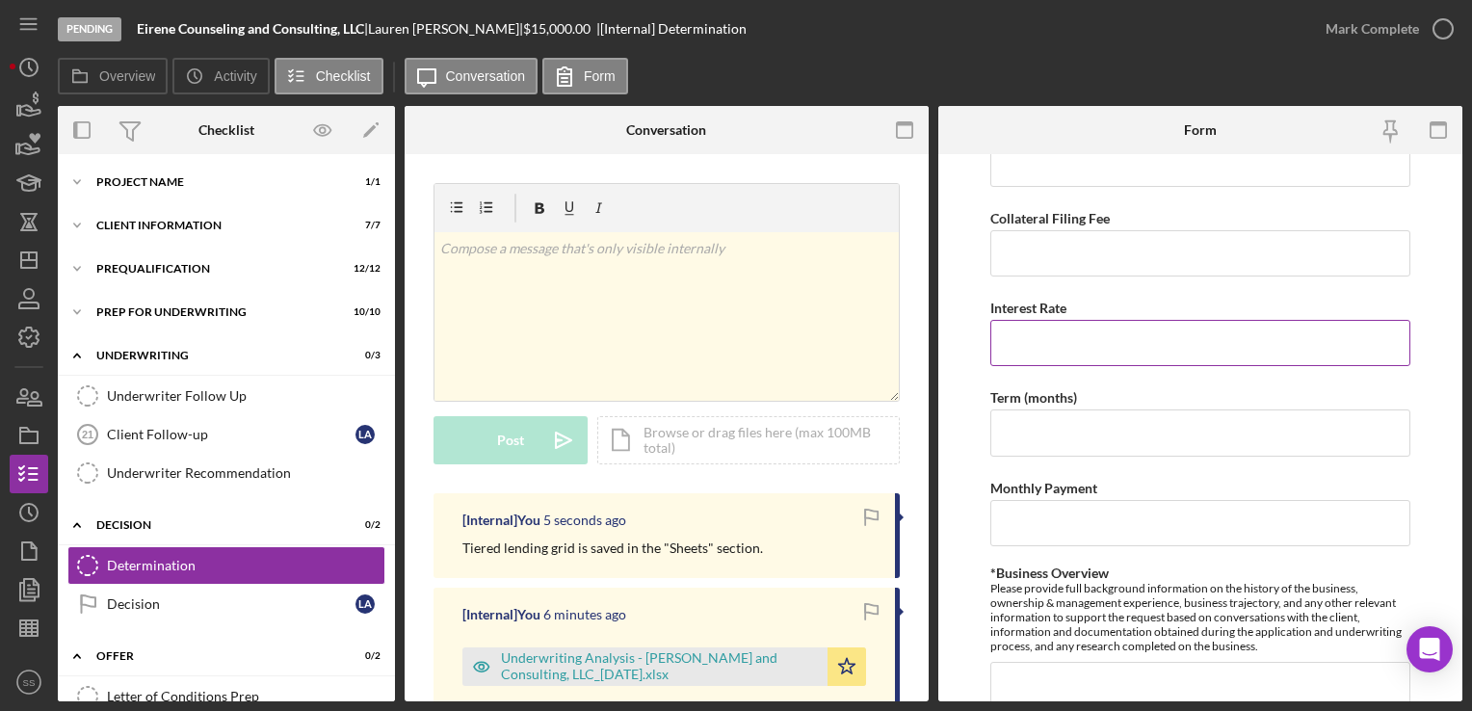
click at [1087, 345] on input "Interest Rate" at bounding box center [1200, 343] width 419 height 46
type input "8.5"
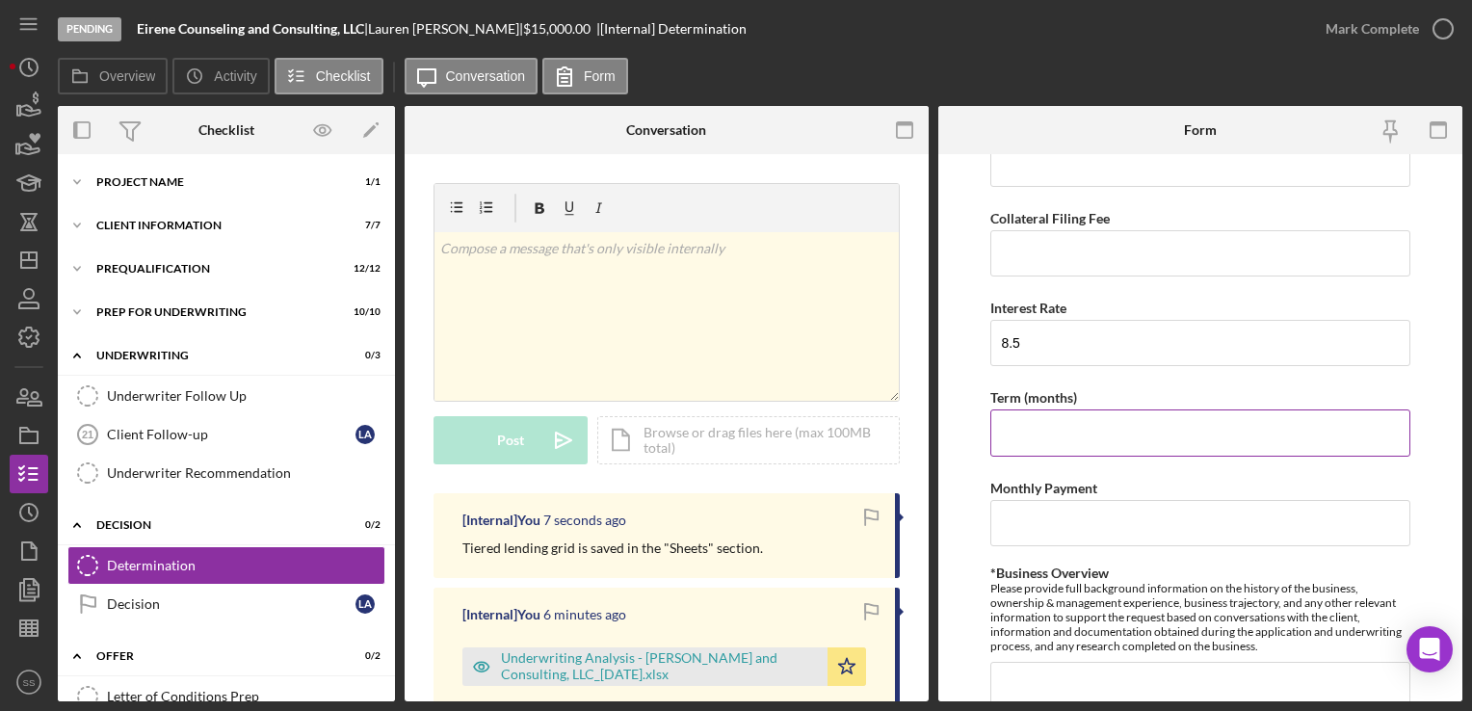
click at [1027, 433] on input "Term (months)" at bounding box center [1200, 433] width 419 height 46
type input "36"
click at [1054, 513] on input "Monthly Payment" at bounding box center [1200, 523] width 419 height 46
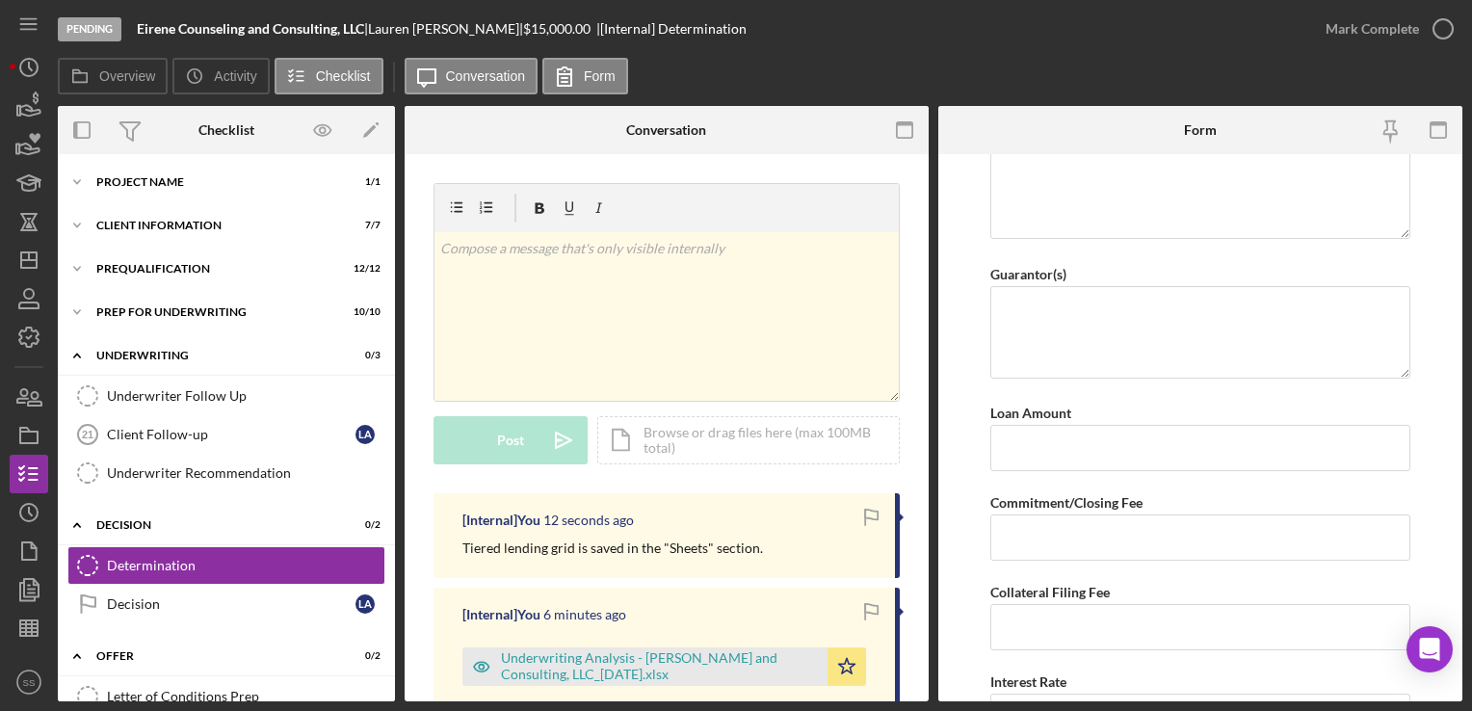
scroll to position [197, 0]
click at [1044, 453] on input "Loan Amount" at bounding box center [1200, 450] width 419 height 46
type input "$15,000"
click at [975, 247] on form "BVA Final Recommendation Borrower Co-borrower(s) Guarantor(s) Loan Amount $15,0…" at bounding box center [1200, 427] width 524 height 547
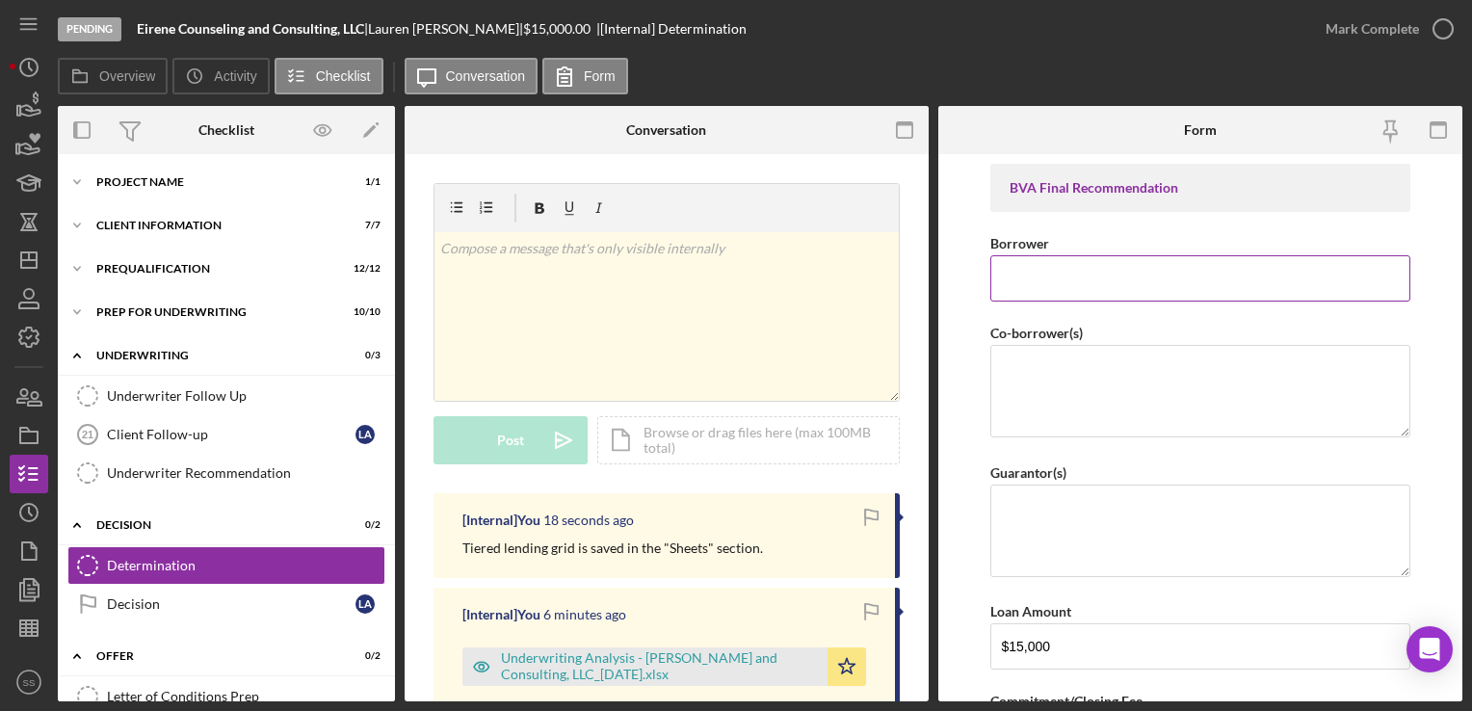
click at [1113, 274] on input "Borrower" at bounding box center [1200, 278] width 419 height 46
type input "Eirene Counseling and Consulting Services, LLC"
type textarea "[PERSON_NAME]"
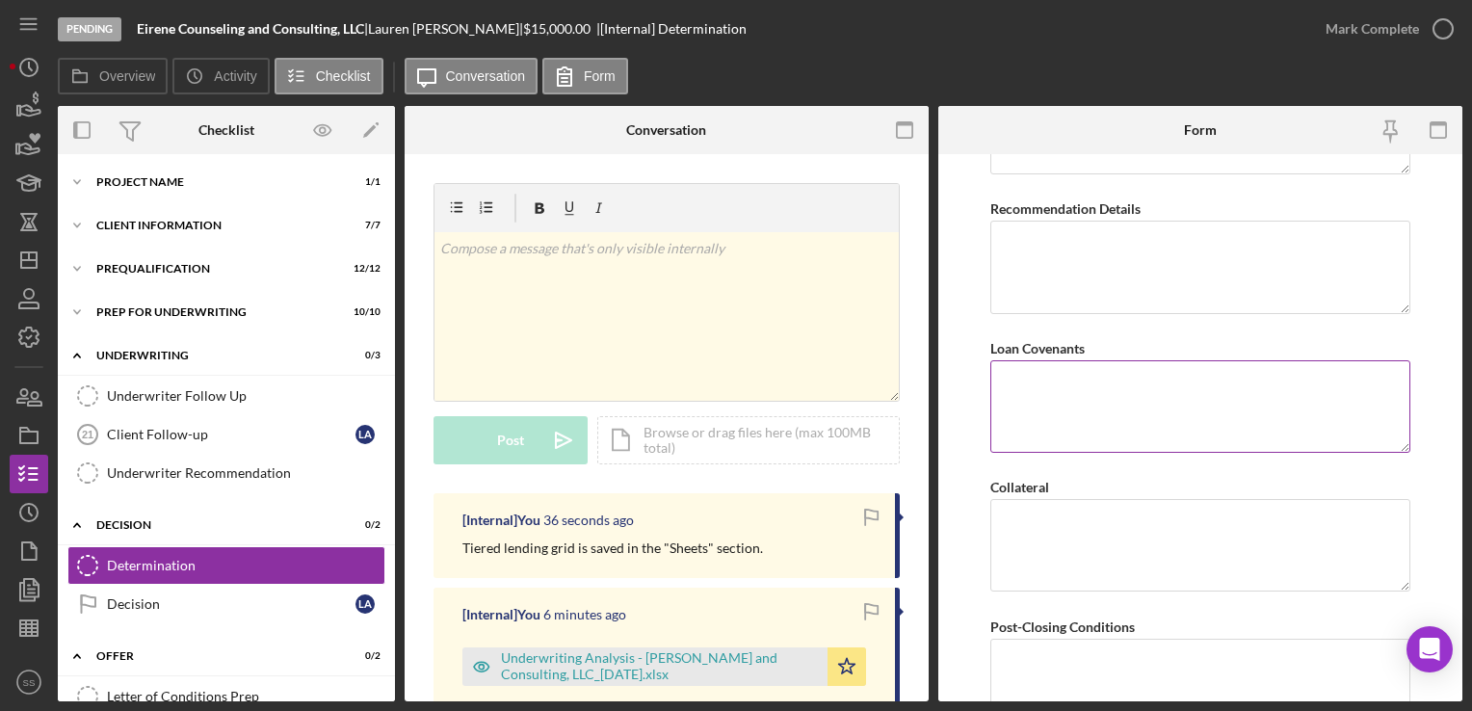
scroll to position [1529, 0]
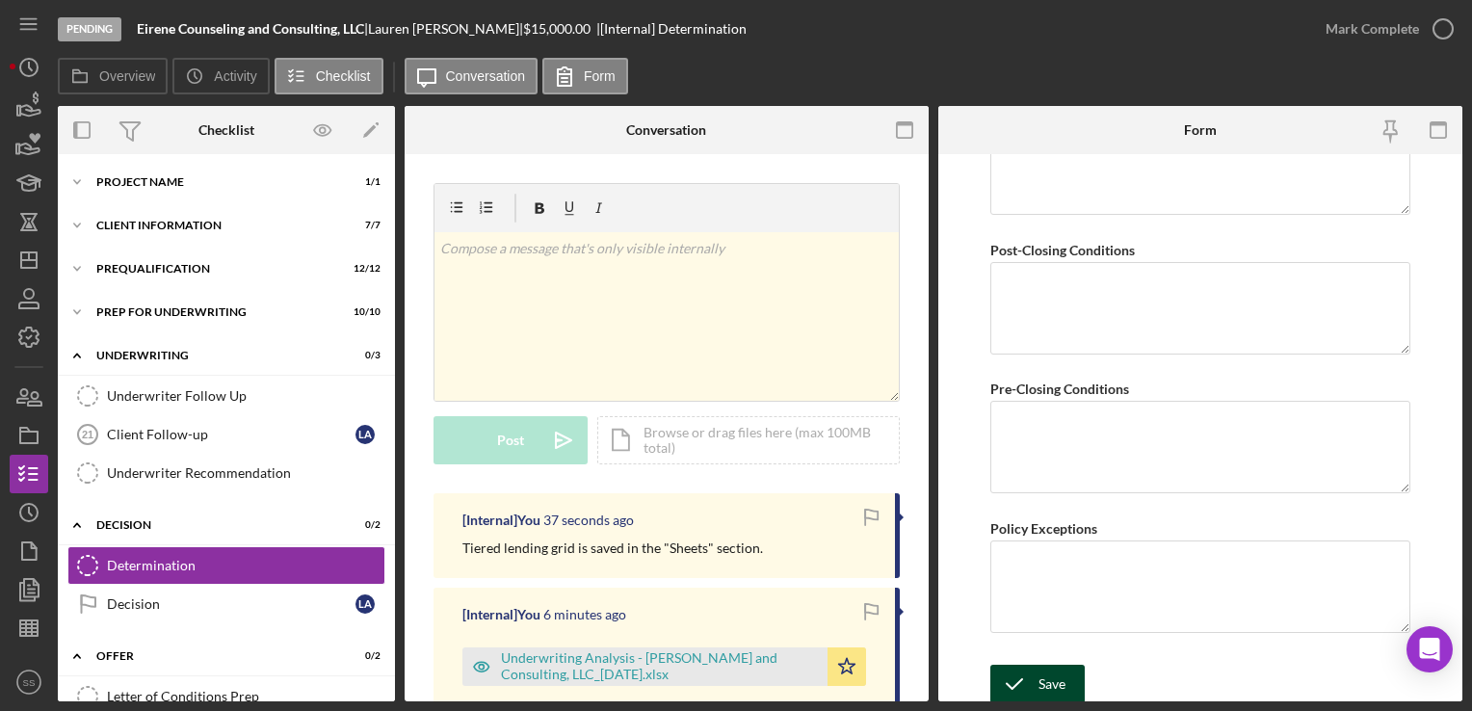
type textarea "[PERSON_NAME]"
click at [1026, 677] on icon "submit" at bounding box center [1015, 684] width 48 height 48
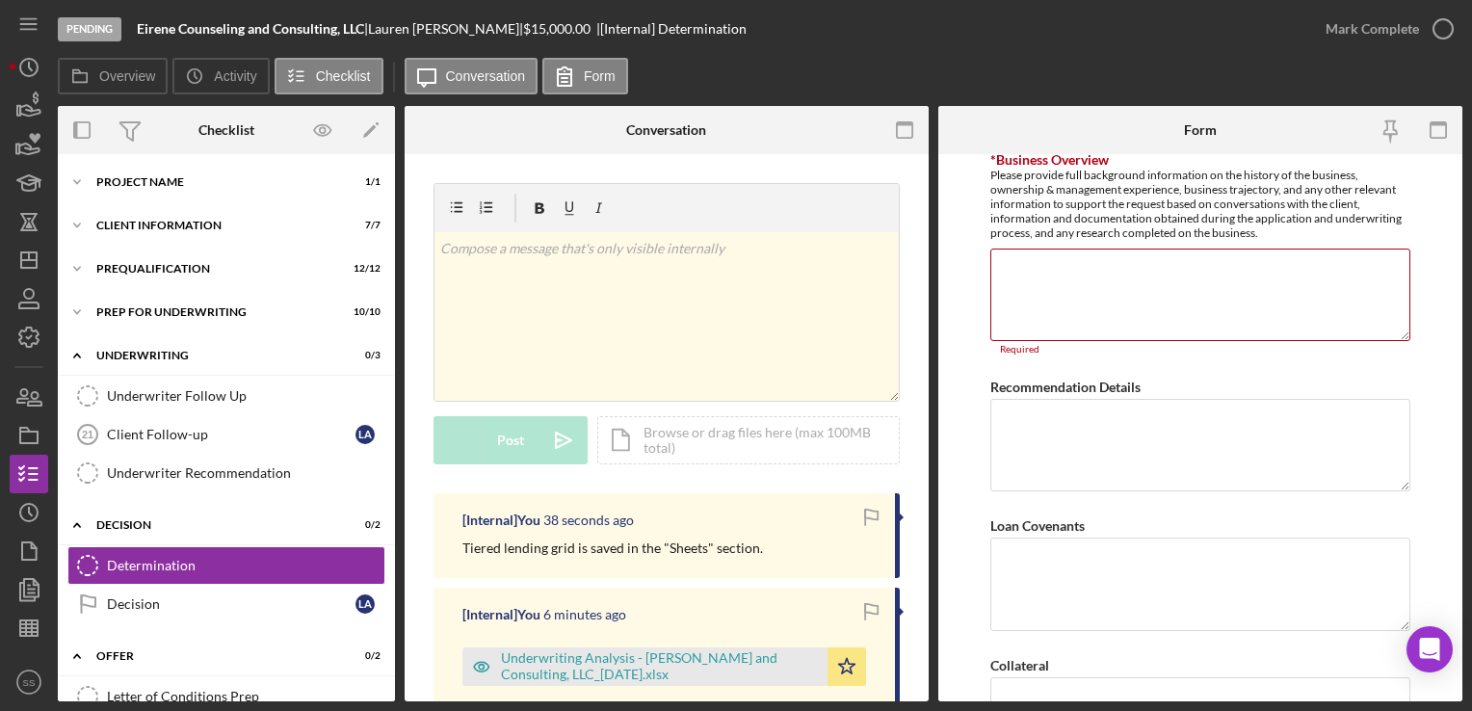
scroll to position [980, 0]
click at [1049, 328] on textarea "*Business Overview" at bounding box center [1200, 300] width 419 height 92
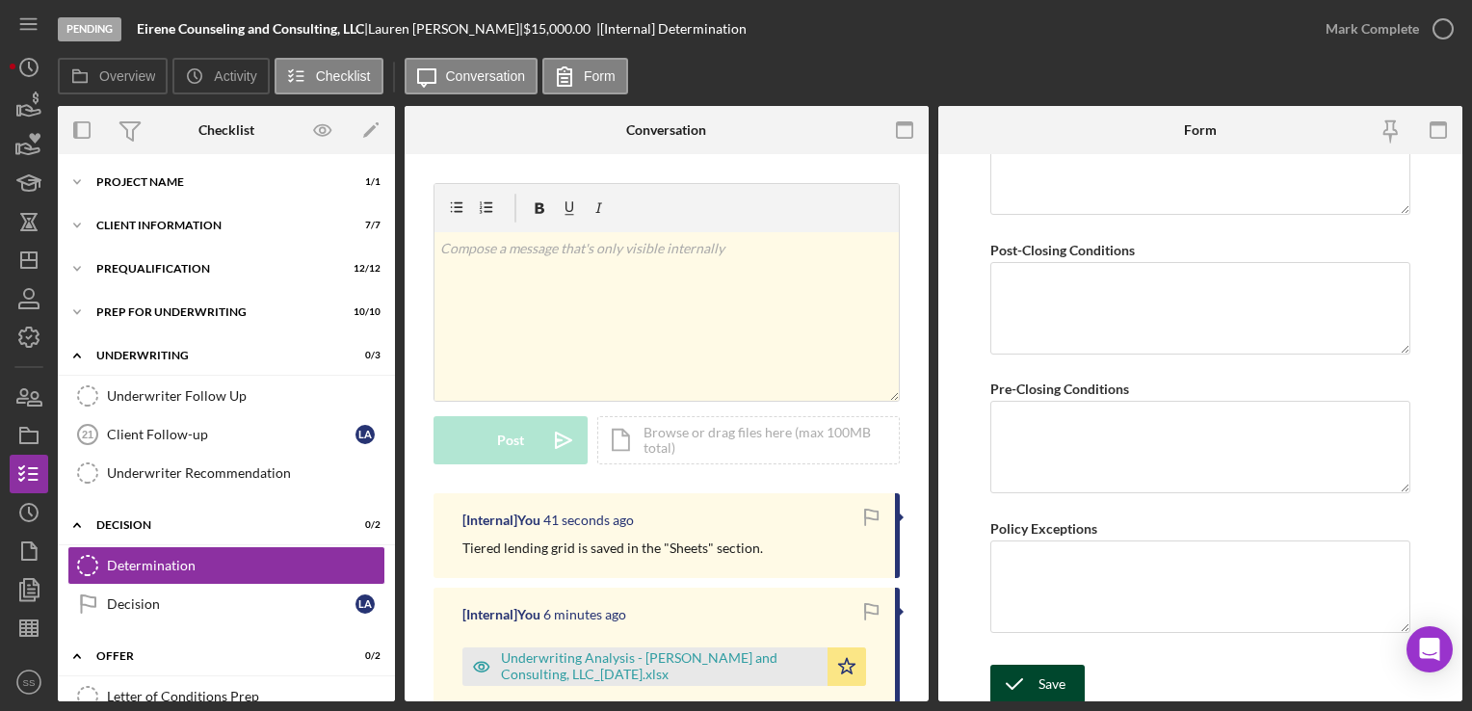
type textarea "mm"
click at [1046, 684] on div "Save" at bounding box center [1052, 684] width 27 height 39
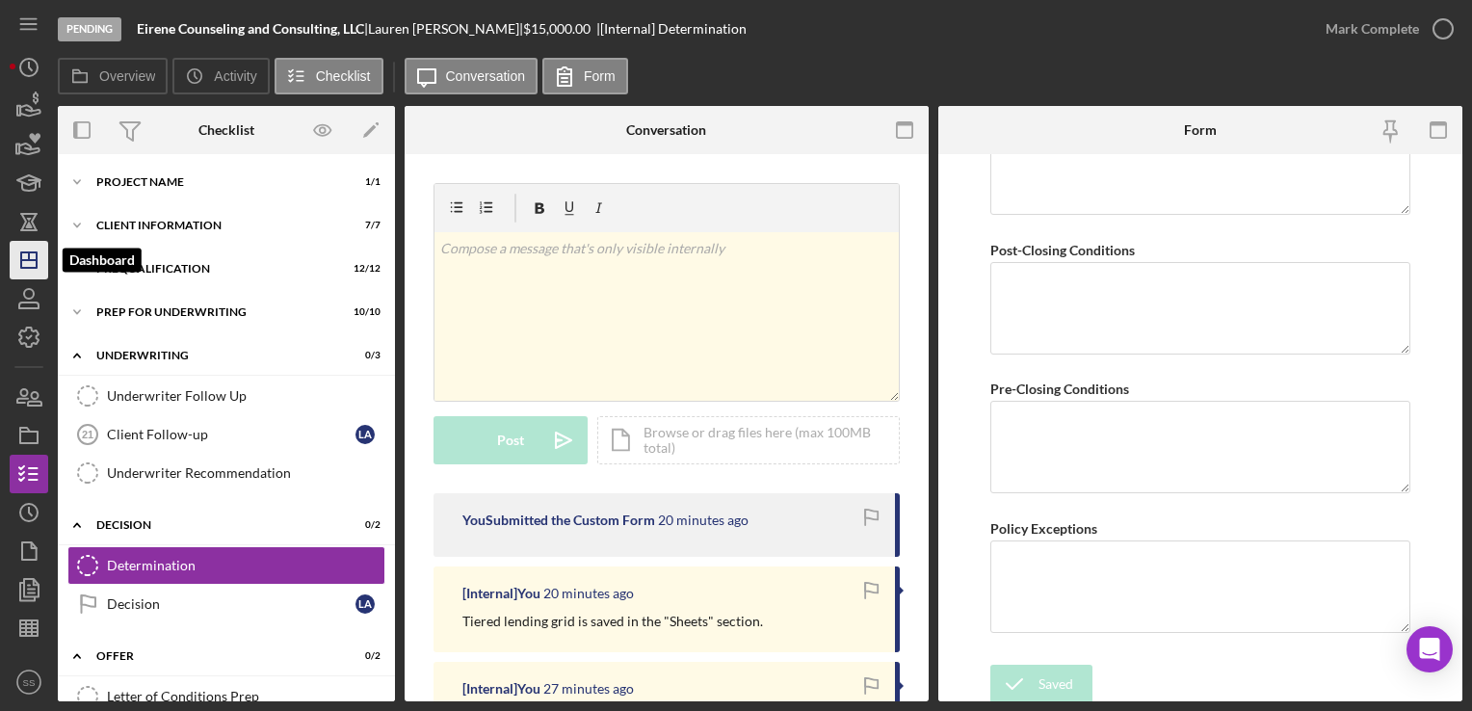
click at [19, 271] on icon "Icon/Dashboard" at bounding box center [29, 260] width 48 height 48
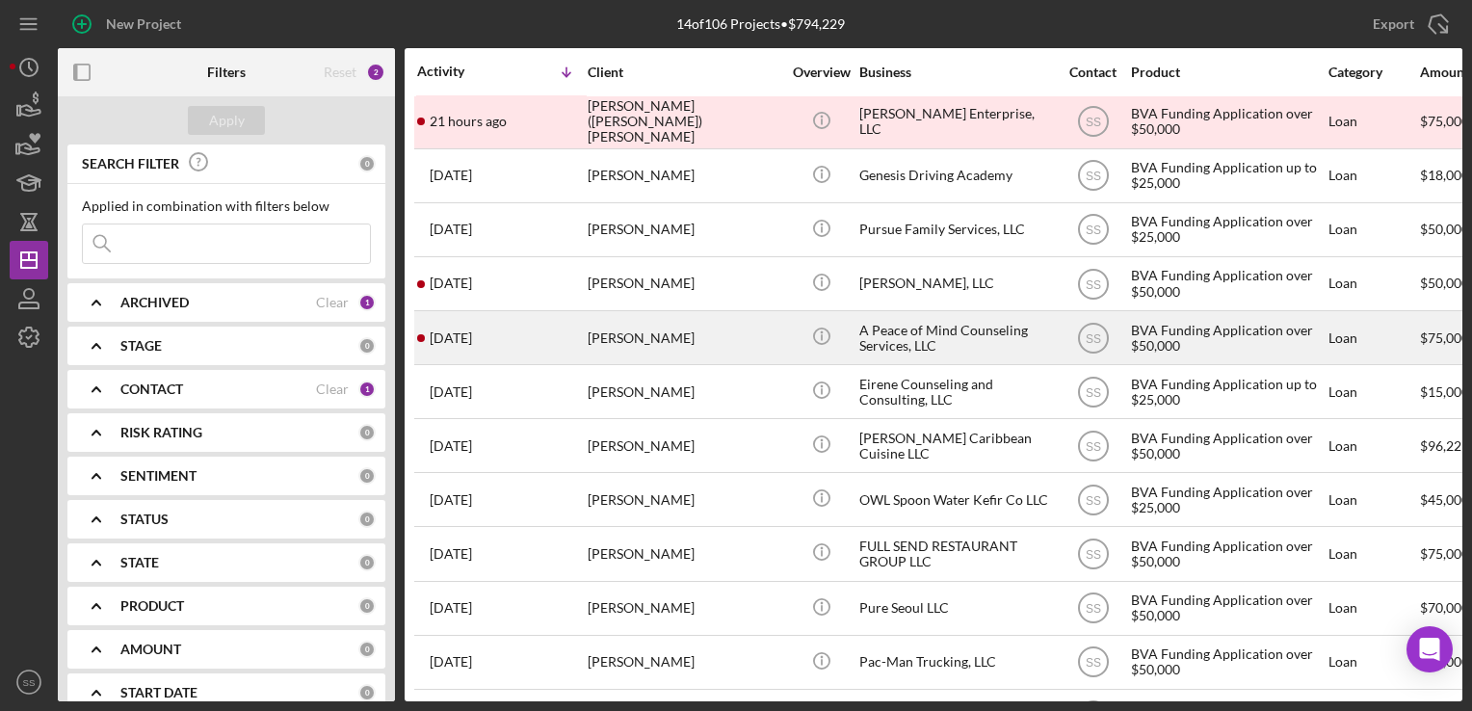
scroll to position [175, 0]
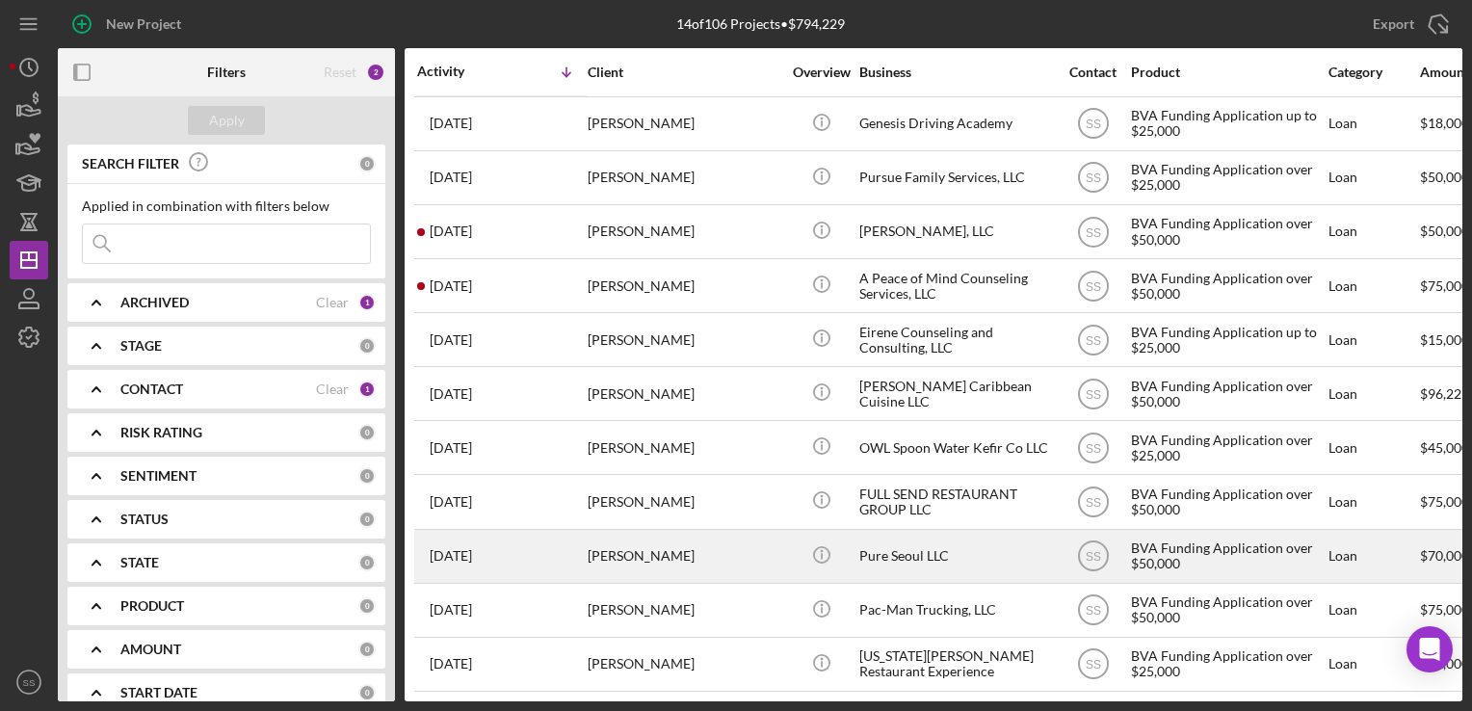
click at [702, 534] on div "[PERSON_NAME]" at bounding box center [684, 556] width 193 height 51
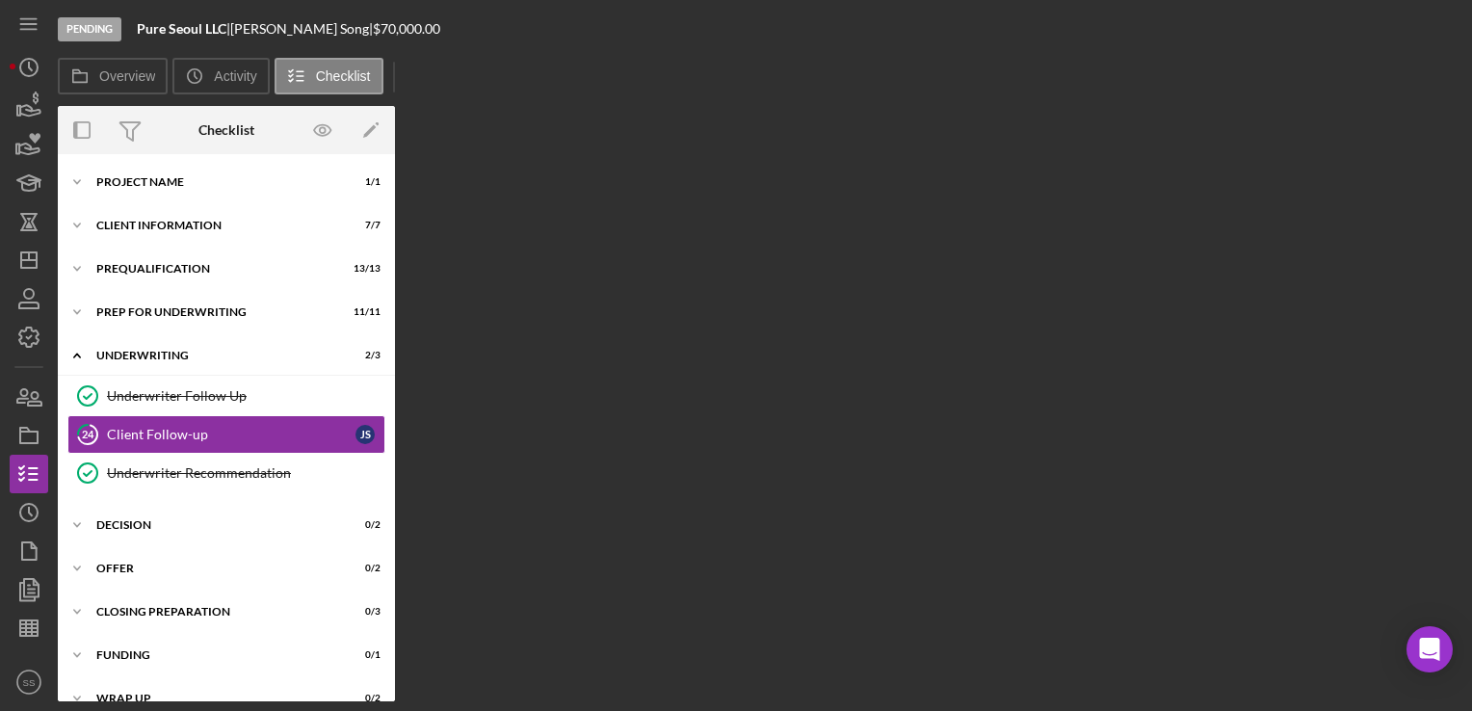
scroll to position [6, 0]
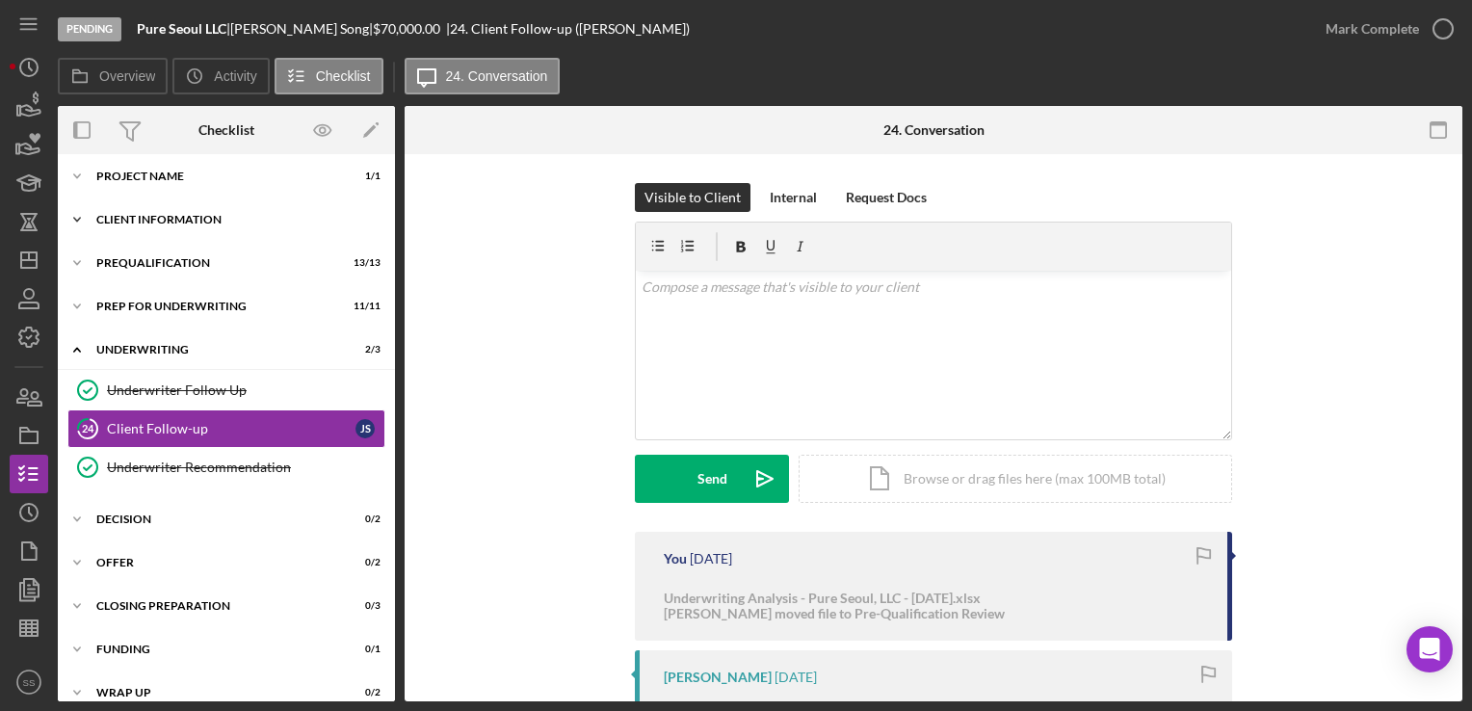
click at [96, 229] on div "Icon/Expander Client Information 7 / 7" at bounding box center [226, 219] width 337 height 39
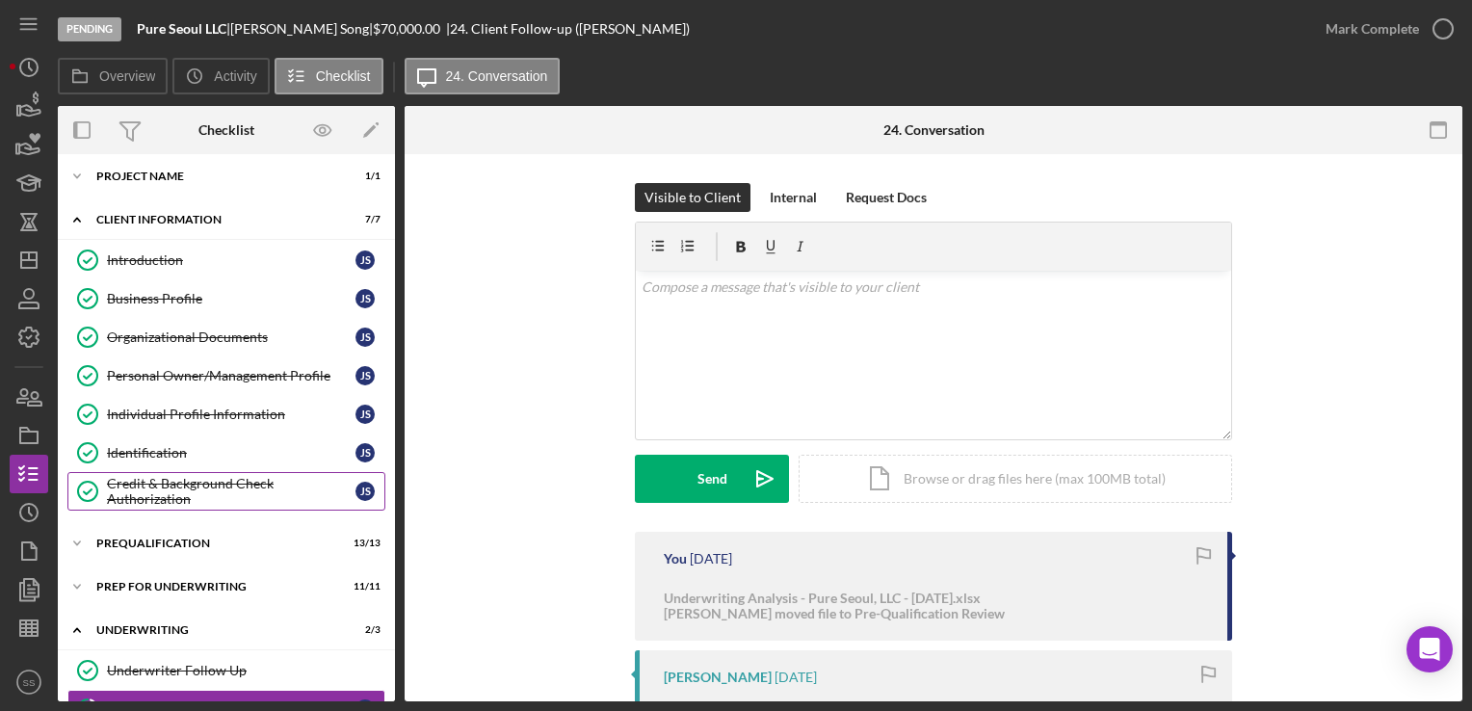
scroll to position [85, 0]
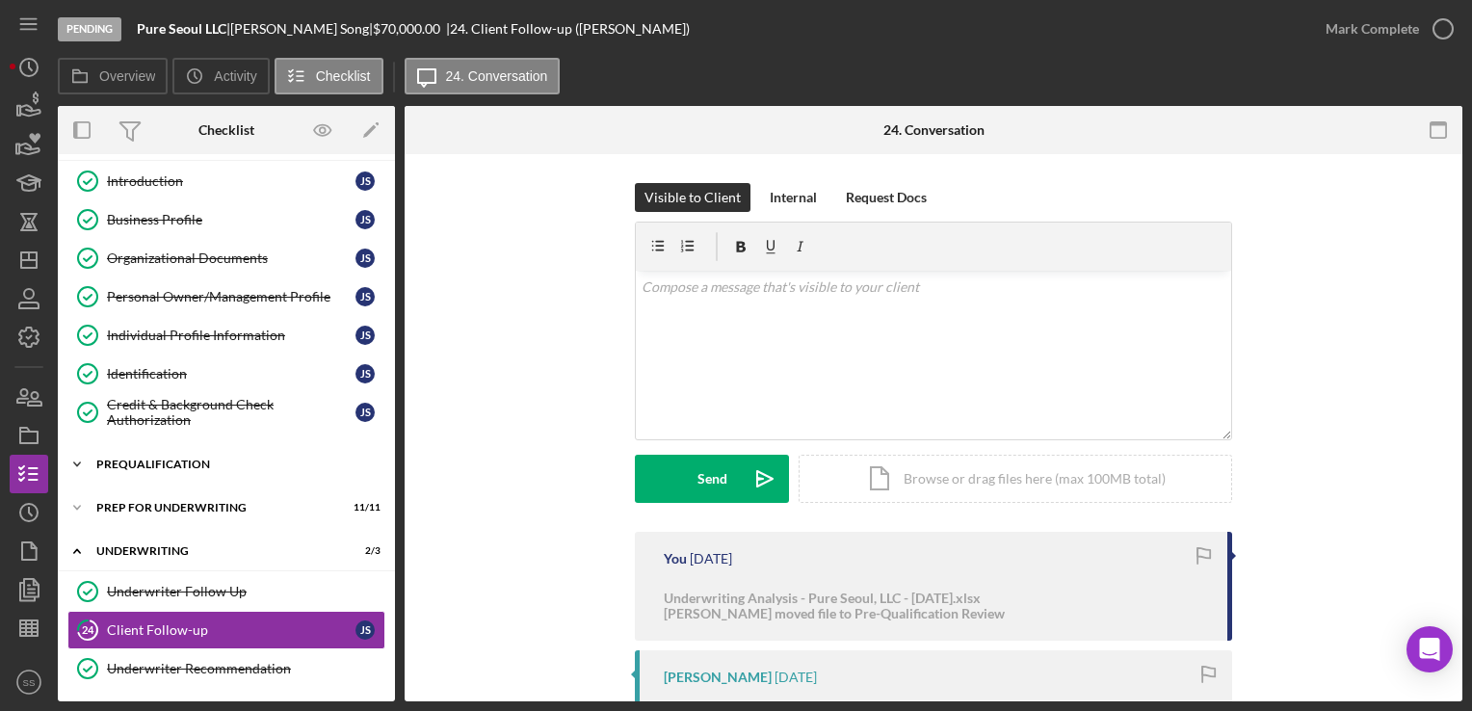
click at [177, 460] on div "Prequalification" at bounding box center [233, 465] width 275 height 12
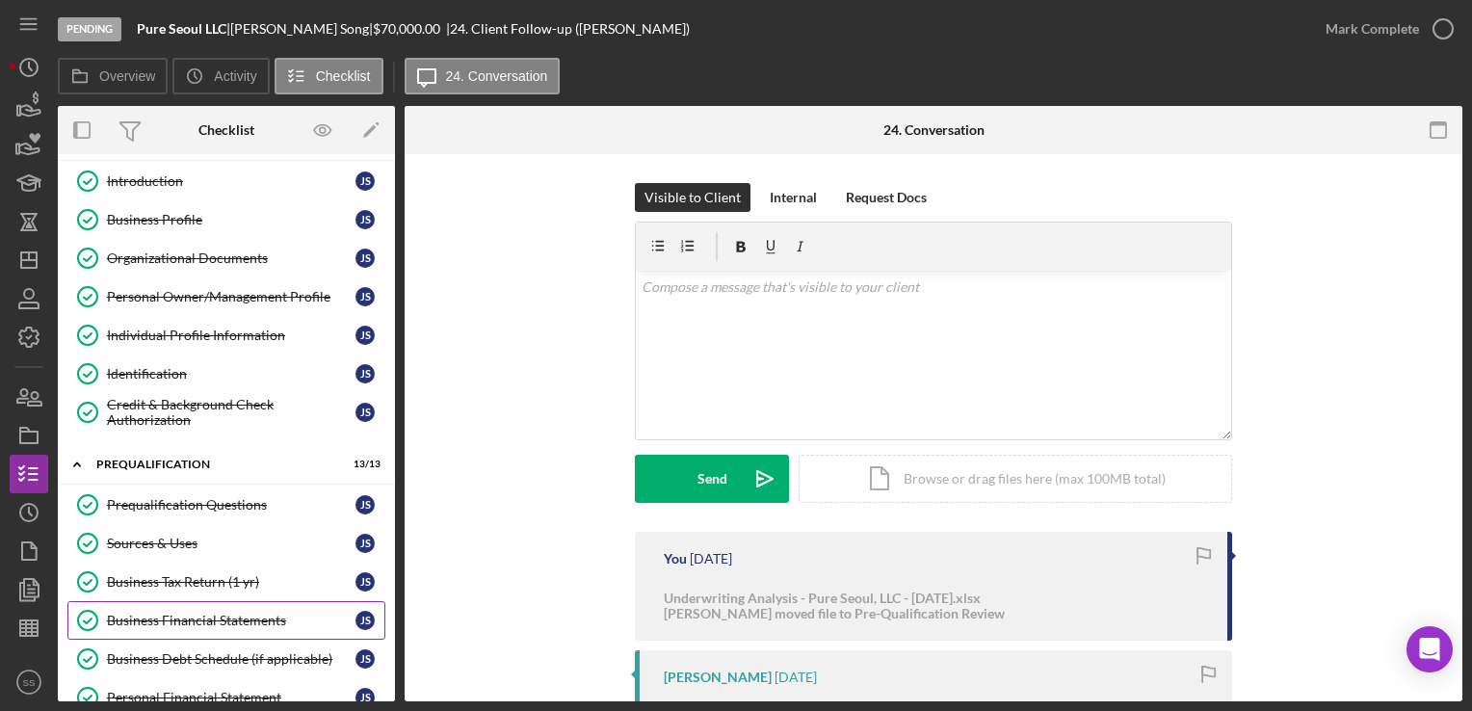
scroll to position [118, 0]
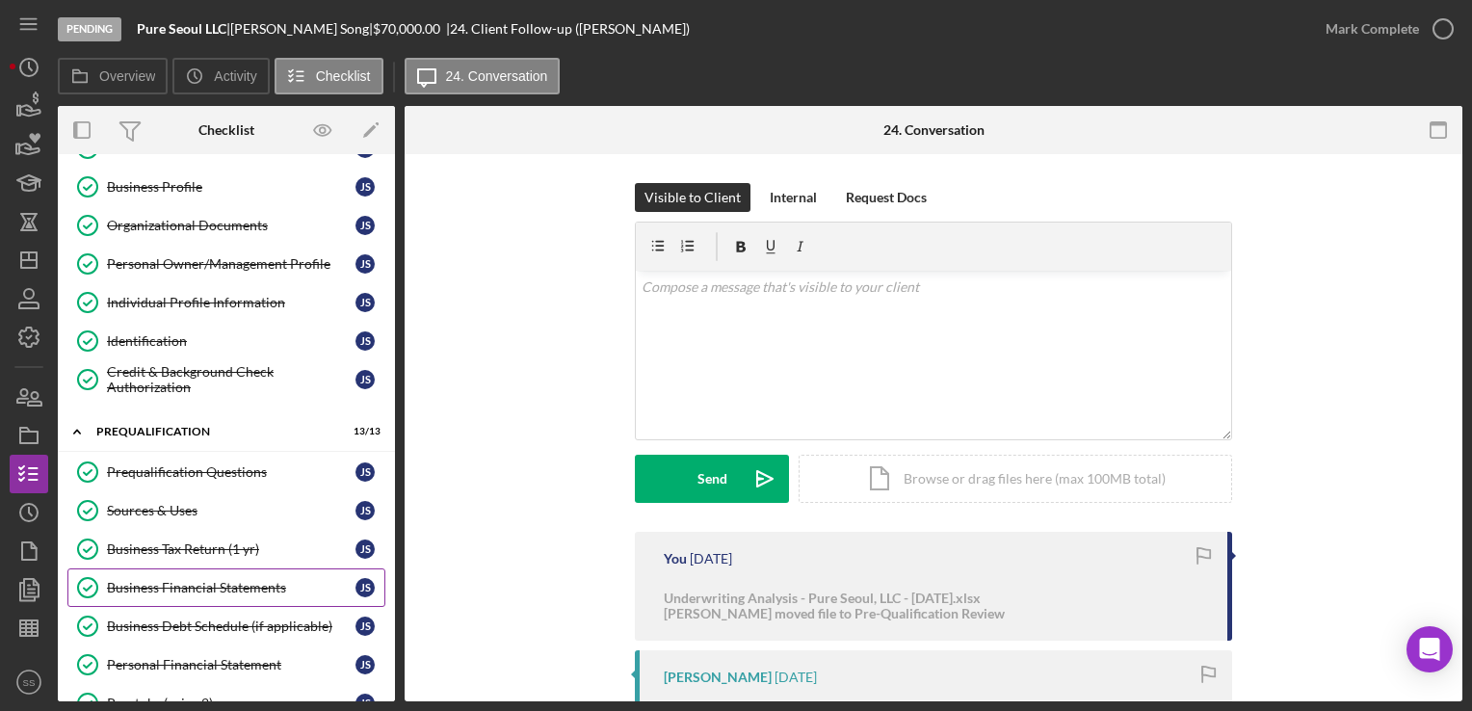
click at [200, 619] on div "Business Debt Schedule (if applicable)" at bounding box center [231, 626] width 249 height 15
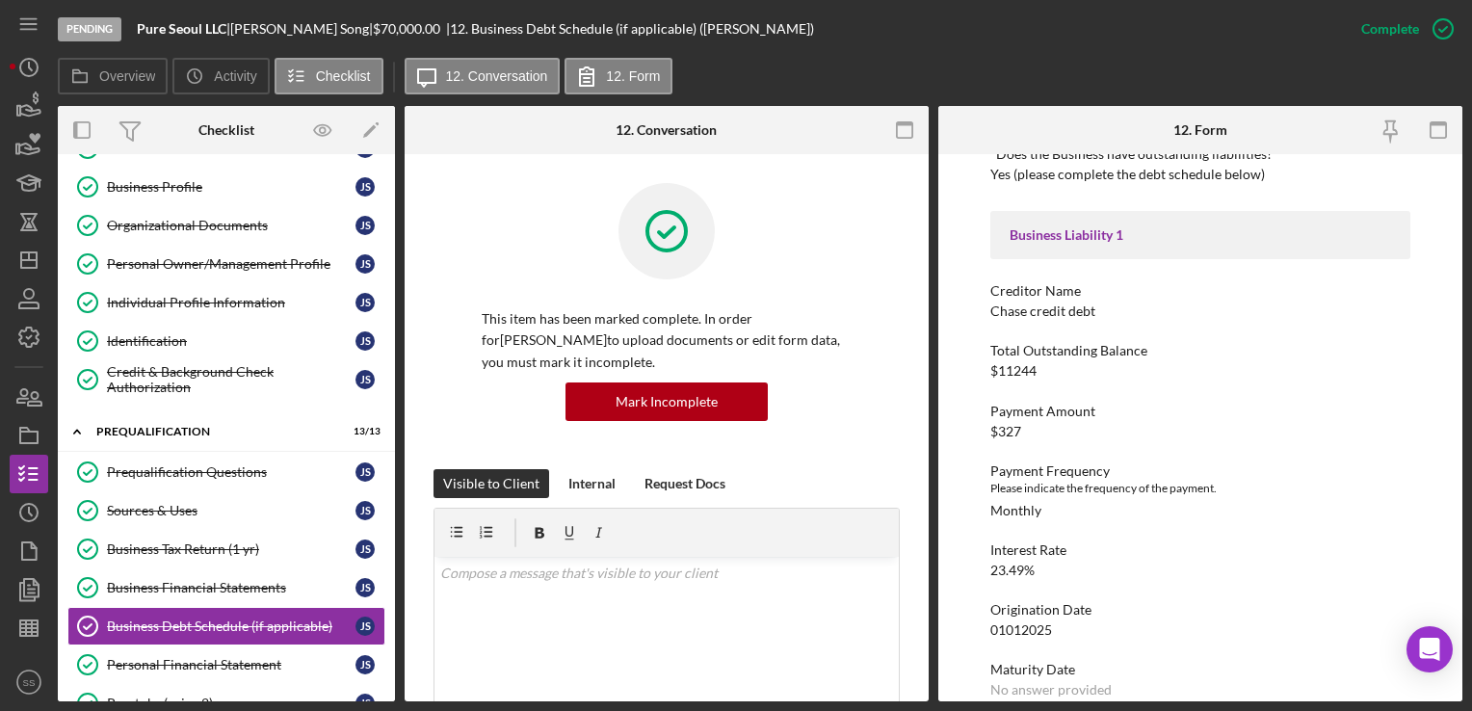
scroll to position [175, 0]
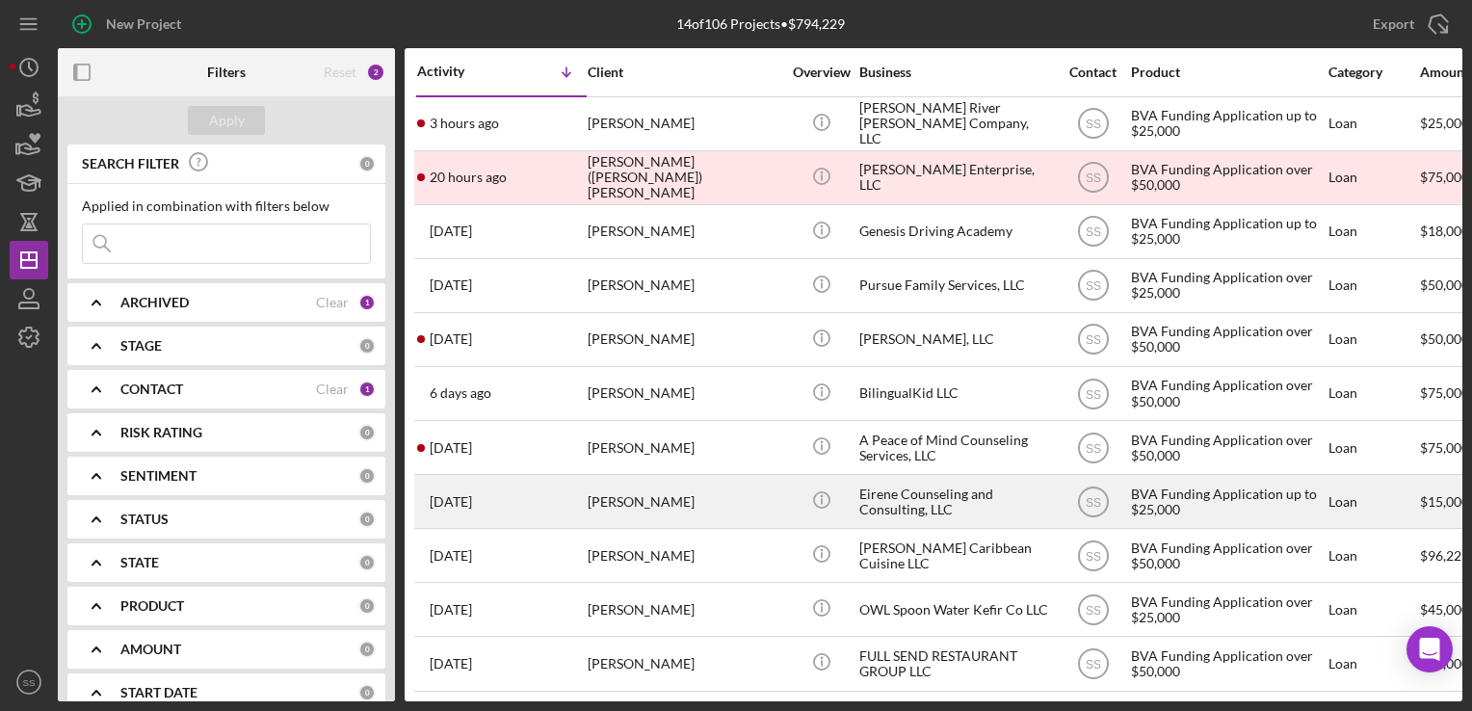
click at [603, 485] on div "[PERSON_NAME]" at bounding box center [684, 501] width 193 height 51
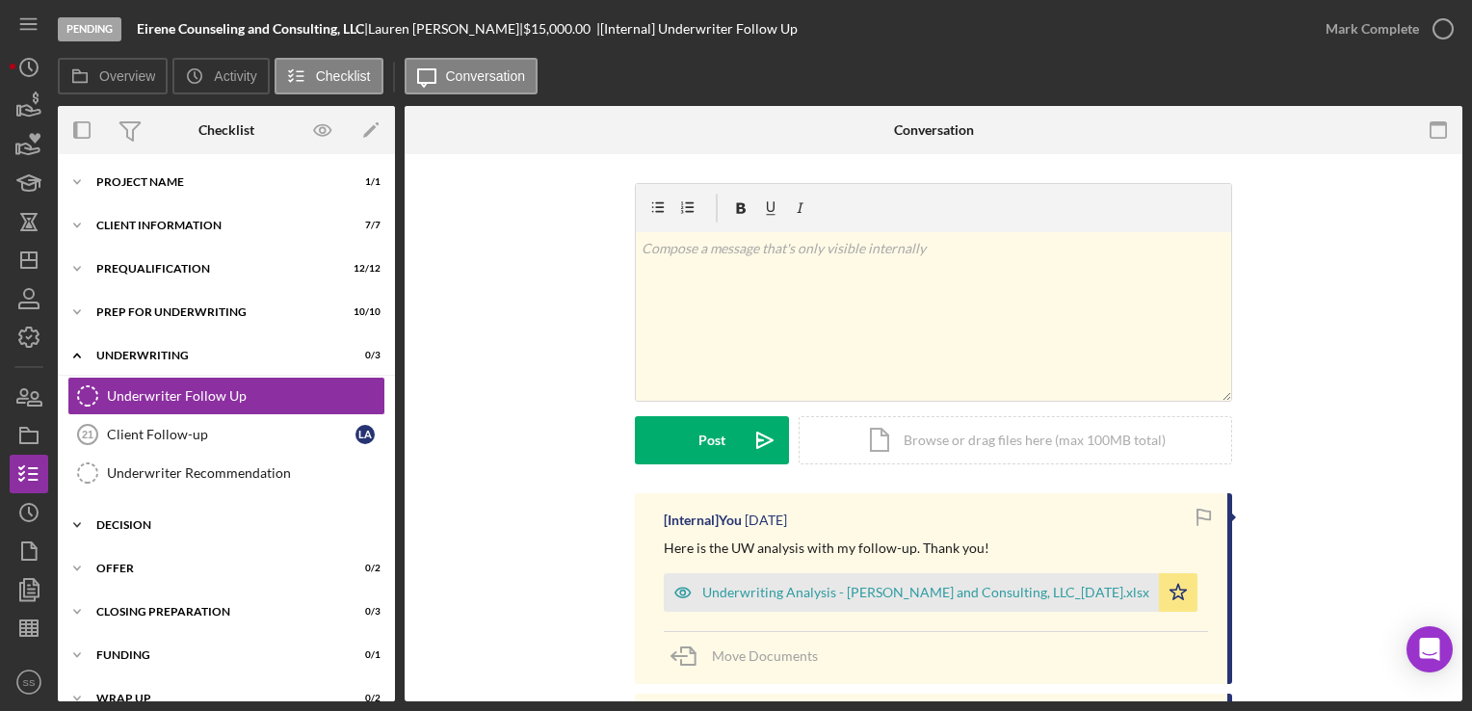
click at [116, 523] on div "Decision" at bounding box center [233, 525] width 275 height 12
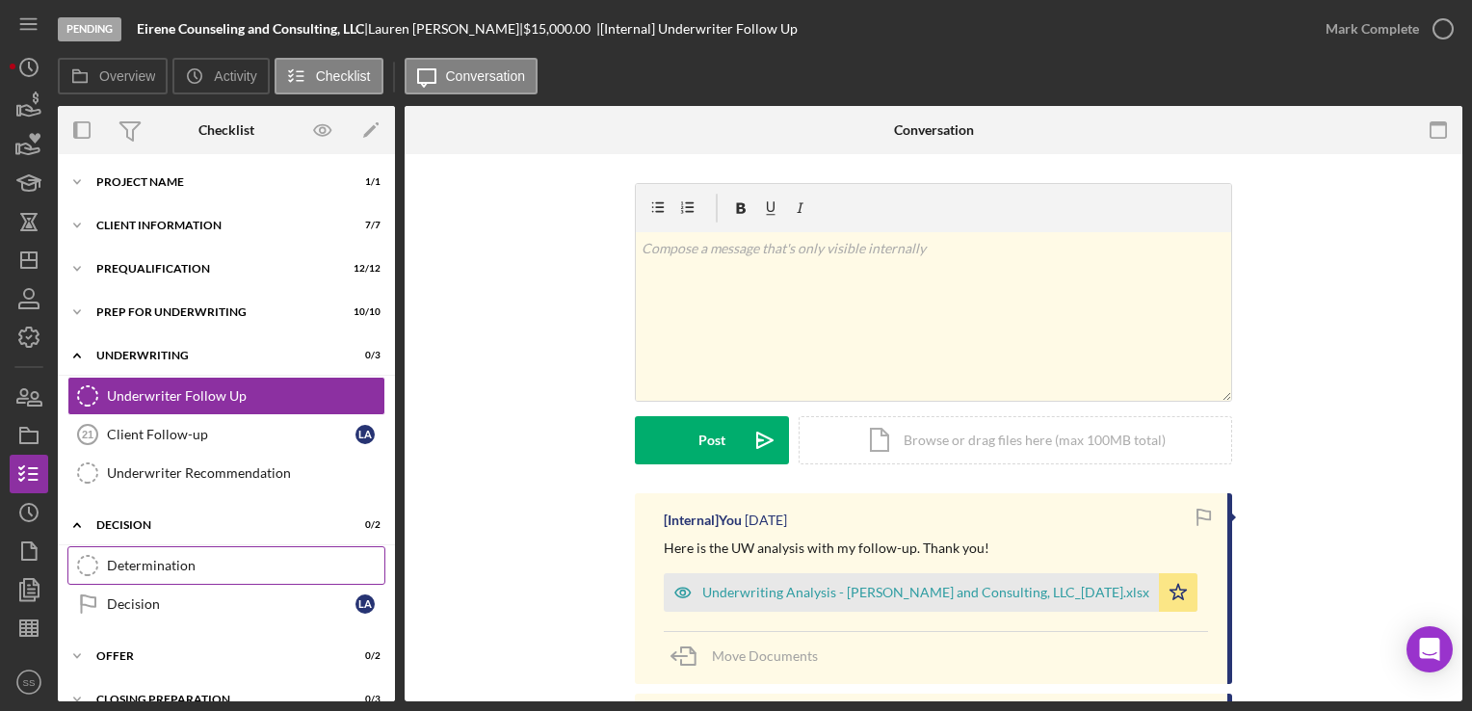
click at [145, 559] on div "Determination" at bounding box center [245, 565] width 277 height 15
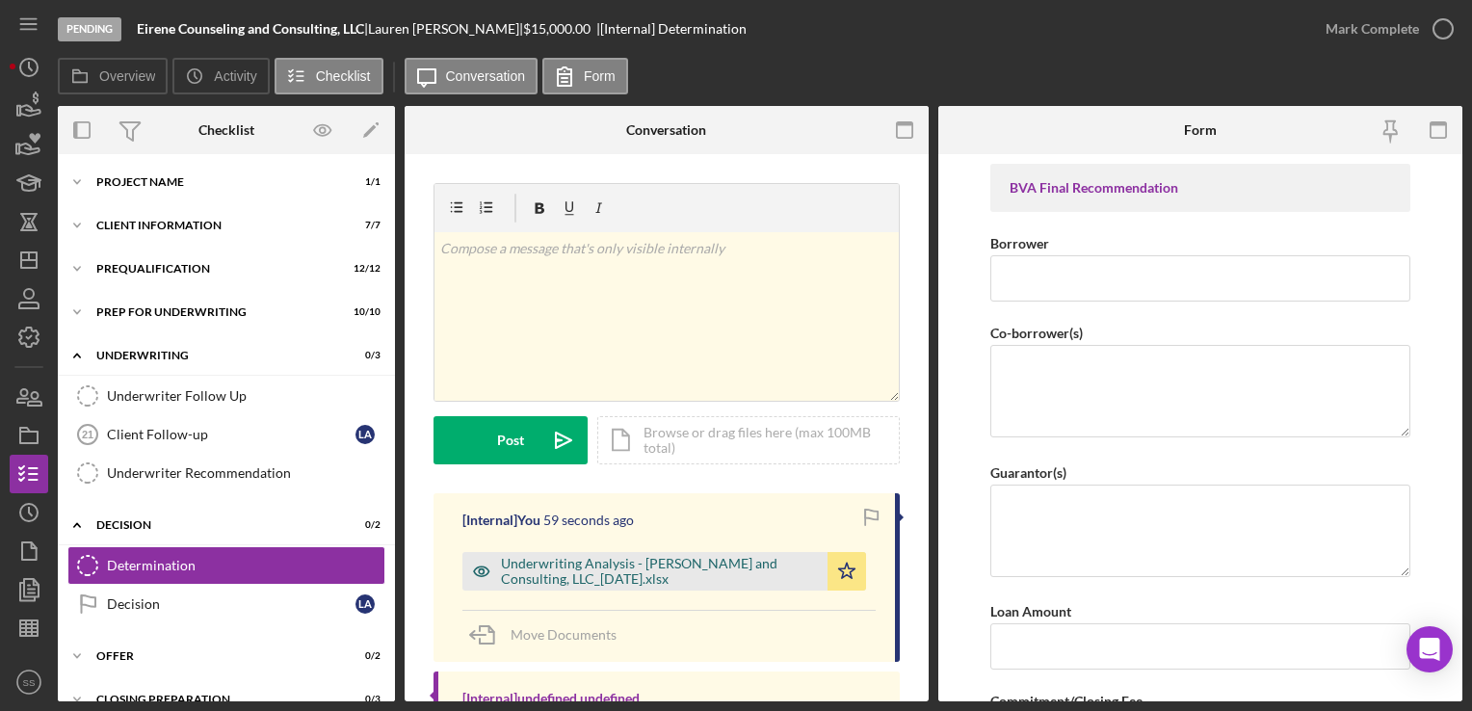
click at [554, 581] on div "Underwriting Analysis - Eirene Counseling and Consulting, LLC_08.15.25.xlsx" at bounding box center [659, 571] width 317 height 31
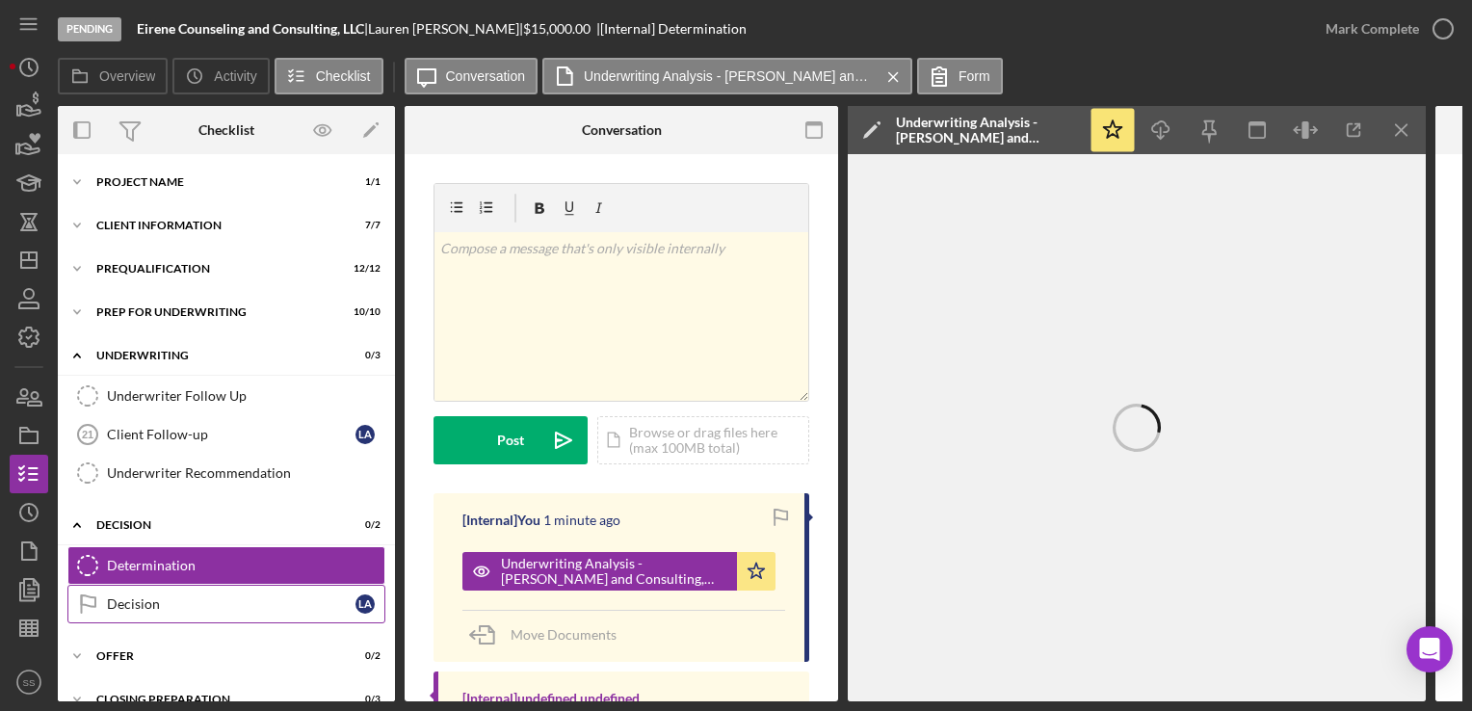
click at [173, 615] on link "Decision Decision L A" at bounding box center [226, 604] width 318 height 39
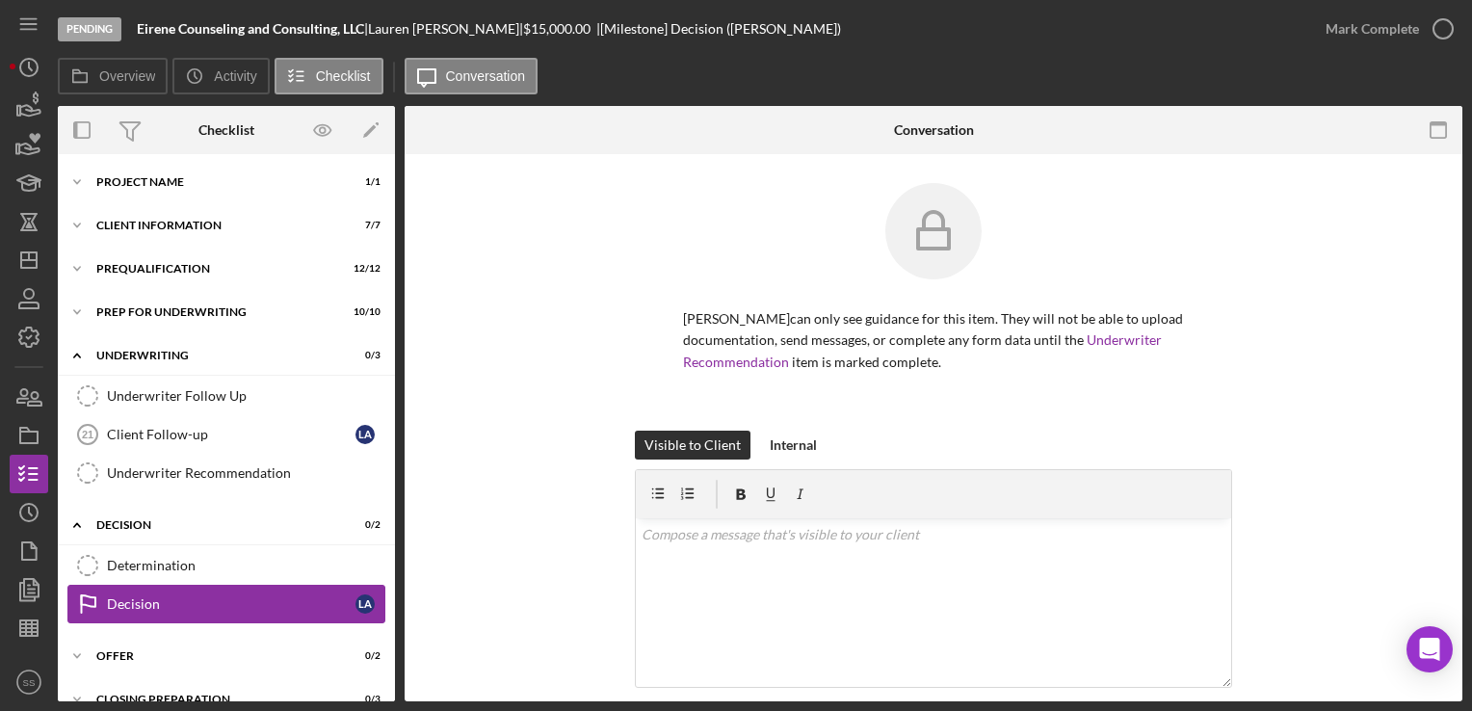
click at [193, 585] on link "Decision Decision L A" at bounding box center [226, 604] width 318 height 39
click at [198, 570] on div "Determination" at bounding box center [245, 565] width 277 height 15
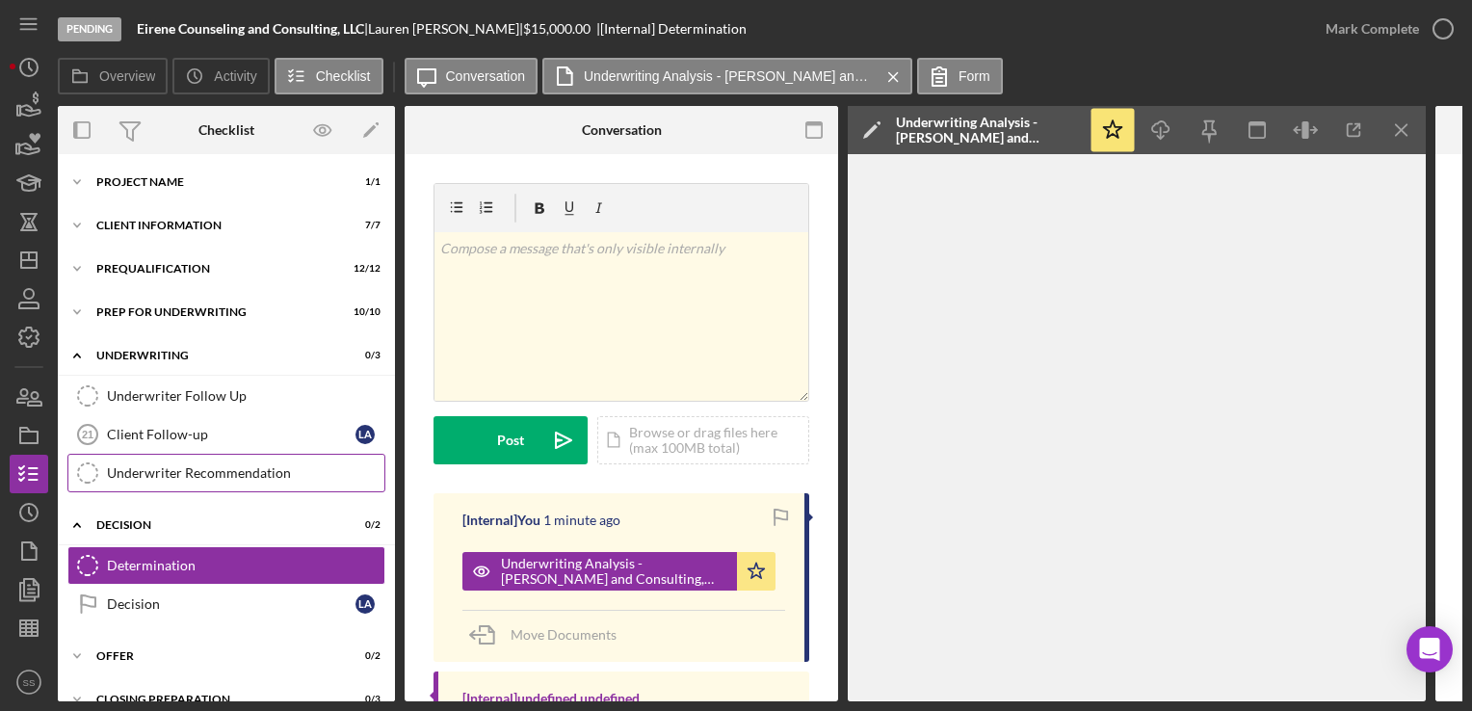
click at [229, 473] on div "Underwriter Recommendation" at bounding box center [245, 472] width 277 height 15
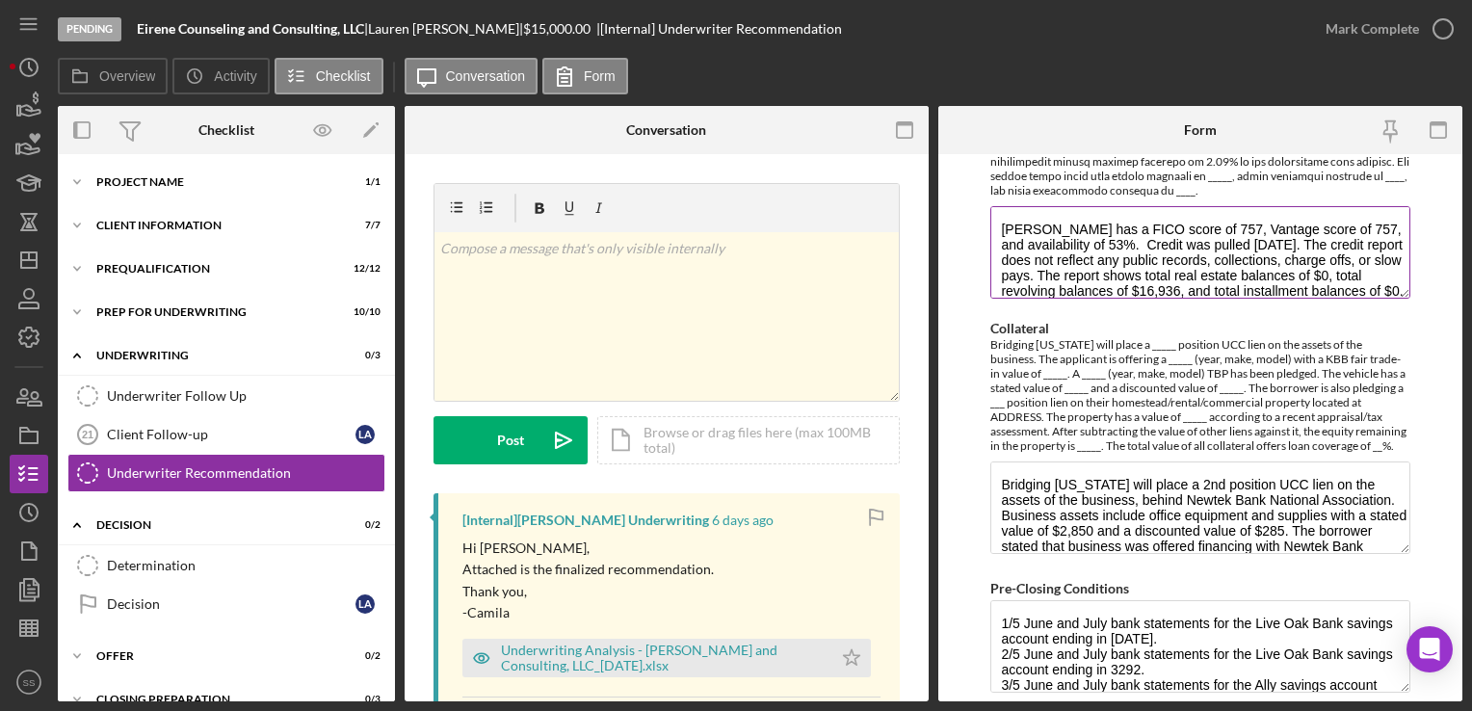
scroll to position [1440, 0]
